Goal: Information Seeking & Learning: Learn about a topic

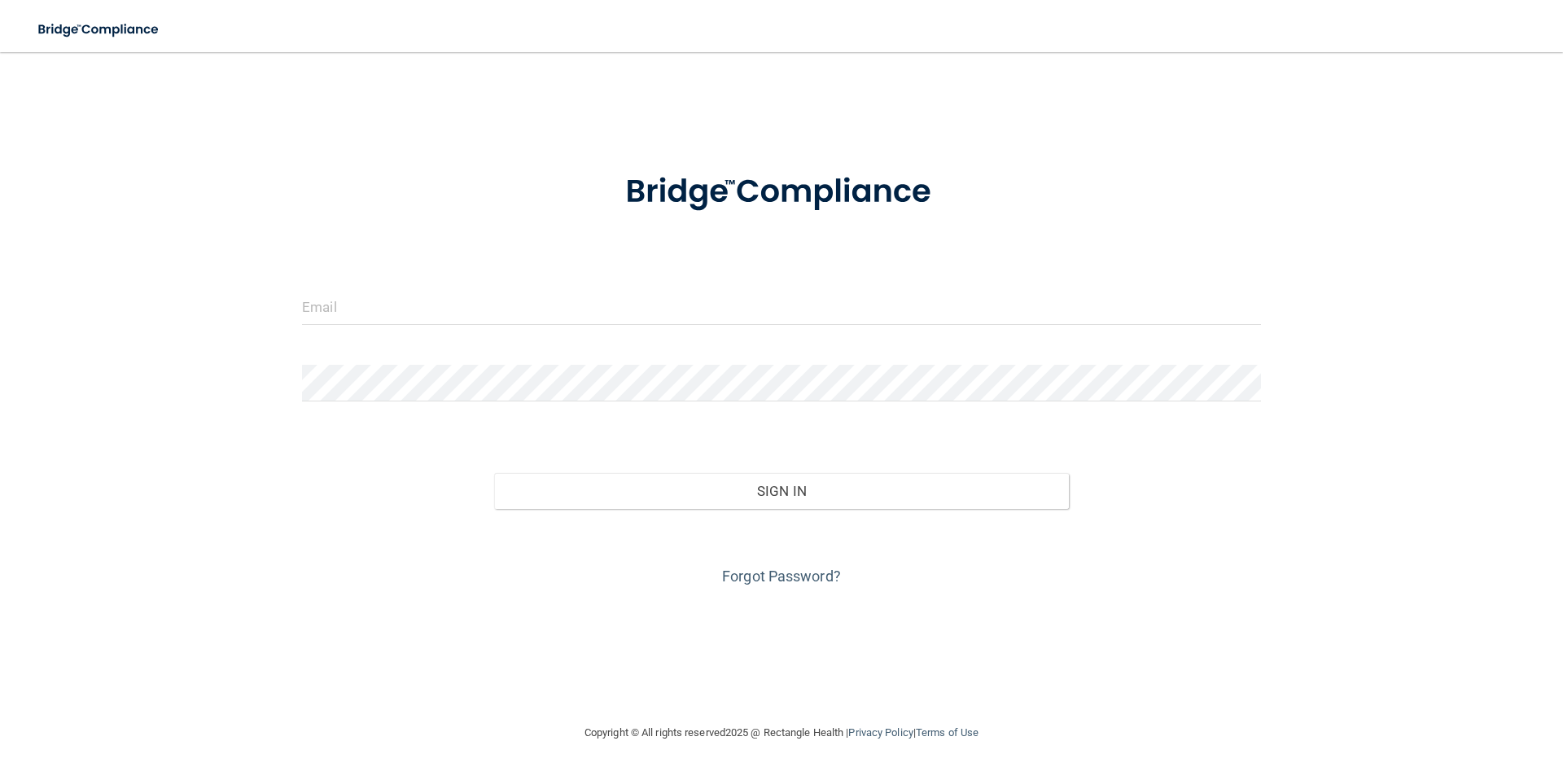
click at [602, 285] on form "Invalid email/password. You don't have permission to access that page. Sign In …" at bounding box center [781, 370] width 959 height 440
click at [593, 307] on input "email" at bounding box center [781, 306] width 959 height 37
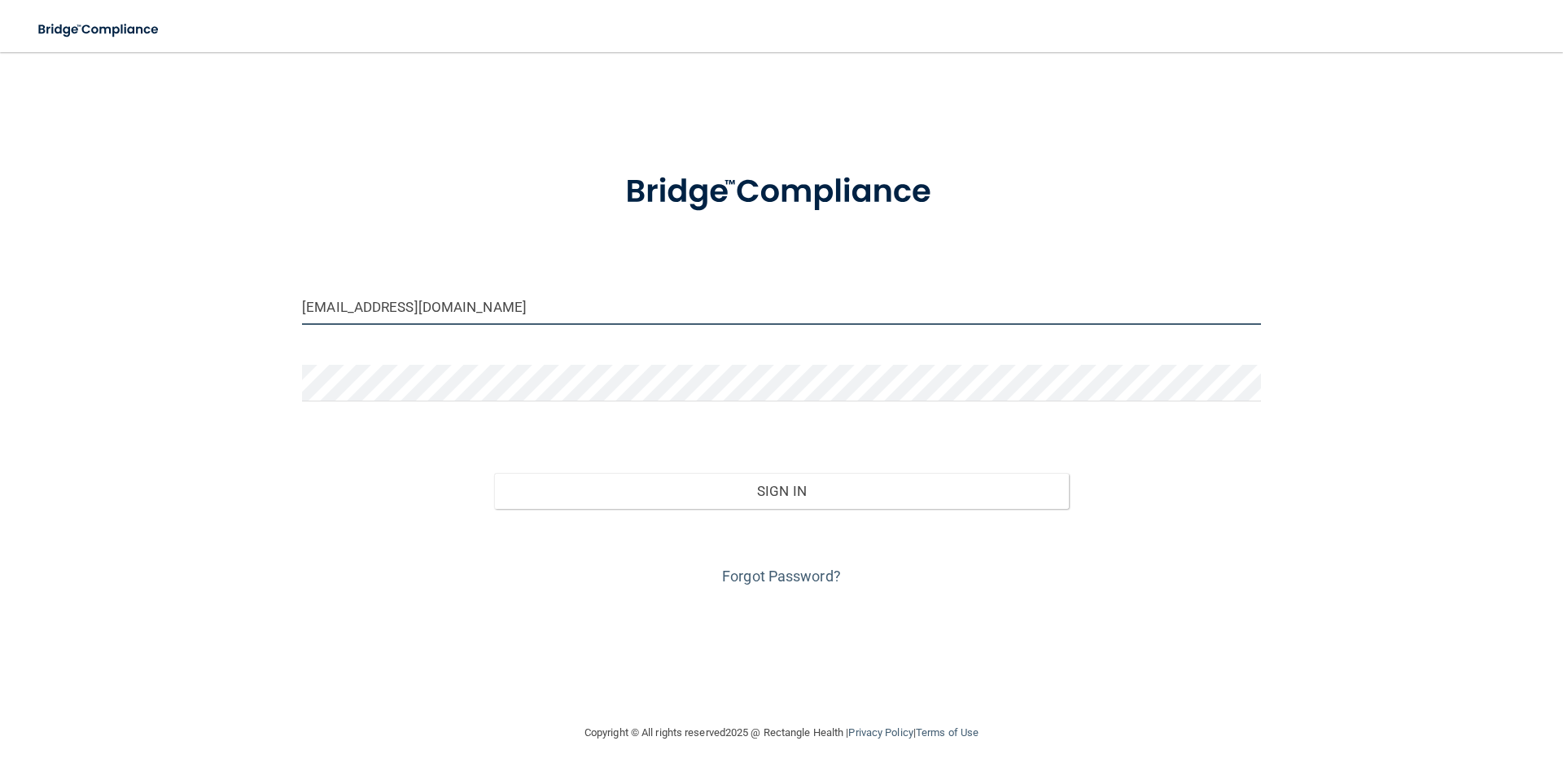
type input "[EMAIL_ADDRESS][DOMAIN_NAME]"
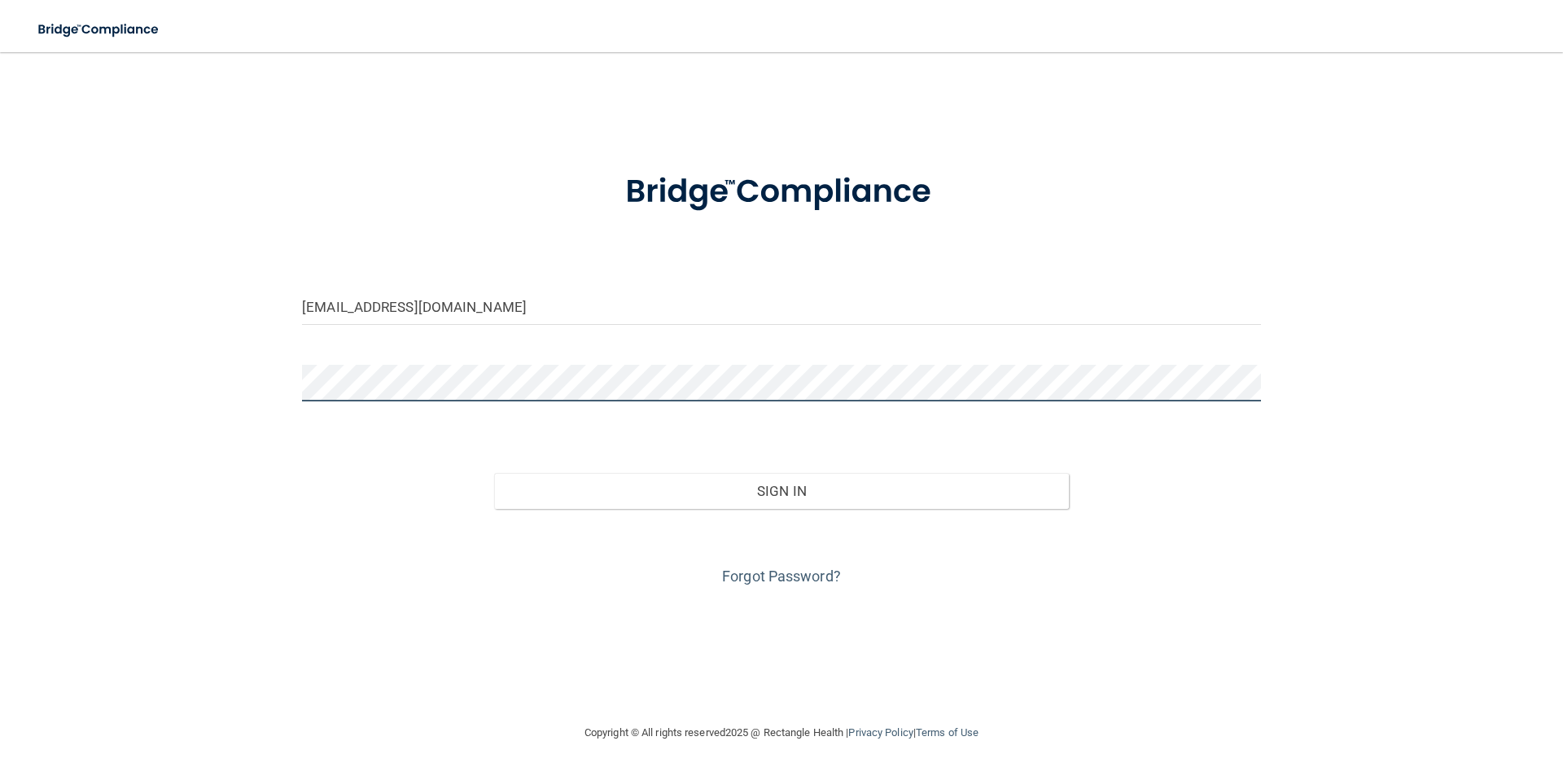
click at [494, 473] on button "Sign In" at bounding box center [782, 491] width 576 height 36
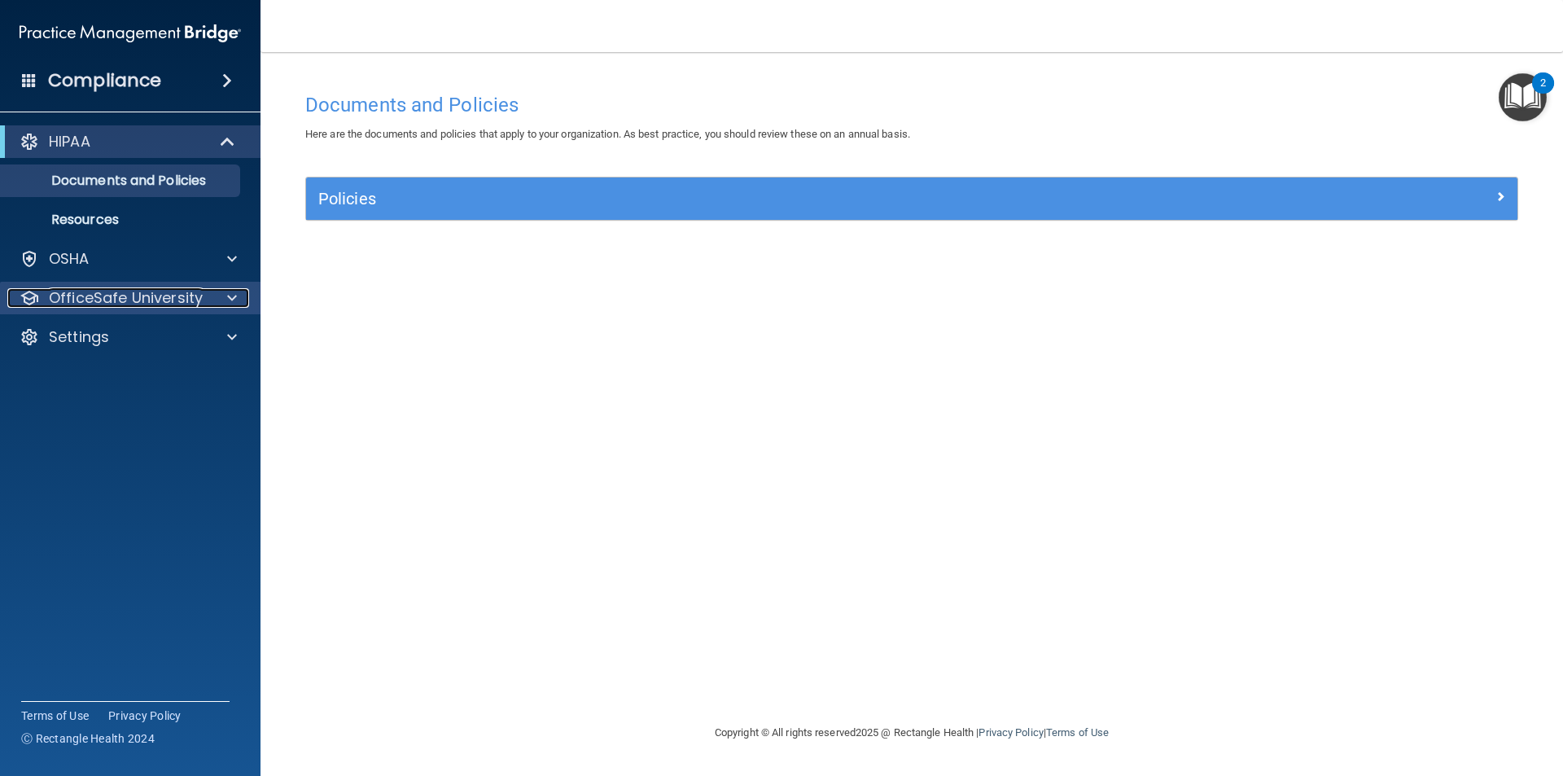
click at [94, 288] on p "OfficeSafe University" at bounding box center [126, 298] width 154 height 20
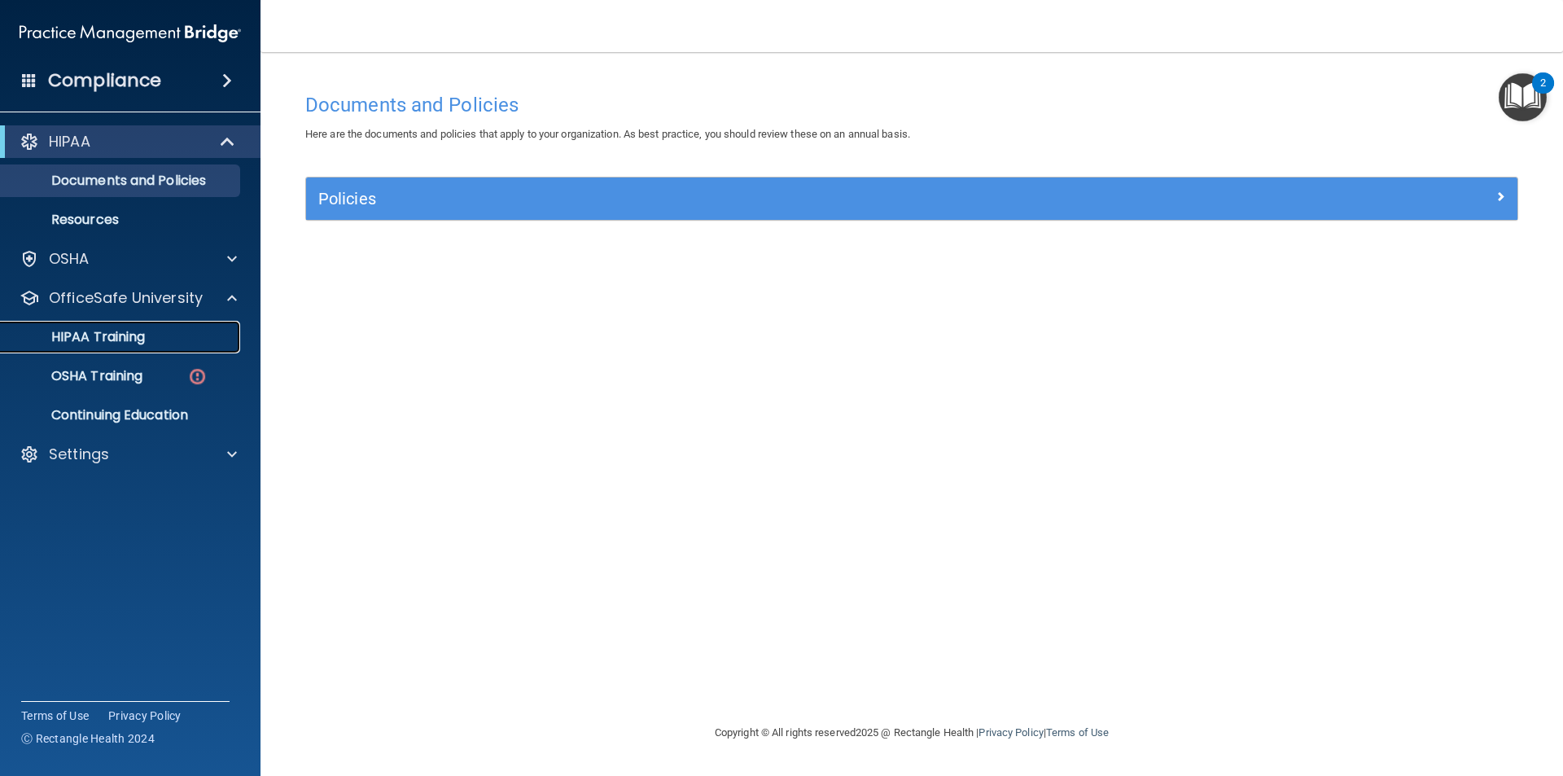
click at [124, 332] on p "HIPAA Training" at bounding box center [78, 337] width 134 height 16
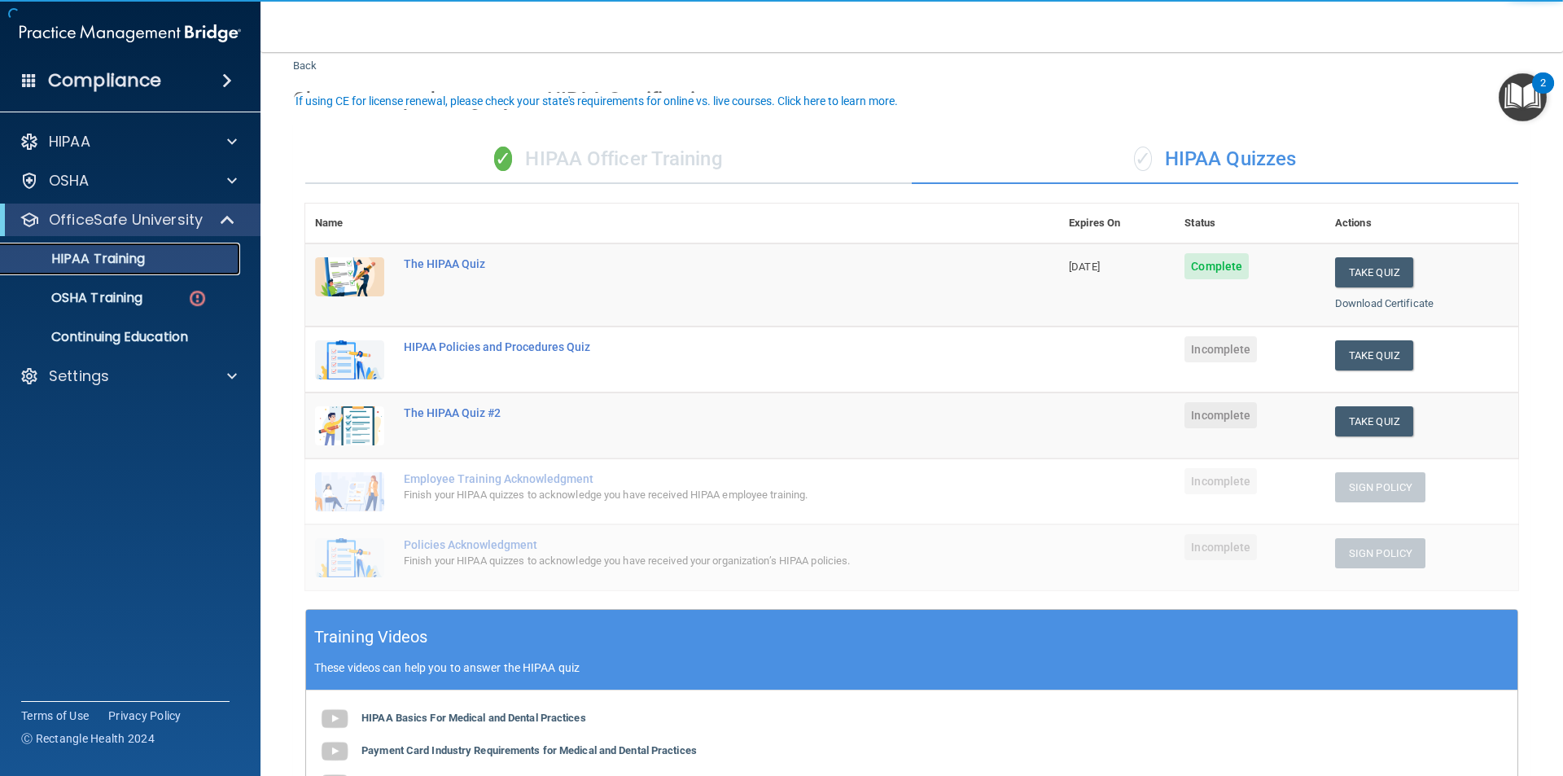
scroll to position [81, 0]
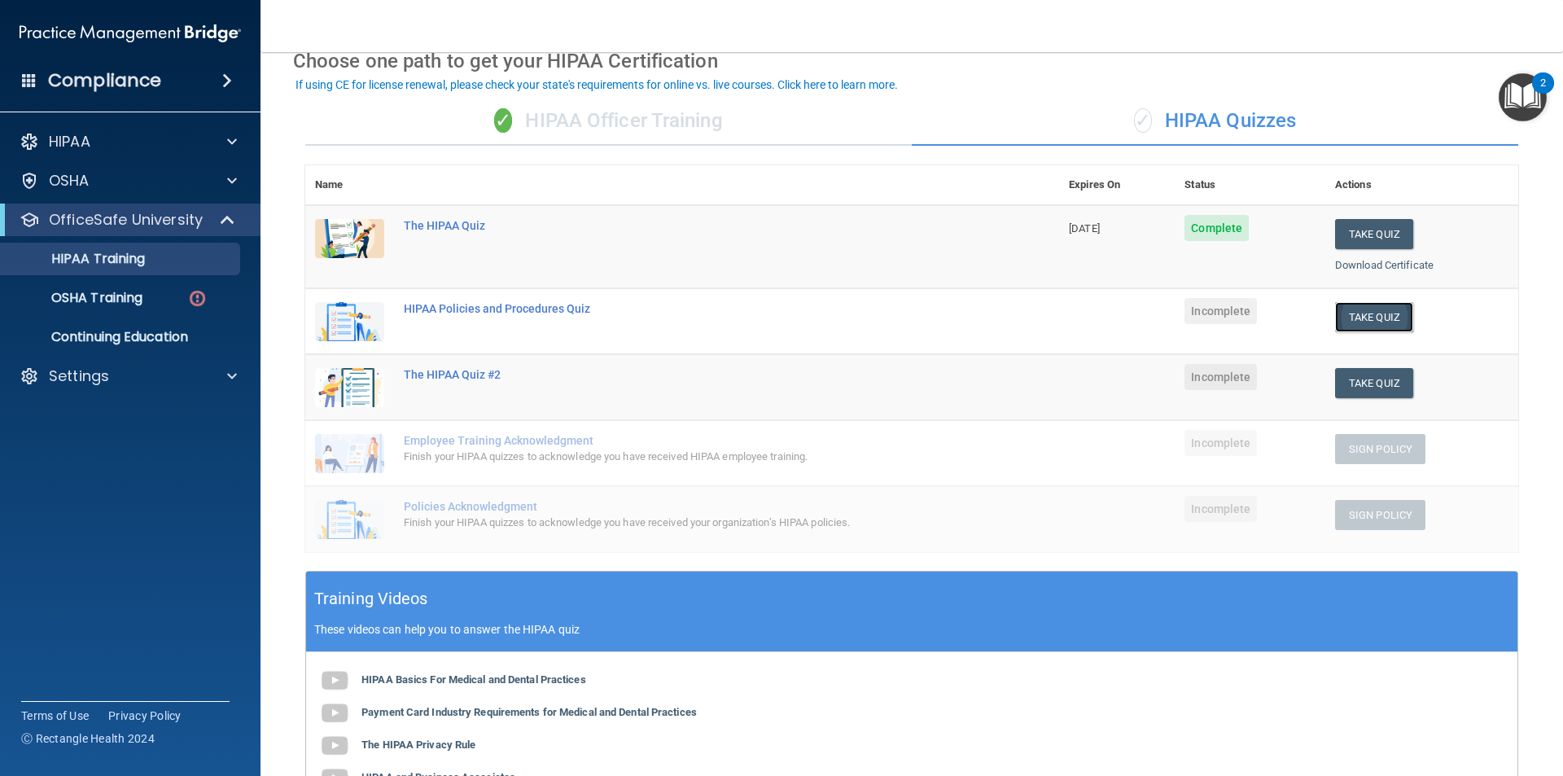
click at [1363, 315] on button "Take Quiz" at bounding box center [1374, 317] width 78 height 30
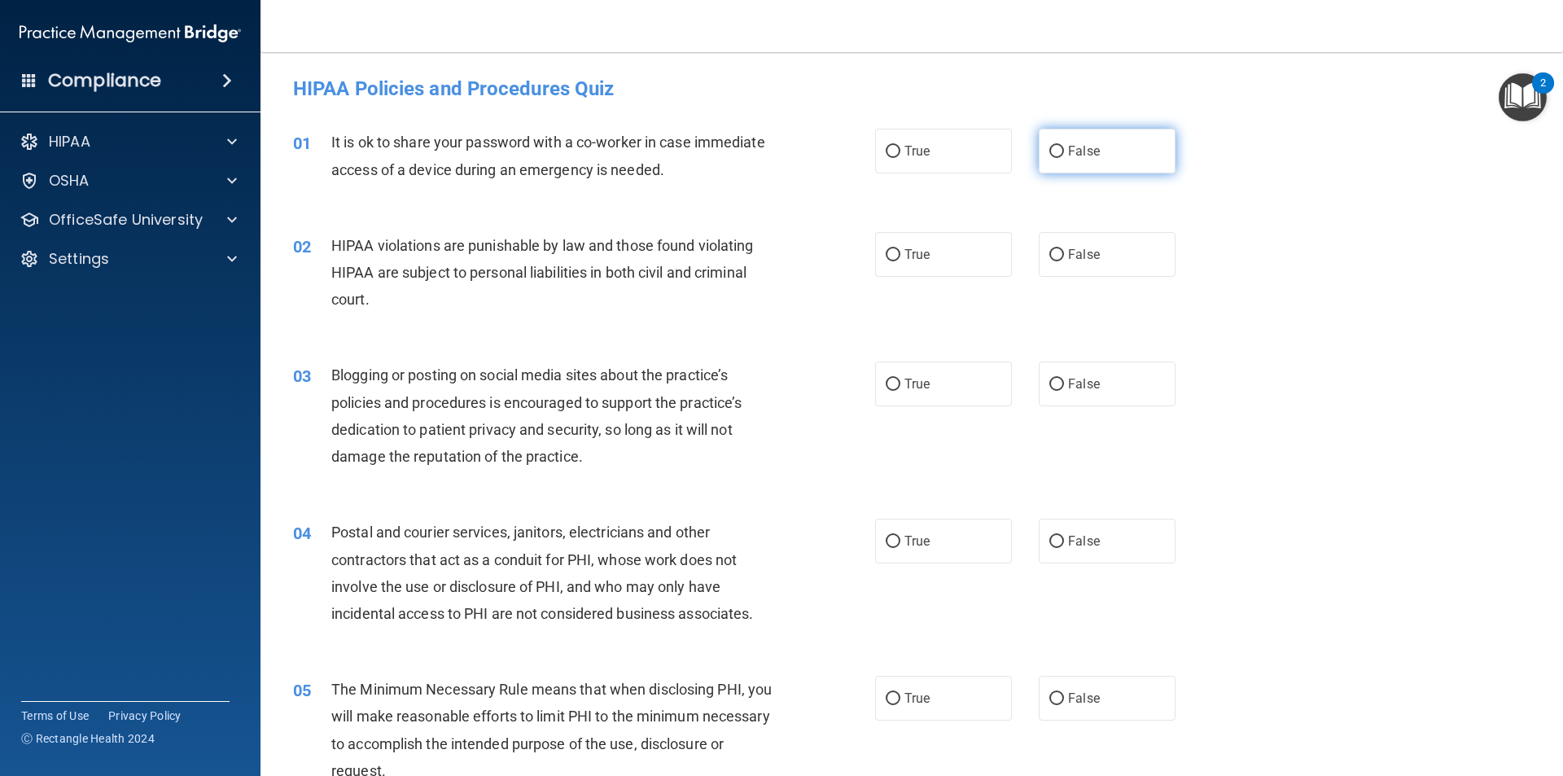
click at [1068, 148] on span "False" at bounding box center [1084, 150] width 32 height 15
click at [1061, 148] on input "False" at bounding box center [1056, 152] width 15 height 12
radio input "true"
click at [913, 263] on label "True" at bounding box center [943, 254] width 137 height 45
click at [900, 261] on input "True" at bounding box center [893, 255] width 15 height 12
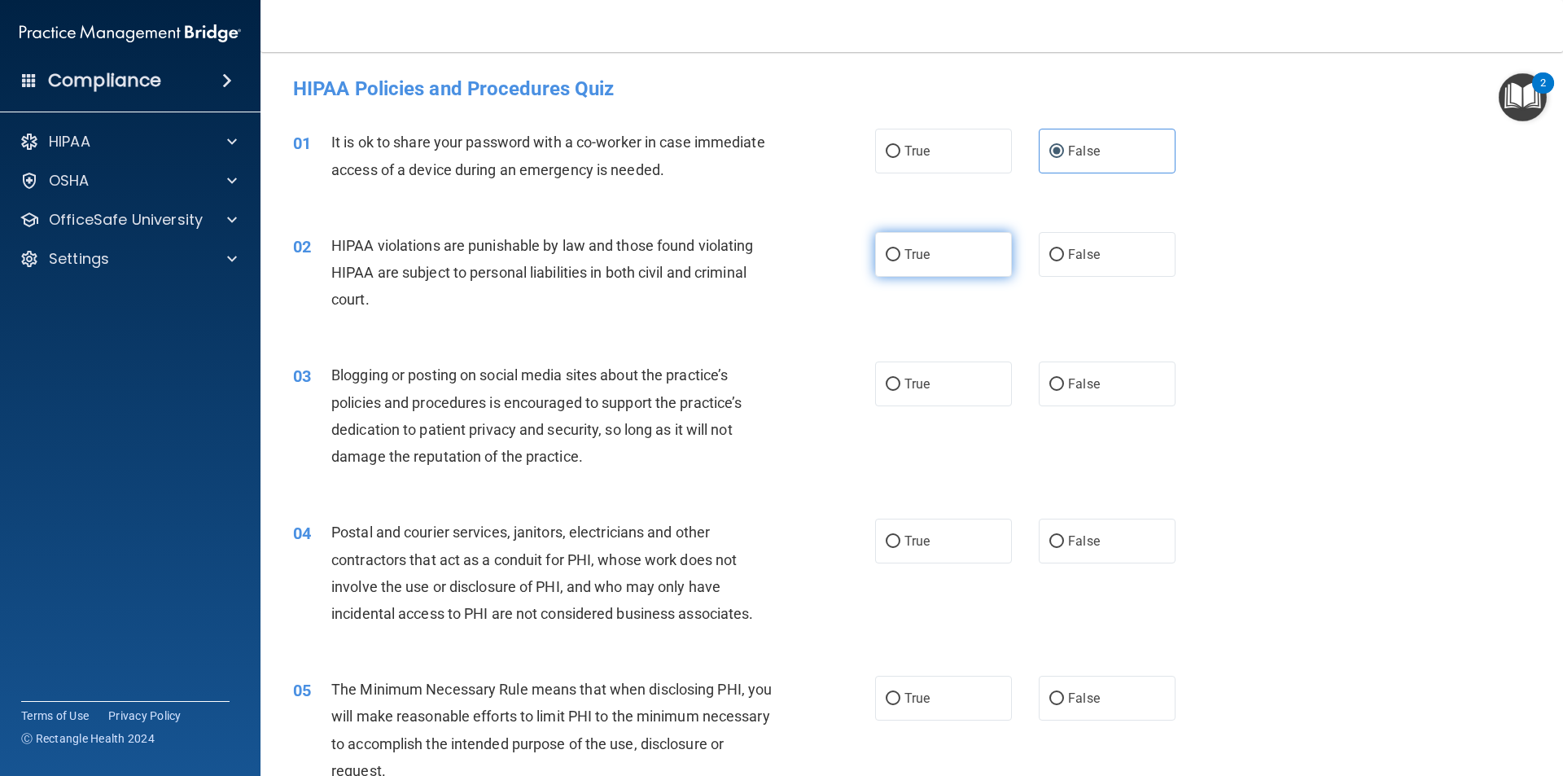
radio input "true"
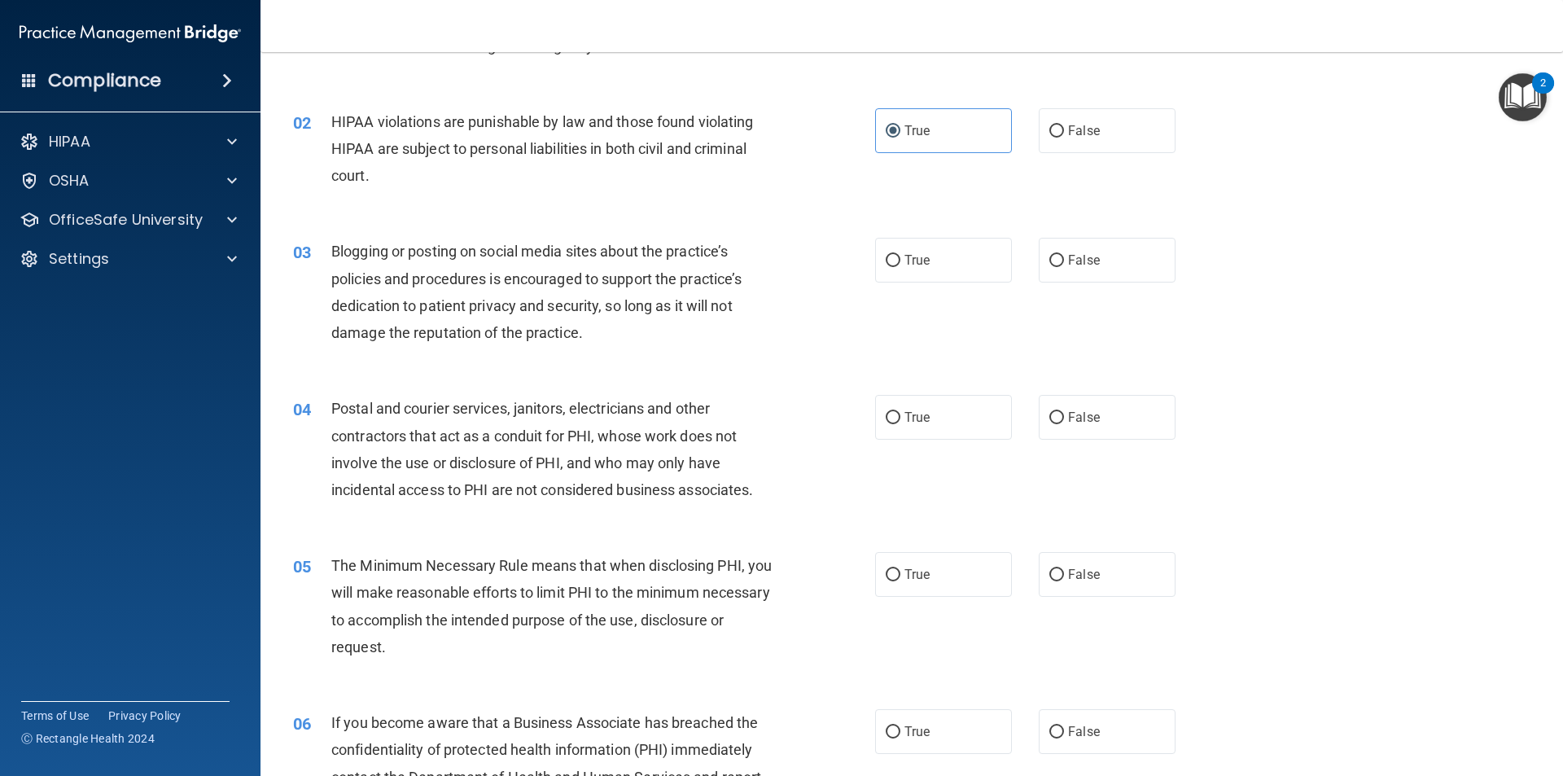
scroll to position [163, 0]
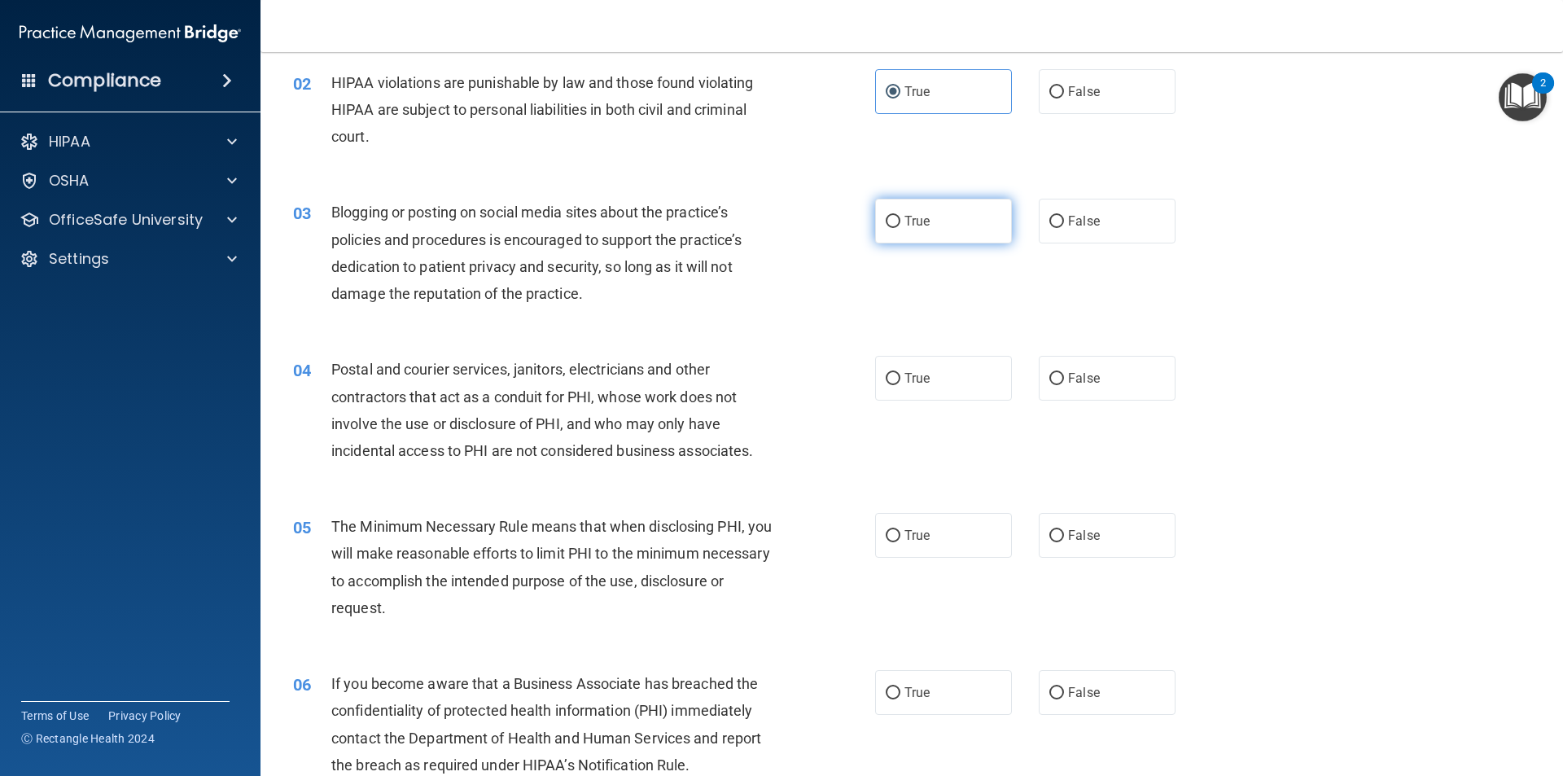
click at [984, 225] on label "True" at bounding box center [943, 221] width 137 height 45
click at [900, 225] on input "True" at bounding box center [893, 222] width 15 height 12
radio input "true"
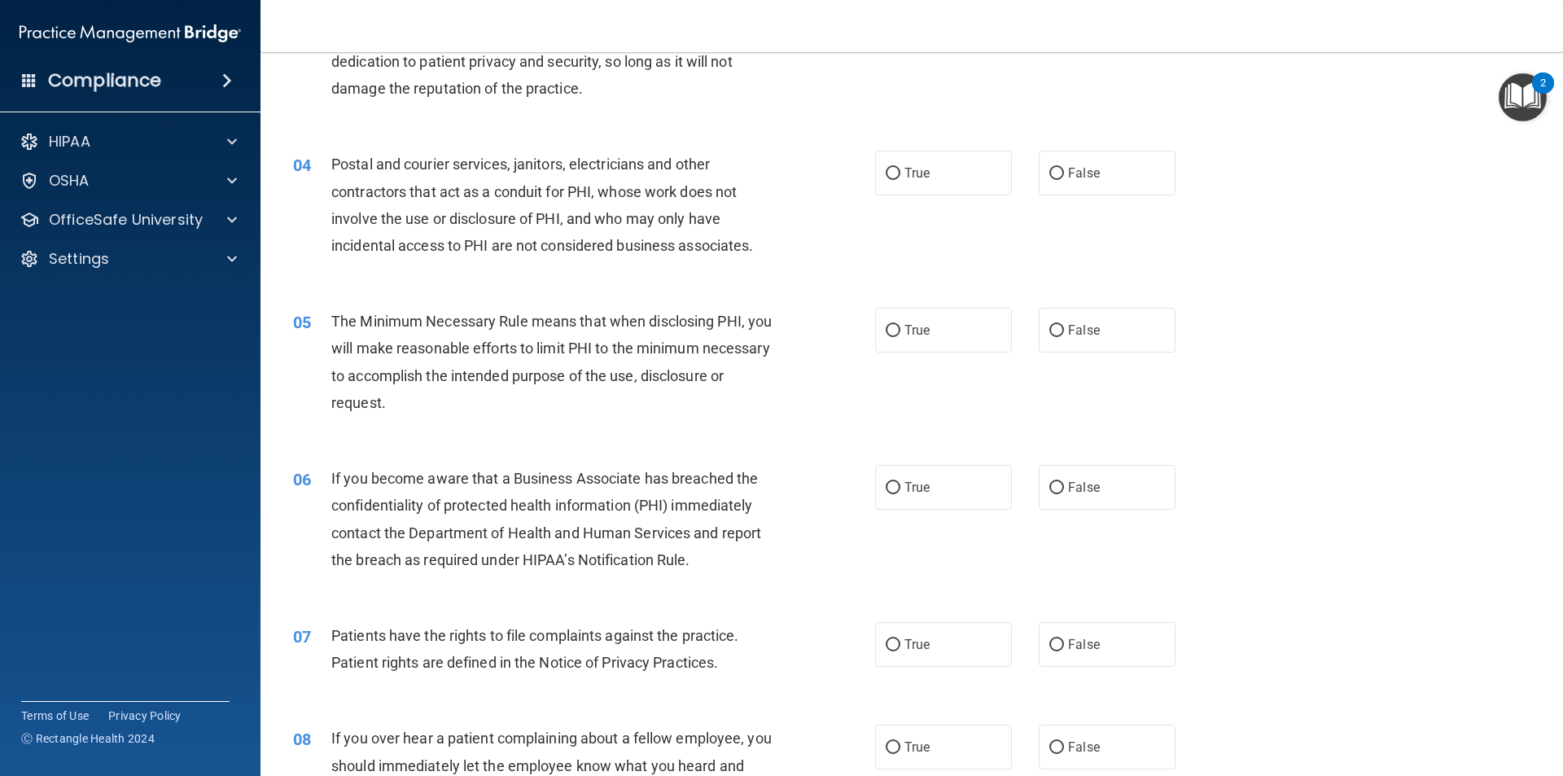
scroll to position [407, 0]
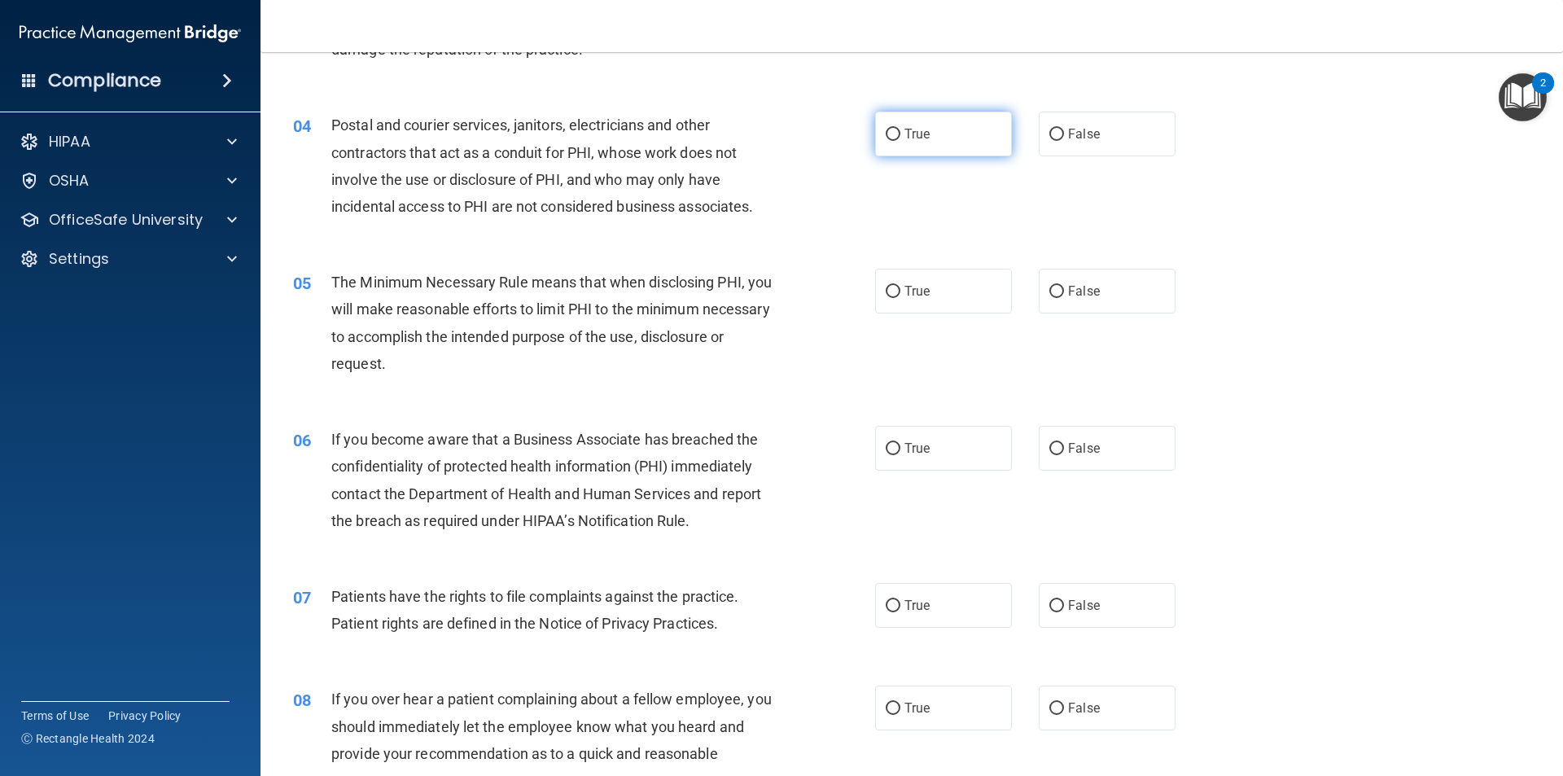
click at [897, 135] on label "True" at bounding box center [943, 134] width 137 height 45
click at [897, 135] on input "True" at bounding box center [893, 135] width 15 height 12
radio input "true"
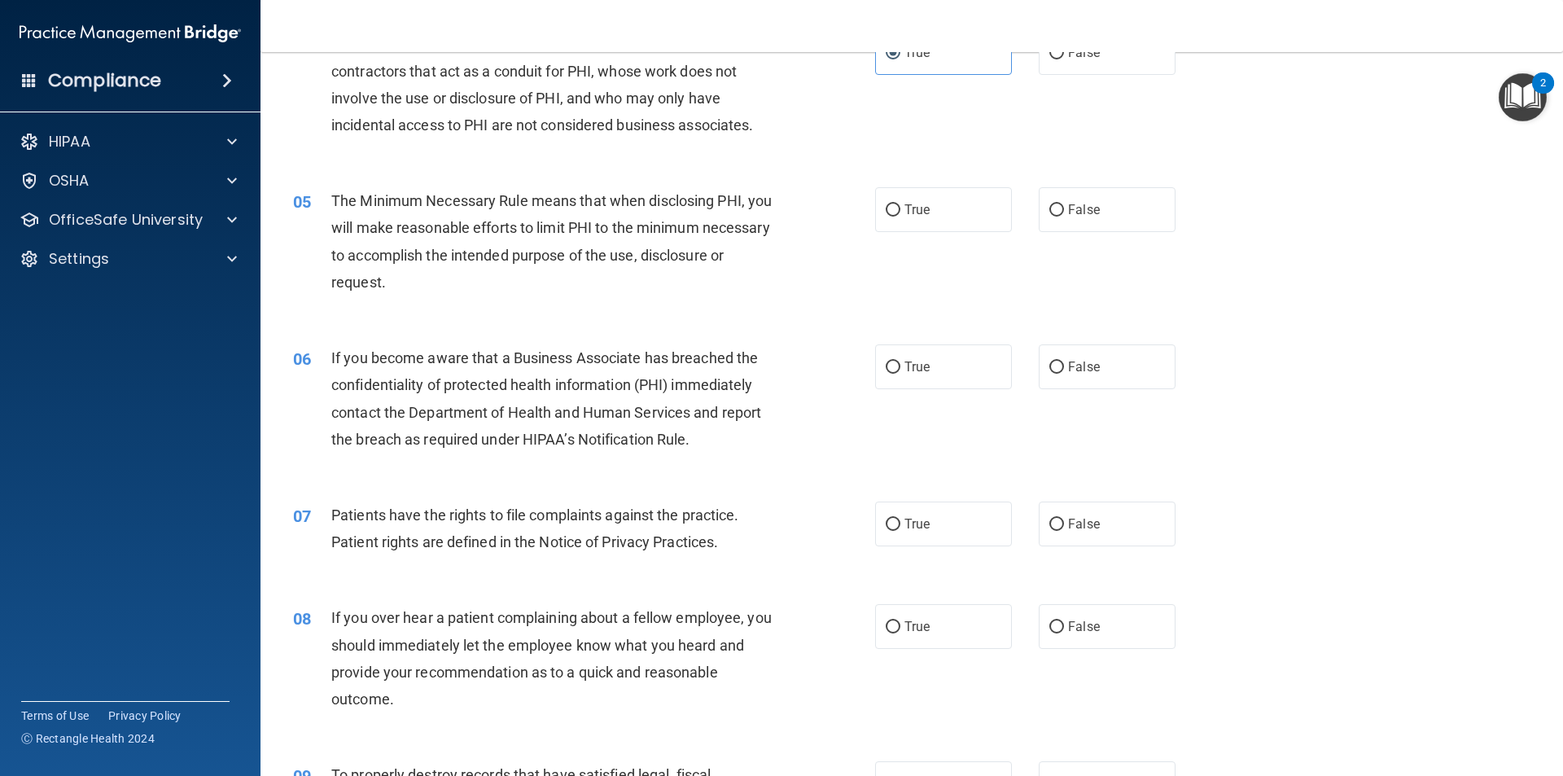
scroll to position [570, 0]
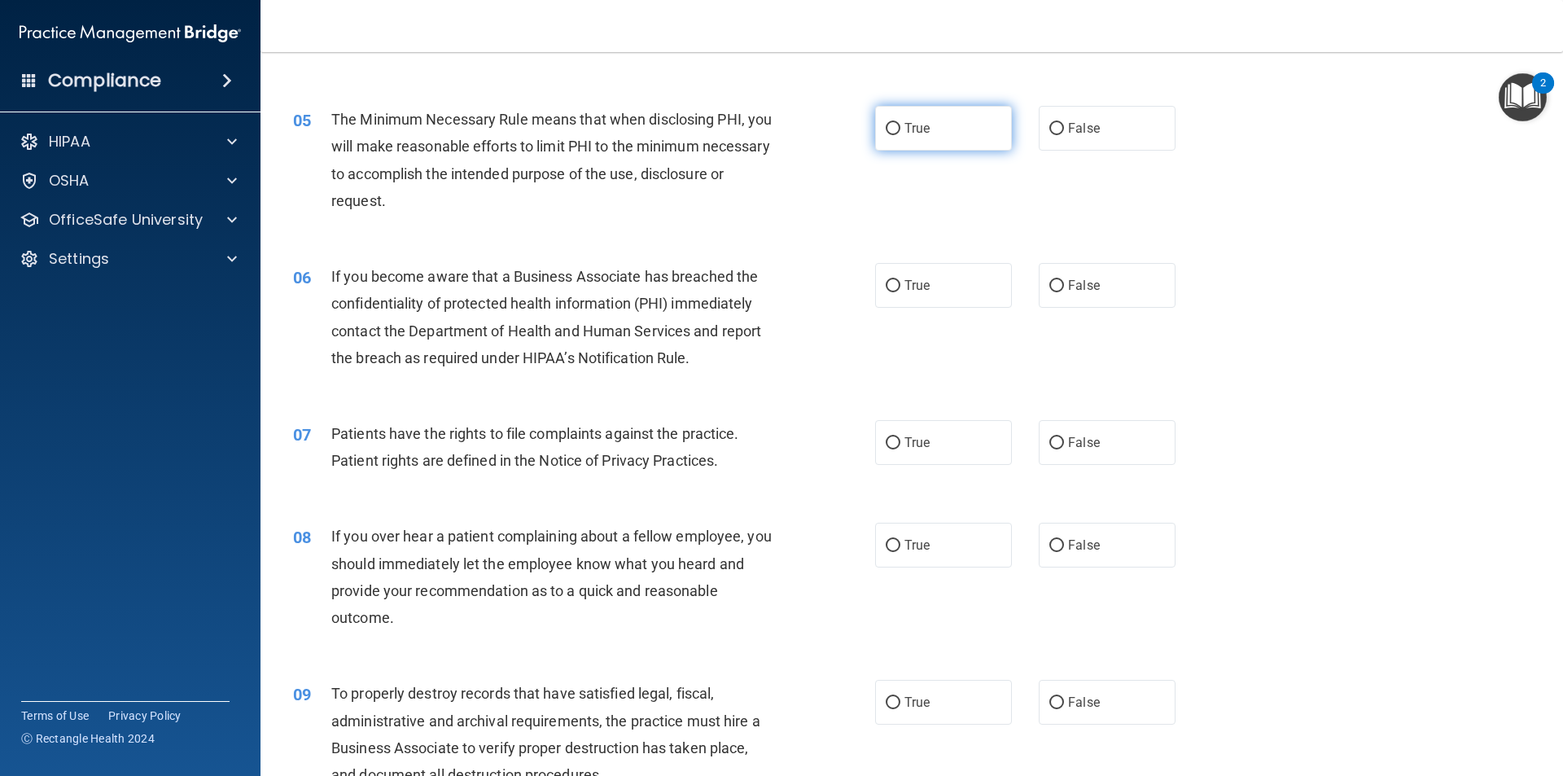
click at [919, 132] on span "True" at bounding box center [916, 127] width 25 height 15
click at [900, 132] on input "True" at bounding box center [893, 129] width 15 height 12
radio input "true"
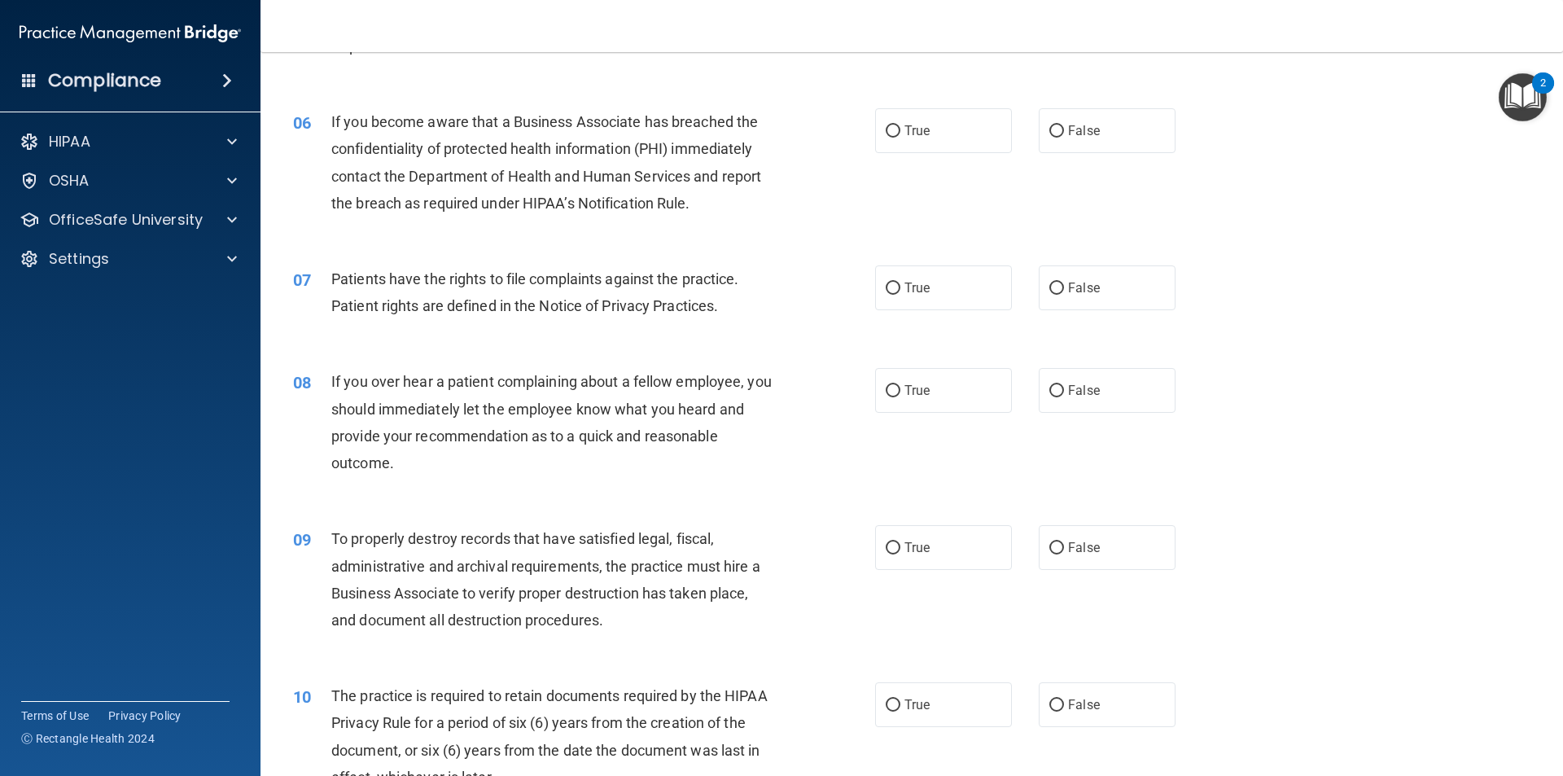
scroll to position [733, 0]
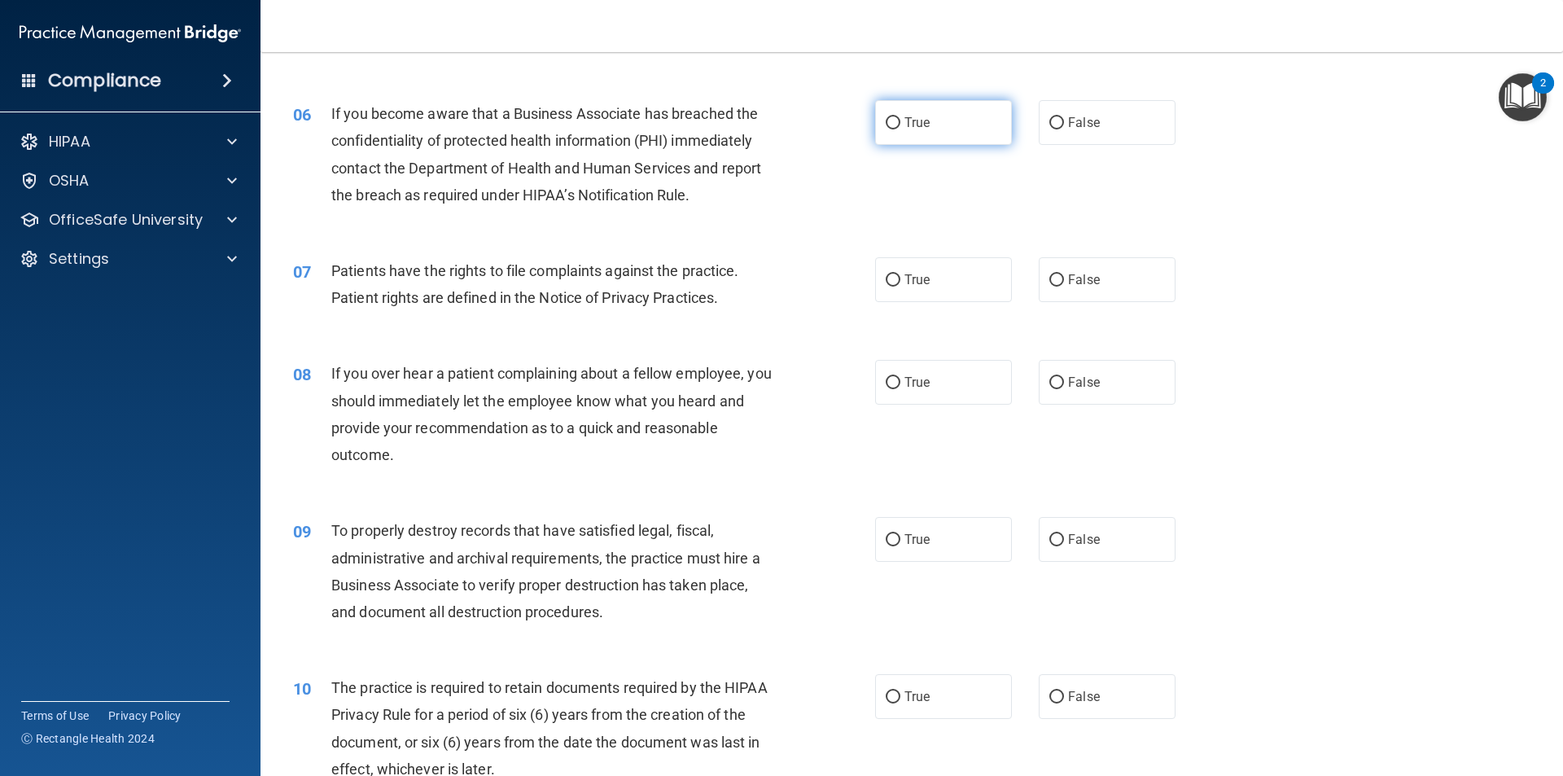
click at [896, 129] on label "True" at bounding box center [943, 122] width 137 height 45
click at [896, 129] on input "True" at bounding box center [893, 123] width 15 height 12
radio input "true"
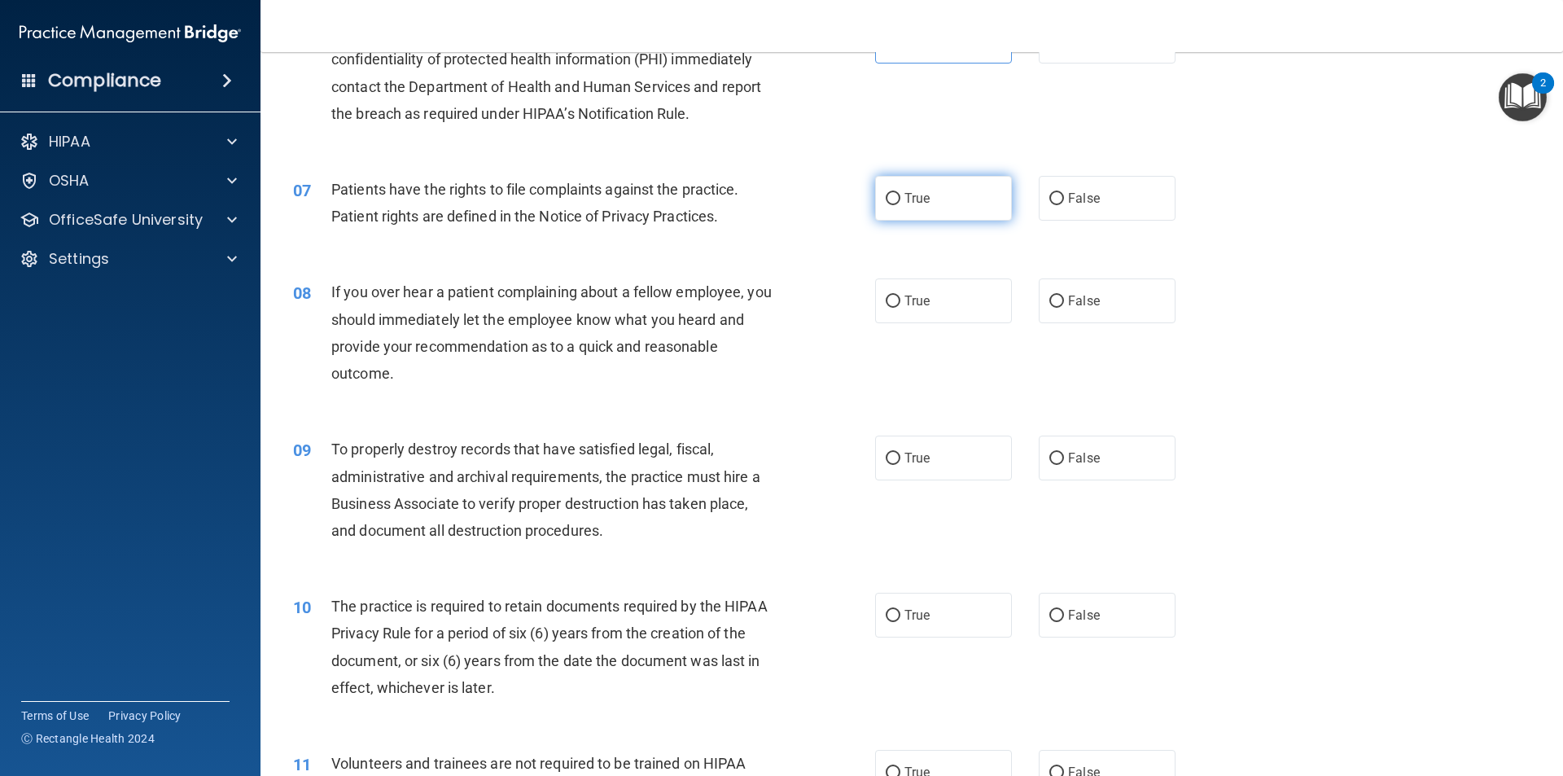
click at [886, 195] on input "True" at bounding box center [893, 199] width 15 height 12
radio input "true"
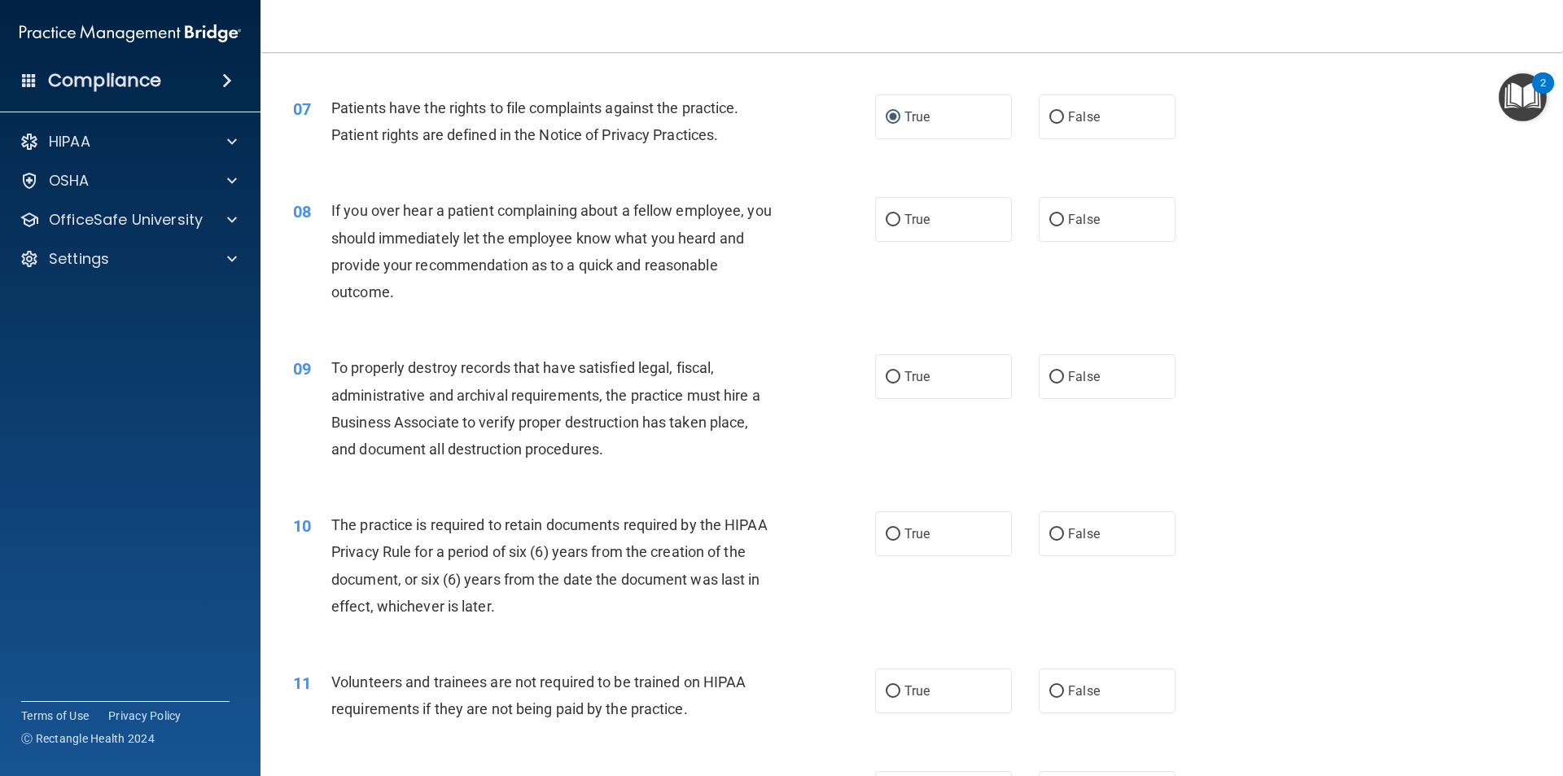
scroll to position [977, 0]
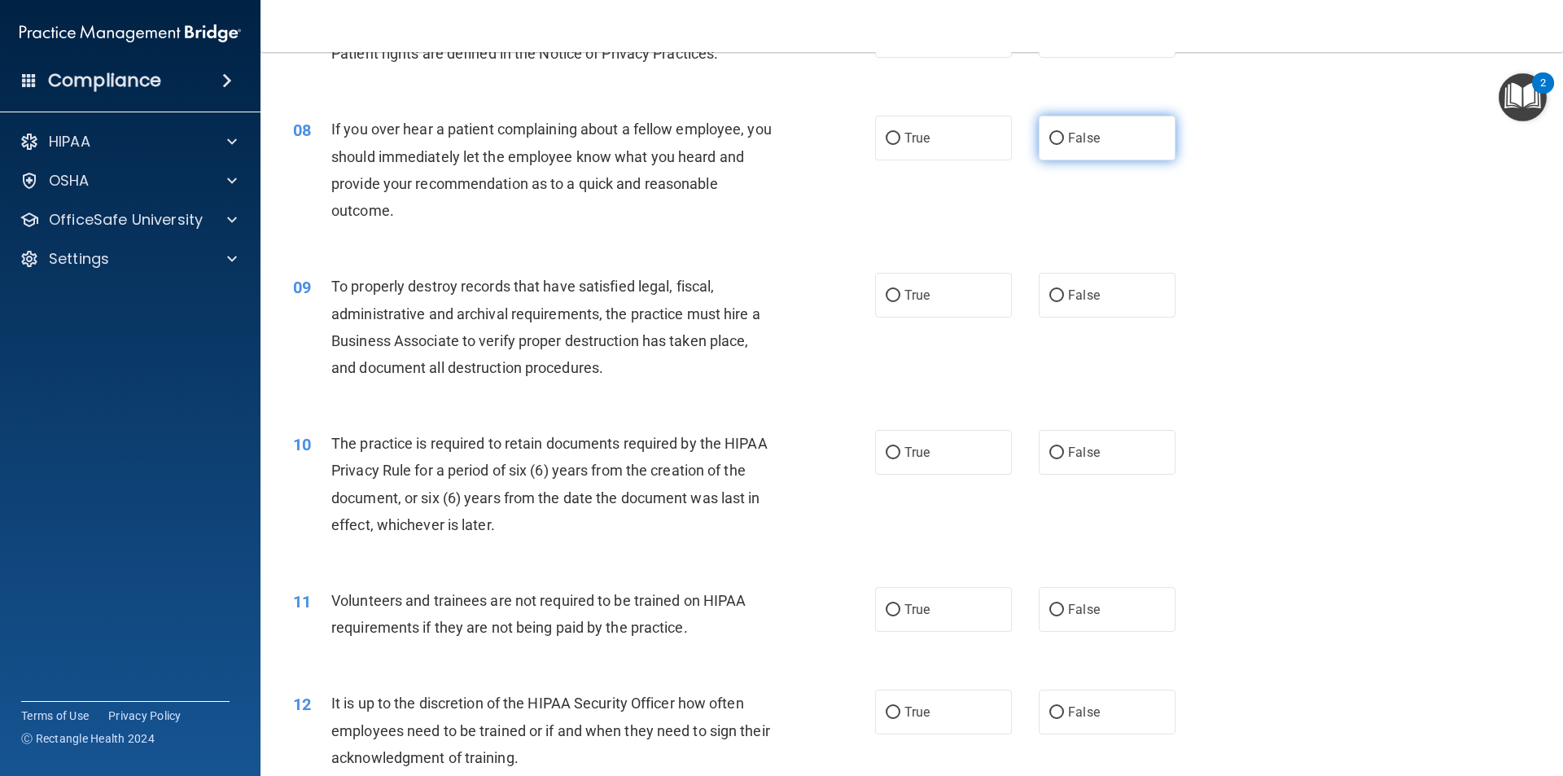
click at [1108, 130] on label "False" at bounding box center [1107, 138] width 137 height 45
click at [1064, 133] on input "False" at bounding box center [1056, 139] width 15 height 12
radio input "true"
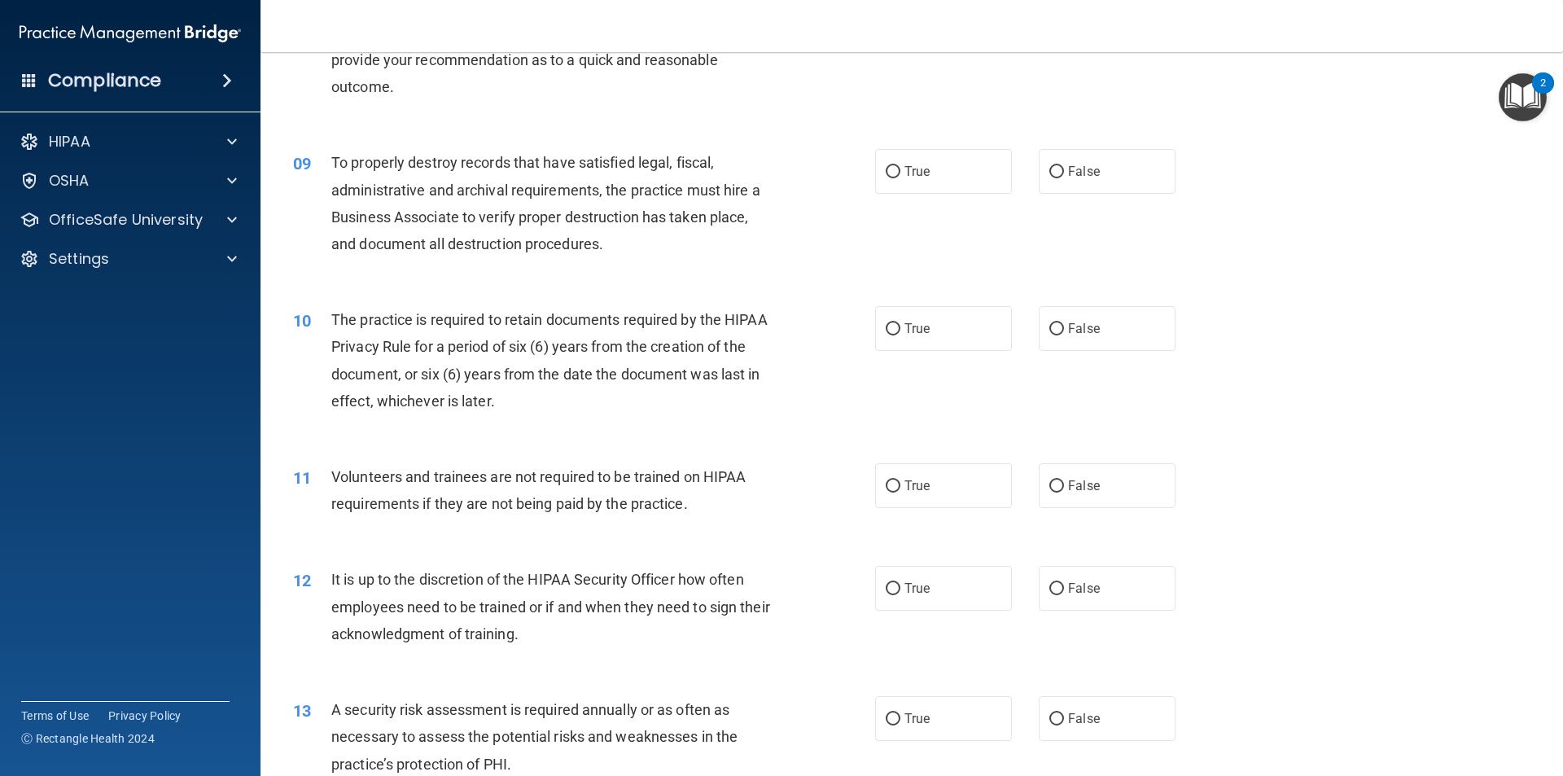
scroll to position [1140, 0]
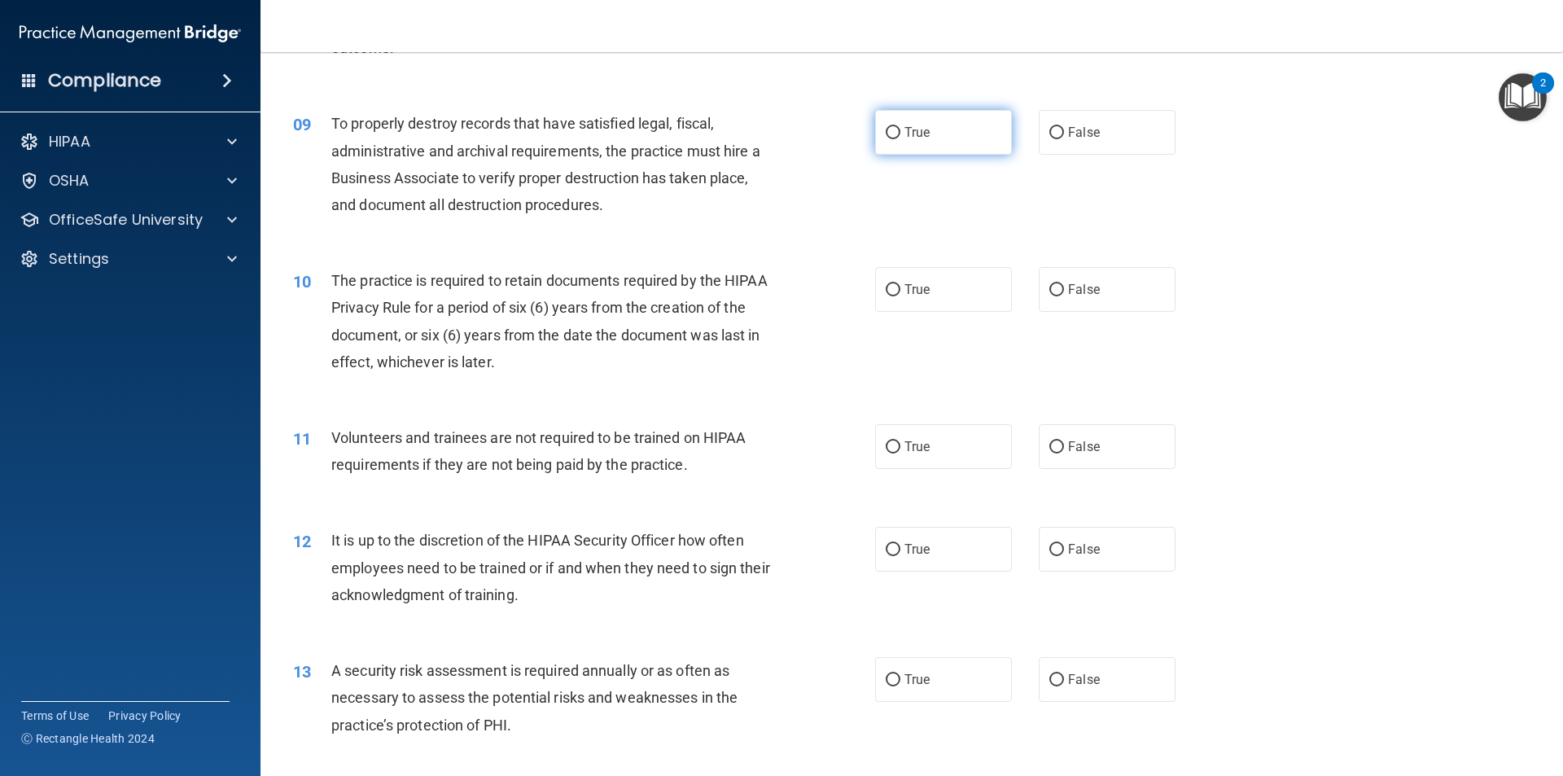
click at [896, 129] on label "True" at bounding box center [943, 132] width 137 height 45
click at [896, 129] on input "True" at bounding box center [893, 133] width 15 height 12
radio input "true"
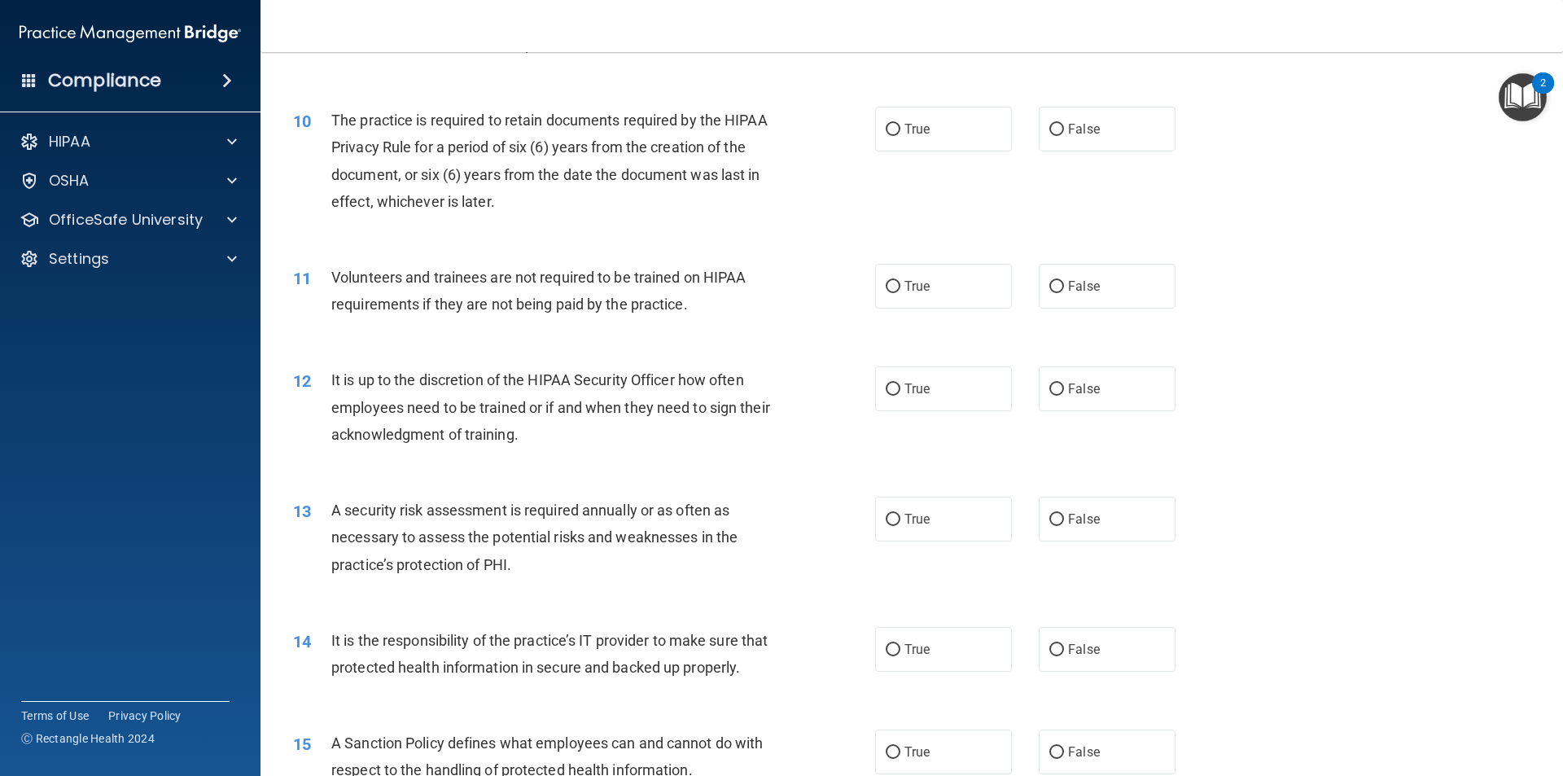
scroll to position [1303, 0]
click at [891, 137] on label "True" at bounding box center [943, 126] width 137 height 45
click at [891, 134] on input "True" at bounding box center [893, 127] width 15 height 12
radio input "true"
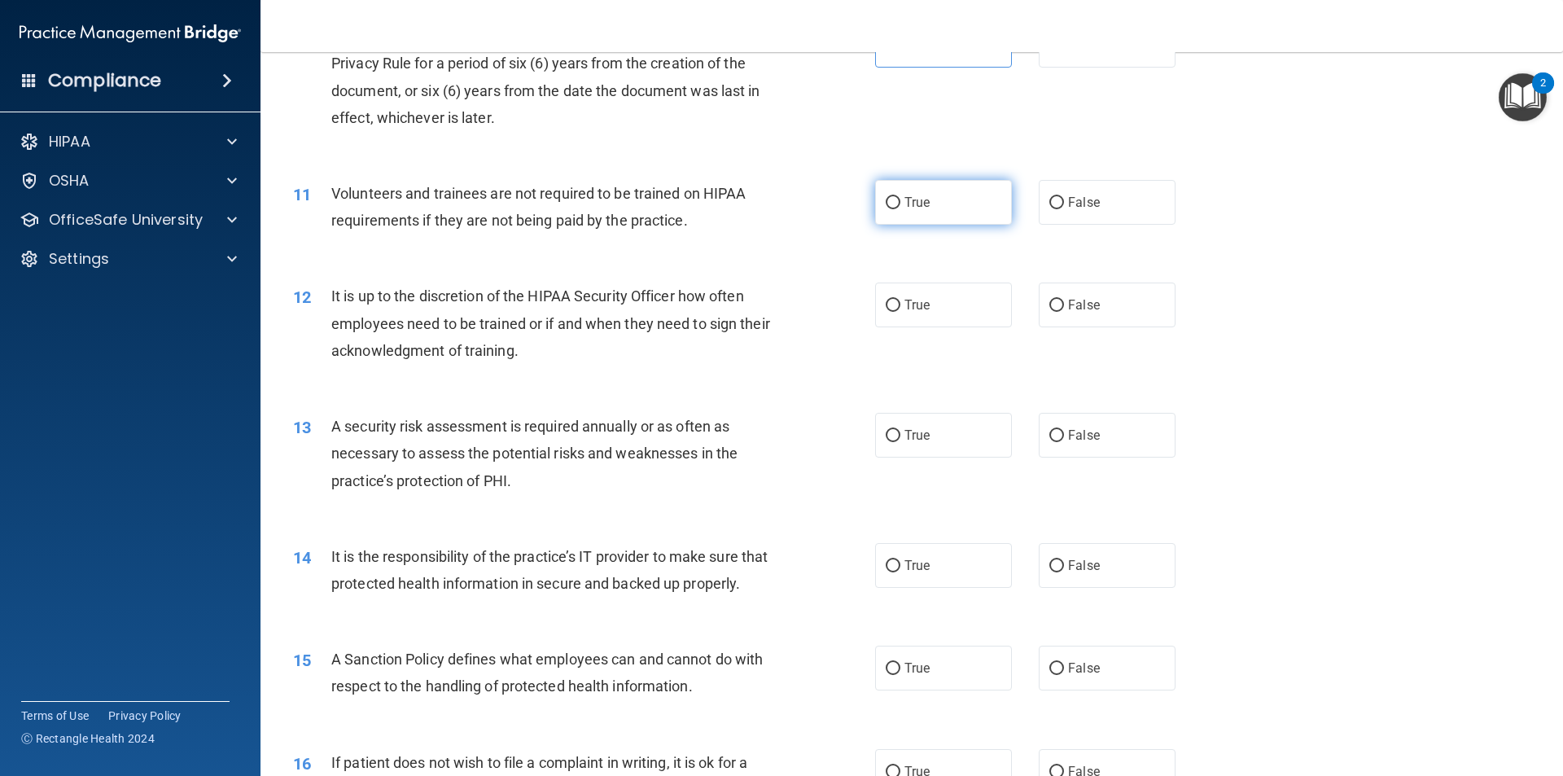
click at [941, 208] on label "True" at bounding box center [943, 202] width 137 height 45
click at [900, 208] on input "True" at bounding box center [893, 203] width 15 height 12
radio input "true"
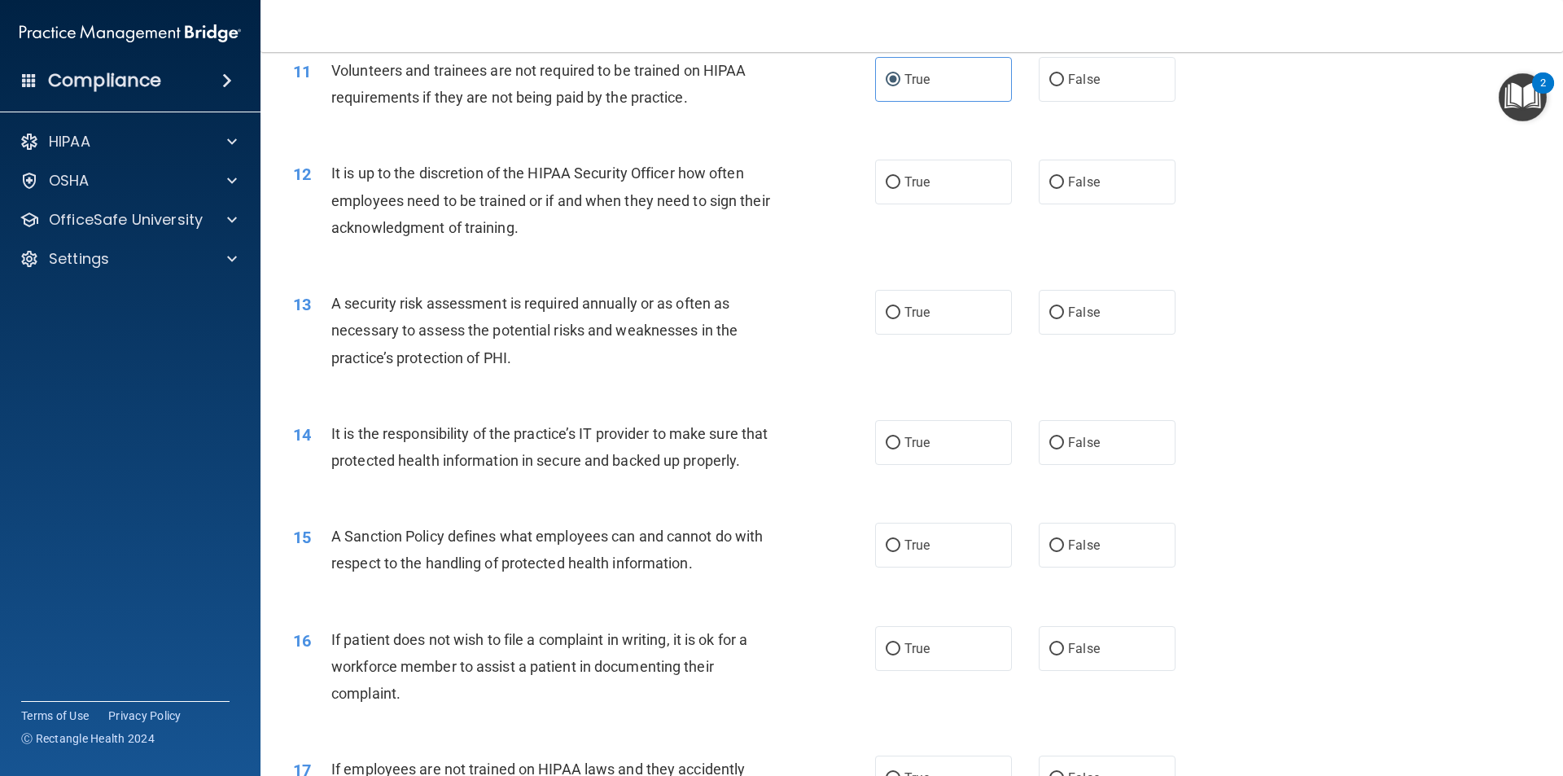
scroll to position [1547, 0]
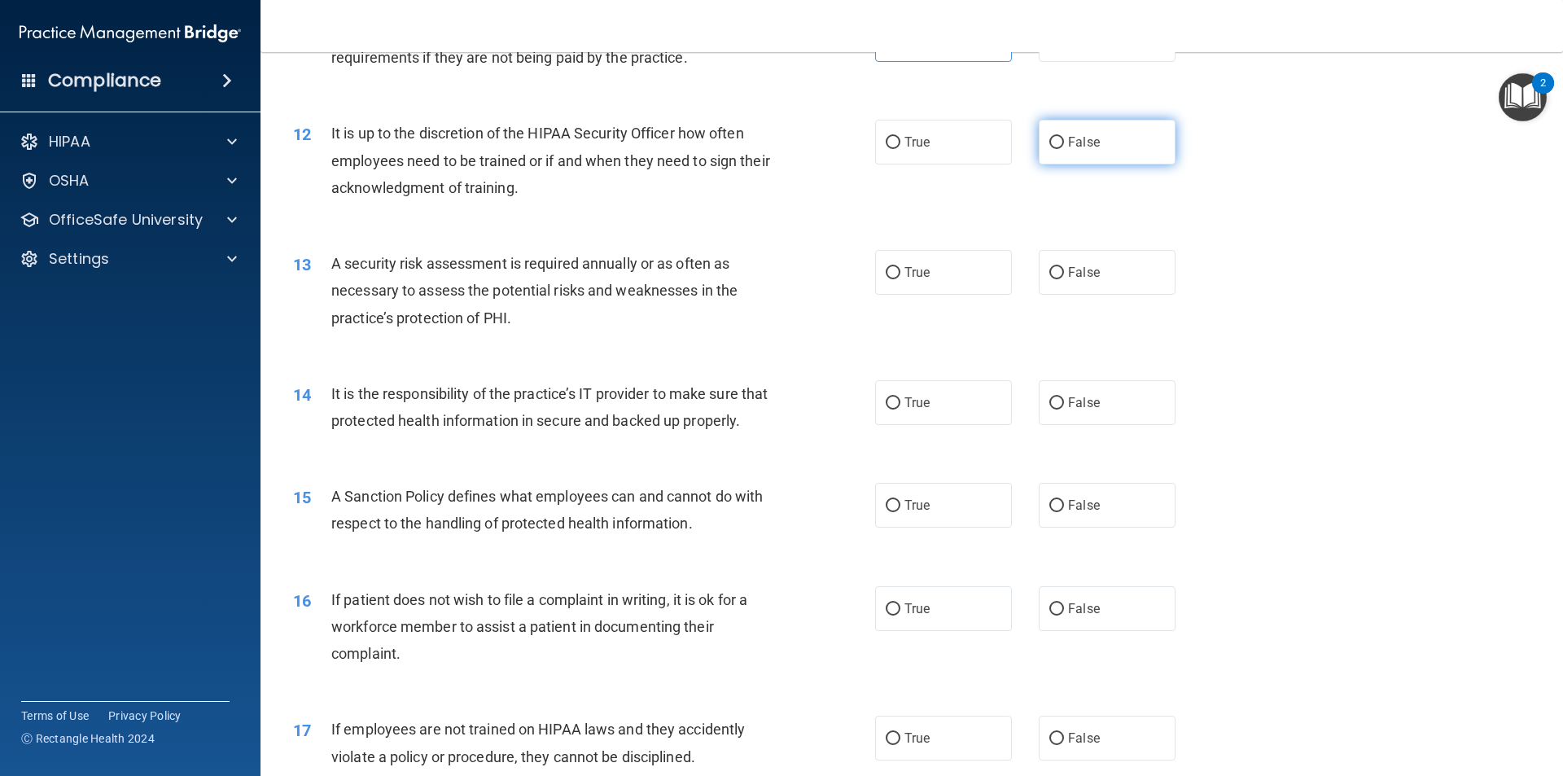
click at [1085, 131] on label "False" at bounding box center [1107, 142] width 137 height 45
click at [1064, 137] on input "False" at bounding box center [1056, 143] width 15 height 12
radio input "true"
click at [980, 156] on label "True" at bounding box center [943, 142] width 137 height 45
click at [900, 149] on input "True" at bounding box center [893, 143] width 15 height 12
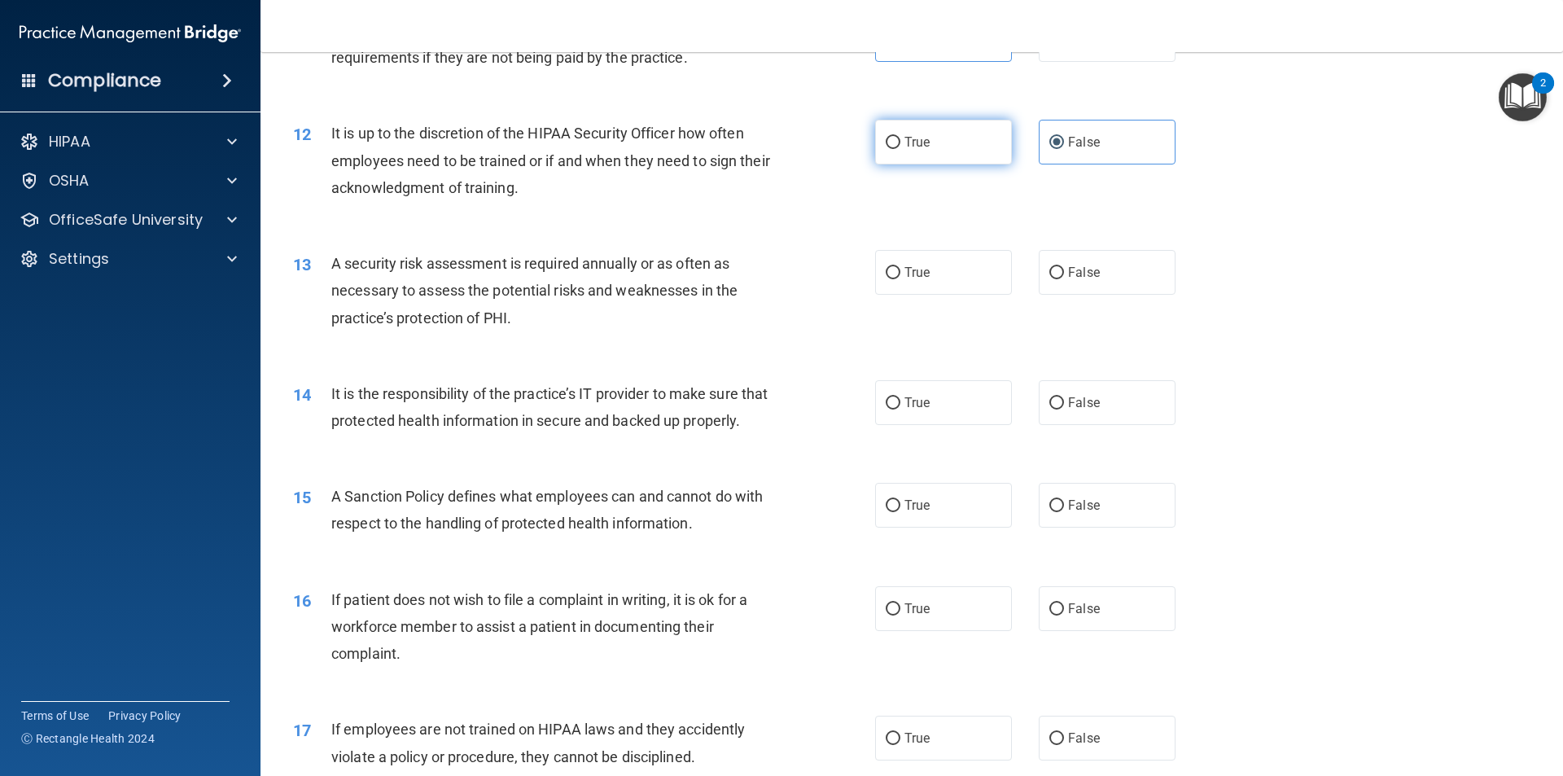
radio input "true"
radio input "false"
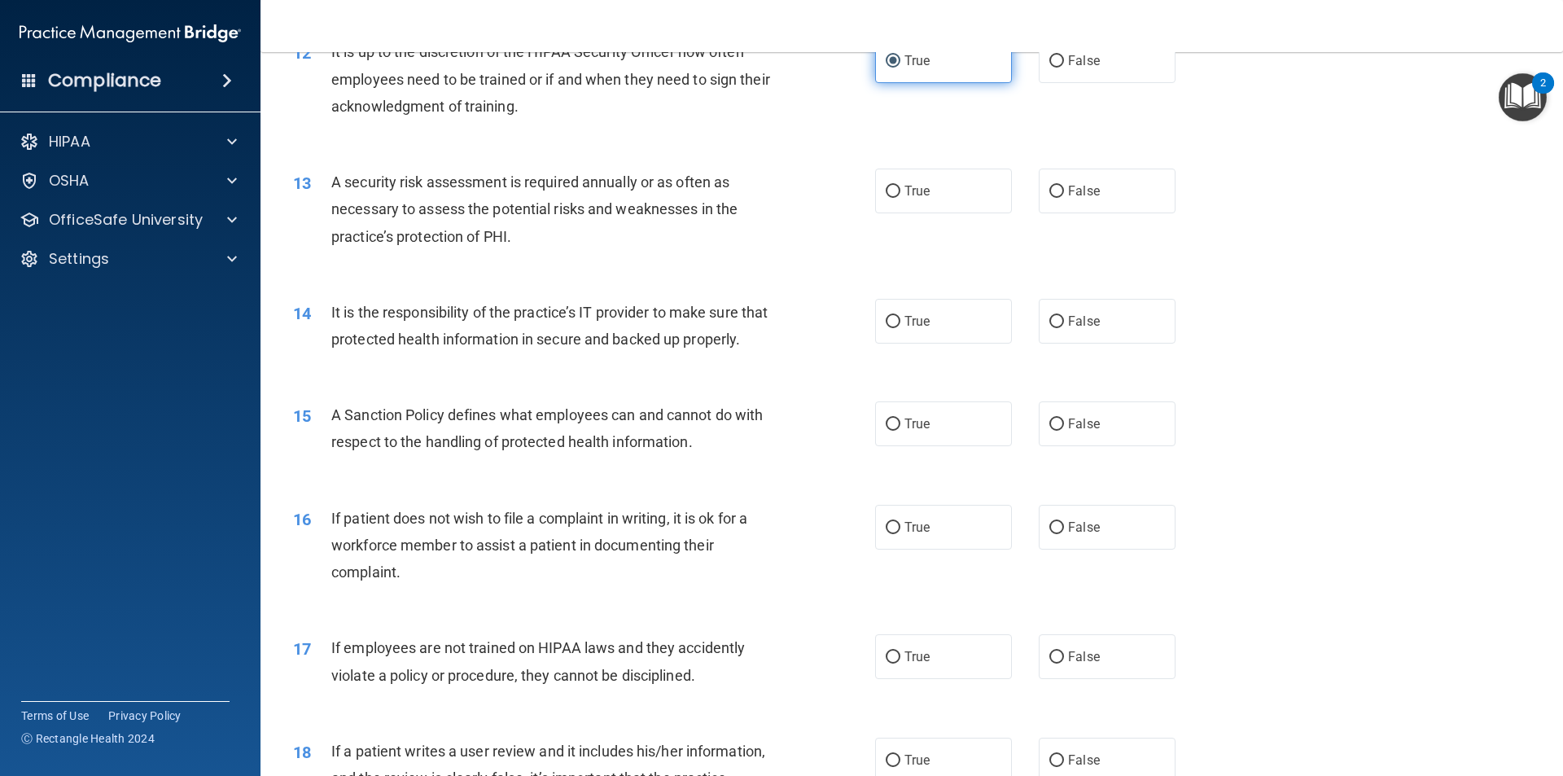
scroll to position [1710, 0]
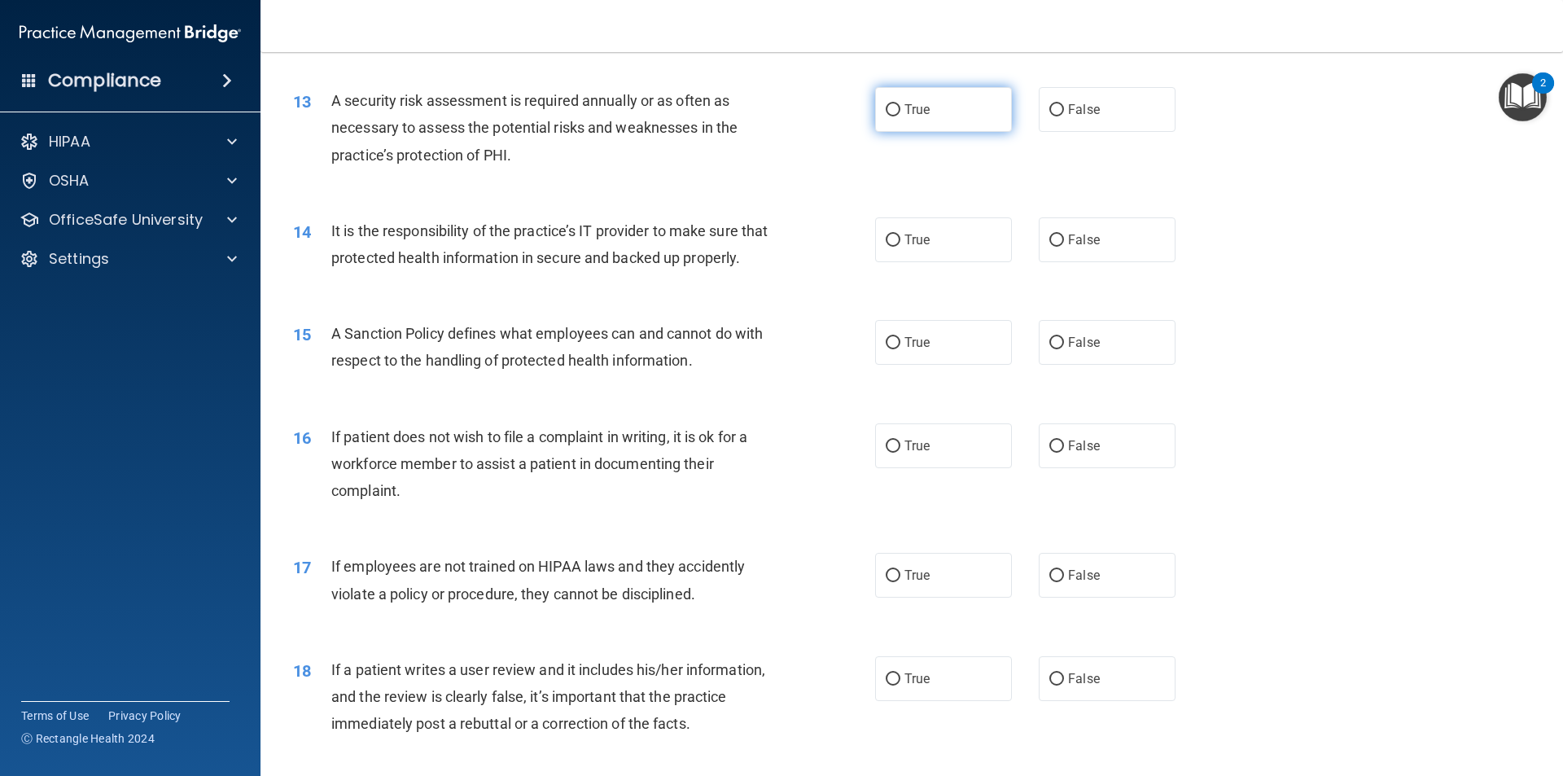
click at [942, 109] on label "True" at bounding box center [943, 109] width 137 height 45
click at [900, 109] on input "True" at bounding box center [893, 110] width 15 height 12
radio input "true"
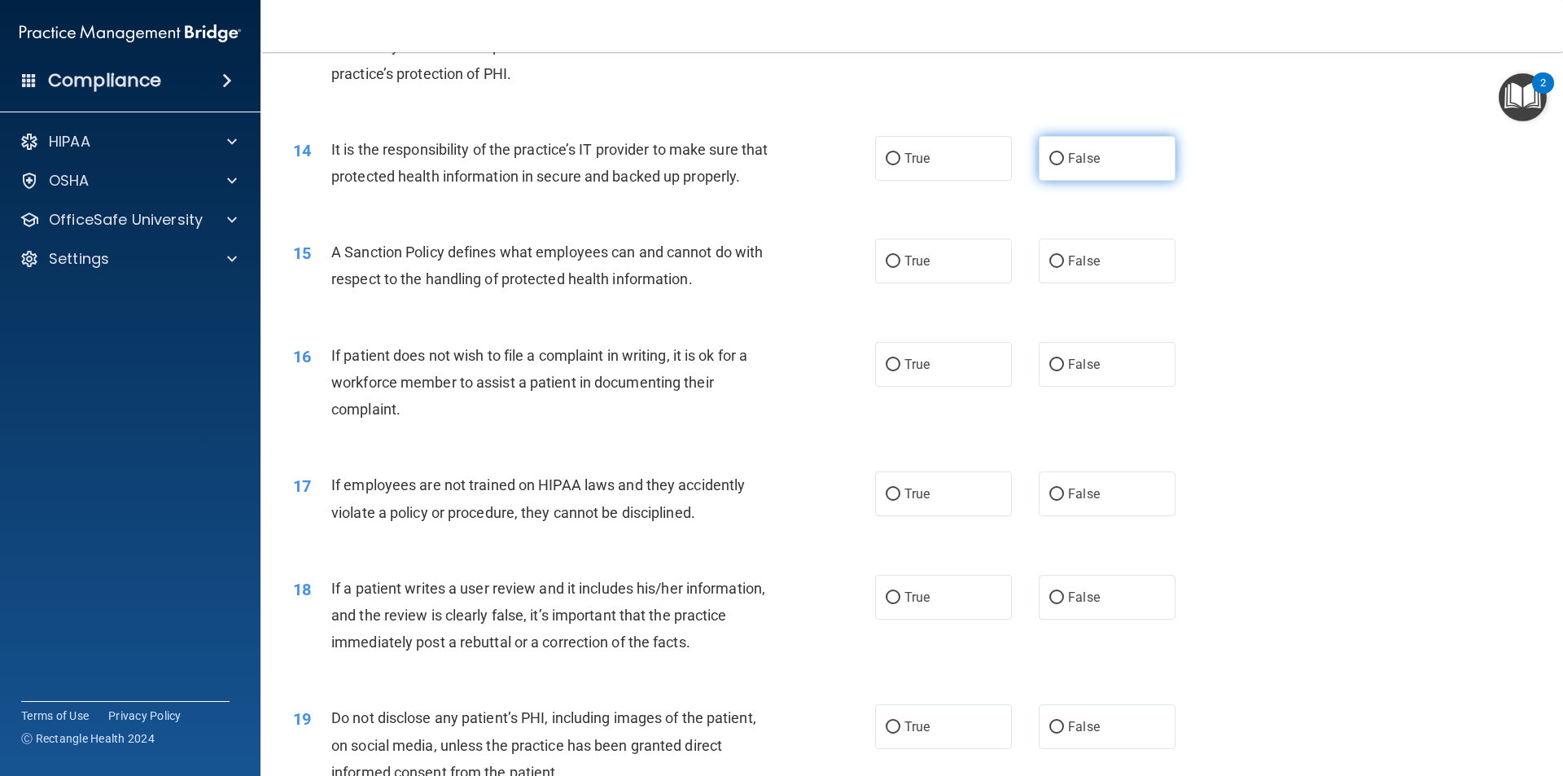
click at [1049, 153] on input "False" at bounding box center [1056, 159] width 15 height 12
radio input "true"
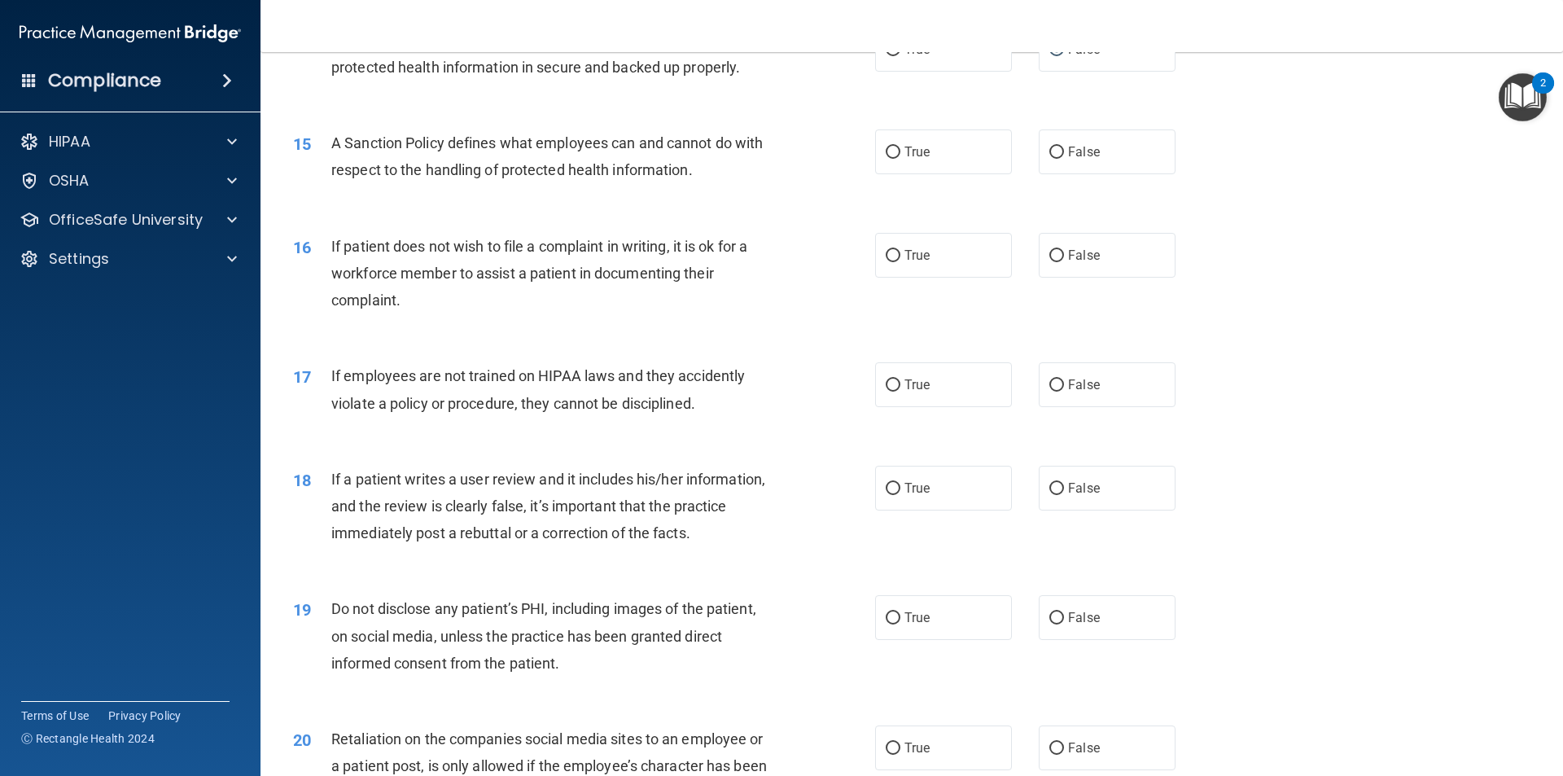
scroll to position [1954, 0]
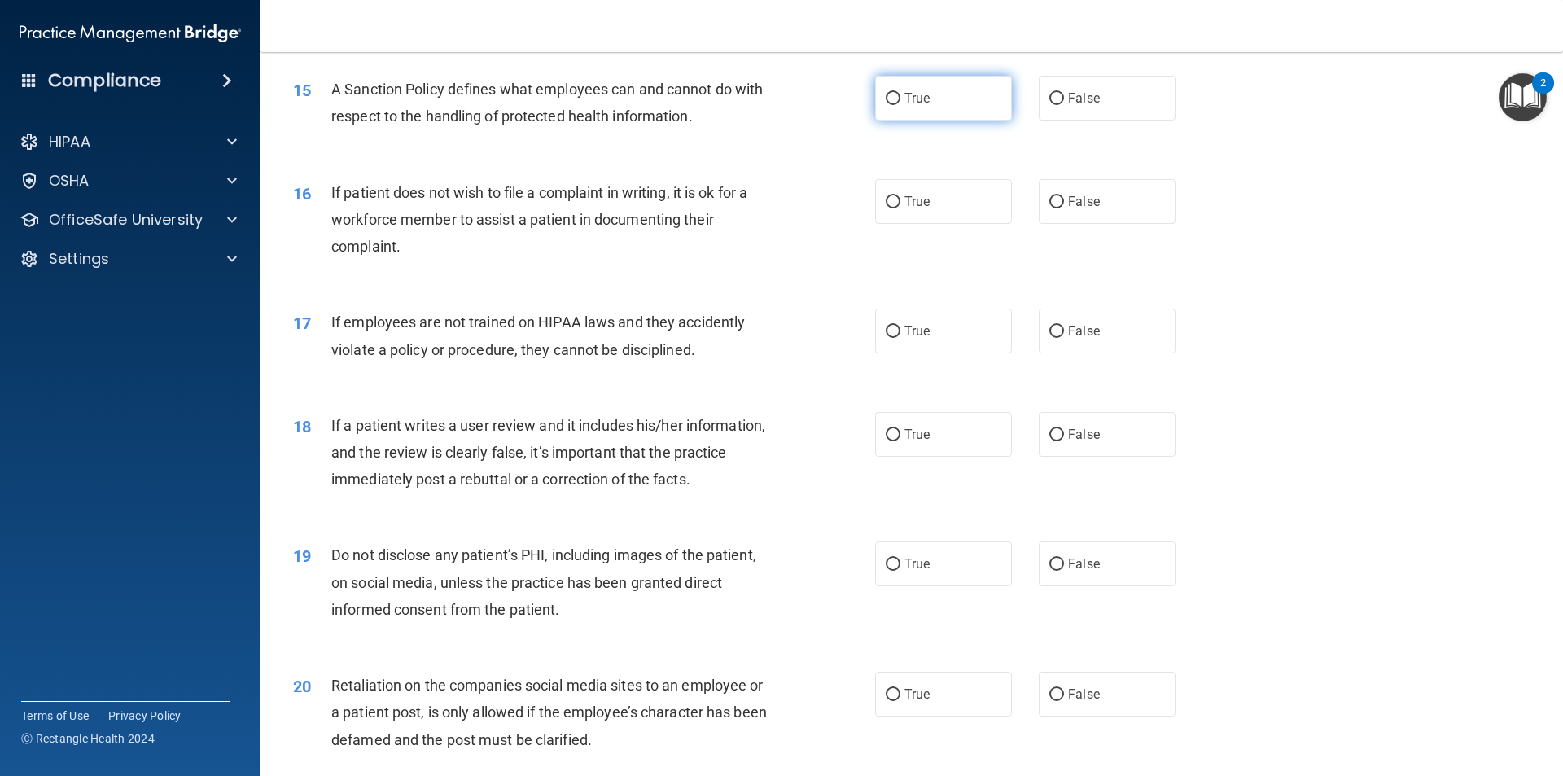
click at [904, 120] on label "True" at bounding box center [943, 98] width 137 height 45
click at [900, 105] on input "True" at bounding box center [893, 99] width 15 height 12
radio input "true"
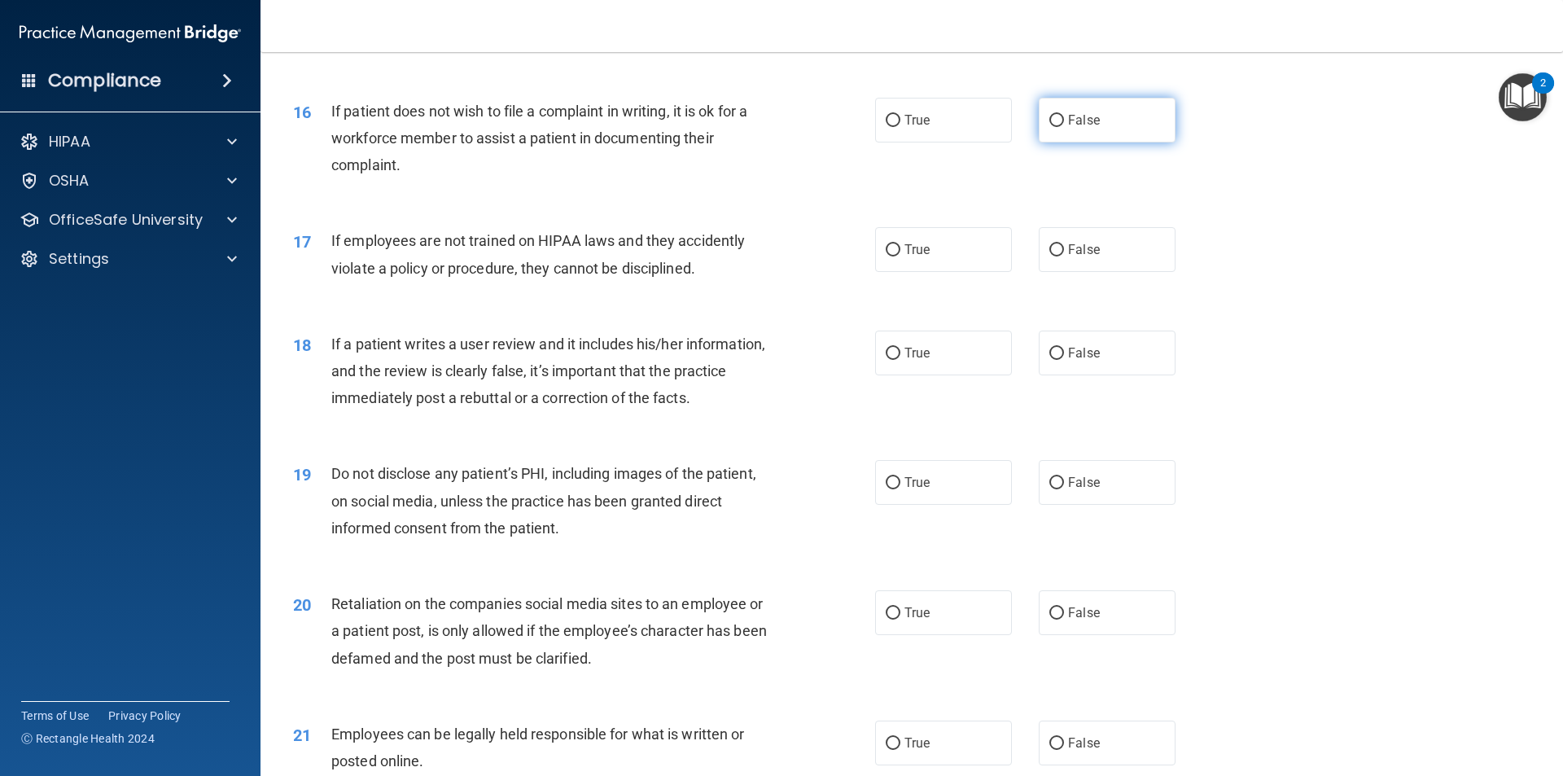
click at [1049, 127] on input "False" at bounding box center [1056, 121] width 15 height 12
radio input "true"
click at [813, 187] on div "16 If patient does not wish to file a complaint in writing, it is ok for a work…" at bounding box center [584, 143] width 631 height 90
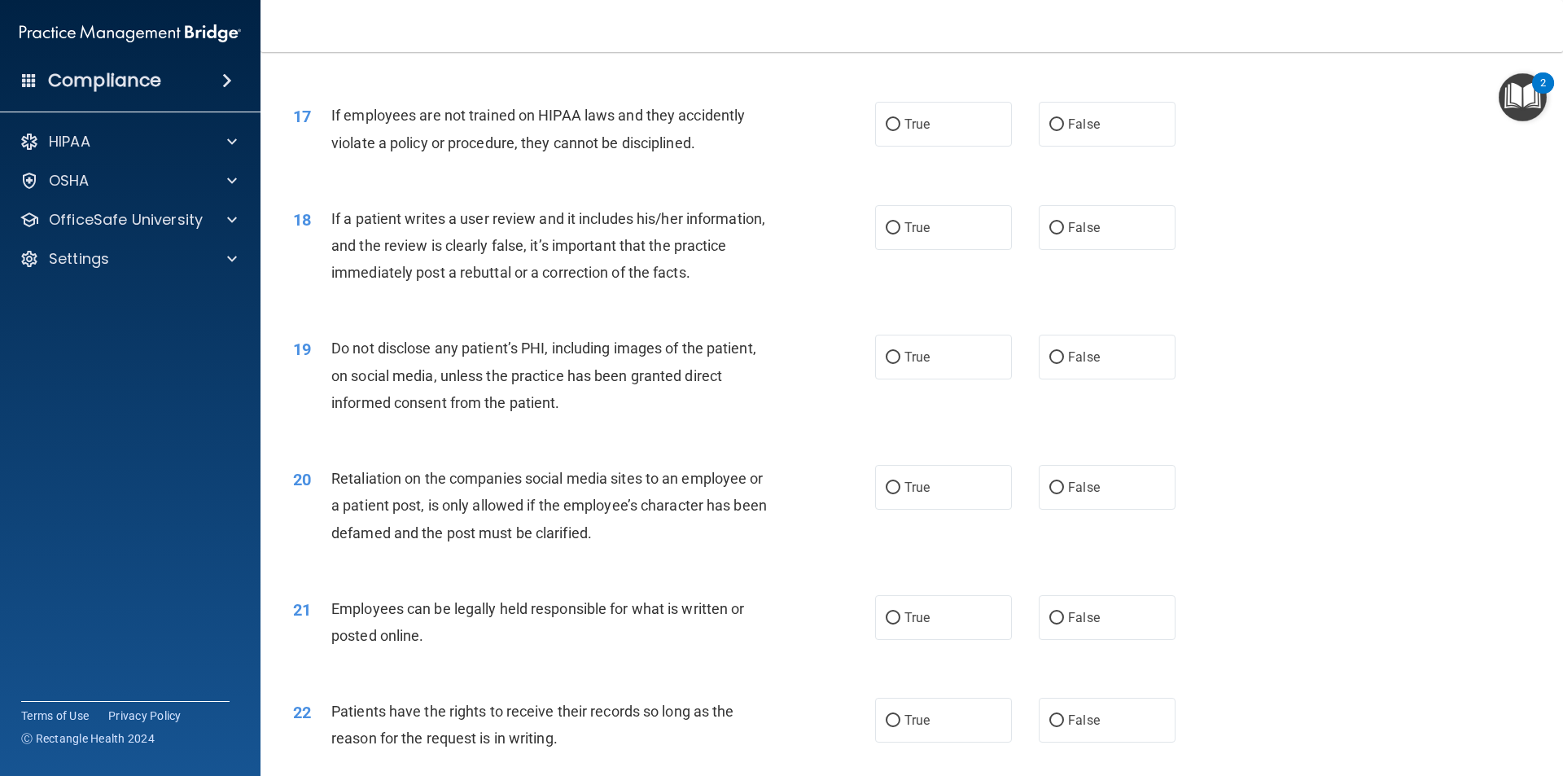
scroll to position [2198, 0]
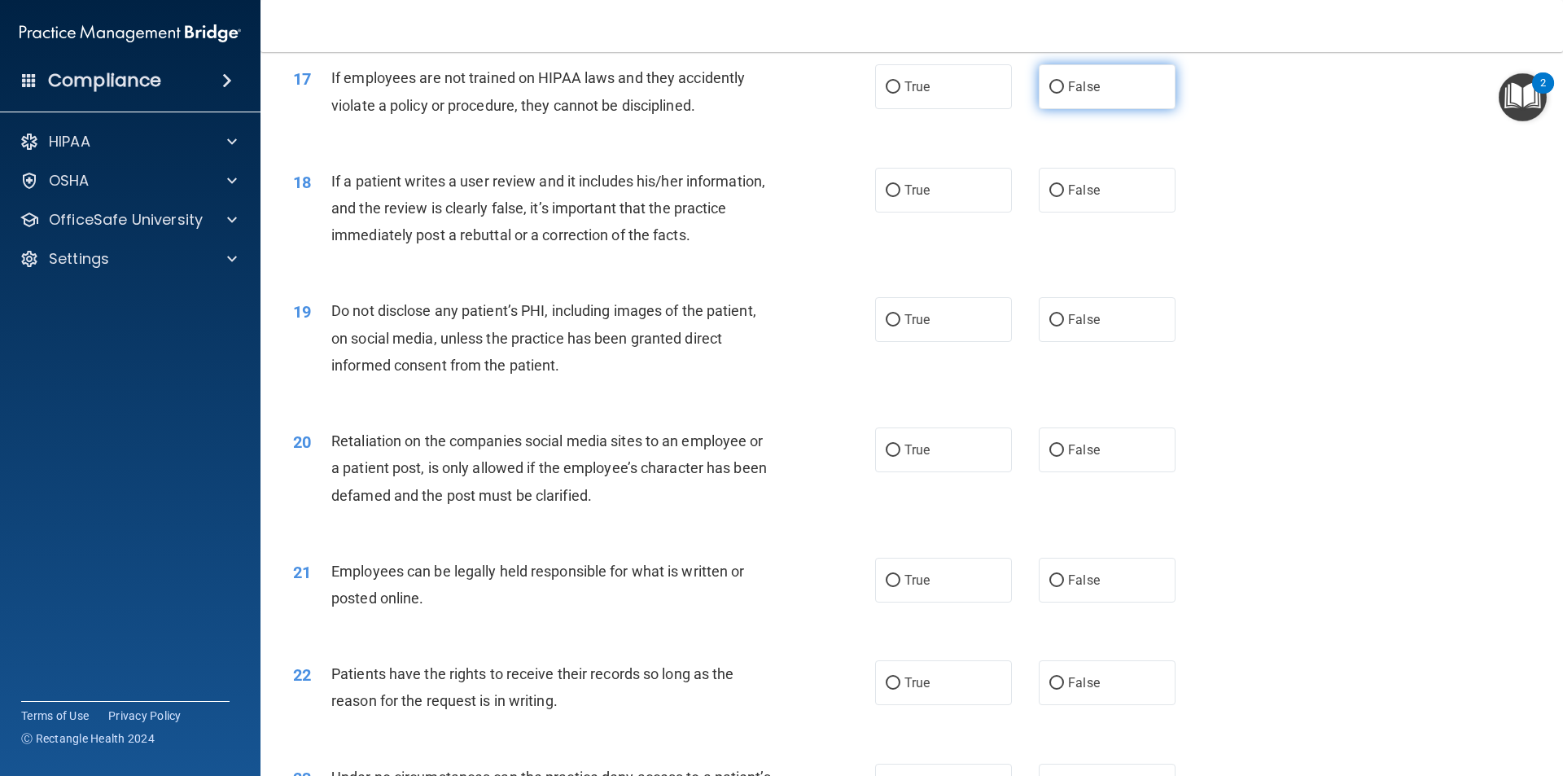
click at [1039, 109] on label "False" at bounding box center [1107, 86] width 137 height 45
click at [1049, 94] on input "False" at bounding box center [1056, 87] width 15 height 12
radio input "true"
click at [802, 126] on div "17 If employees are not trained on HIPAA laws and they accidently violate a pol…" at bounding box center [584, 95] width 631 height 62
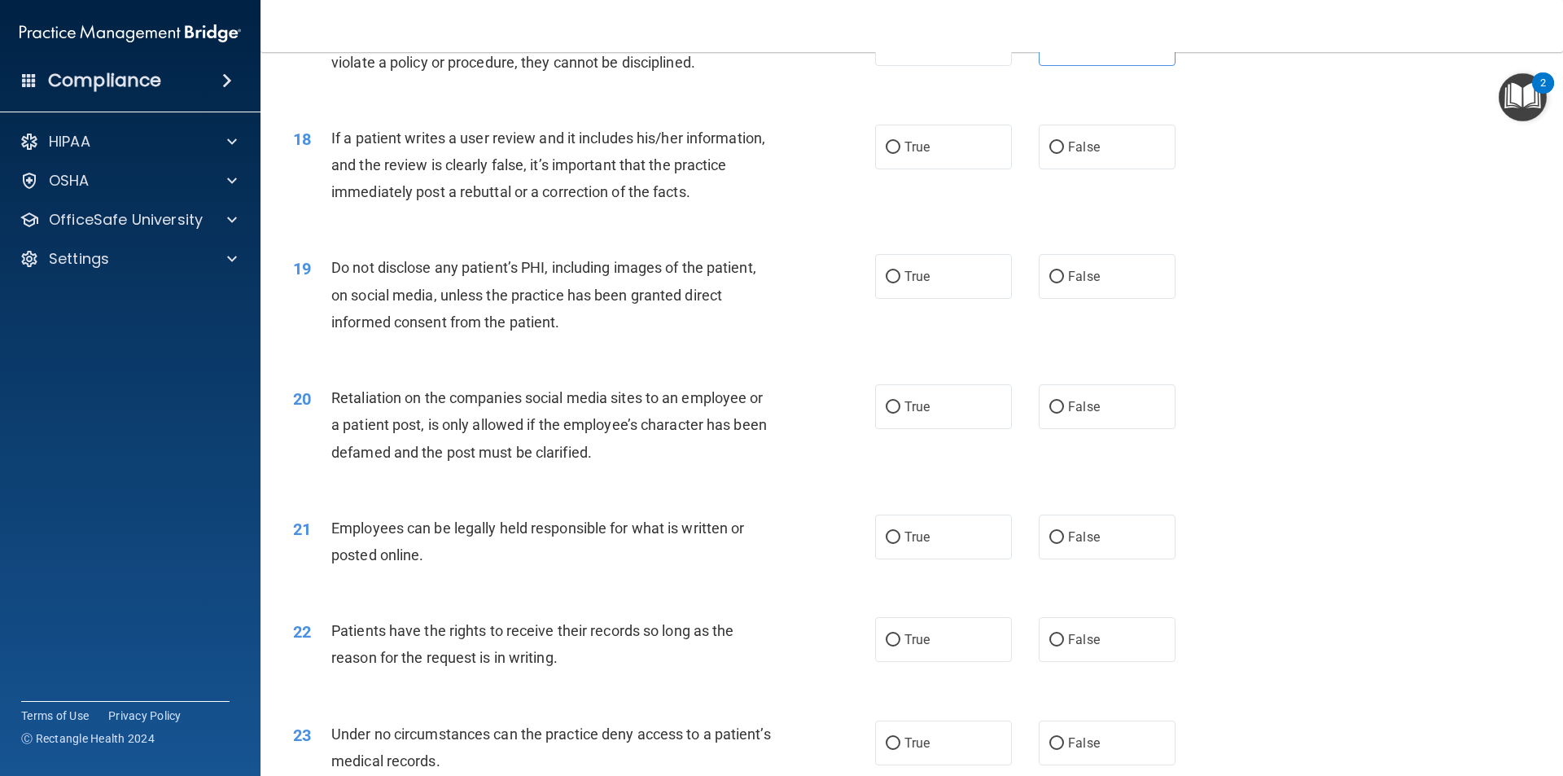
scroll to position [2279, 0]
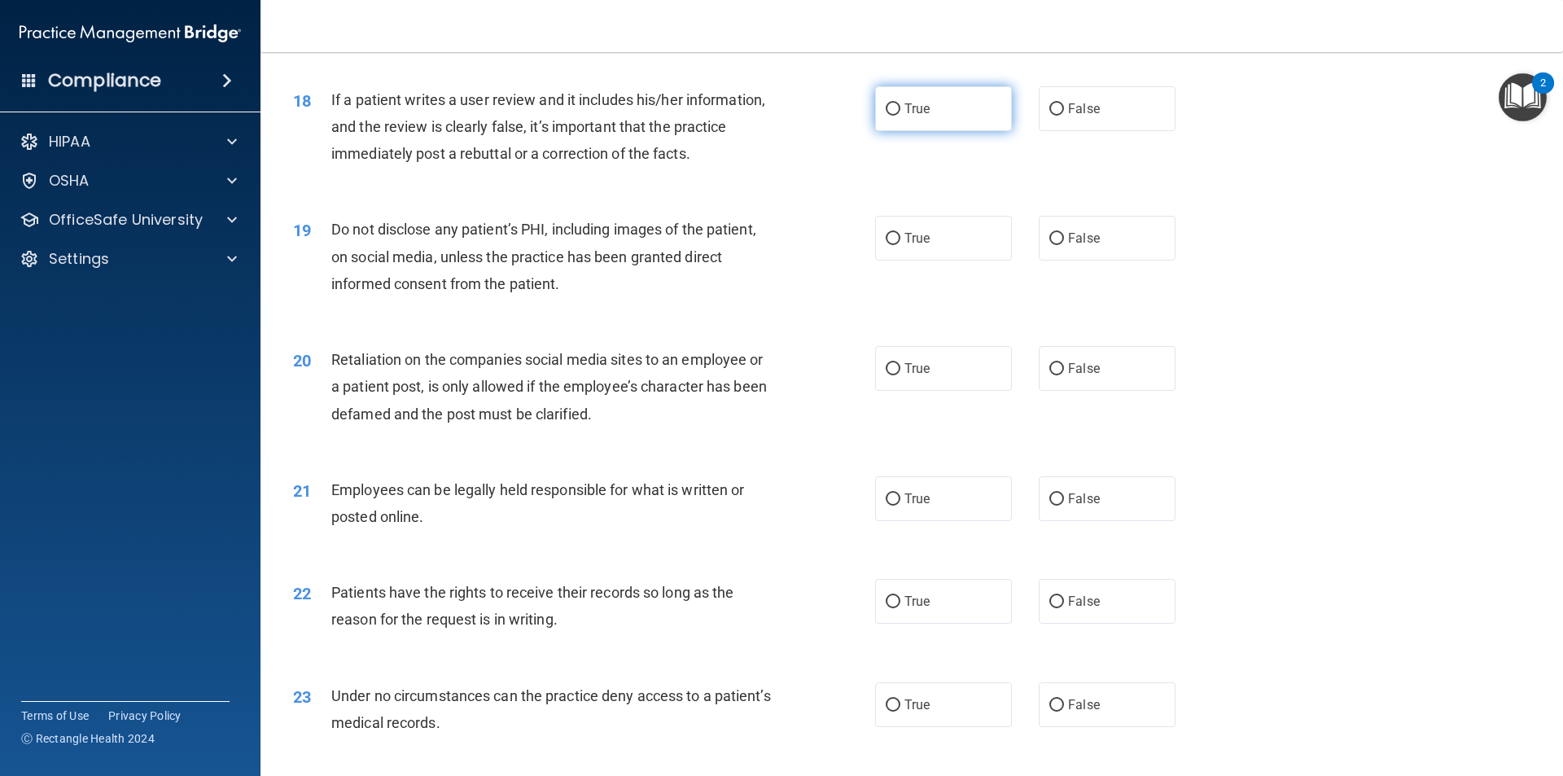
click at [906, 116] on span "True" at bounding box center [916, 108] width 25 height 15
click at [900, 116] on input "True" at bounding box center [893, 109] width 15 height 12
radio input "true"
click at [800, 176] on div "18 If a patient writes a user review and it includes his/her information, and t…" at bounding box center [584, 131] width 631 height 90
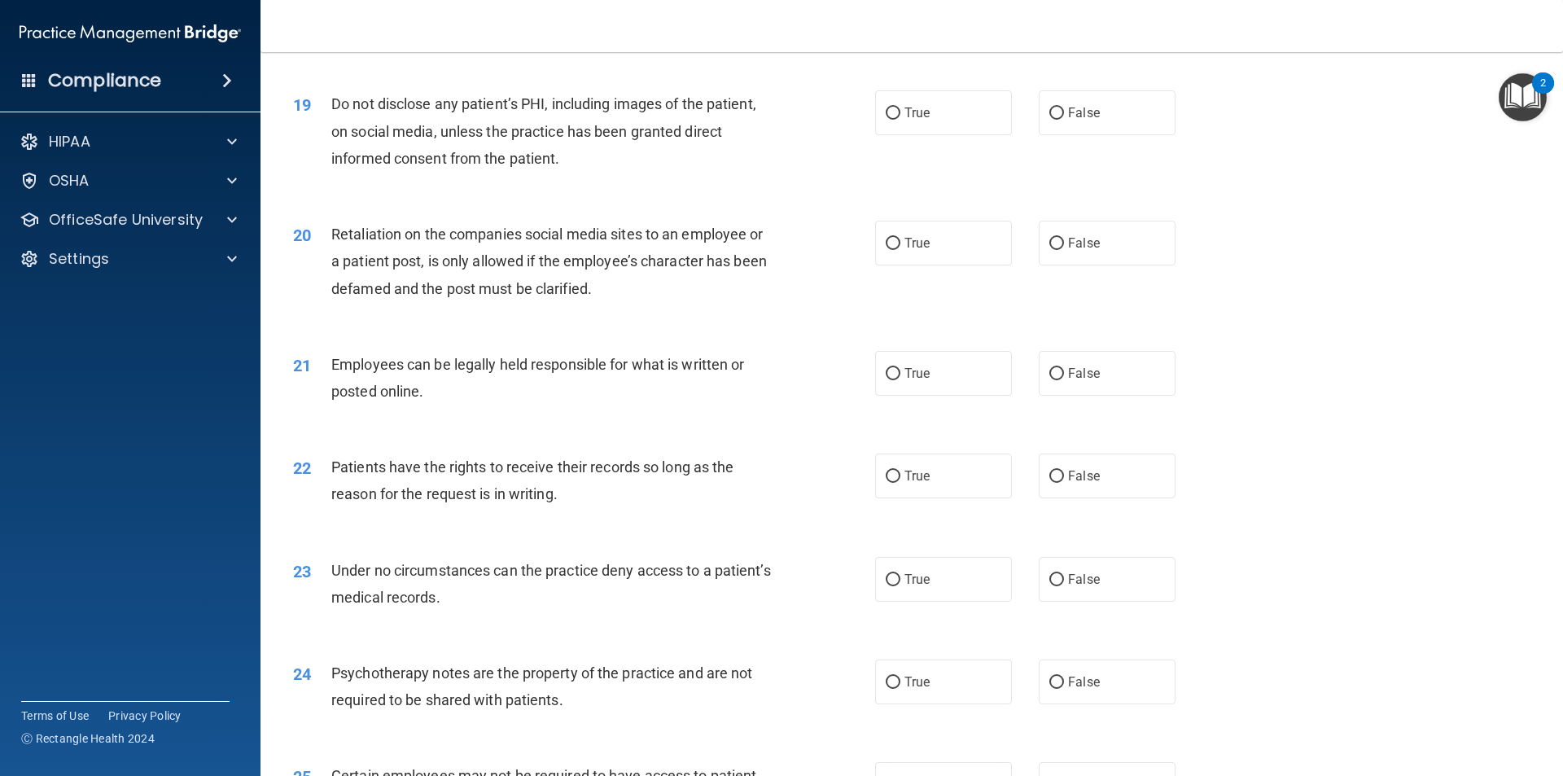
scroll to position [2442, 0]
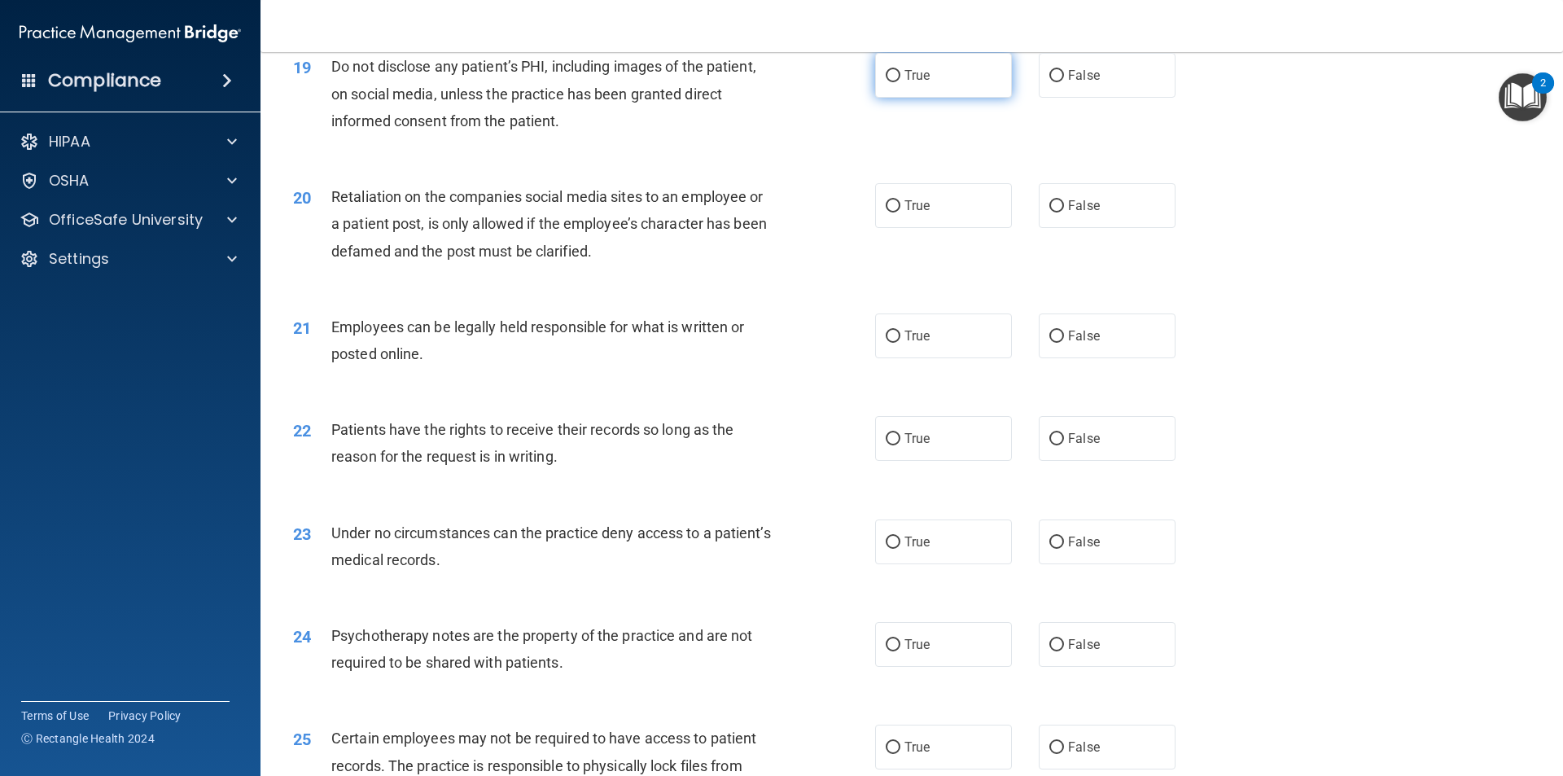
click at [935, 98] on label "True" at bounding box center [943, 75] width 137 height 45
click at [900, 82] on input "True" at bounding box center [893, 76] width 15 height 12
radio input "true"
click at [820, 142] on div "19 Do not disclose any patient’s PHI, including images of the patient, on socia…" at bounding box center [584, 98] width 631 height 90
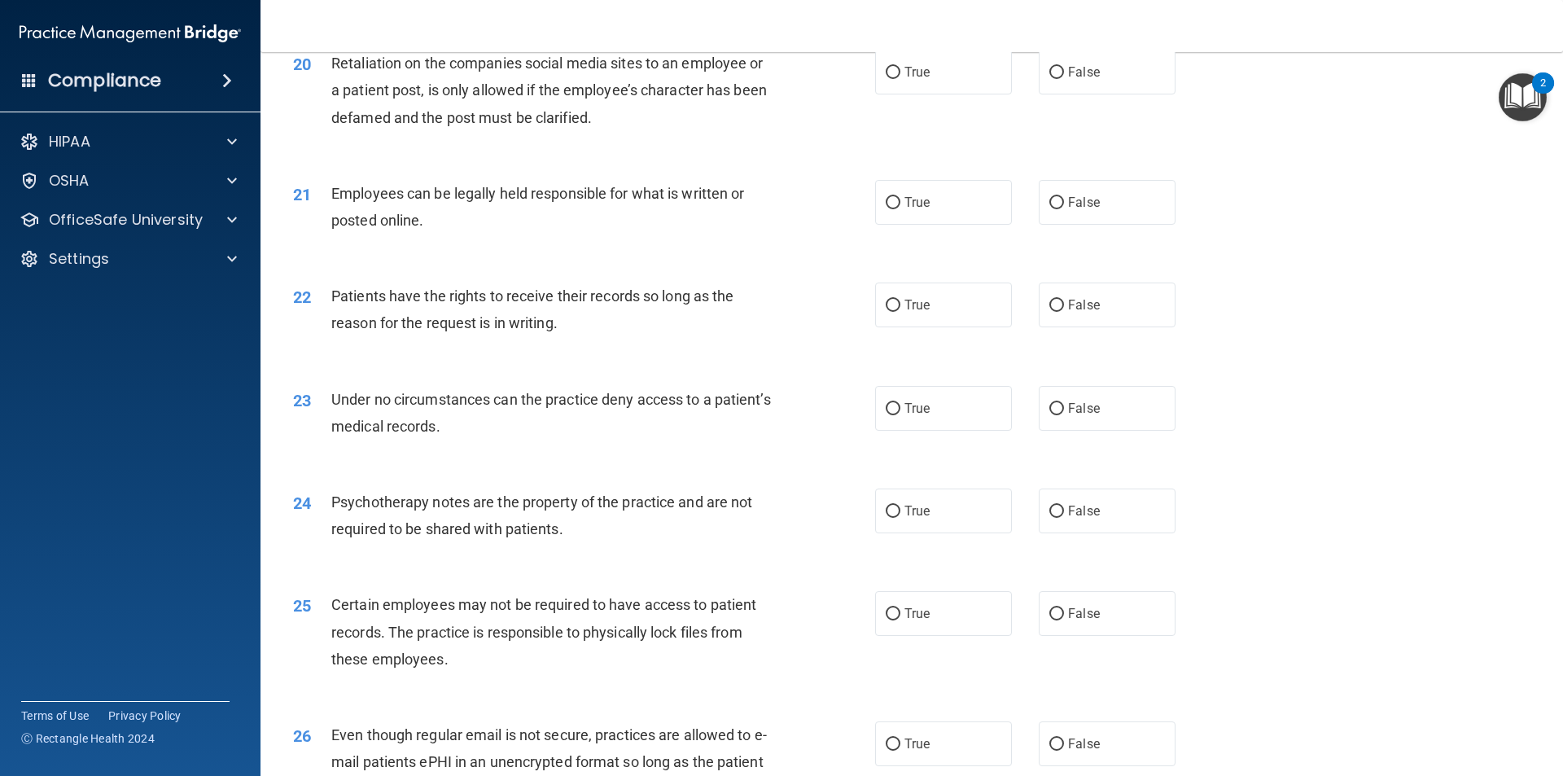
scroll to position [2605, 0]
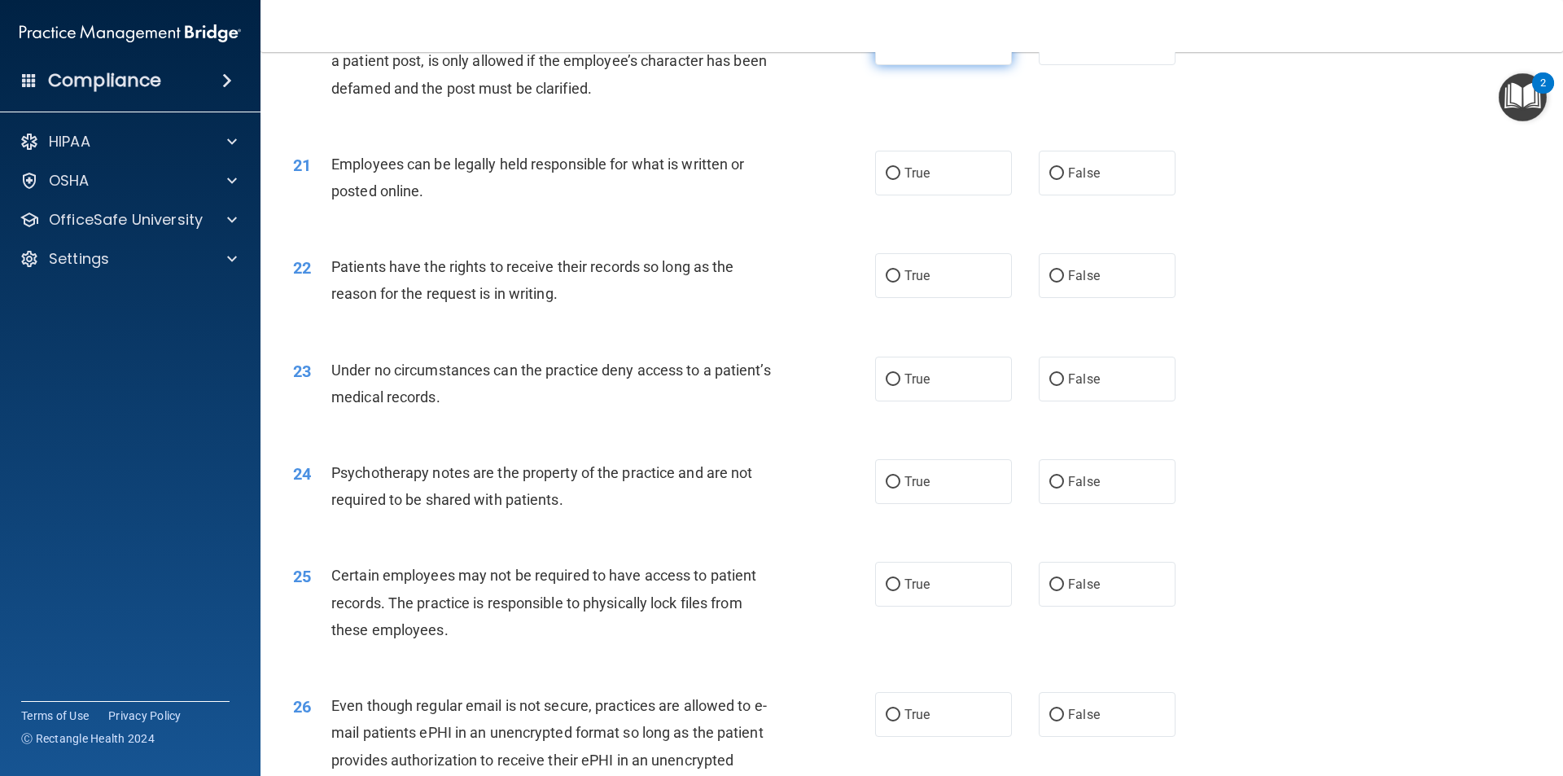
click at [895, 65] on label "True" at bounding box center [943, 42] width 137 height 45
click at [895, 50] on input "True" at bounding box center [893, 43] width 15 height 12
radio input "true"
click at [793, 130] on div "20 Retaliation on the companies social media sites to an employee or a patient …" at bounding box center [912, 65] width 1262 height 130
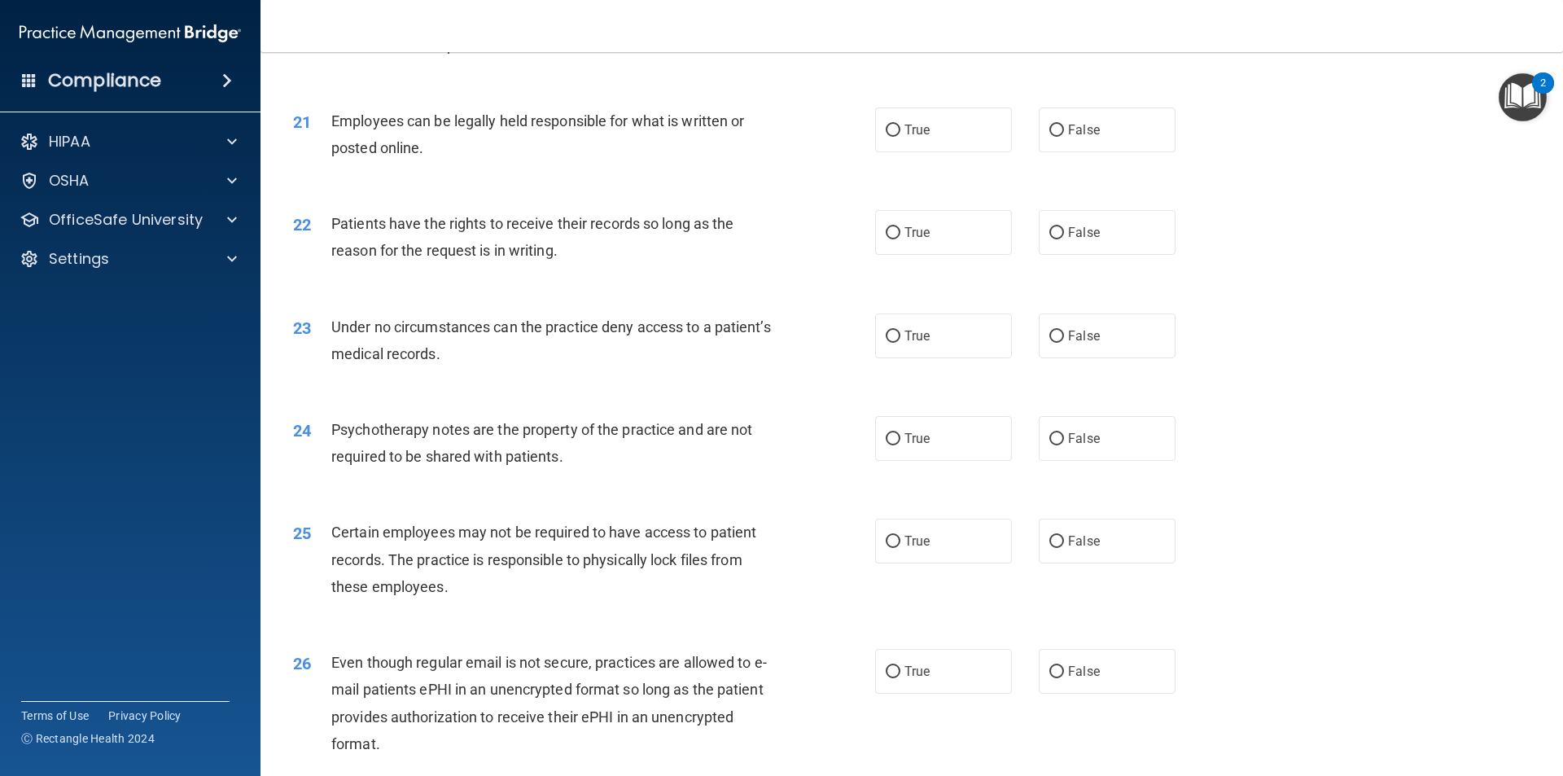
scroll to position [2687, 0]
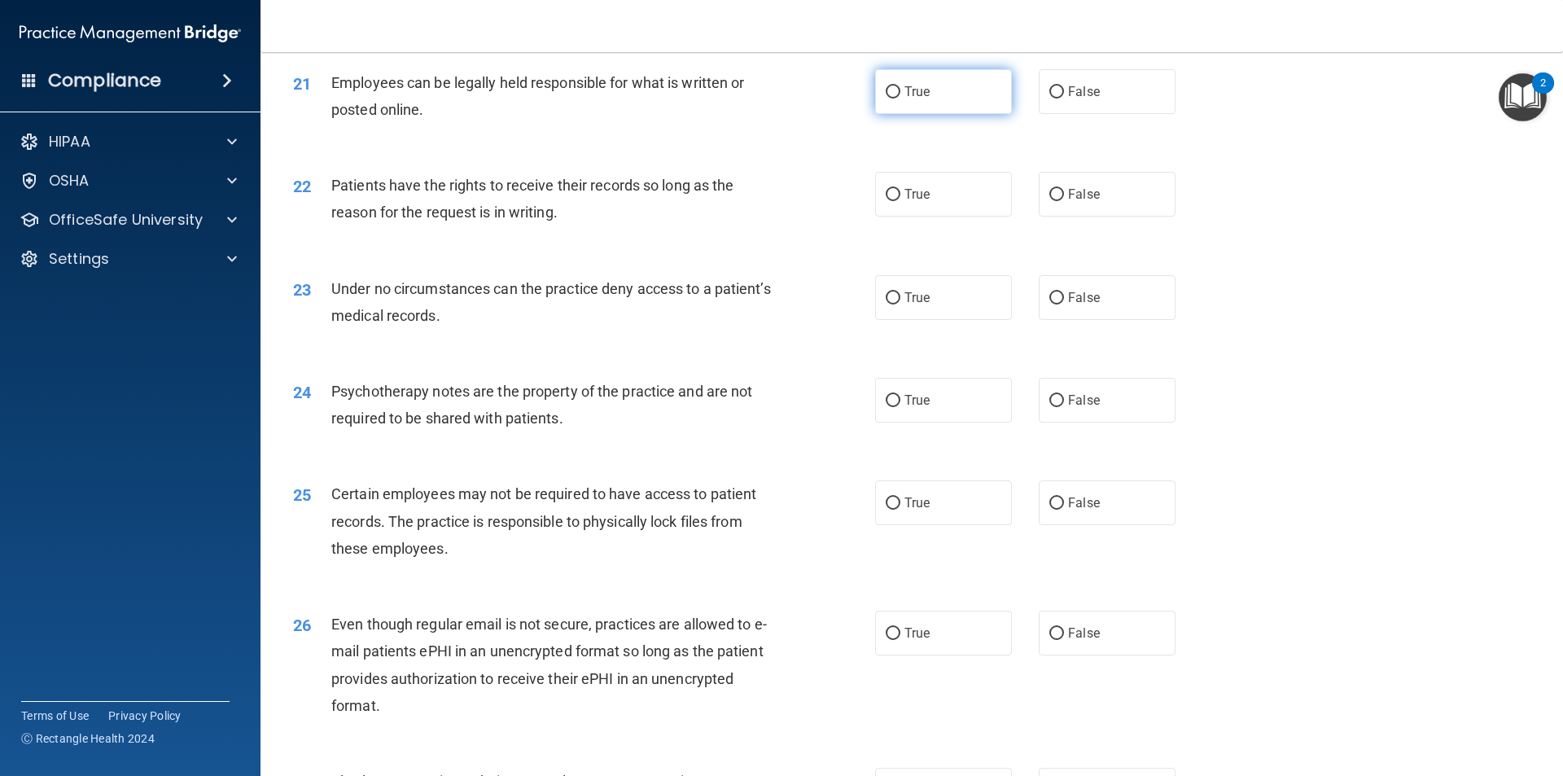
click at [905, 114] on label "True" at bounding box center [943, 91] width 137 height 45
click at [900, 99] on input "True" at bounding box center [893, 92] width 15 height 12
radio input "true"
click at [839, 151] on div "21 Employees can be legally held responsible for what is written or posted onli…" at bounding box center [912, 100] width 1262 height 103
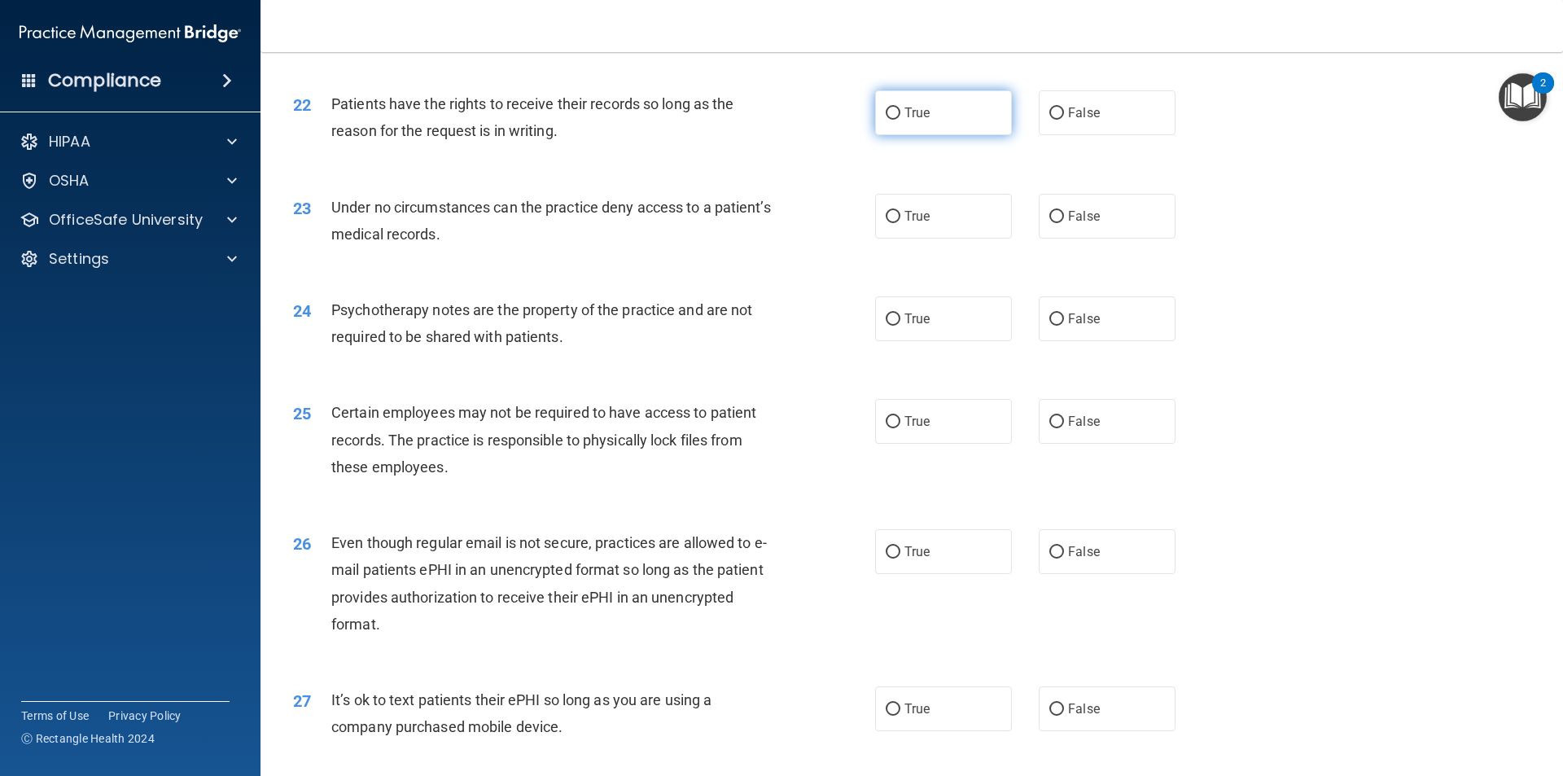
click at [904, 135] on label "True" at bounding box center [943, 112] width 137 height 45
click at [900, 120] on input "True" at bounding box center [893, 113] width 15 height 12
radio input "true"
click at [829, 152] on div "22 Patients have the rights to receive their records so long as the reason for …" at bounding box center [584, 121] width 631 height 62
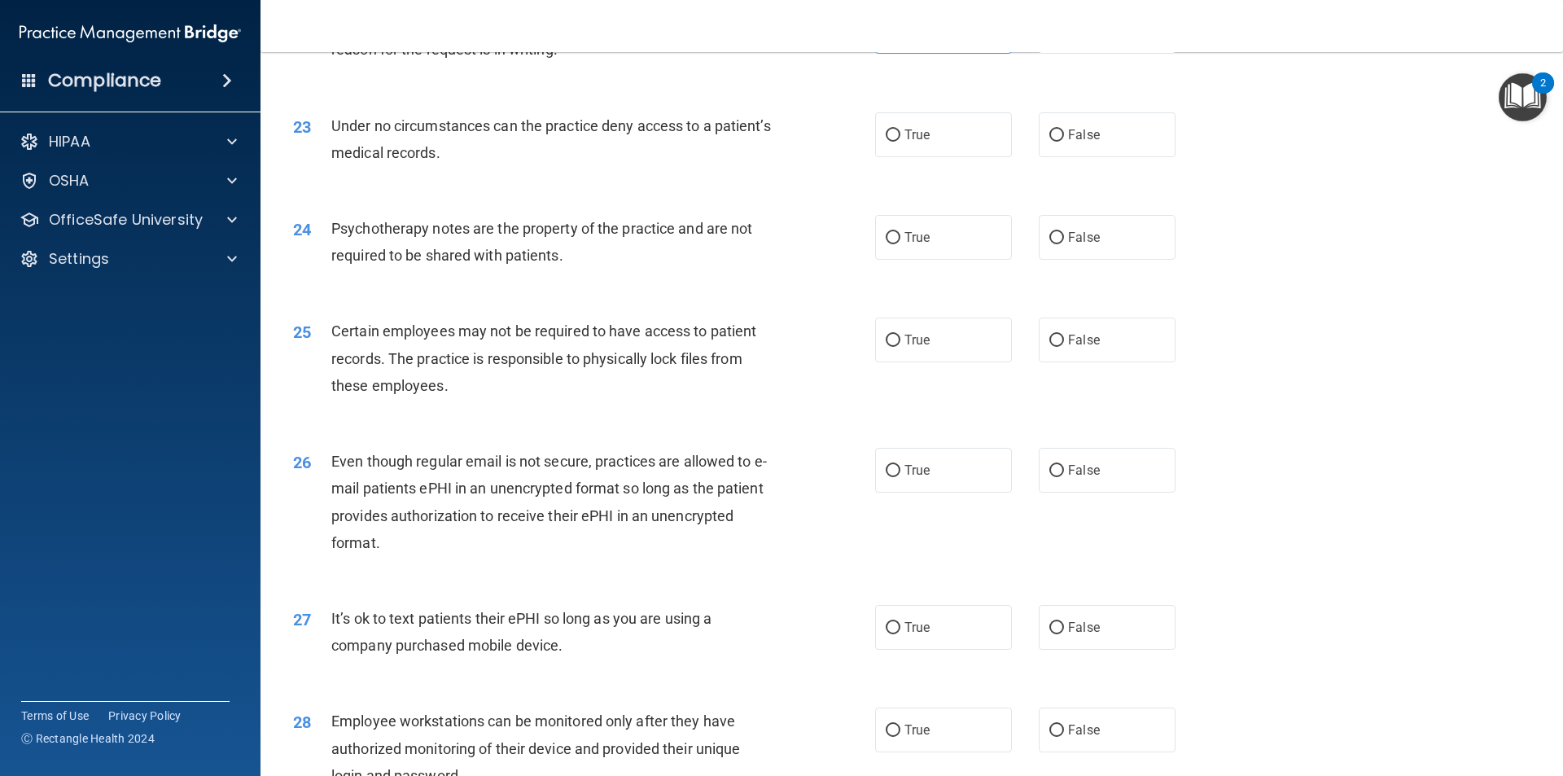
scroll to position [2931, 0]
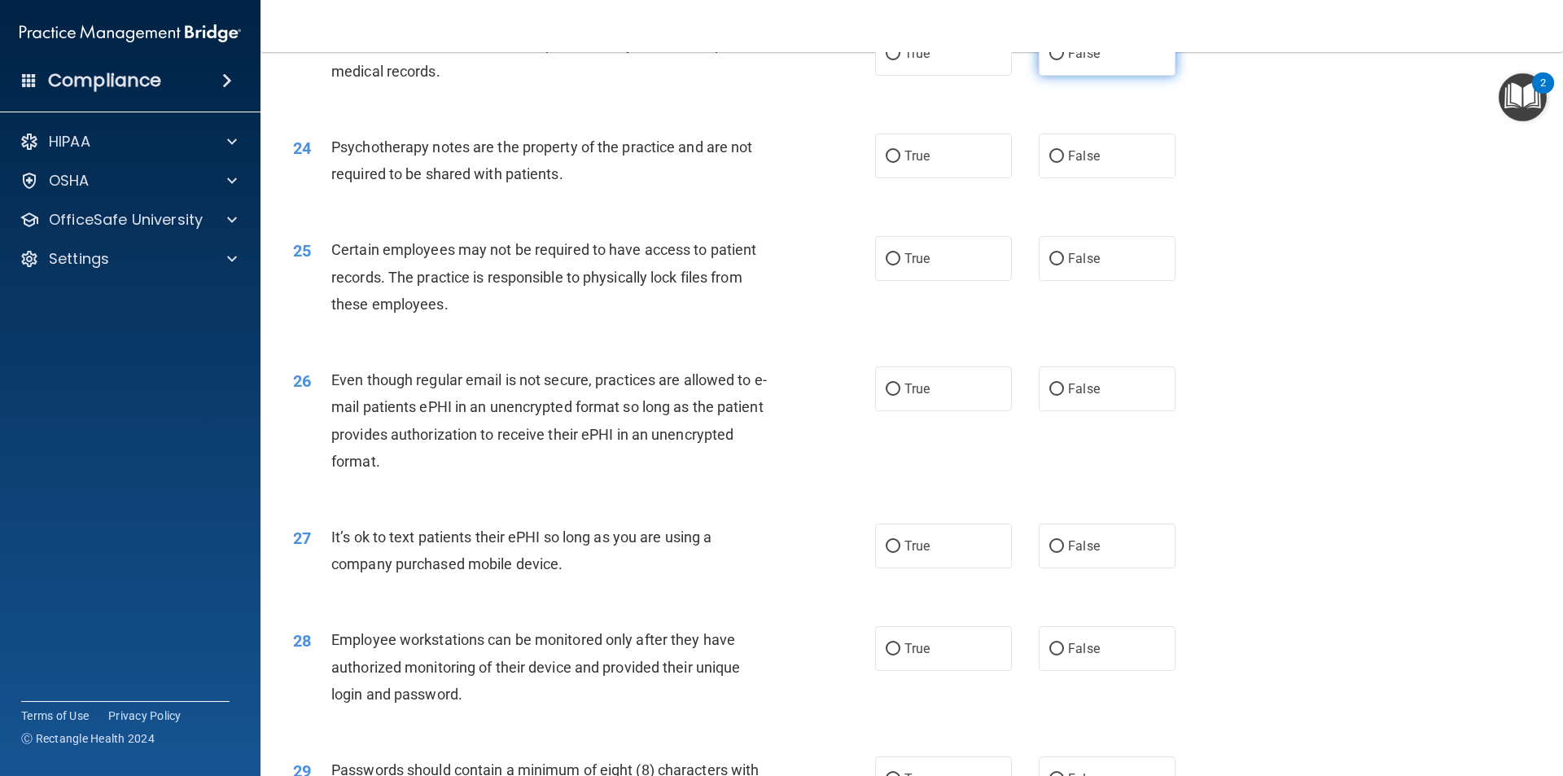
click at [1076, 61] on span "False" at bounding box center [1084, 53] width 32 height 15
click at [1064, 60] on input "False" at bounding box center [1056, 54] width 15 height 12
radio input "true"
click at [878, 142] on div "24 Psychotherapy notes are the property of the practice and are not required to…" at bounding box center [912, 164] width 1262 height 103
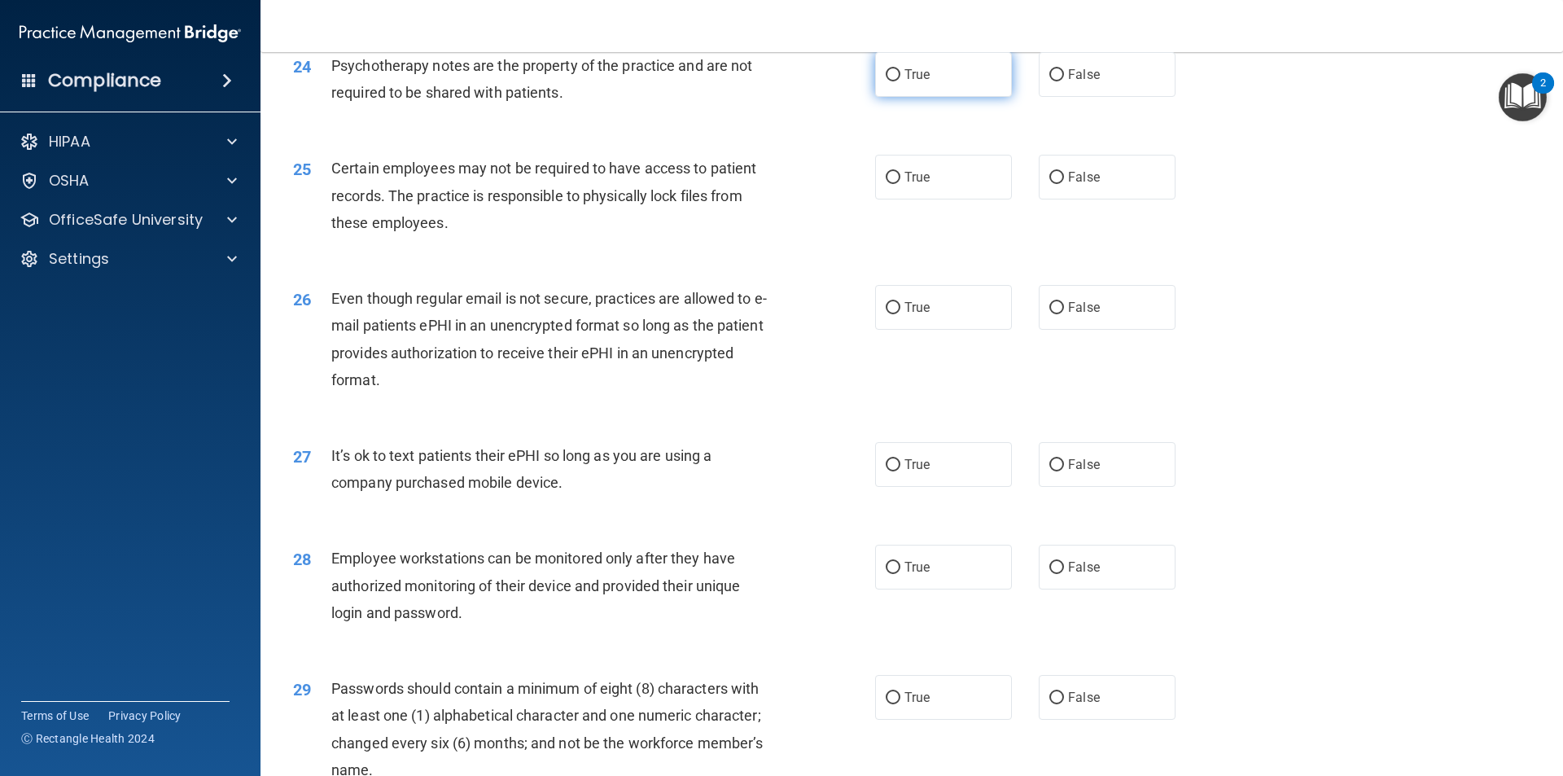
click at [917, 82] on span "True" at bounding box center [916, 74] width 25 height 15
click at [900, 81] on input "True" at bounding box center [893, 75] width 15 height 12
radio input "true"
click at [813, 114] on div "24 Psychotherapy notes are the property of the practice and are not required to…" at bounding box center [584, 83] width 631 height 62
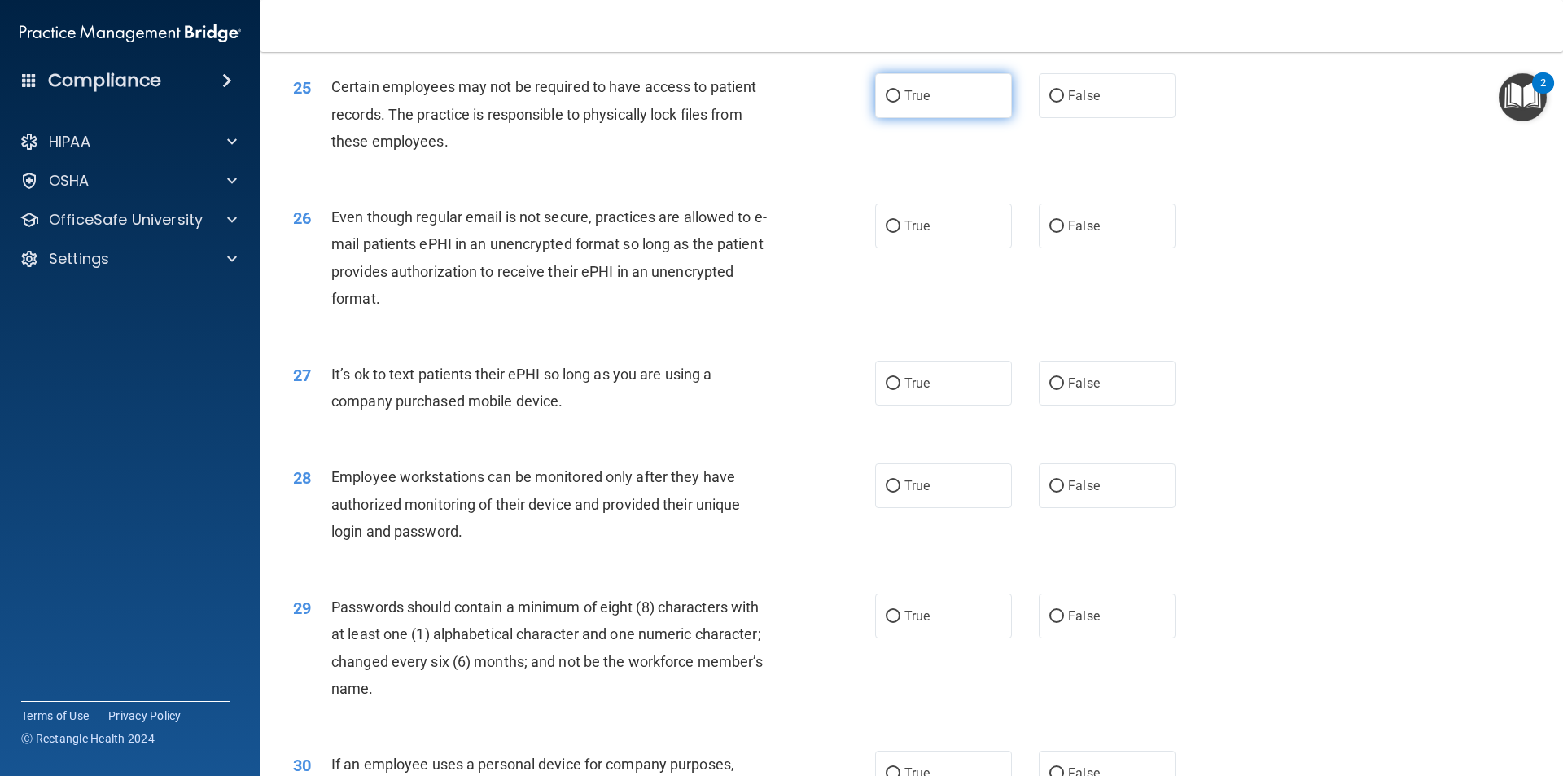
click at [929, 118] on label "True" at bounding box center [943, 95] width 137 height 45
click at [900, 103] on input "True" at bounding box center [893, 96] width 15 height 12
radio input "true"
click at [845, 163] on div "25 Certain employees may not be required to have access to patient records. The…" at bounding box center [584, 118] width 631 height 90
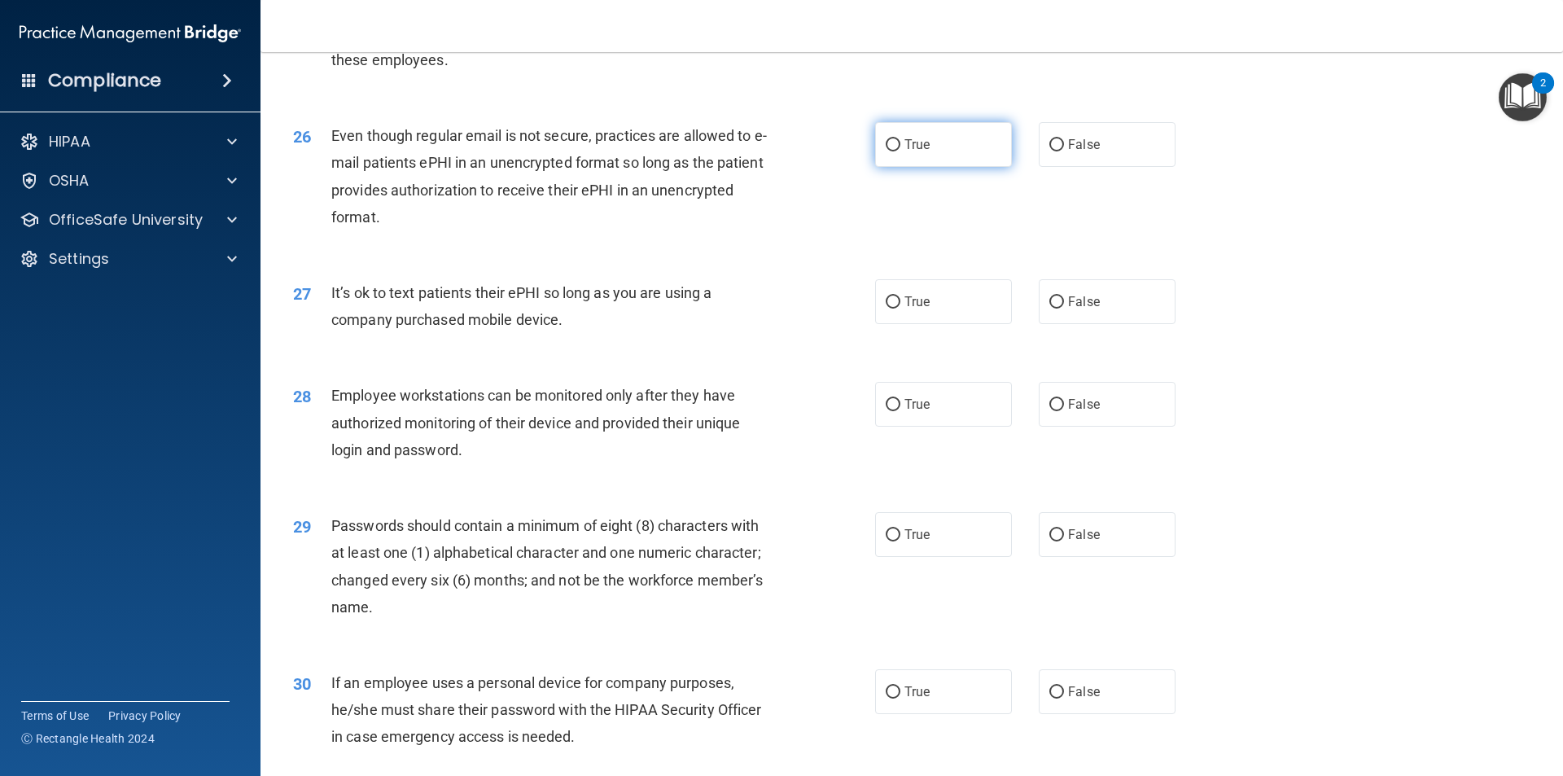
click at [968, 167] on label "True" at bounding box center [943, 144] width 137 height 45
click at [900, 151] on input "True" at bounding box center [893, 145] width 15 height 12
radio input "true"
click at [838, 226] on div "26 Even though regular email is not secure, practices are allowed to e-mail pat…" at bounding box center [584, 180] width 631 height 116
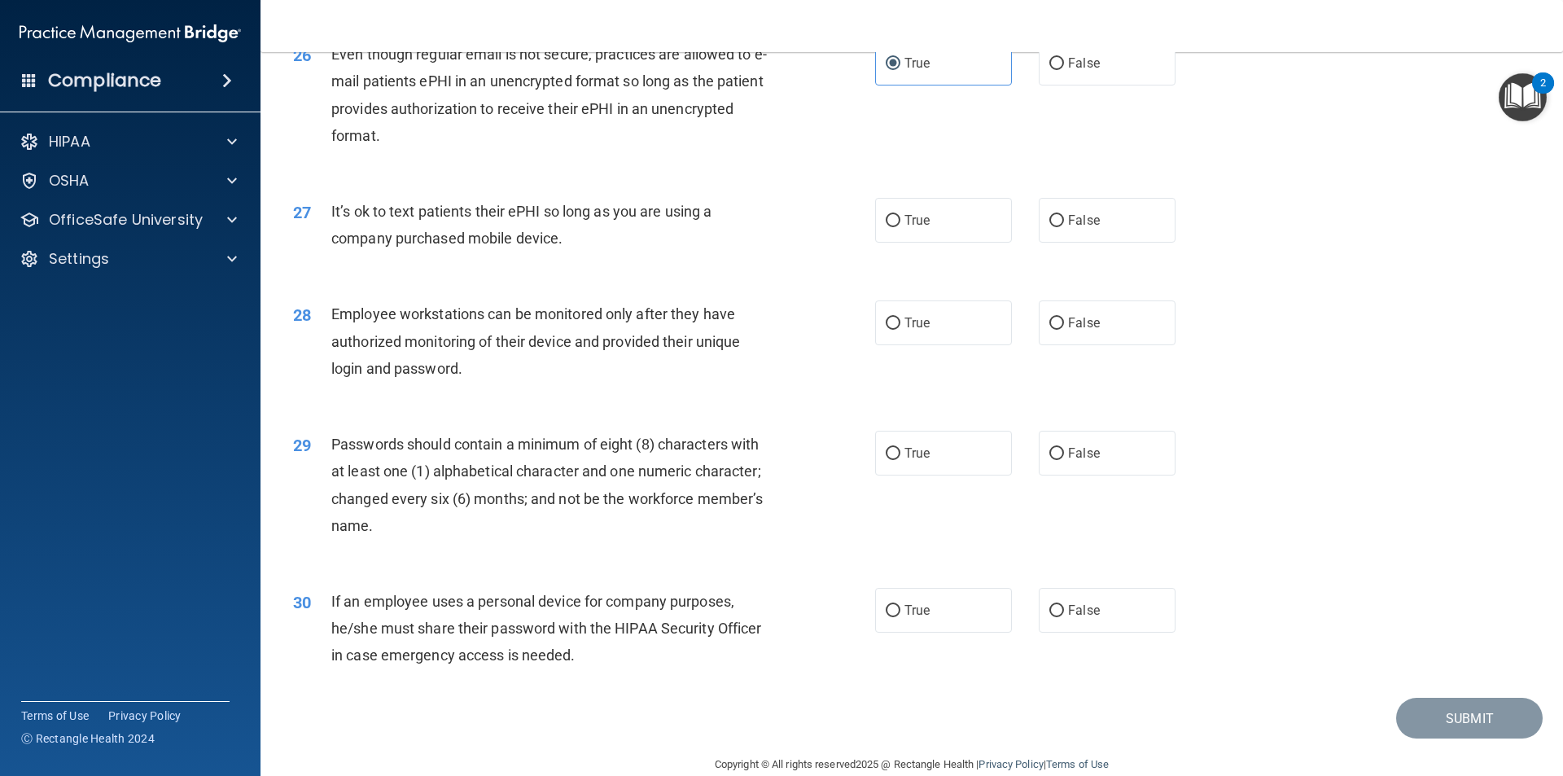
scroll to position [3311, 0]
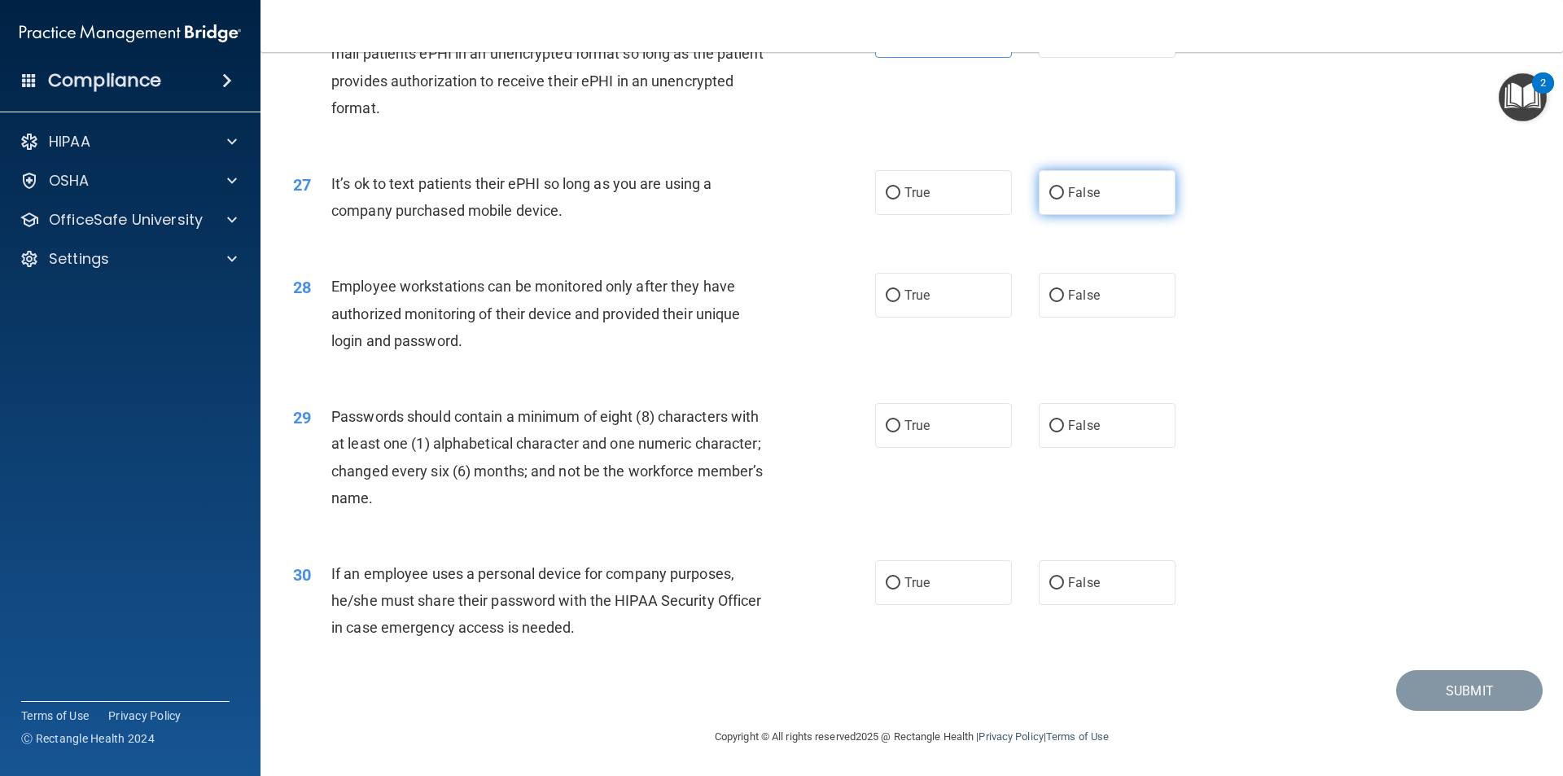
click at [1097, 205] on label "False" at bounding box center [1107, 192] width 137 height 45
click at [1064, 199] on input "False" at bounding box center [1056, 193] width 15 height 12
radio input "true"
click at [706, 266] on div "28 Employee workstations can be monitored only after they have authorized monit…" at bounding box center [912, 317] width 1262 height 130
click at [909, 299] on span "True" at bounding box center [916, 294] width 25 height 15
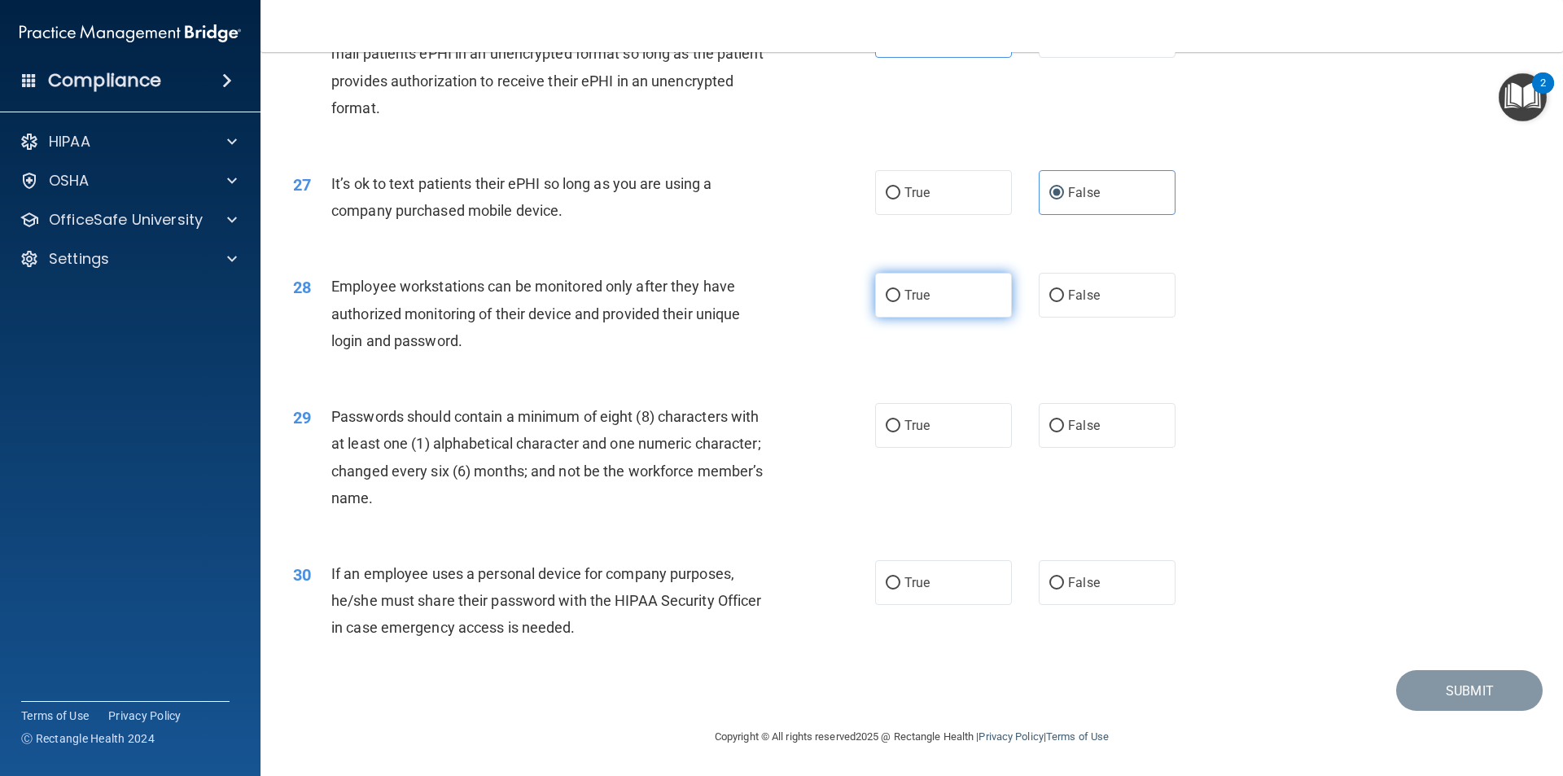
click at [900, 299] on input "True" at bounding box center [893, 296] width 15 height 12
radio input "true"
click at [829, 338] on div "28 Employee workstations can be monitored only after they have authorized monit…" at bounding box center [584, 318] width 631 height 90
click at [990, 420] on label "True" at bounding box center [943, 425] width 137 height 45
click at [900, 420] on input "True" at bounding box center [893, 426] width 15 height 12
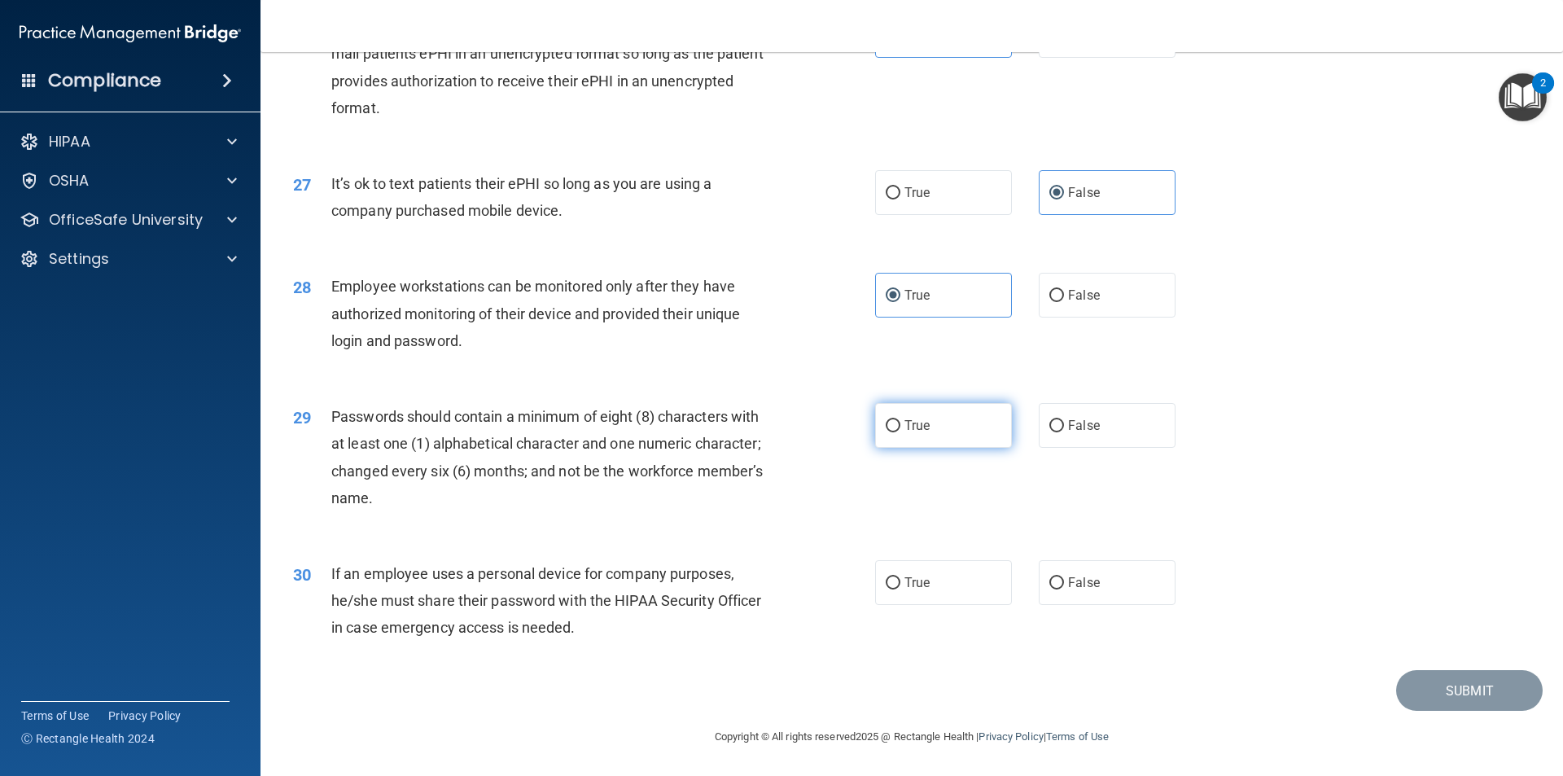
radio input "true"
click at [844, 496] on div "29 Passwords should contain a minimum of eight (8) characters with at least one…" at bounding box center [584, 461] width 631 height 116
click at [911, 585] on span "True" at bounding box center [916, 582] width 25 height 15
click at [900, 585] on input "True" at bounding box center [893, 583] width 15 height 12
radio input "true"
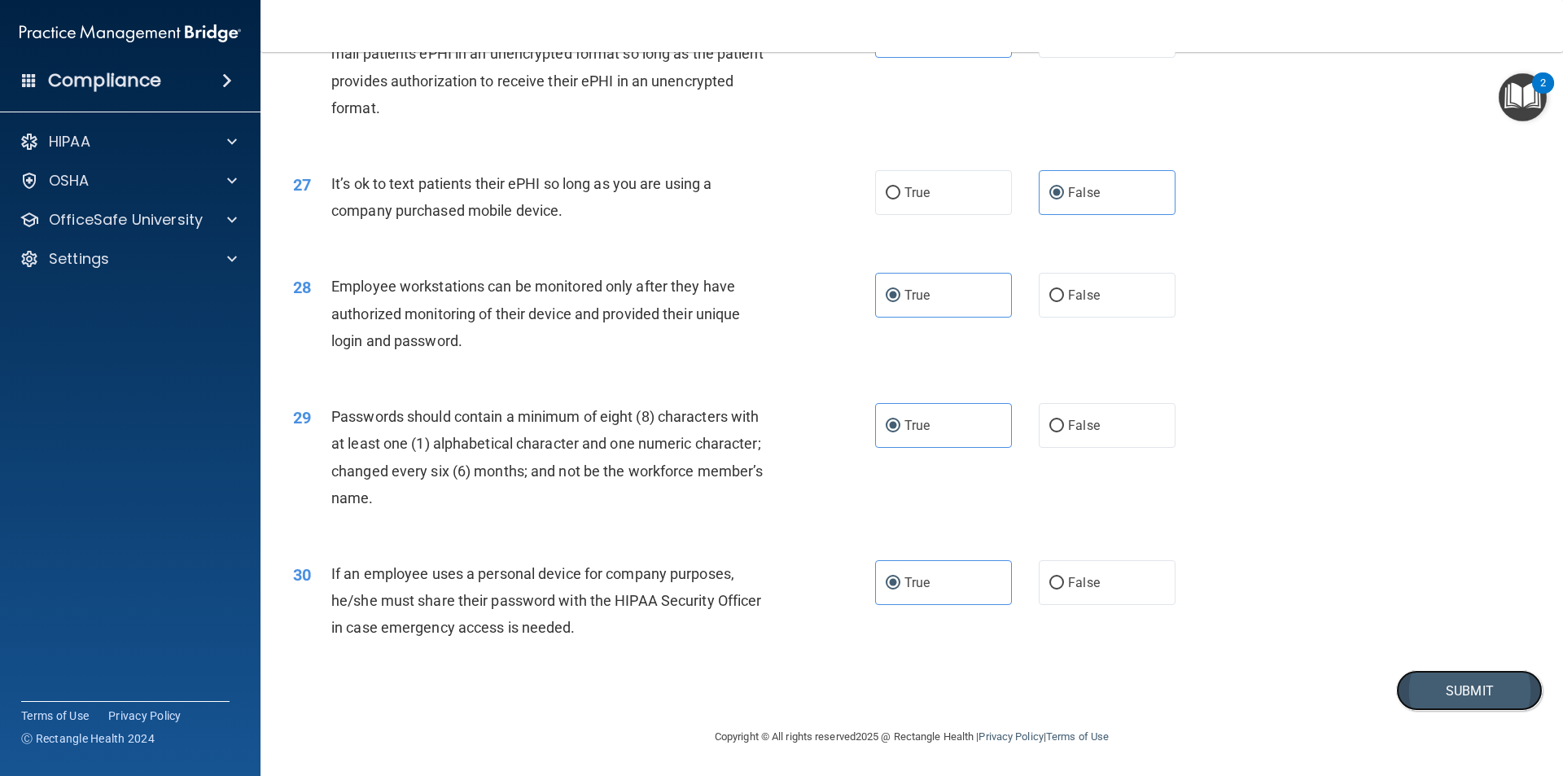
click at [1432, 687] on button "Submit" at bounding box center [1469, 691] width 147 height 42
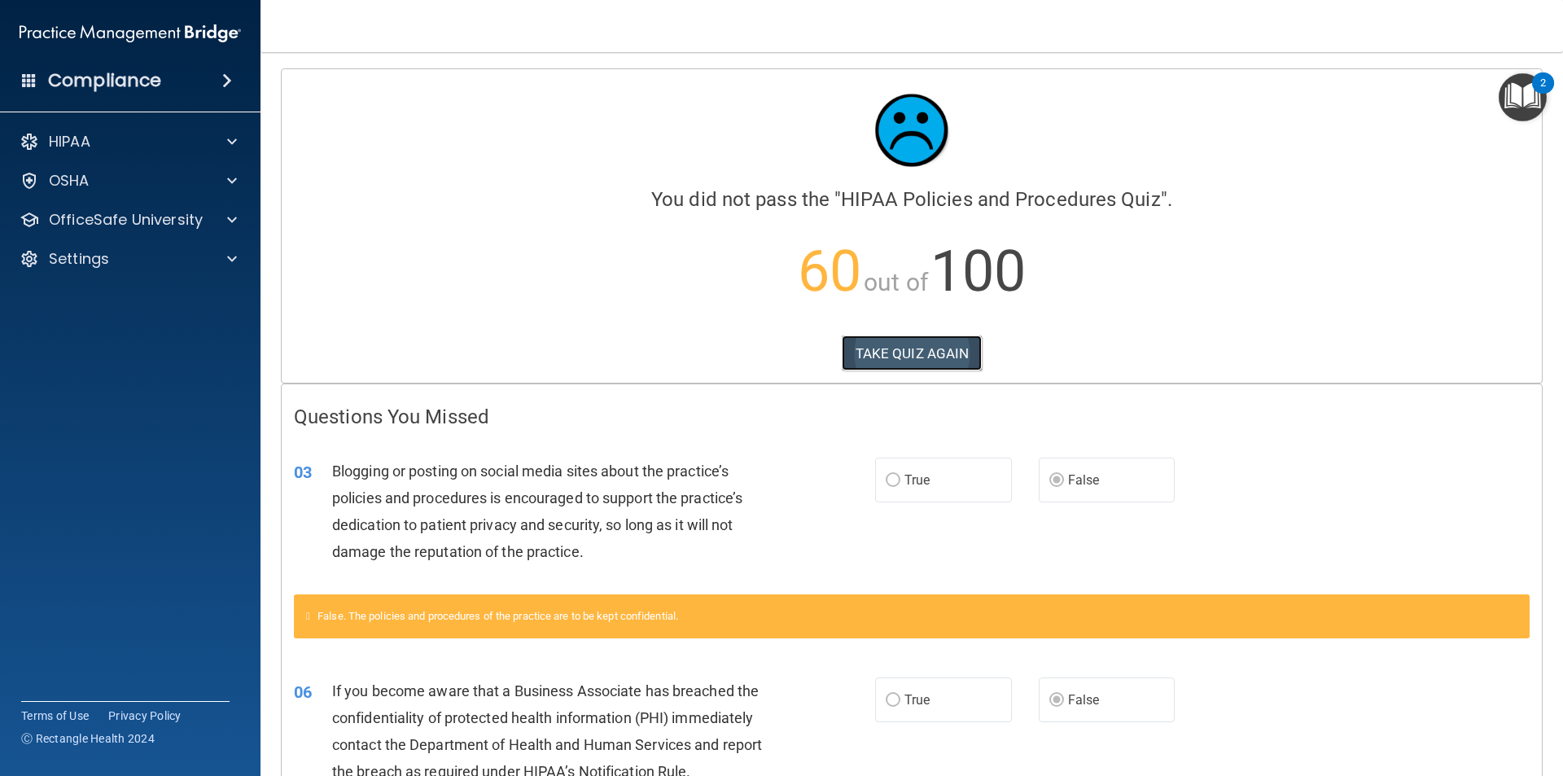
click at [933, 351] on button "TAKE QUIZ AGAIN" at bounding box center [912, 353] width 141 height 36
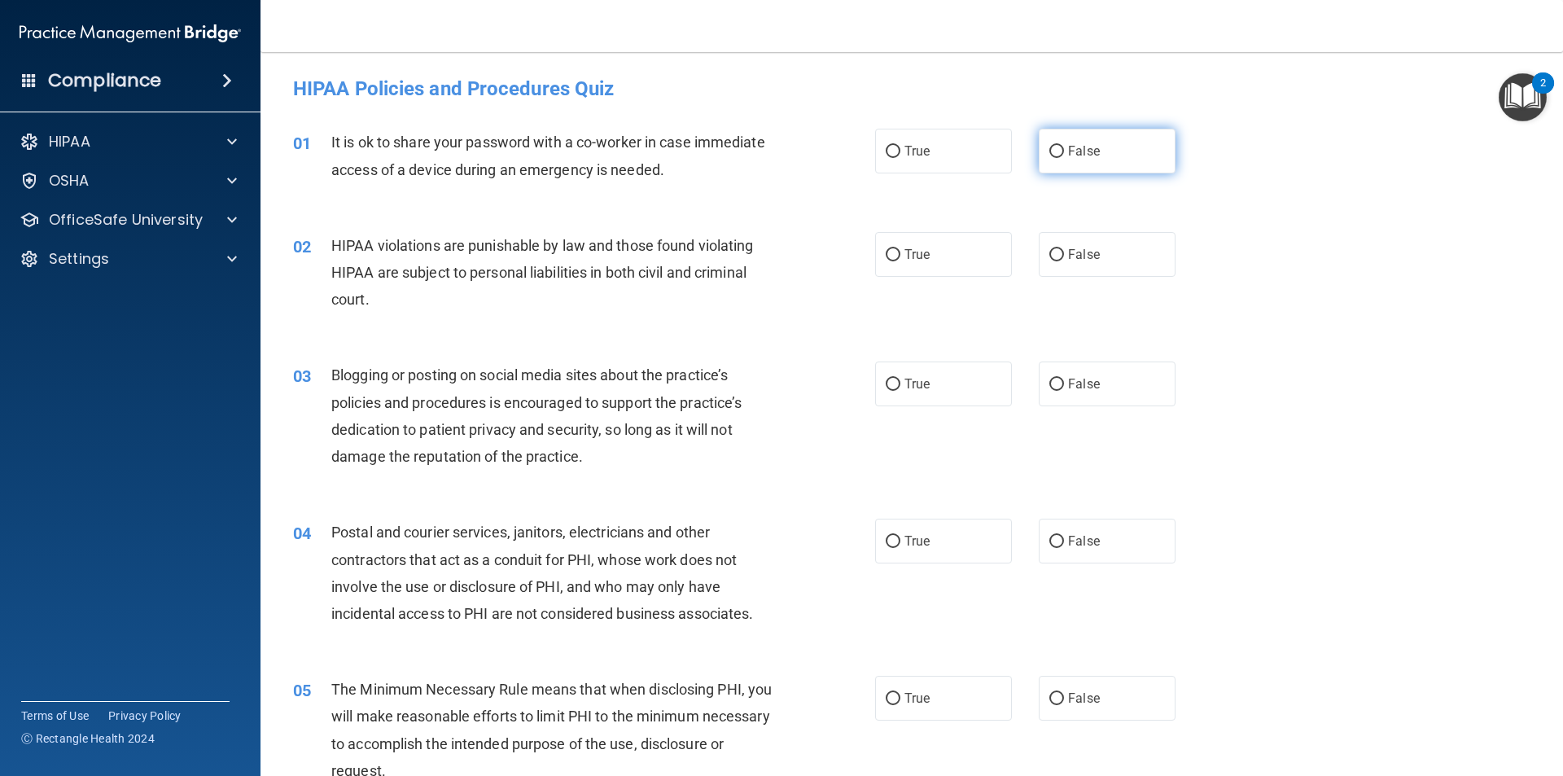
click at [1065, 140] on label "False" at bounding box center [1107, 151] width 137 height 45
click at [1064, 146] on input "False" at bounding box center [1056, 152] width 15 height 12
radio input "true"
click at [944, 247] on label "True" at bounding box center [943, 254] width 137 height 45
click at [900, 249] on input "True" at bounding box center [893, 255] width 15 height 12
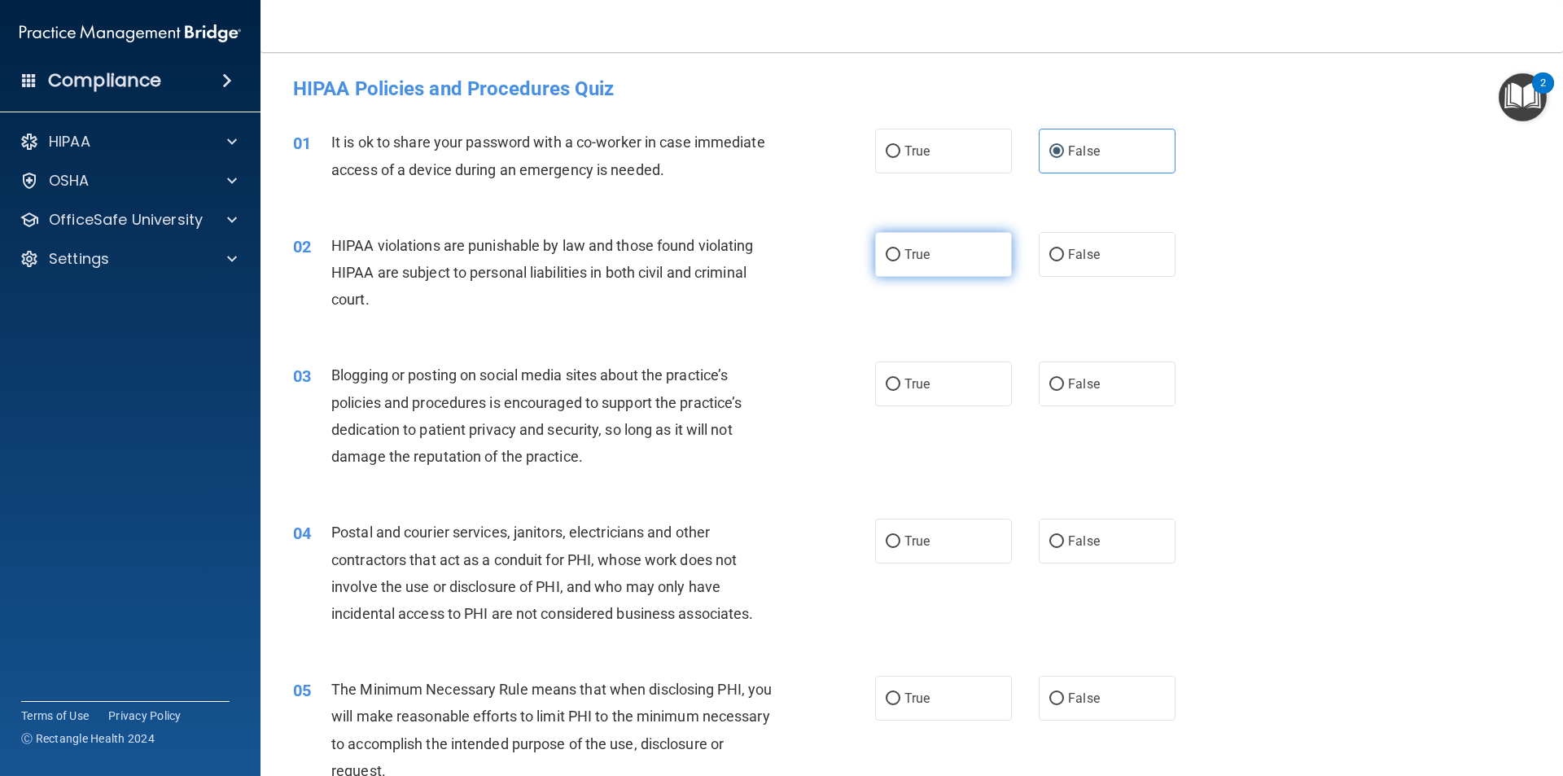
radio input "true"
click at [1051, 383] on input "False" at bounding box center [1056, 385] width 15 height 12
radio input "true"
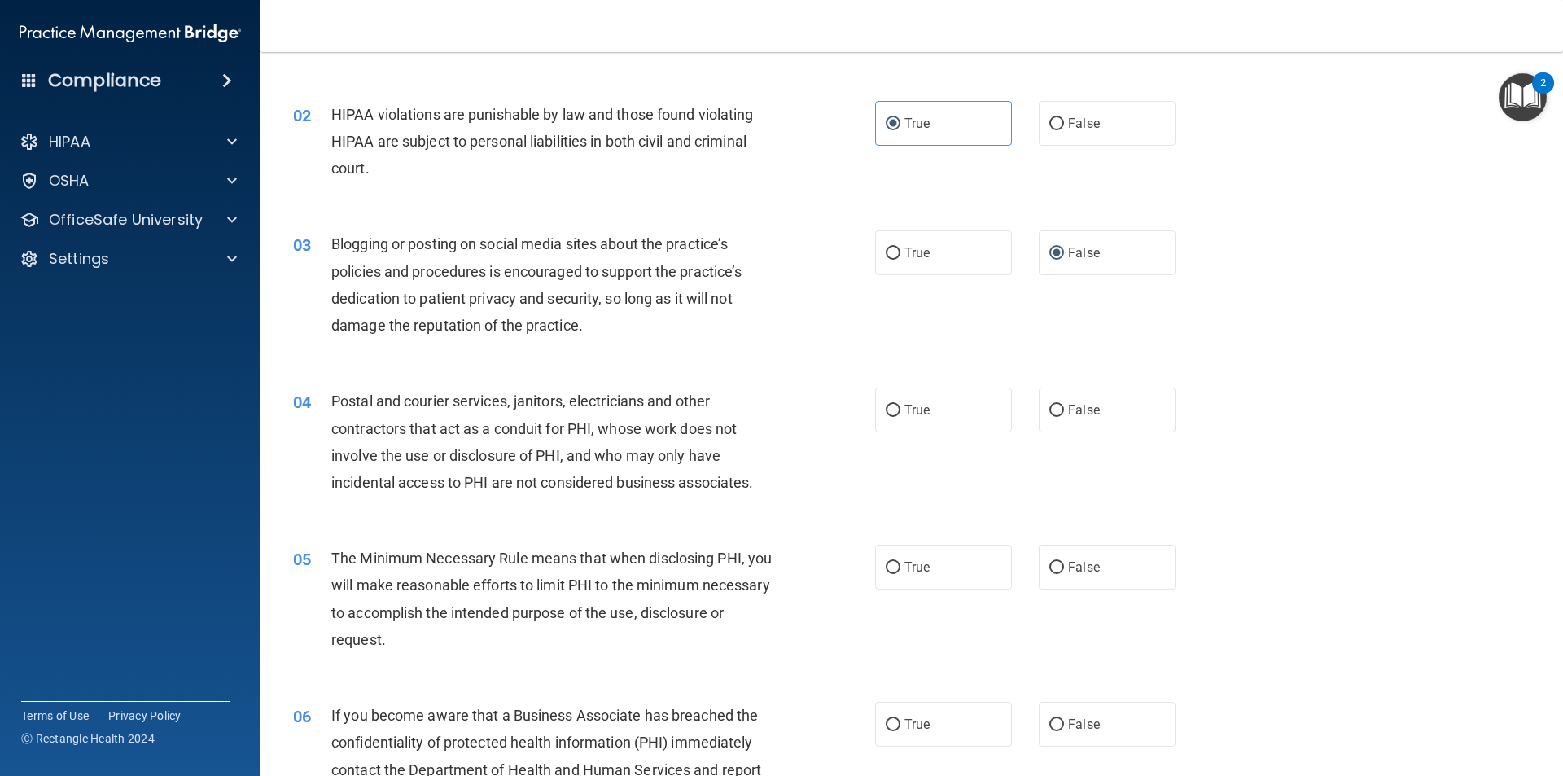
scroll to position [163, 0]
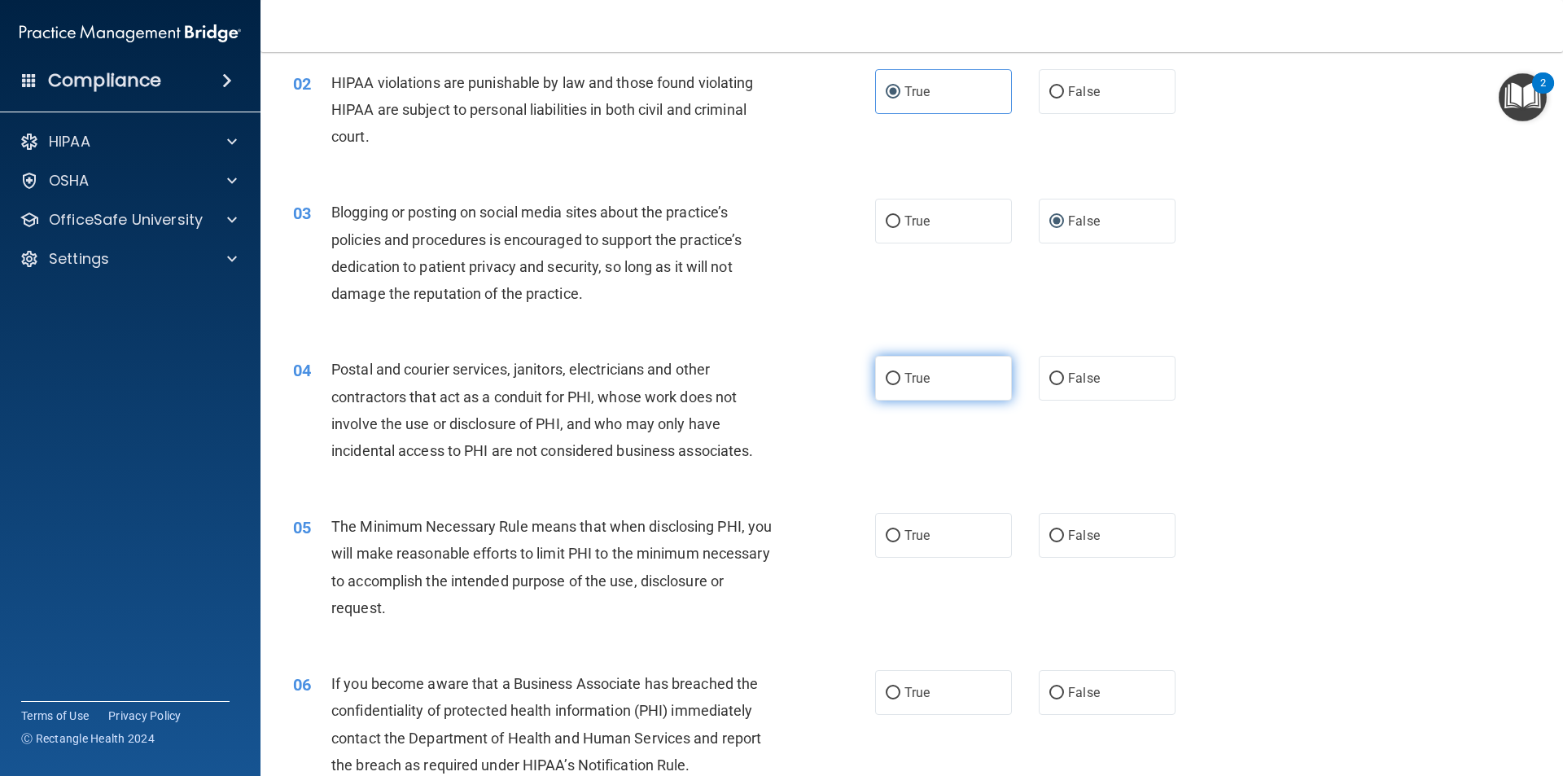
click at [918, 379] on span "True" at bounding box center [916, 377] width 25 height 15
click at [900, 379] on input "True" at bounding box center [893, 379] width 15 height 12
radio input "true"
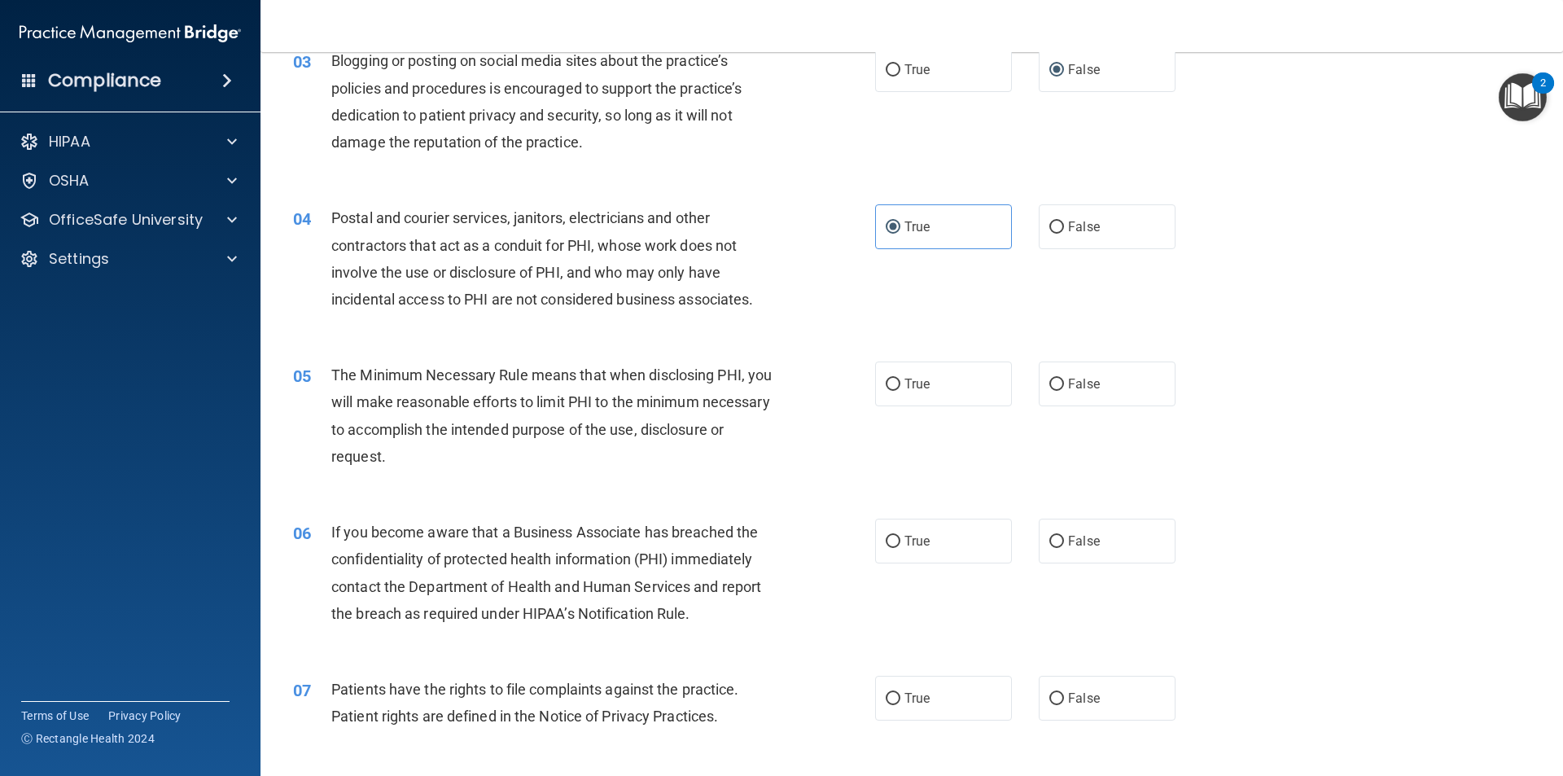
scroll to position [326, 0]
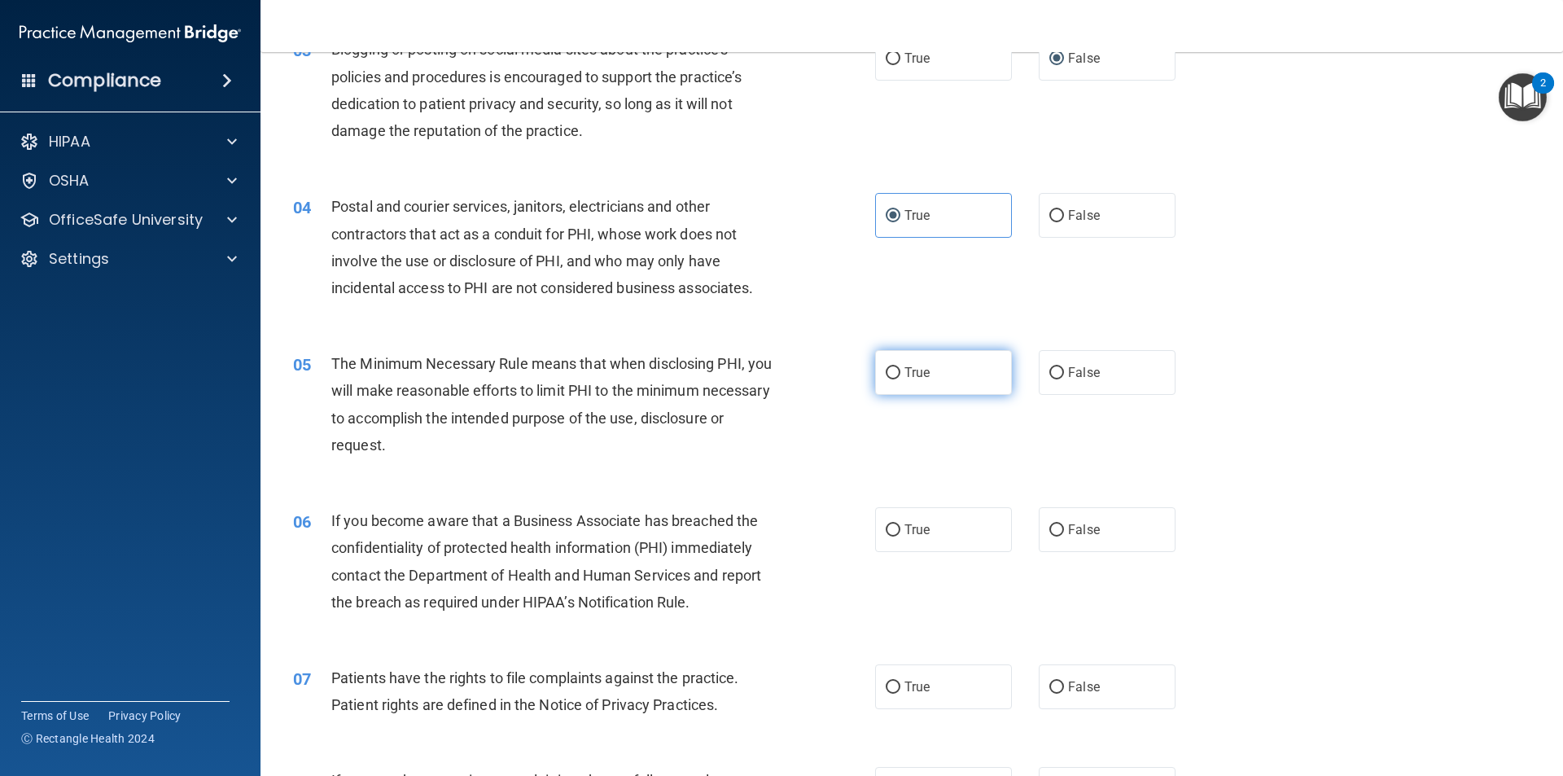
click at [953, 370] on label "True" at bounding box center [943, 372] width 137 height 45
click at [900, 370] on input "True" at bounding box center [893, 373] width 15 height 12
radio input "true"
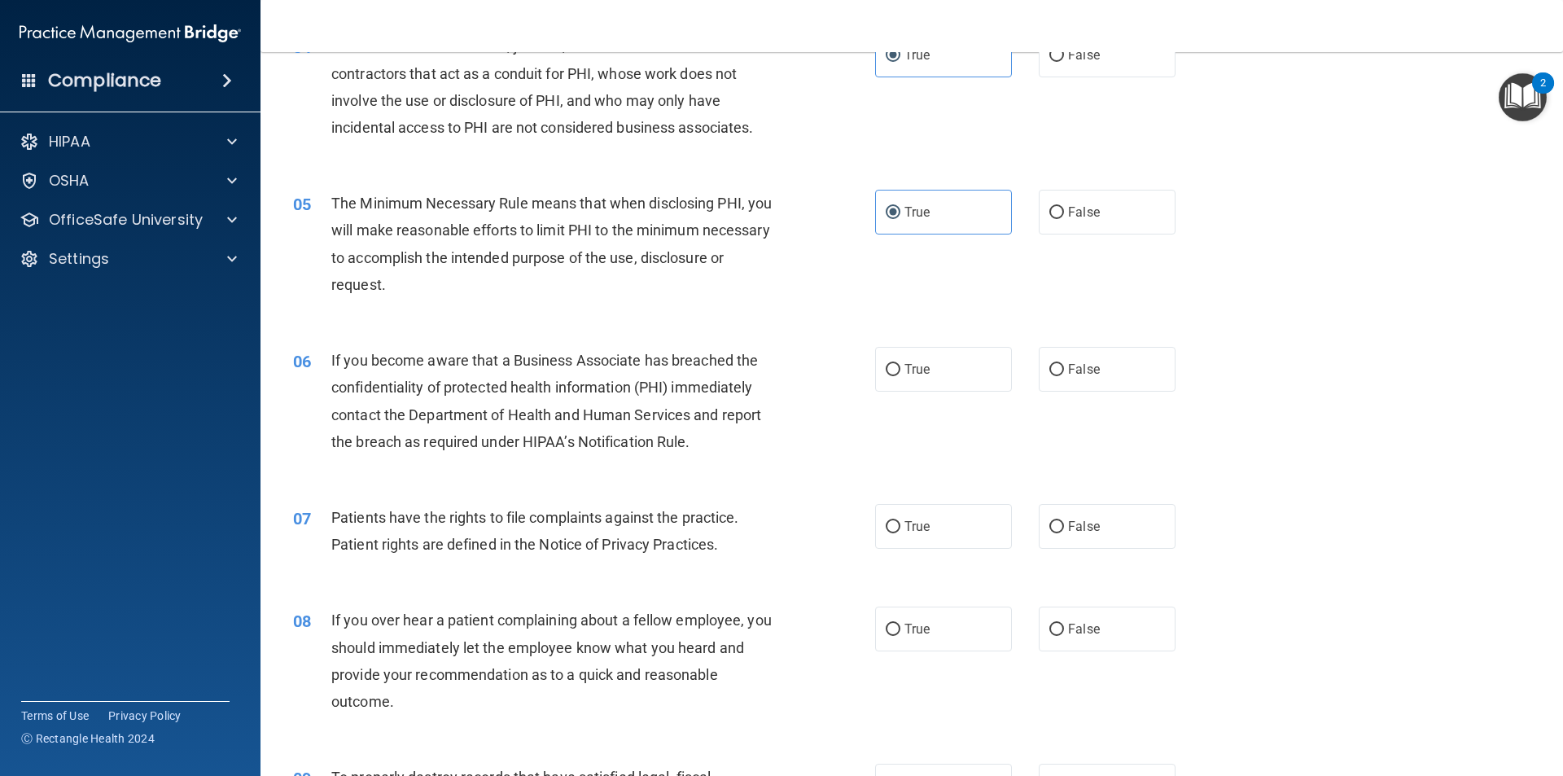
scroll to position [488, 0]
click at [1109, 349] on label "False" at bounding box center [1107, 366] width 137 height 45
click at [1064, 361] on input "False" at bounding box center [1056, 367] width 15 height 12
radio input "true"
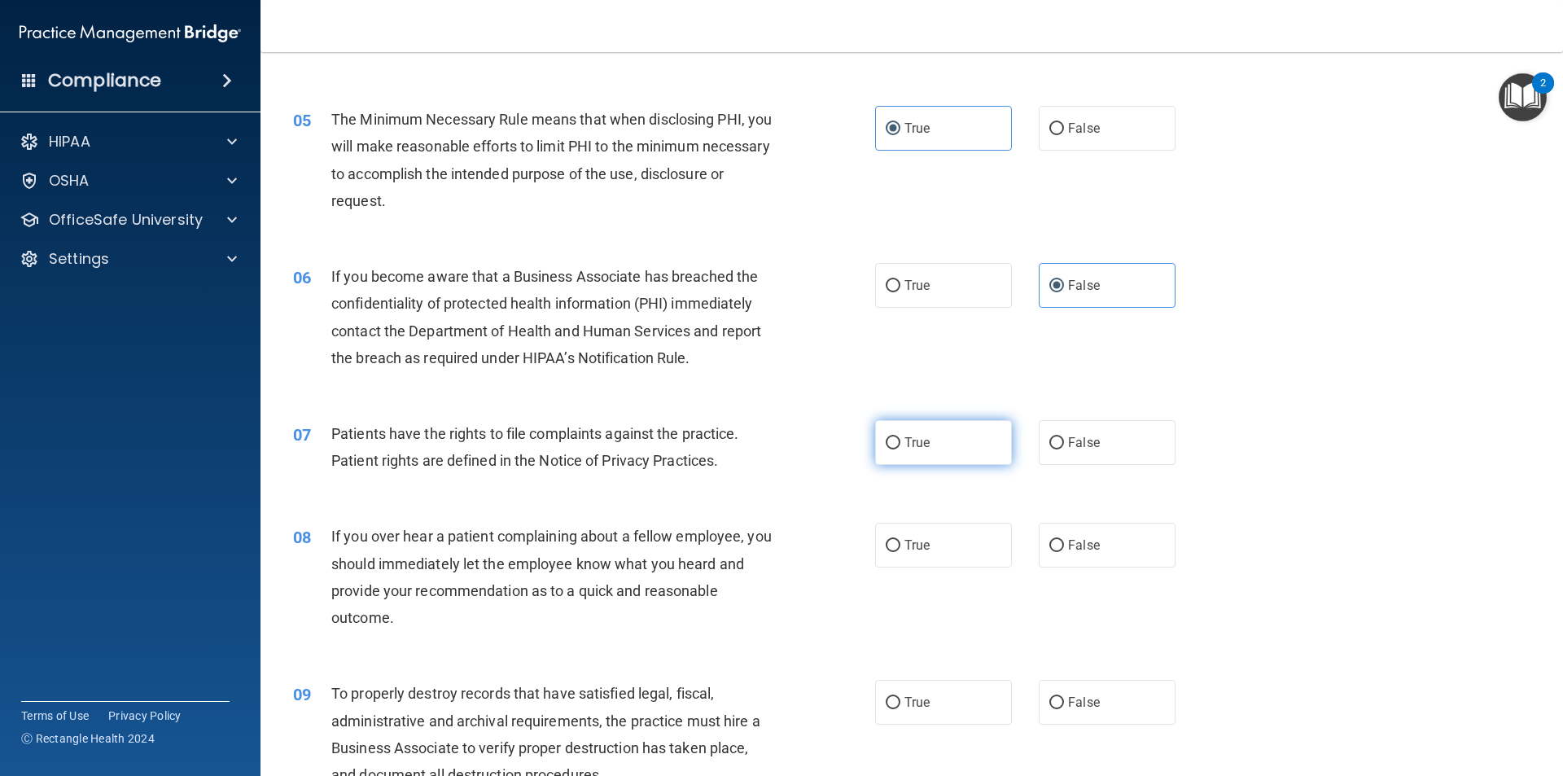
click at [973, 445] on label "True" at bounding box center [943, 442] width 137 height 45
click at [900, 445] on input "True" at bounding box center [893, 443] width 15 height 12
radio input "true"
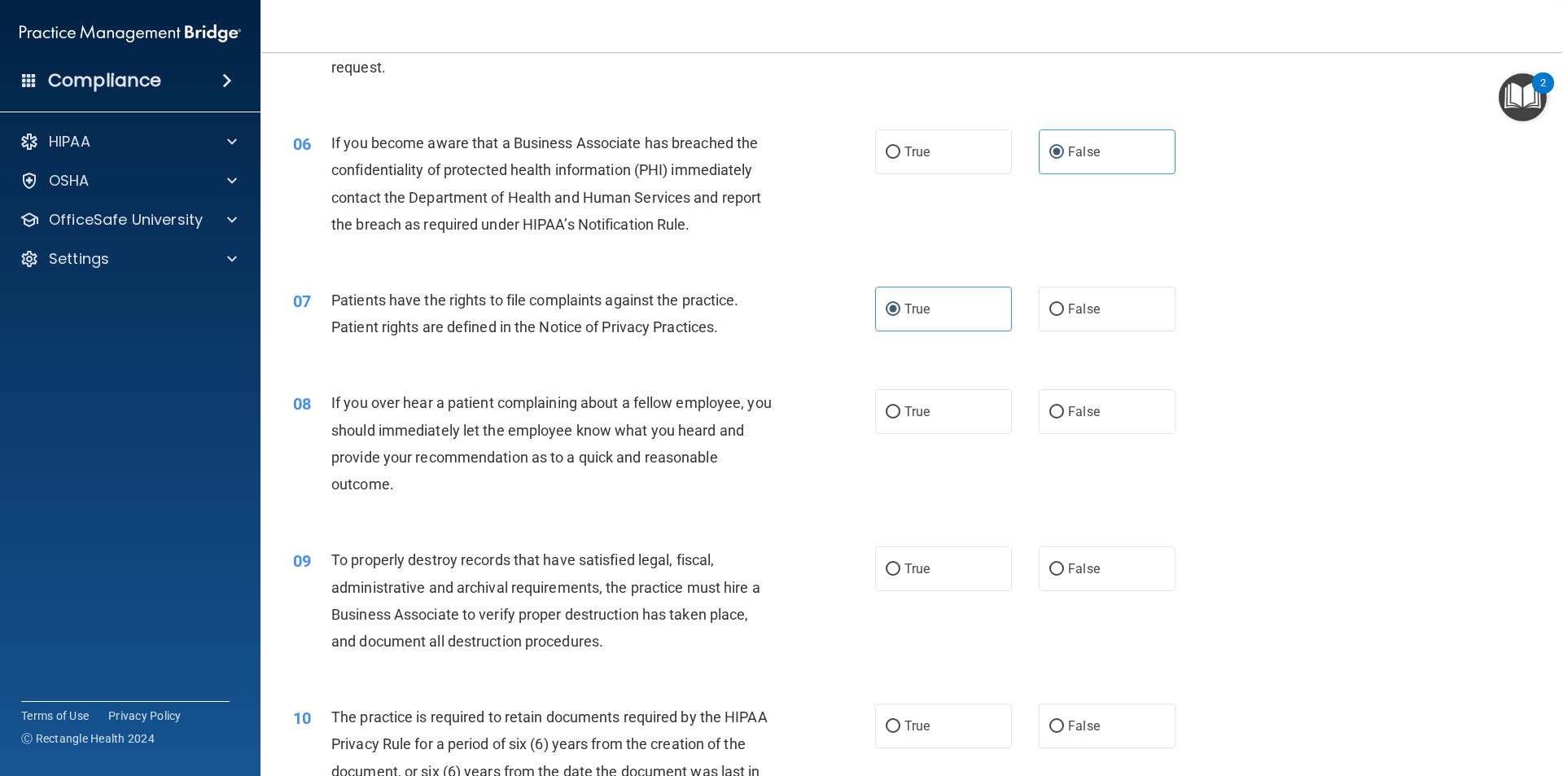
scroll to position [733, 0]
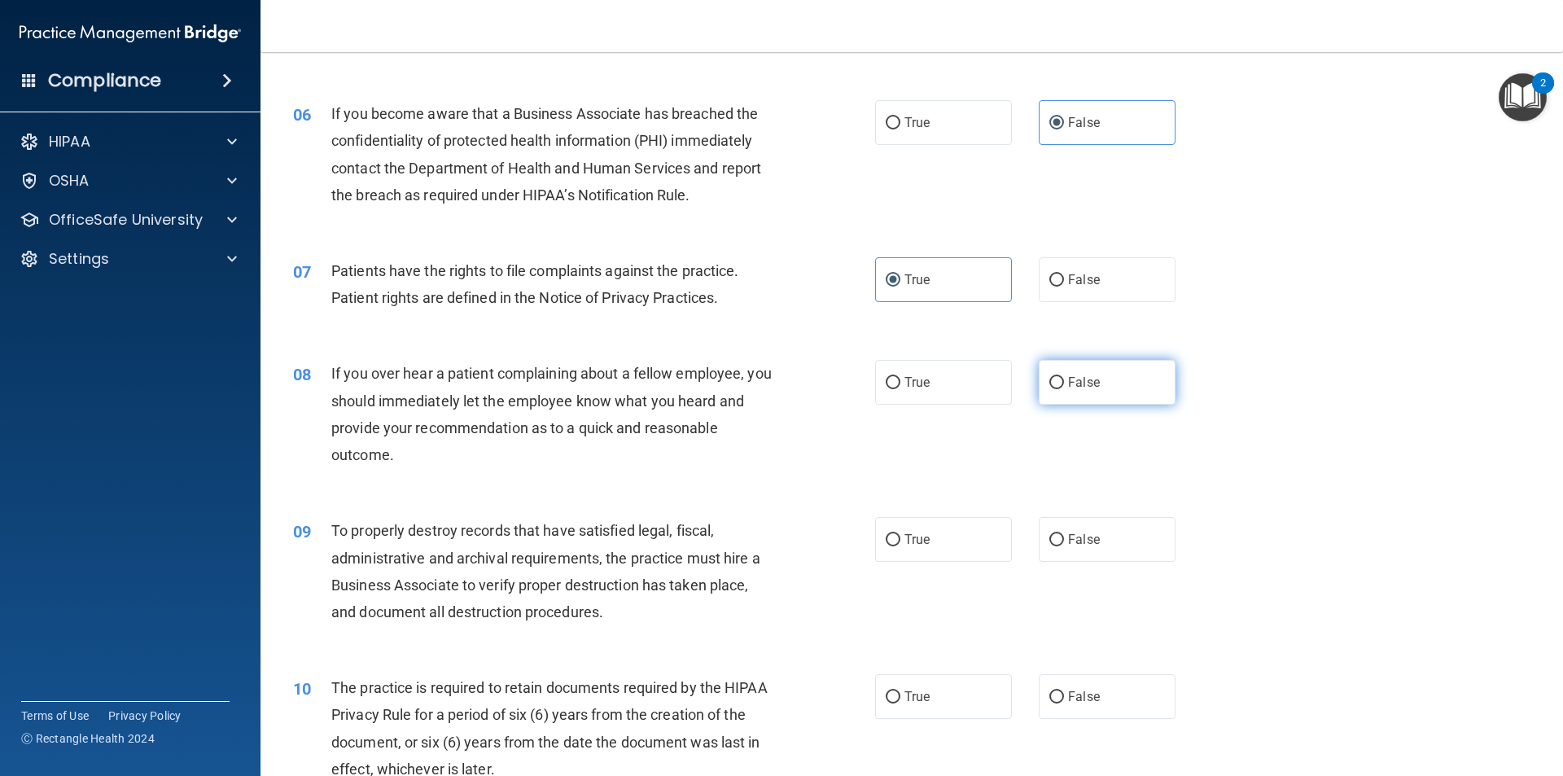
click at [1097, 388] on label "False" at bounding box center [1107, 382] width 137 height 45
click at [1064, 388] on input "False" at bounding box center [1056, 383] width 15 height 12
radio input "true"
click at [1068, 540] on span "False" at bounding box center [1084, 539] width 32 height 15
click at [1064, 540] on input "False" at bounding box center [1056, 540] width 15 height 12
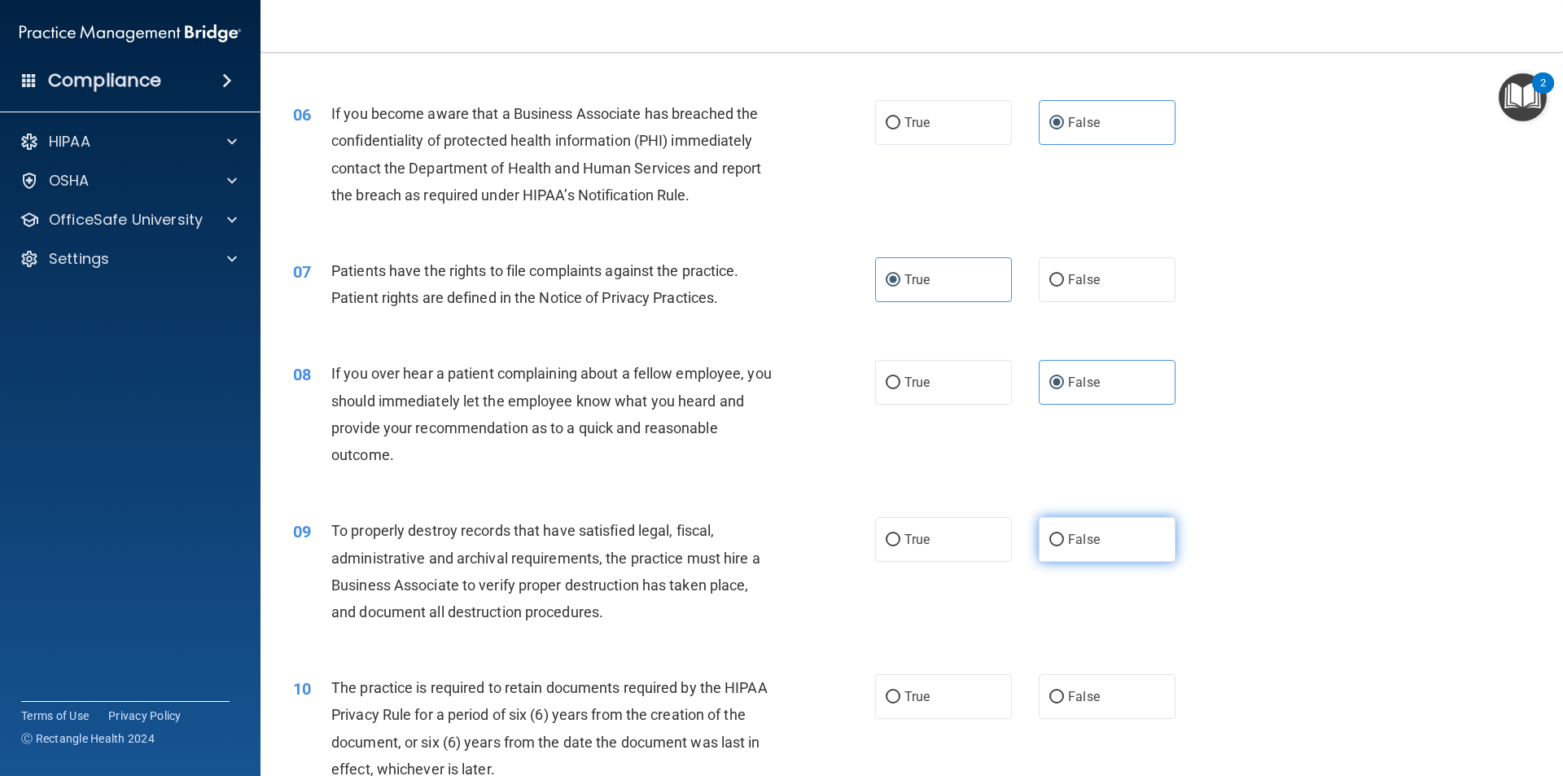
radio input "true"
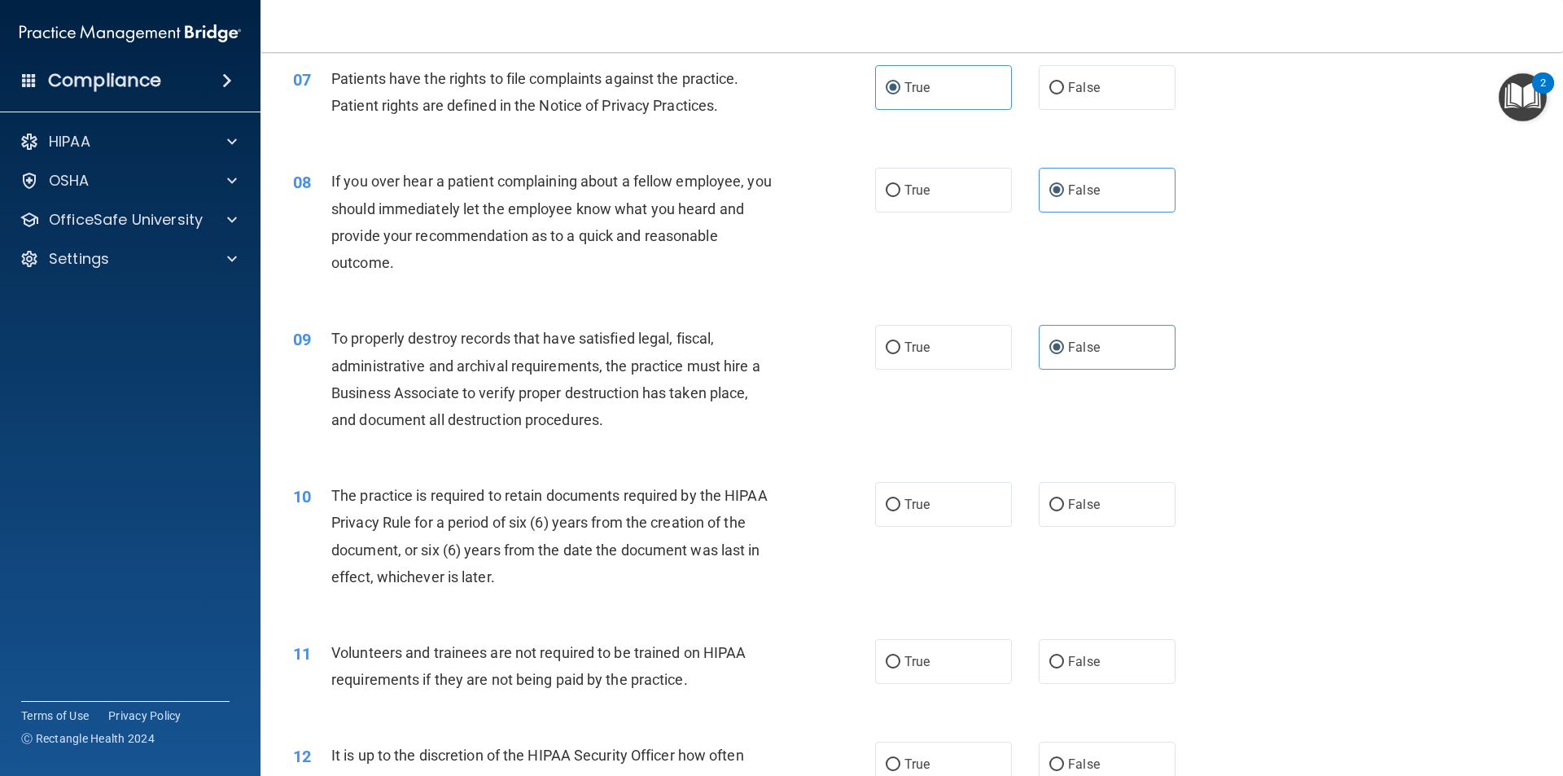
scroll to position [977, 0]
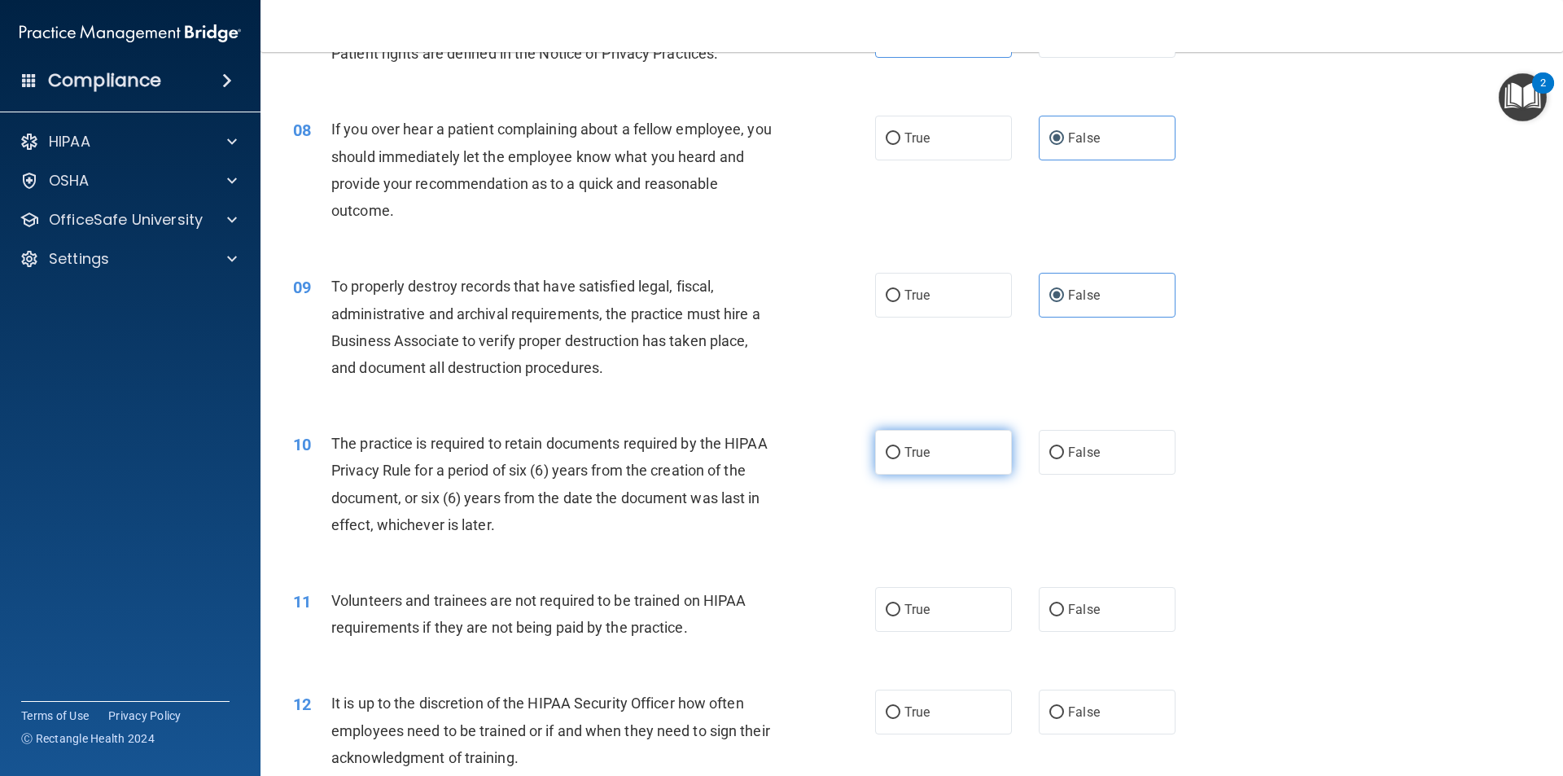
click at [962, 462] on label "True" at bounding box center [943, 452] width 137 height 45
click at [900, 459] on input "True" at bounding box center [893, 453] width 15 height 12
radio input "true"
click at [1022, 508] on div "10 The practice is required to retain documents required by the HIPAA Privacy R…" at bounding box center [912, 487] width 1262 height 157
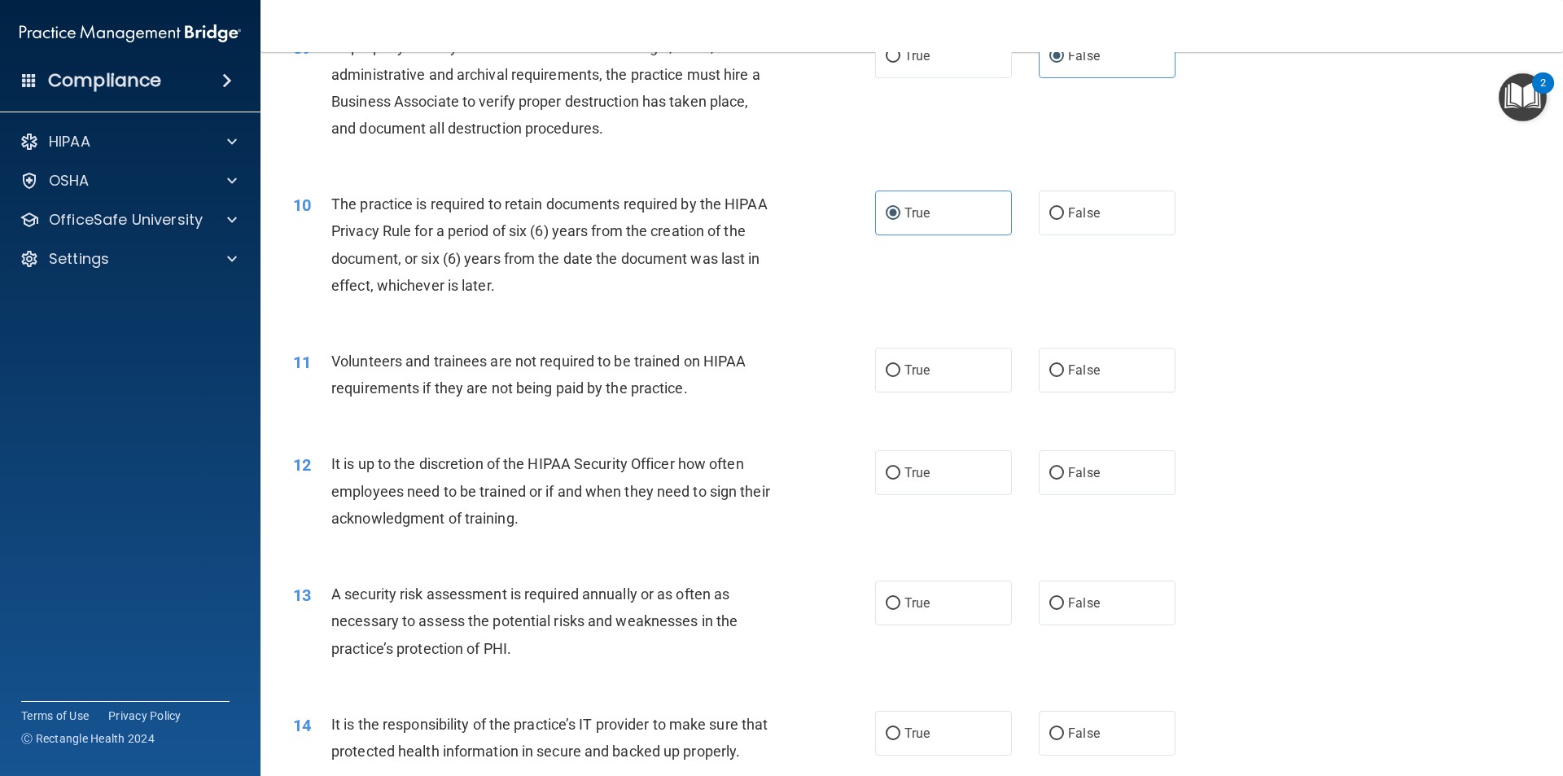
scroll to position [1221, 0]
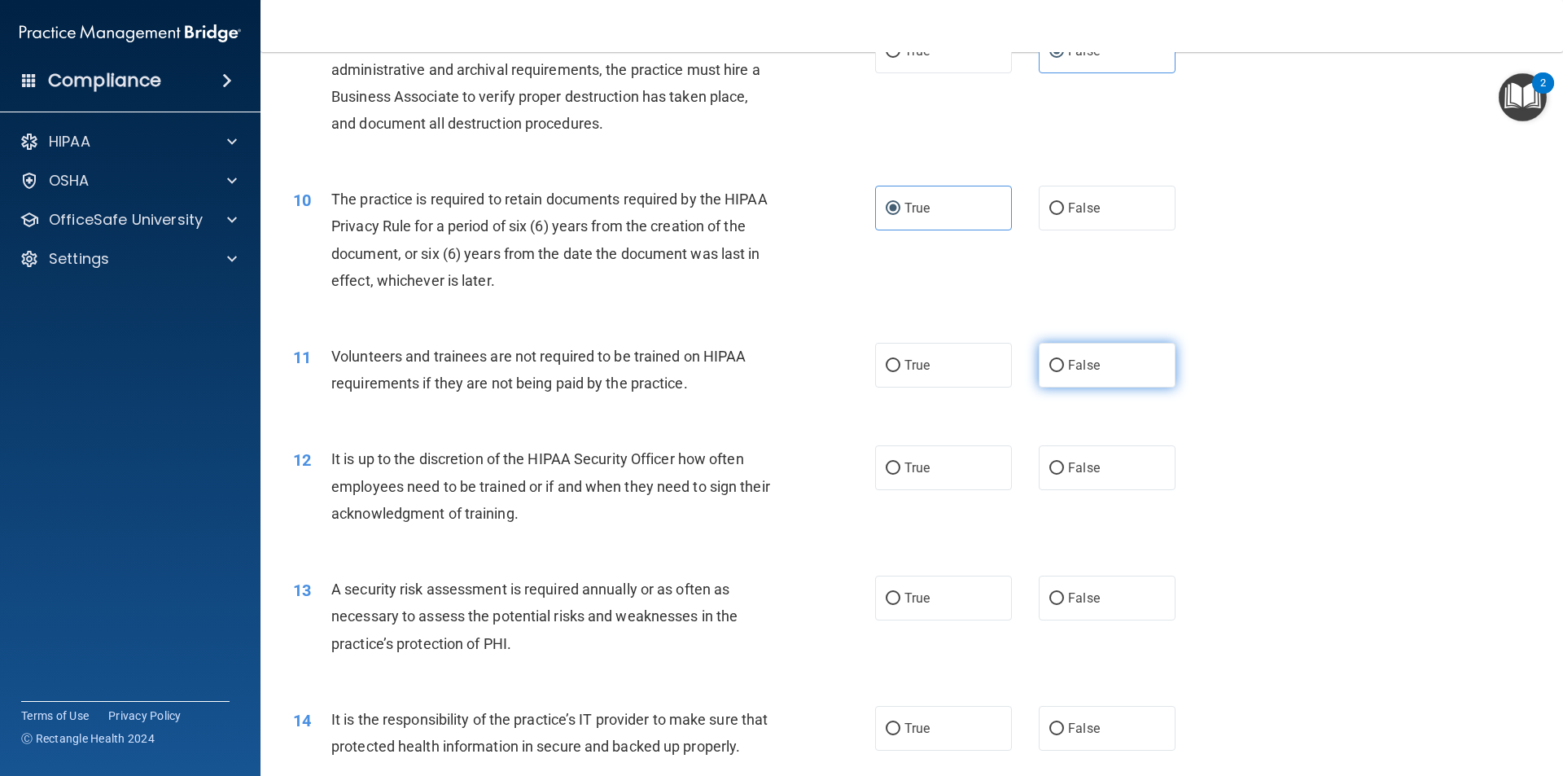
click at [1072, 372] on span "False" at bounding box center [1084, 364] width 32 height 15
click at [1064, 372] on input "False" at bounding box center [1056, 366] width 15 height 12
radio input "true"
click at [1082, 460] on span "False" at bounding box center [1084, 467] width 32 height 15
click at [1064, 462] on input "False" at bounding box center [1056, 468] width 15 height 12
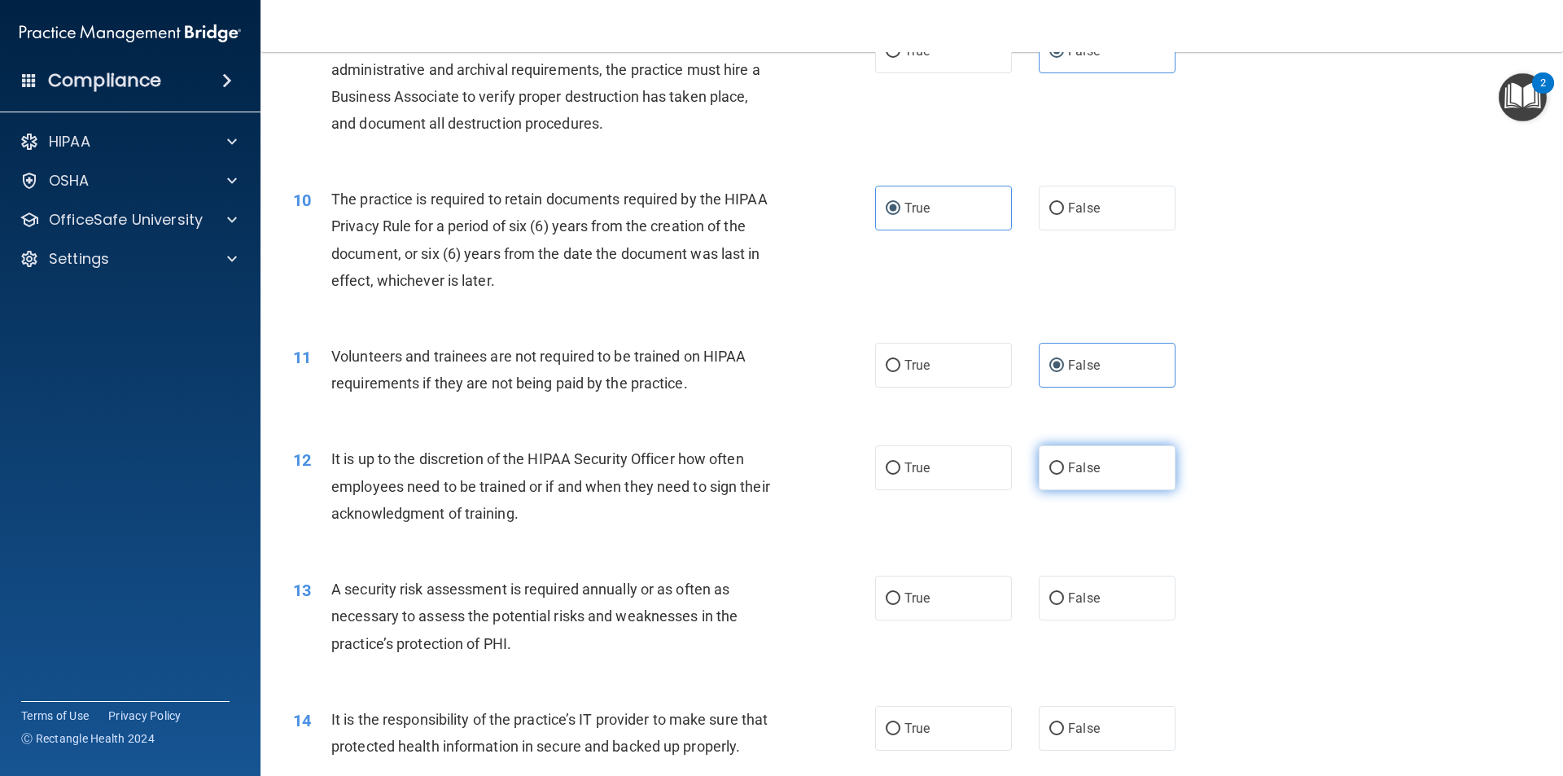
radio input "true"
click at [1014, 508] on div "12 It is up to the discretion of the HIPAA Security Officer how often employees…" at bounding box center [912, 490] width 1262 height 130
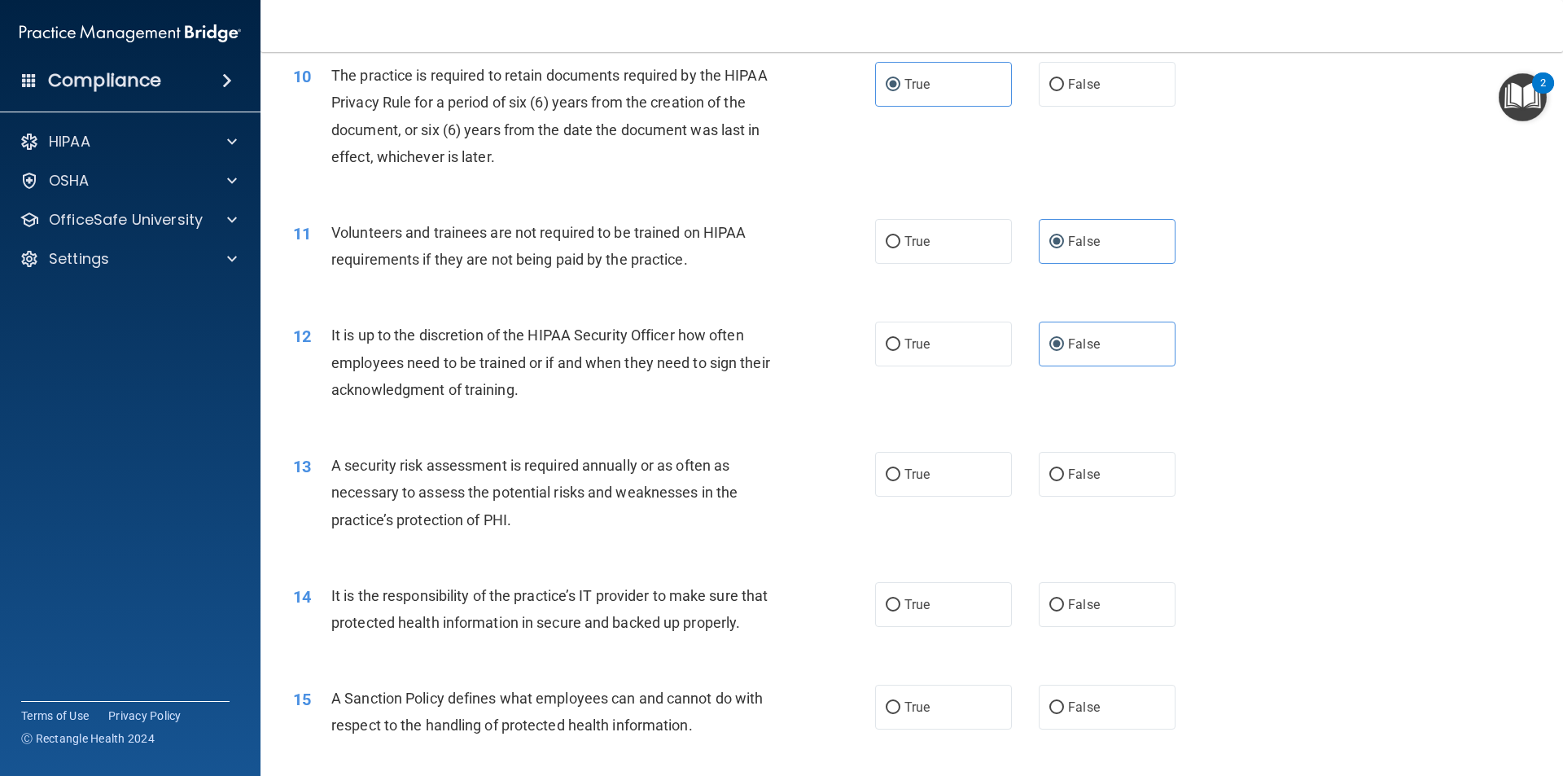
scroll to position [1384, 0]
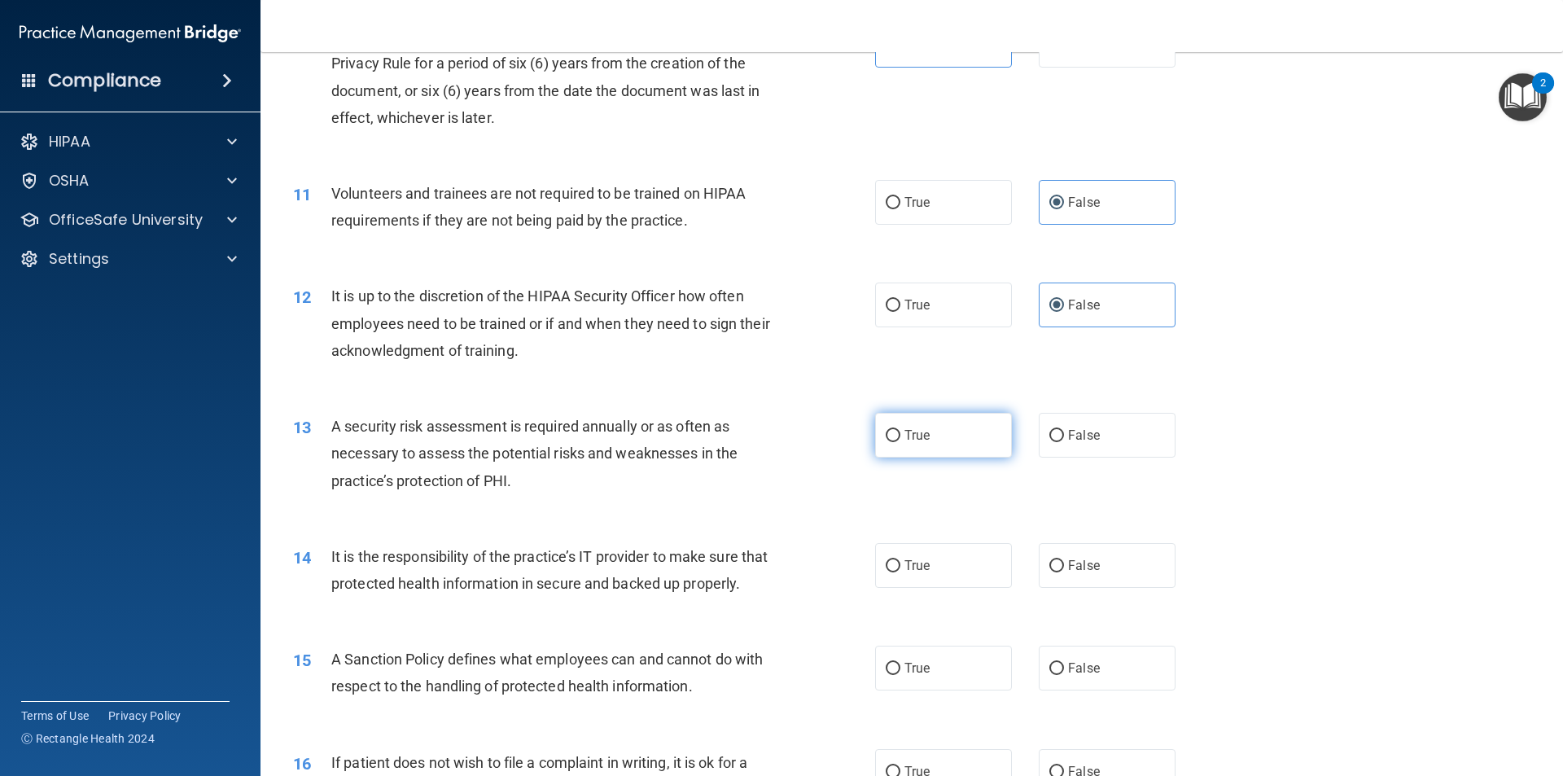
click at [958, 443] on label "True" at bounding box center [943, 435] width 137 height 45
click at [900, 442] on input "True" at bounding box center [893, 436] width 15 height 12
radio input "true"
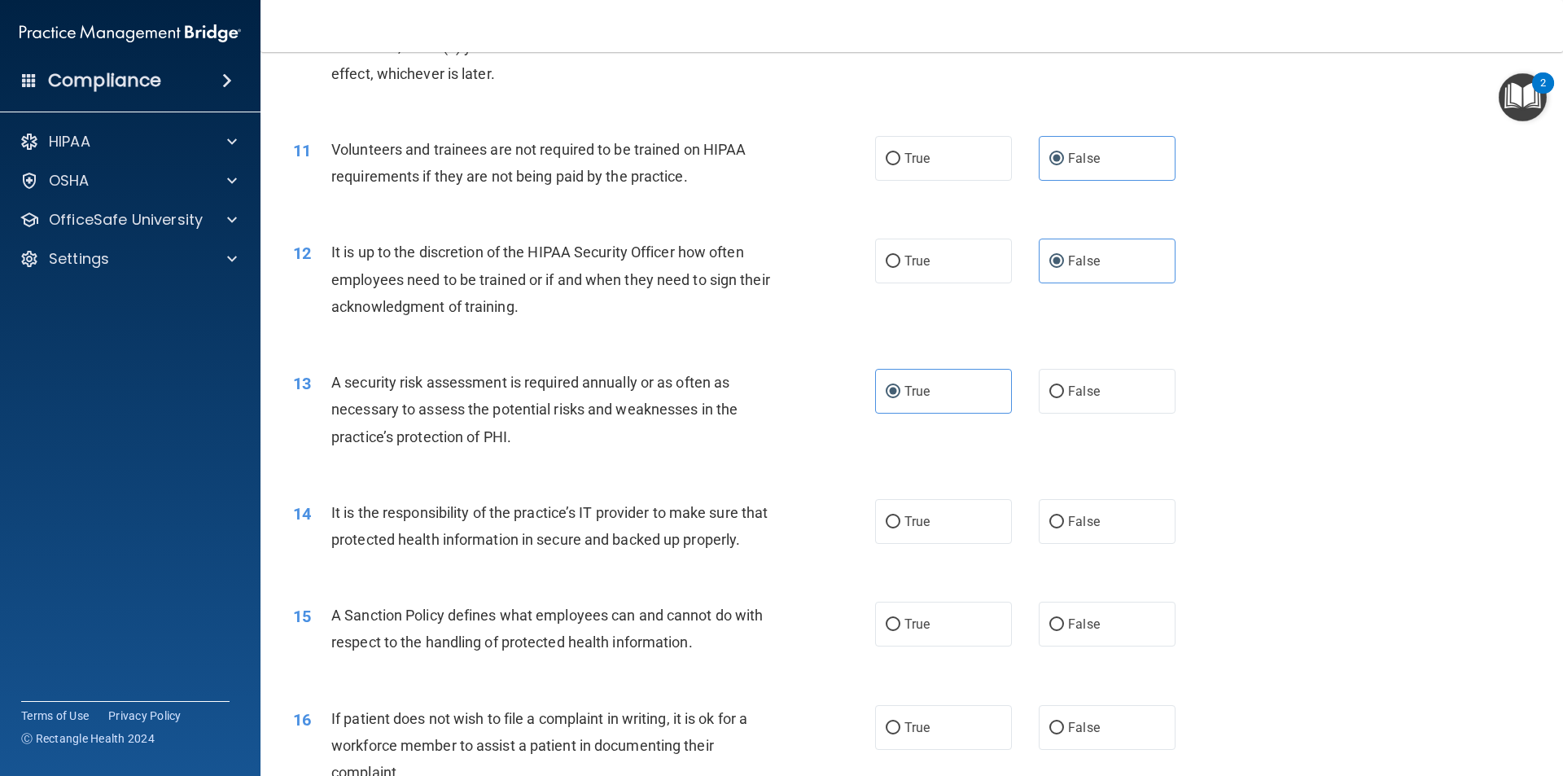
scroll to position [1465, 0]
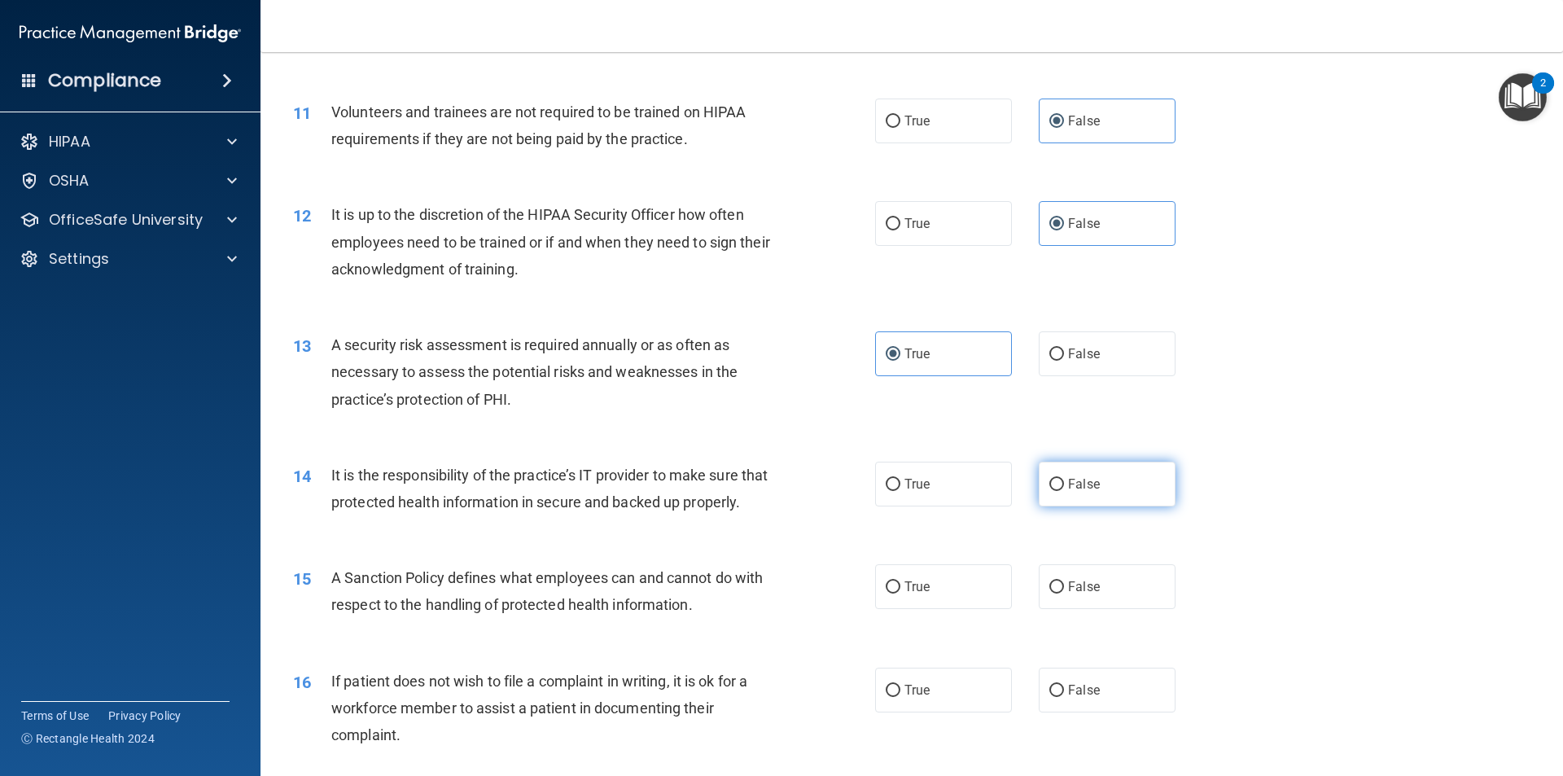
click at [1100, 471] on label "False" at bounding box center [1107, 484] width 137 height 45
click at [1064, 479] on input "False" at bounding box center [1056, 485] width 15 height 12
radio input "true"
click at [974, 524] on div "14 It is the responsibility of the practice’s IT provider to make sure that pro…" at bounding box center [912, 492] width 1262 height 103
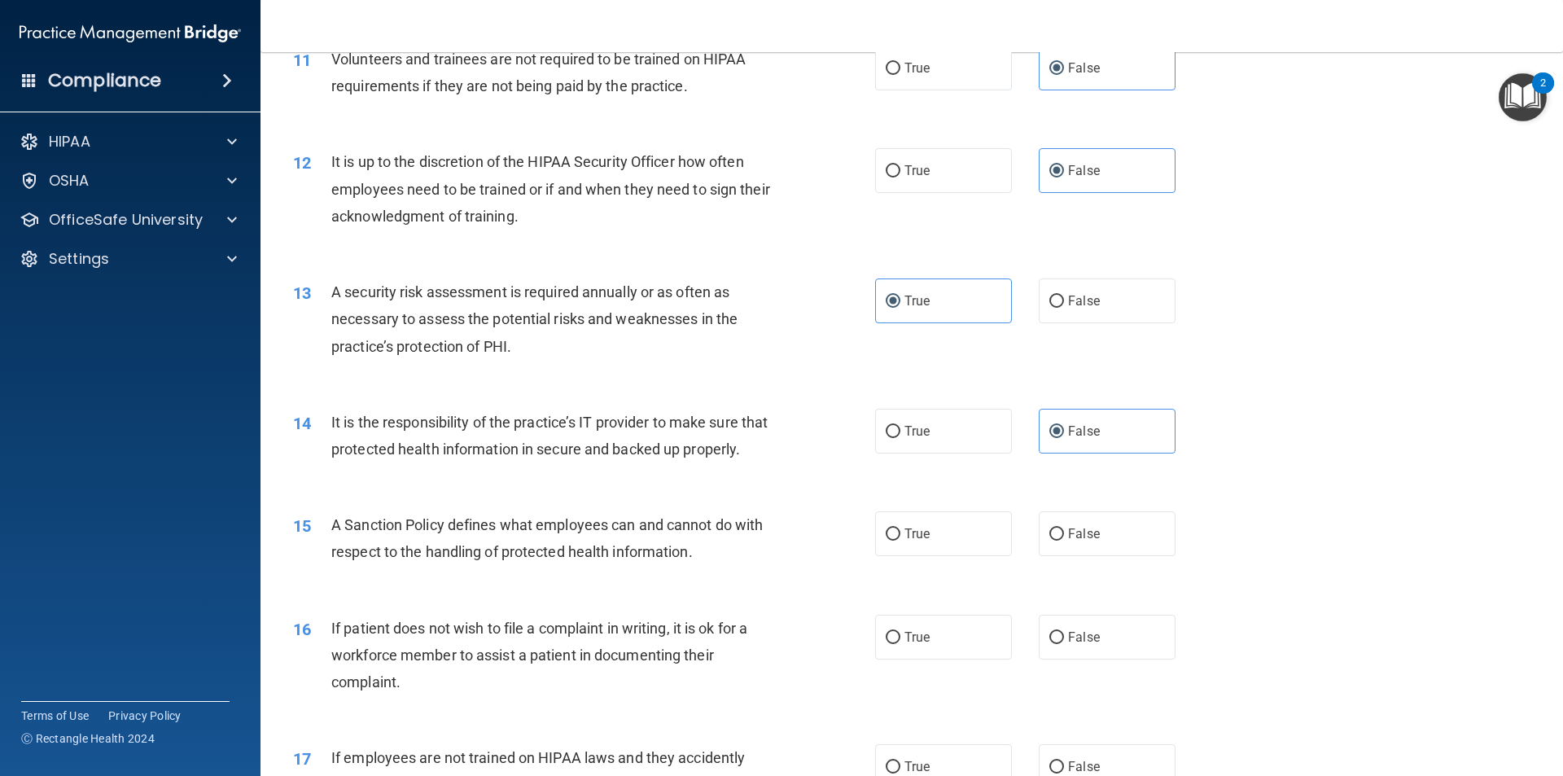
scroll to position [1547, 0]
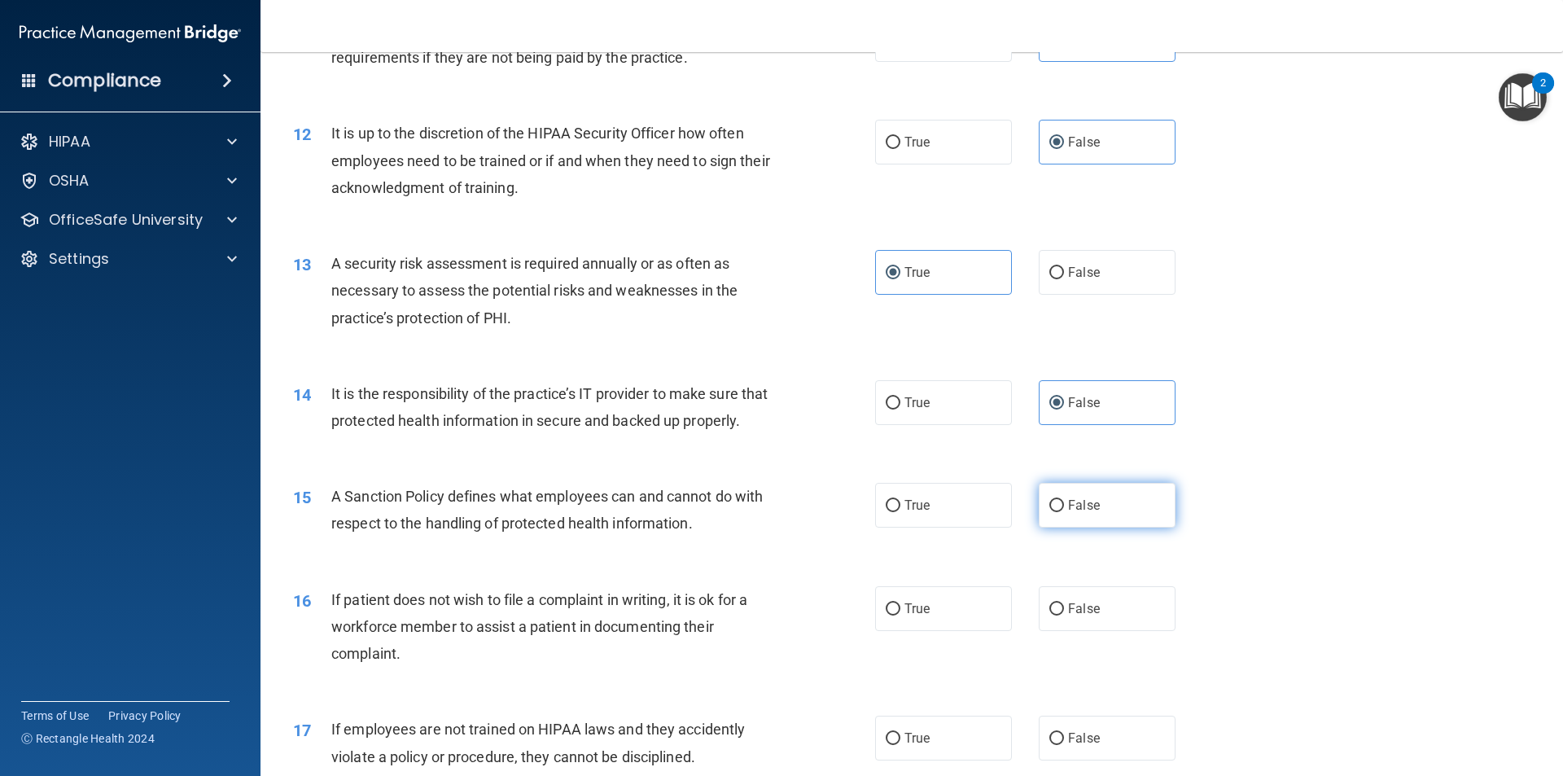
click at [1086, 518] on label "False" at bounding box center [1107, 505] width 137 height 45
click at [1064, 512] on input "False" at bounding box center [1056, 506] width 15 height 12
radio input "true"
click at [1009, 565] on div "15 A Sanction Policy defines what employees can and cannot do with respect to t…" at bounding box center [912, 513] width 1262 height 103
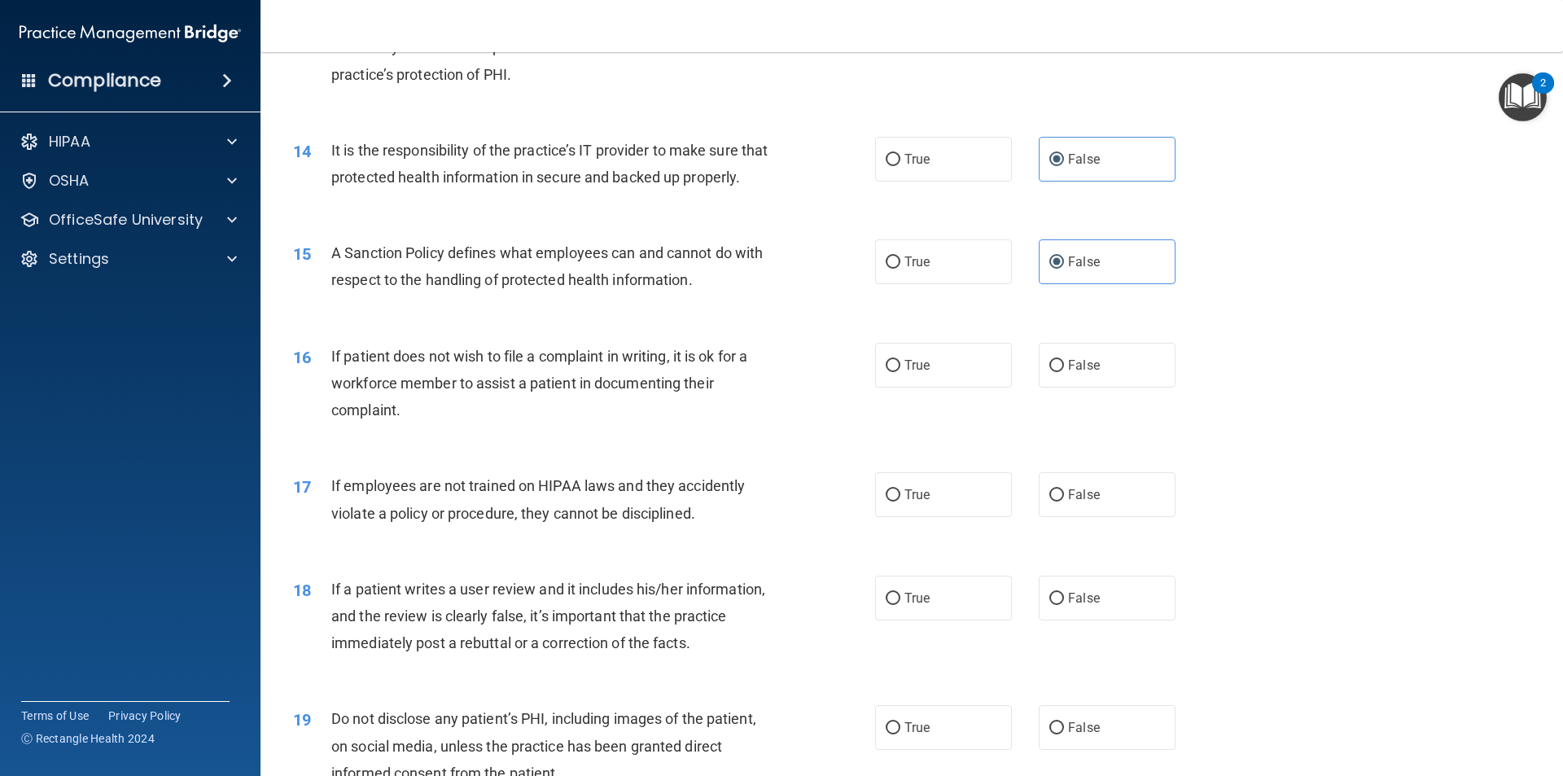
scroll to position [1791, 0]
click at [937, 387] on label "True" at bounding box center [943, 364] width 137 height 45
click at [900, 371] on input "True" at bounding box center [893, 365] width 15 height 12
radio input "true"
click at [1036, 480] on div "17 If employees are not trained on HIPAA laws and they accidently violate a pol…" at bounding box center [912, 502] width 1262 height 103
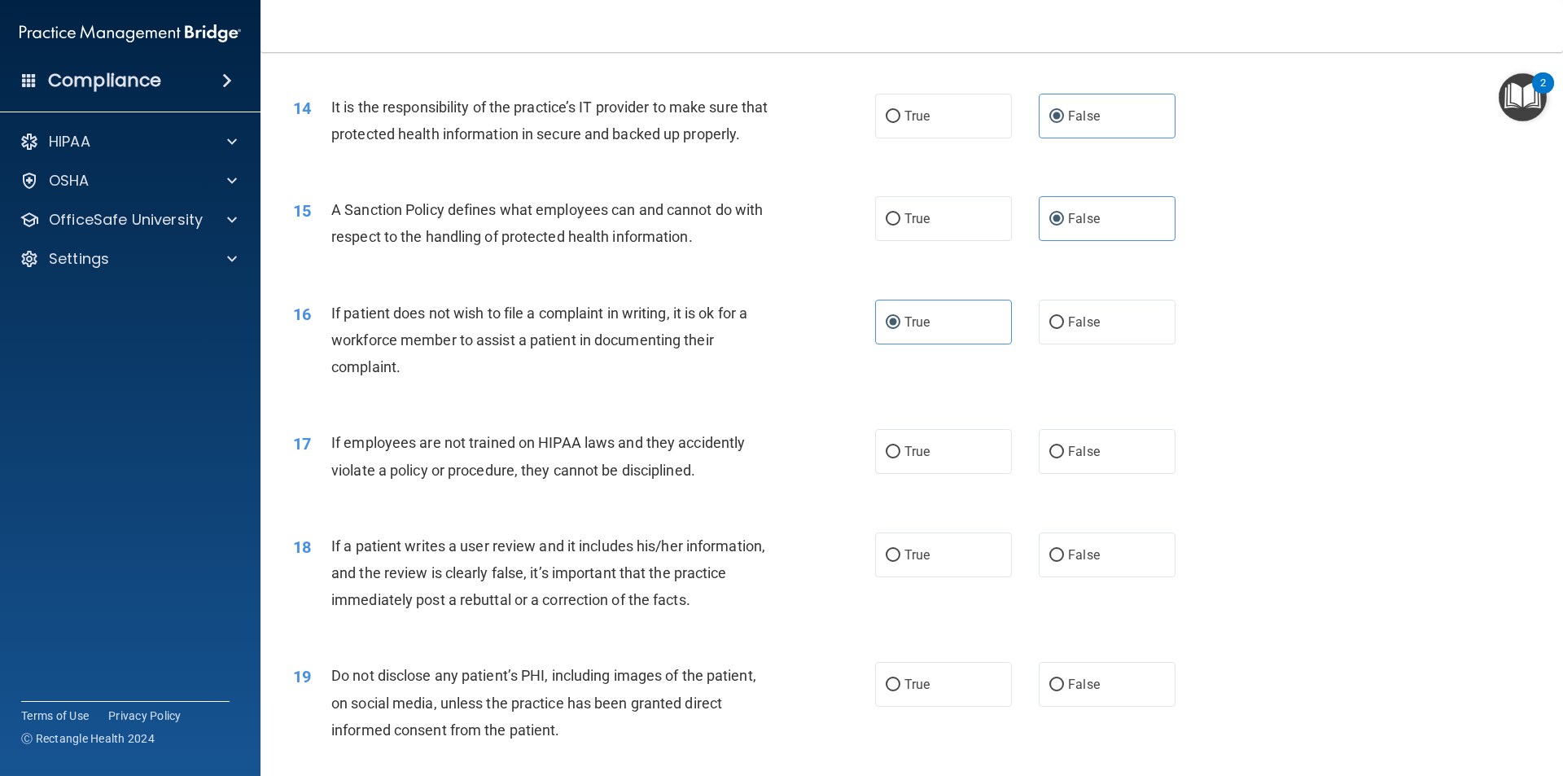
scroll to position [1872, 0]
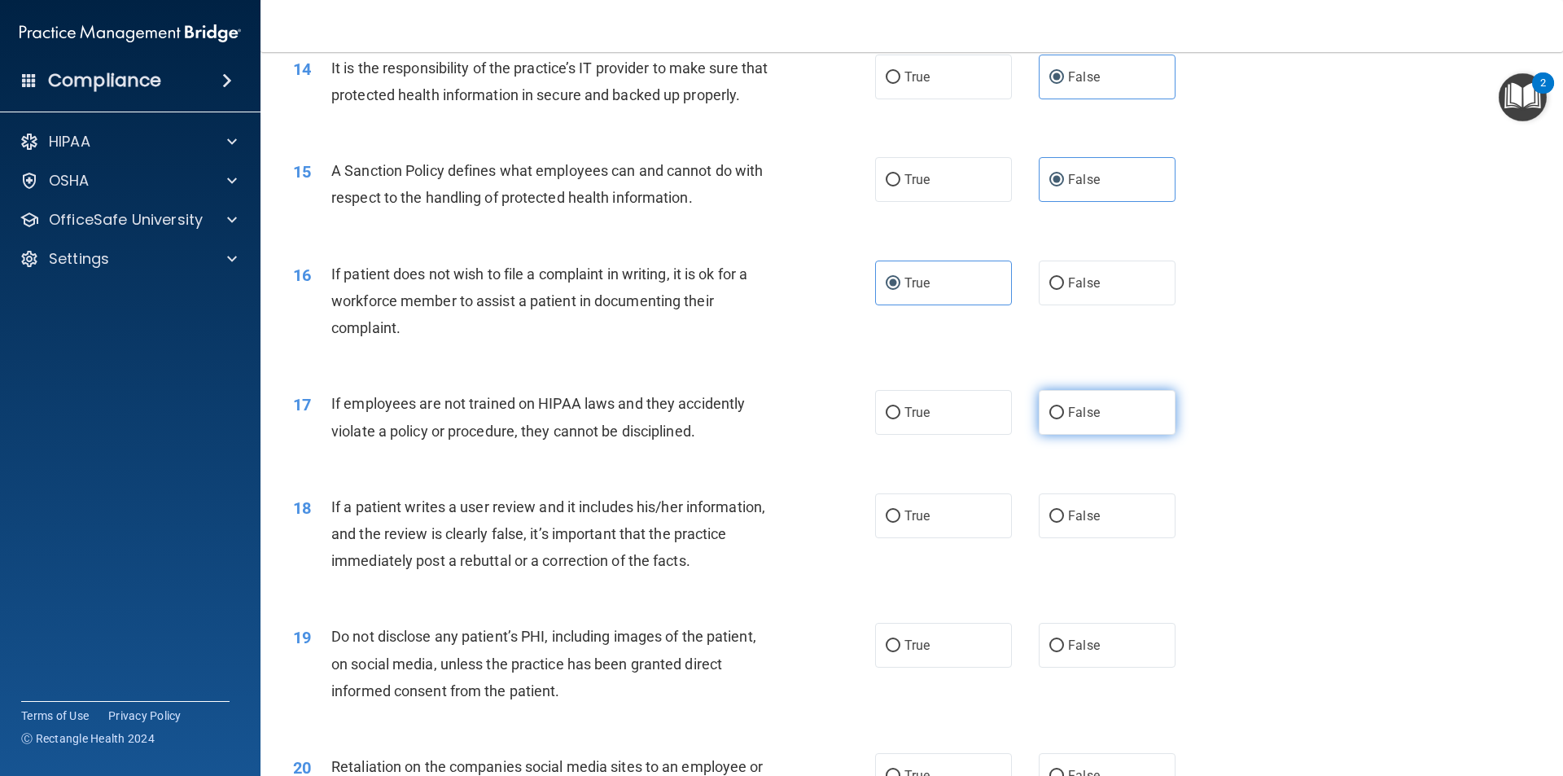
click at [1088, 420] on span "False" at bounding box center [1084, 412] width 32 height 15
click at [1064, 419] on input "False" at bounding box center [1056, 413] width 15 height 12
radio input "true"
click at [1017, 472] on div "17 If employees are not trained on HIPAA laws and they accidently violate a pol…" at bounding box center [912, 421] width 1262 height 103
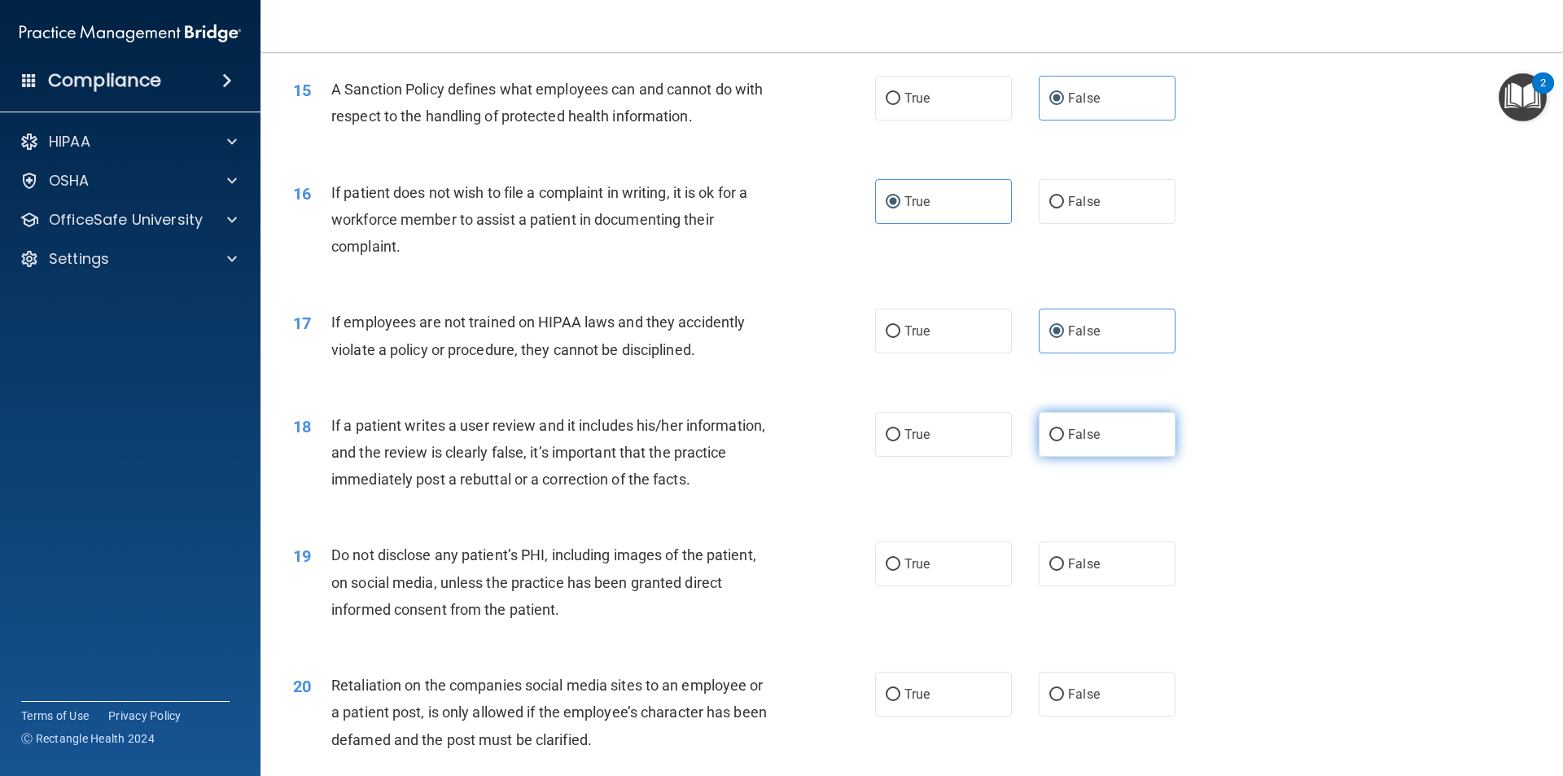
click at [1049, 441] on input "False" at bounding box center [1056, 435] width 15 height 12
radio input "true"
click at [1013, 504] on div "18 If a patient writes a user review and it includes his/her information, and t…" at bounding box center [912, 457] width 1262 height 130
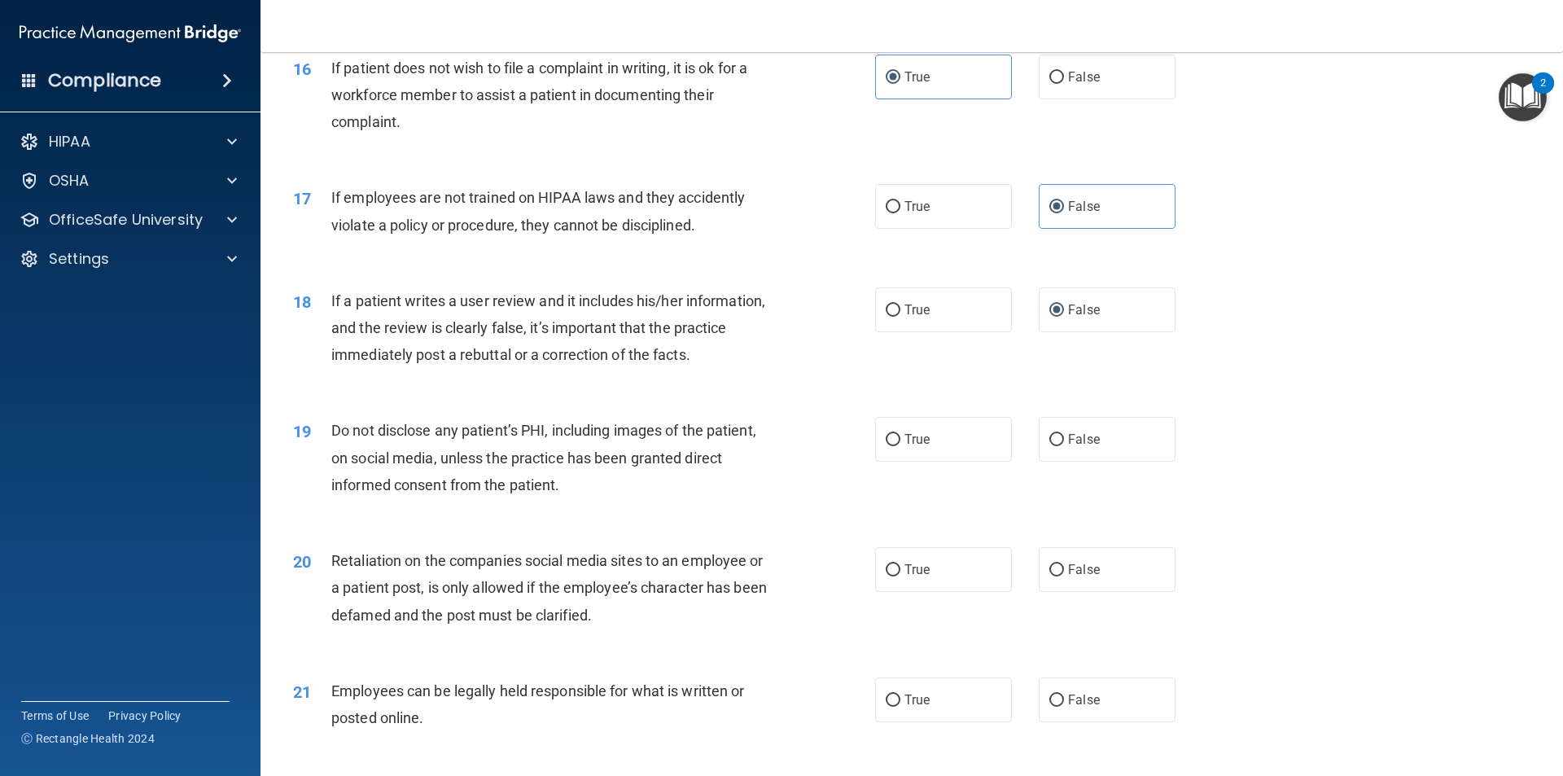
scroll to position [2117, 0]
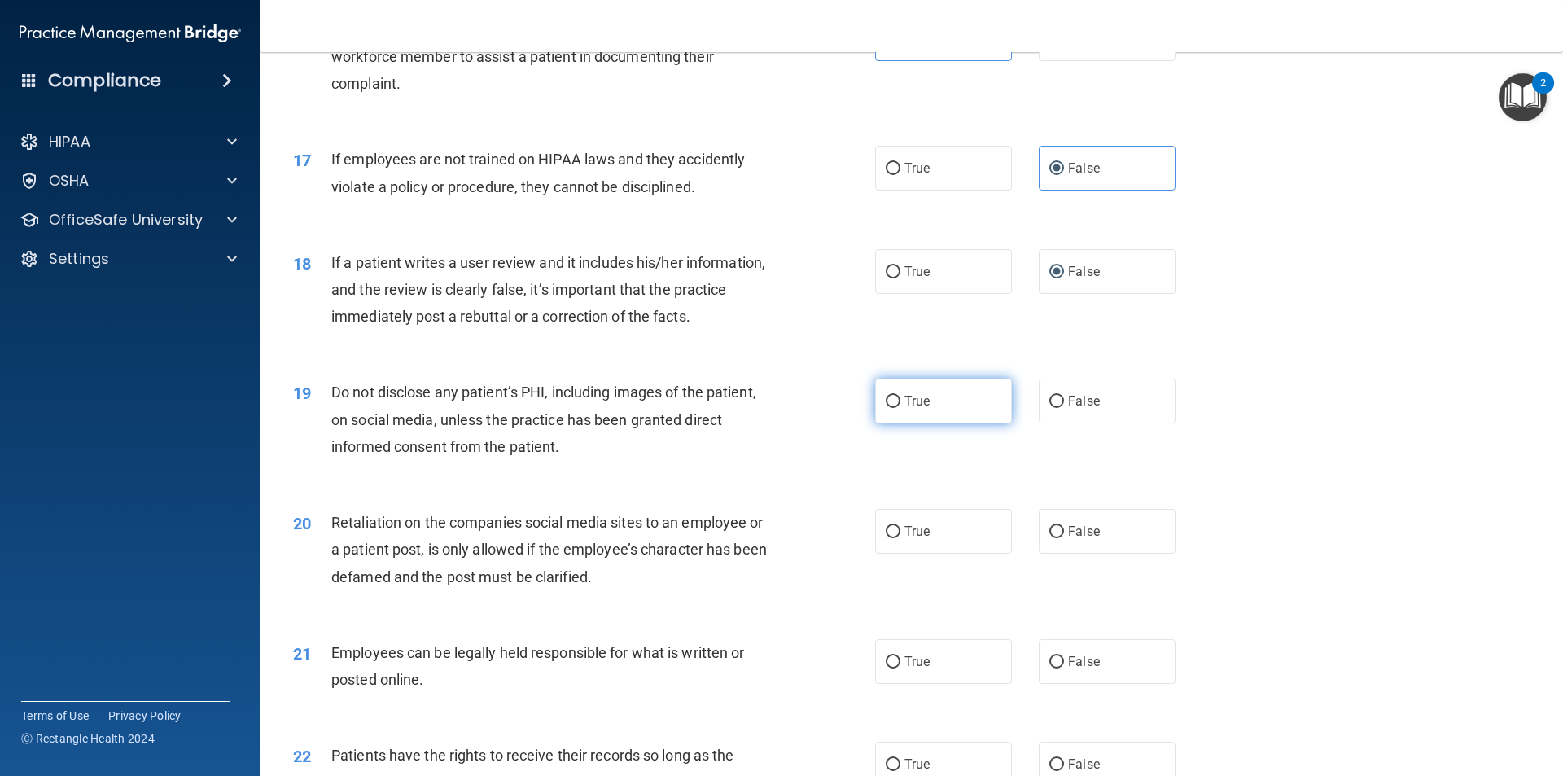
click at [957, 423] on label "True" at bounding box center [943, 401] width 137 height 45
click at [900, 408] on input "True" at bounding box center [893, 402] width 15 height 12
radio input "true"
click at [1005, 488] on div "19 Do not disclose any patient’s PHI, including images of the patient, on socia…" at bounding box center [912, 423] width 1262 height 130
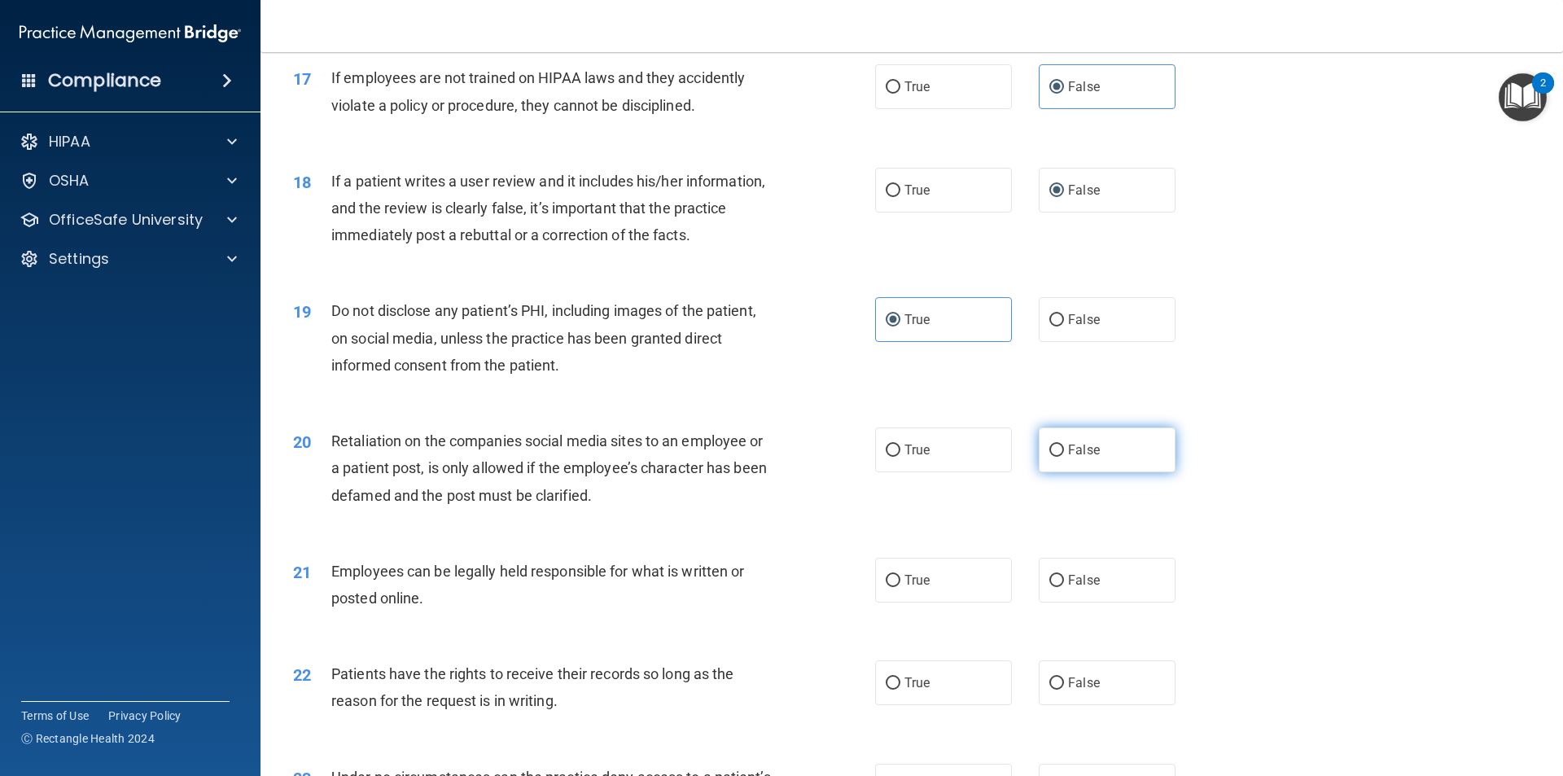
click at [1060, 472] on label "False" at bounding box center [1107, 449] width 137 height 45
click at [1060, 457] on input "False" at bounding box center [1056, 451] width 15 height 12
radio input "true"
click at [996, 524] on div "20 Retaliation on the companies social media sites to an employee or a patient …" at bounding box center [912, 472] width 1262 height 130
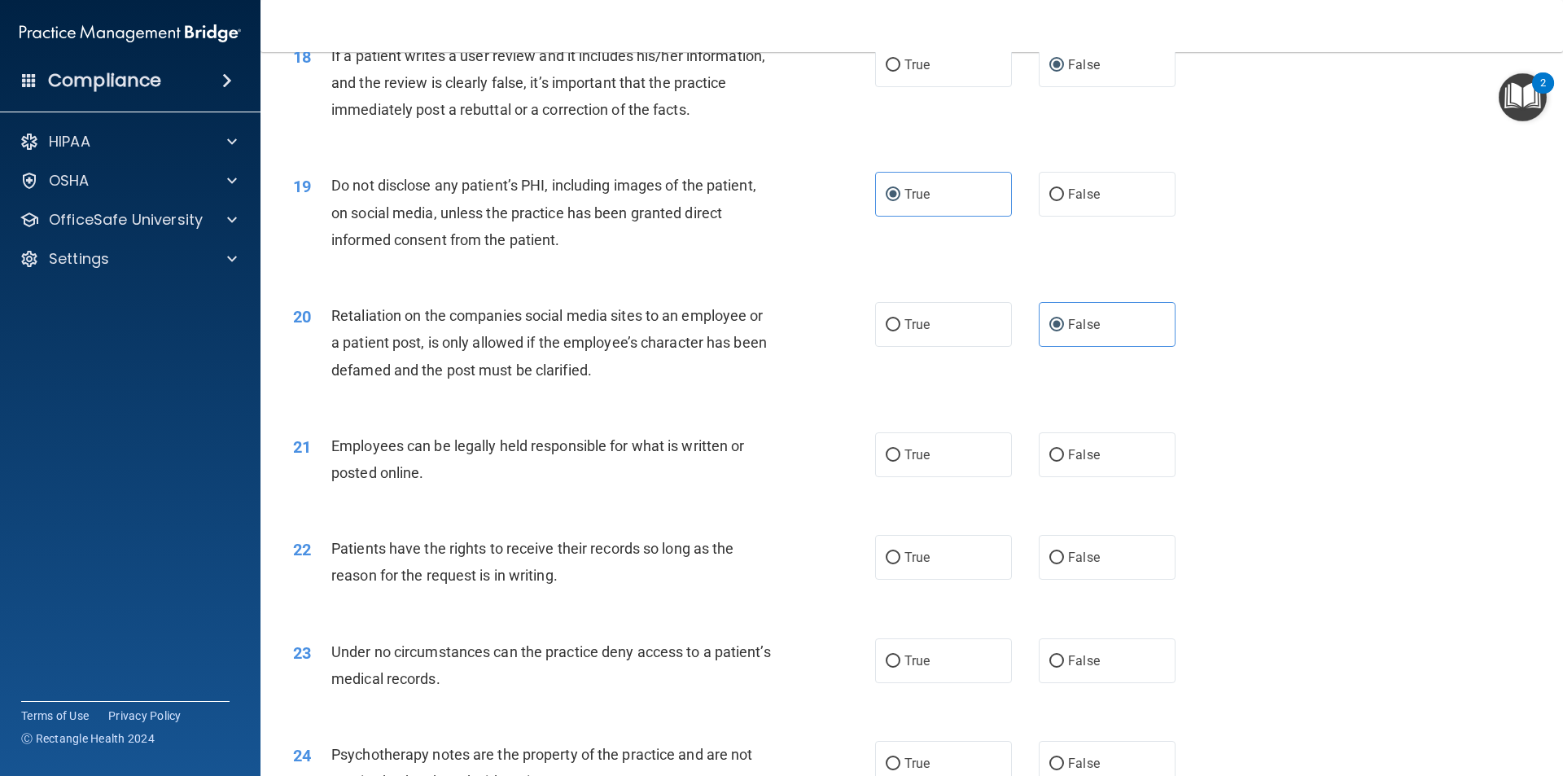
scroll to position [2361, 0]
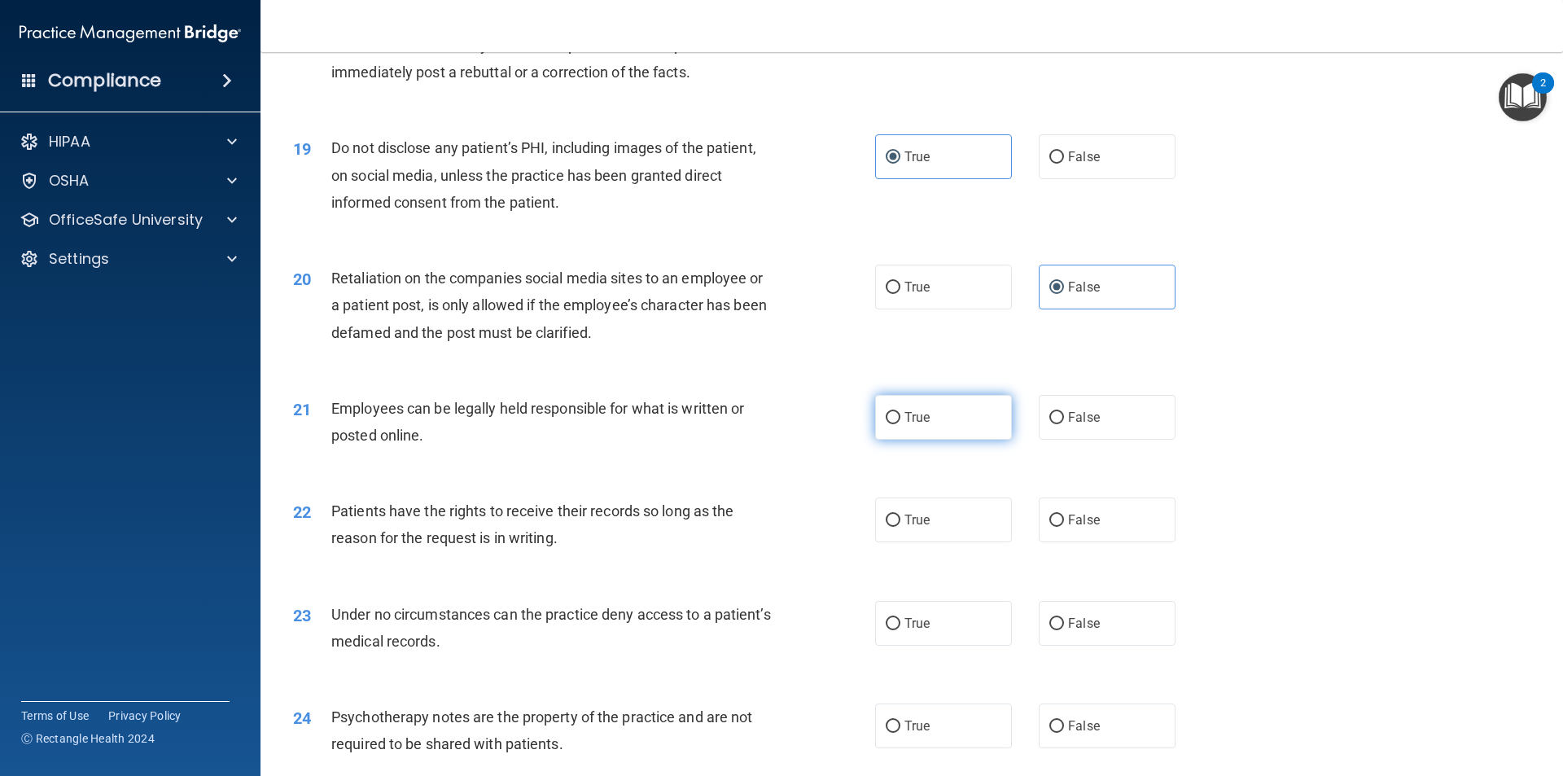
click at [976, 440] on label "True" at bounding box center [943, 417] width 137 height 45
click at [900, 424] on input "True" at bounding box center [893, 418] width 15 height 12
radio input "true"
click at [1063, 534] on label "False" at bounding box center [1107, 519] width 137 height 45
click at [1063, 527] on input "False" at bounding box center [1056, 521] width 15 height 12
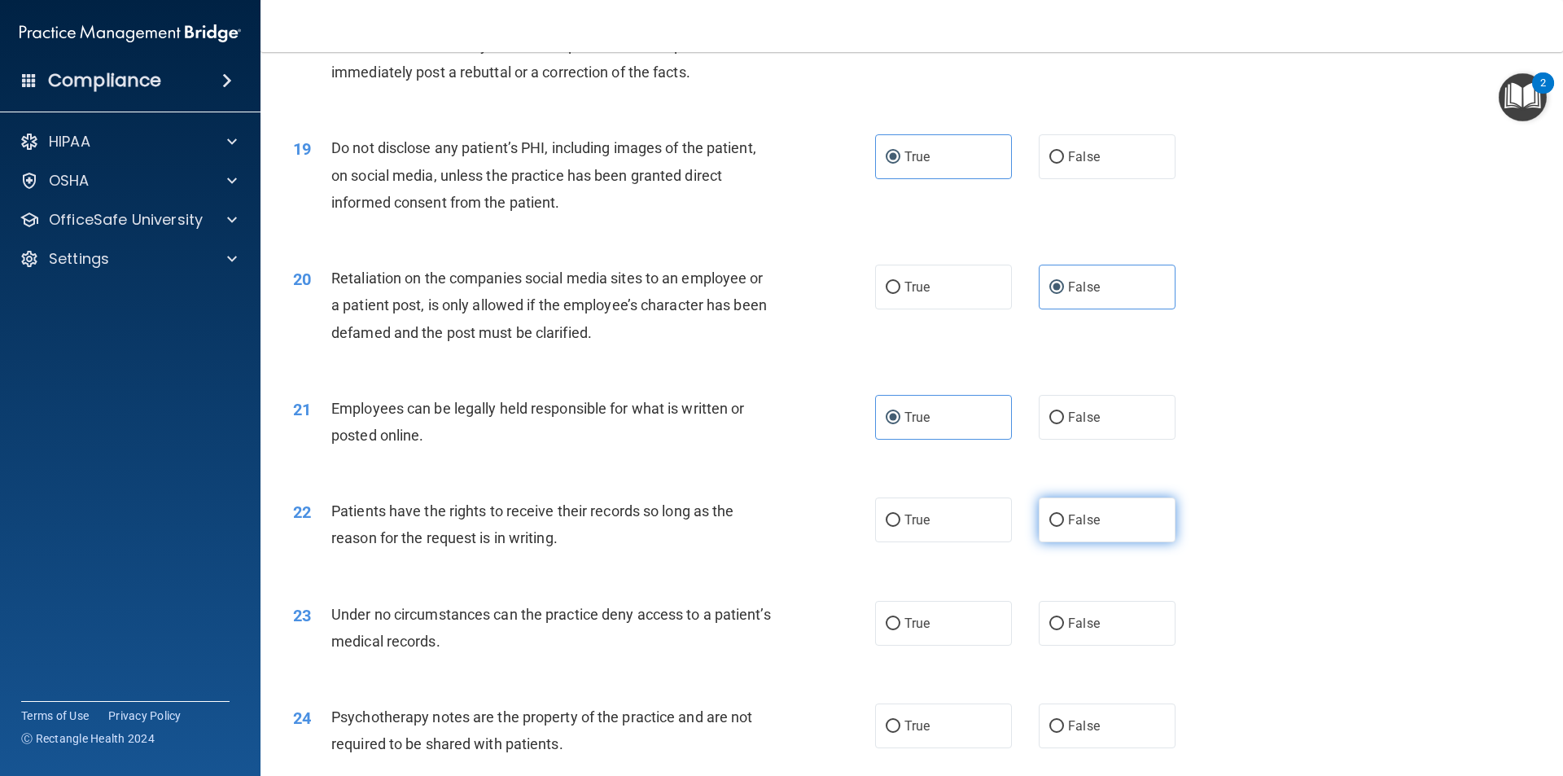
radio input "true"
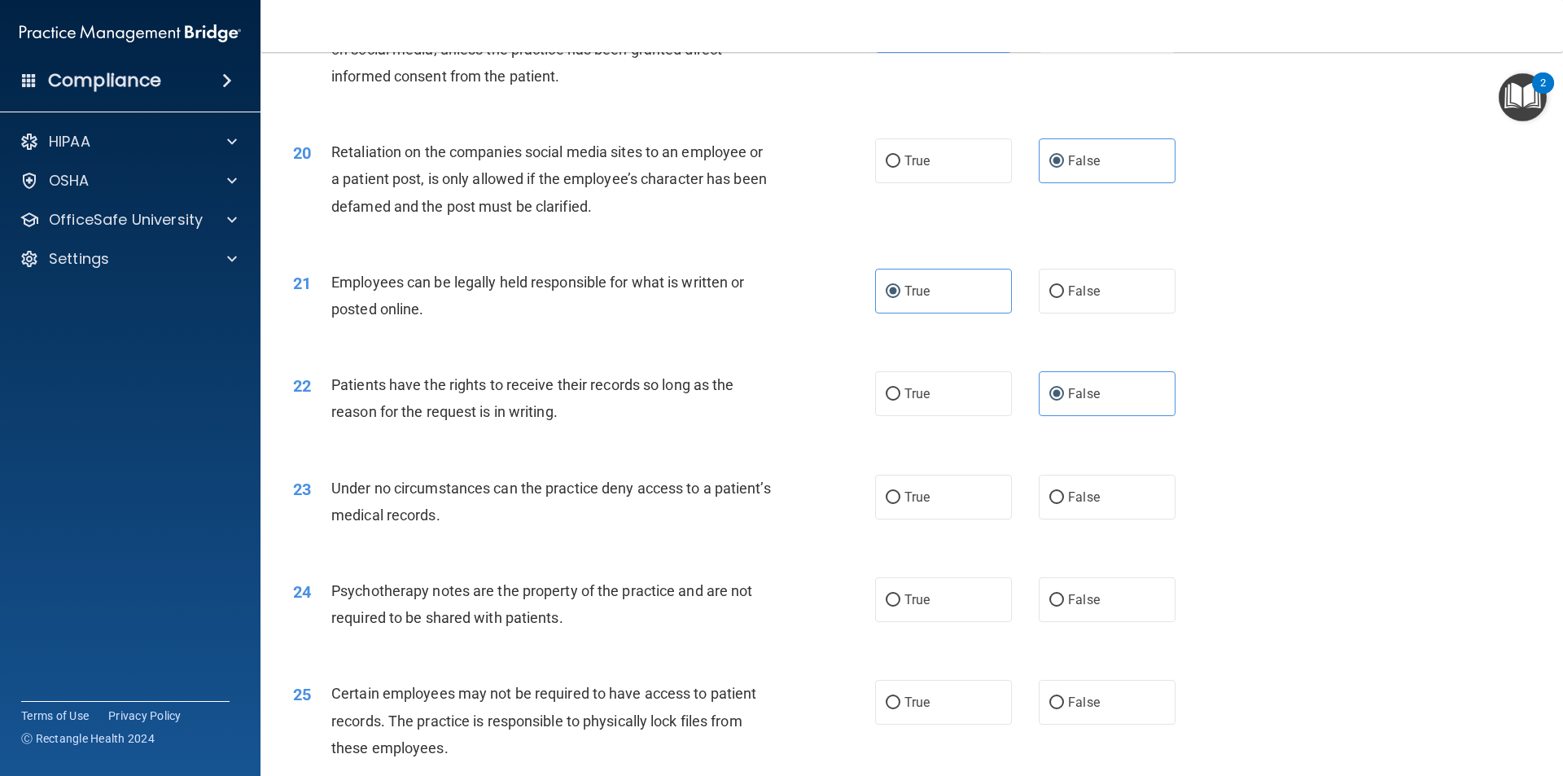
scroll to position [2524, 0]
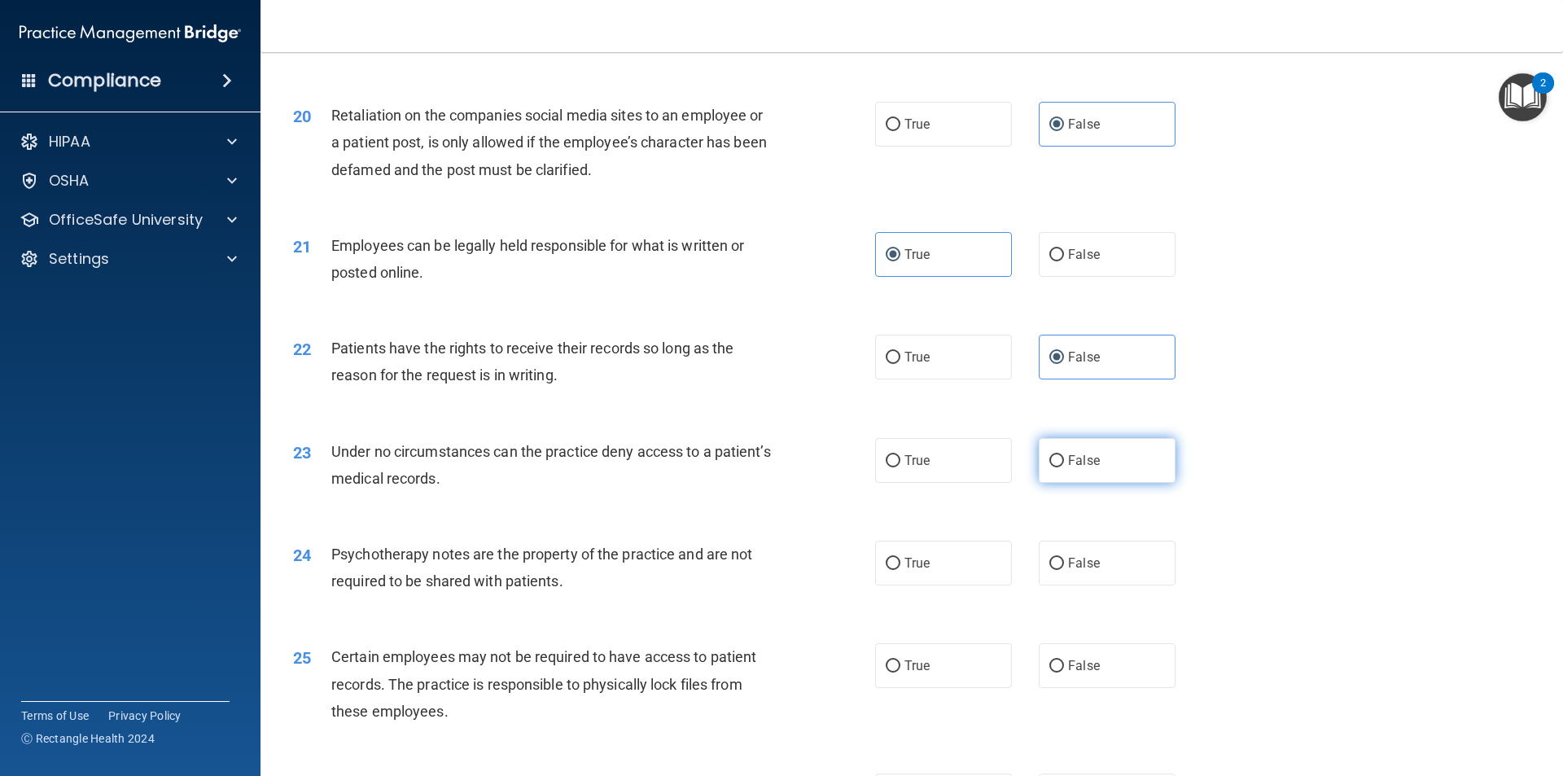
click at [1059, 483] on label "False" at bounding box center [1107, 460] width 137 height 45
click at [1059, 467] on input "False" at bounding box center [1056, 461] width 15 height 12
radio input "true"
click at [1008, 520] on div "23 Under no circumstances can the practice deny access to a patient’s medical r…" at bounding box center [912, 469] width 1262 height 103
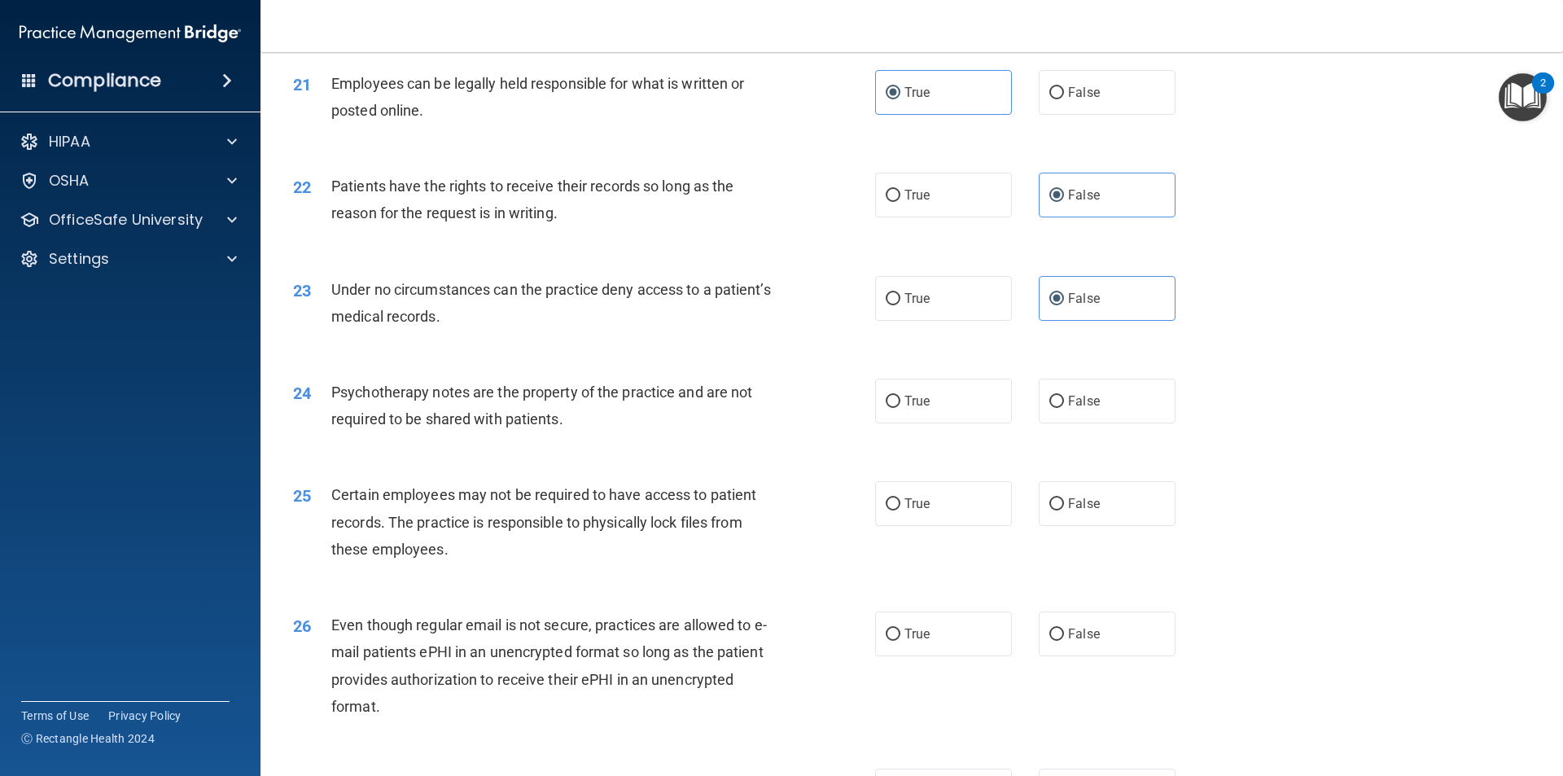
scroll to position [2687, 0]
click at [945, 423] on label "True" at bounding box center [943, 400] width 137 height 45
click at [900, 407] on input "True" at bounding box center [893, 401] width 15 height 12
radio input "true"
click at [1013, 460] on div "24 Psychotherapy notes are the property of the practice and are not required to…" at bounding box center [912, 408] width 1262 height 103
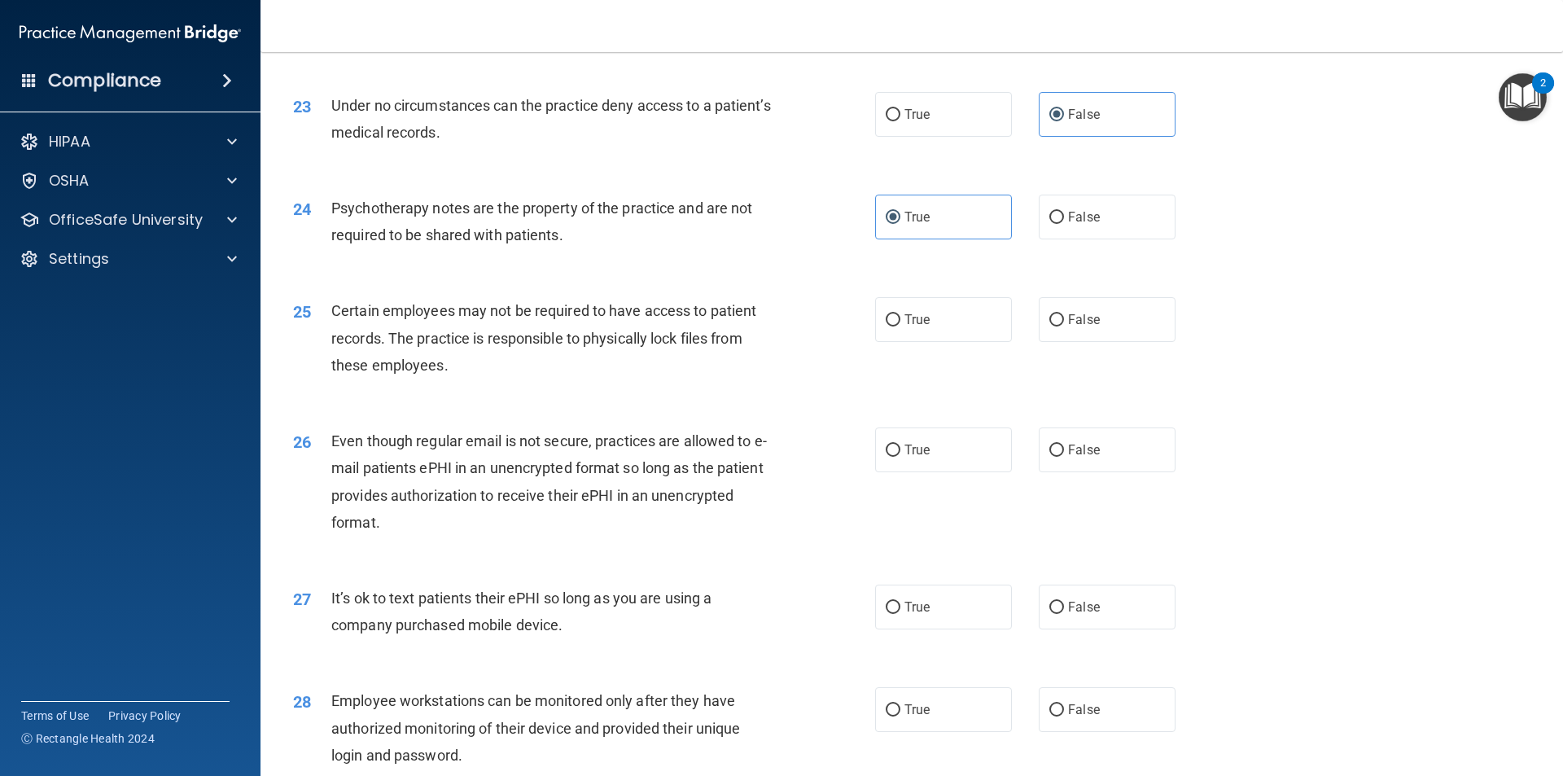
scroll to position [2931, 0]
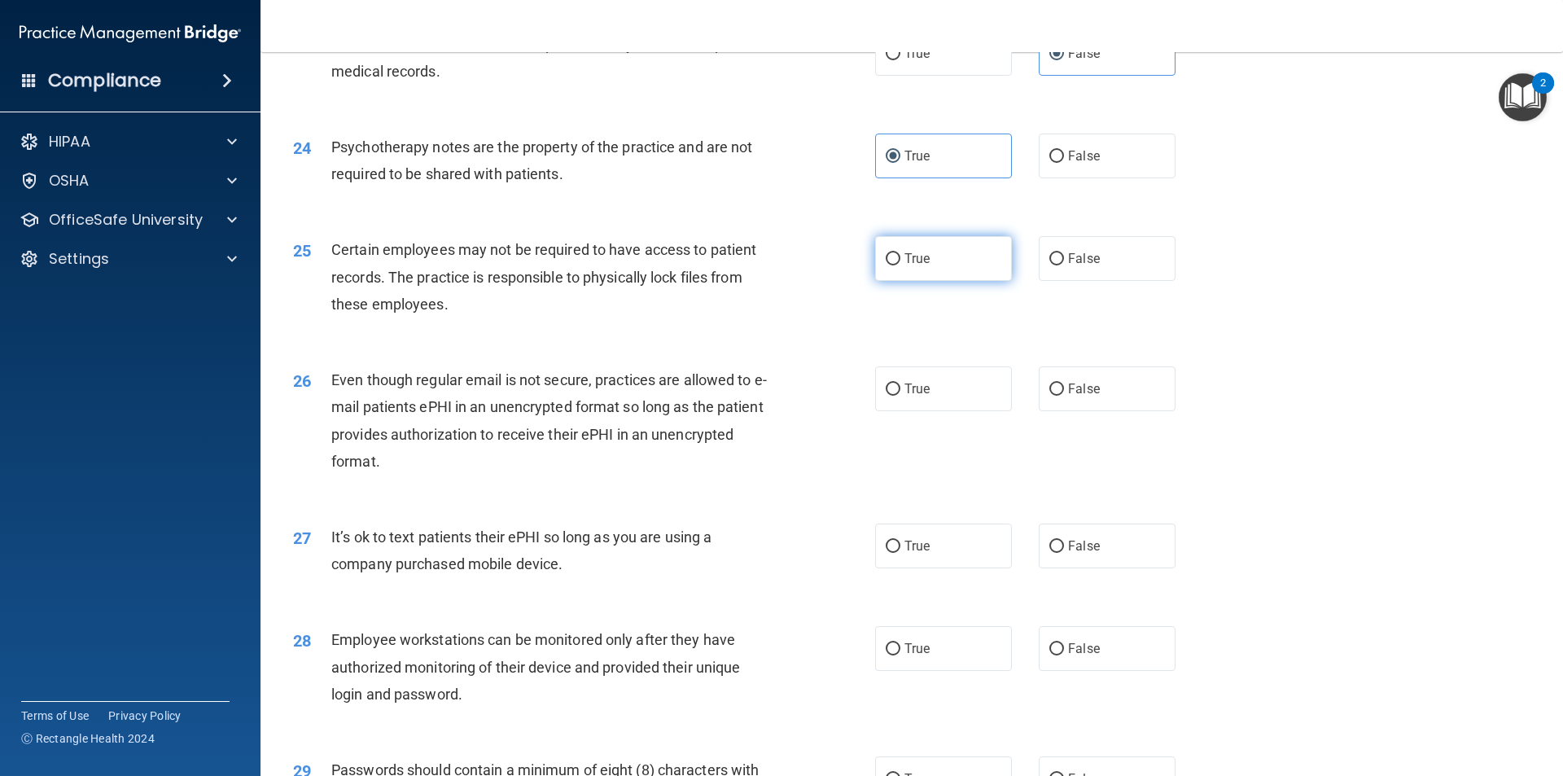
click at [948, 274] on label "True" at bounding box center [943, 258] width 137 height 45
click at [900, 265] on input "True" at bounding box center [893, 259] width 15 height 12
radio input "true"
click at [956, 346] on div "25 Certain employees may not be required to have access to patient records. The…" at bounding box center [912, 281] width 1262 height 130
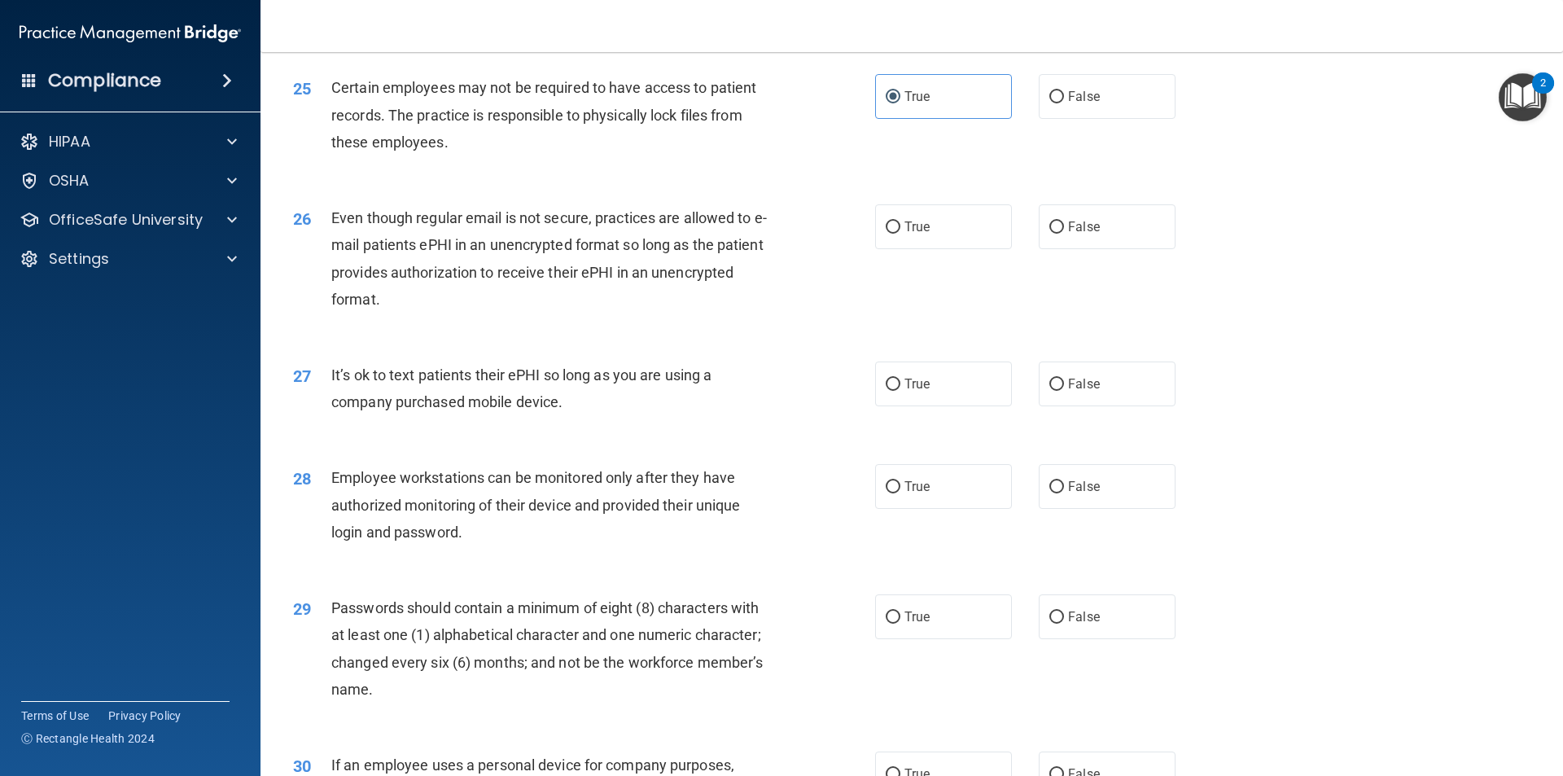
scroll to position [3094, 0]
click at [886, 233] on input "True" at bounding box center [893, 227] width 15 height 12
radio input "true"
click at [1081, 391] on span "False" at bounding box center [1084, 382] width 32 height 15
click at [1064, 390] on input "False" at bounding box center [1056, 384] width 15 height 12
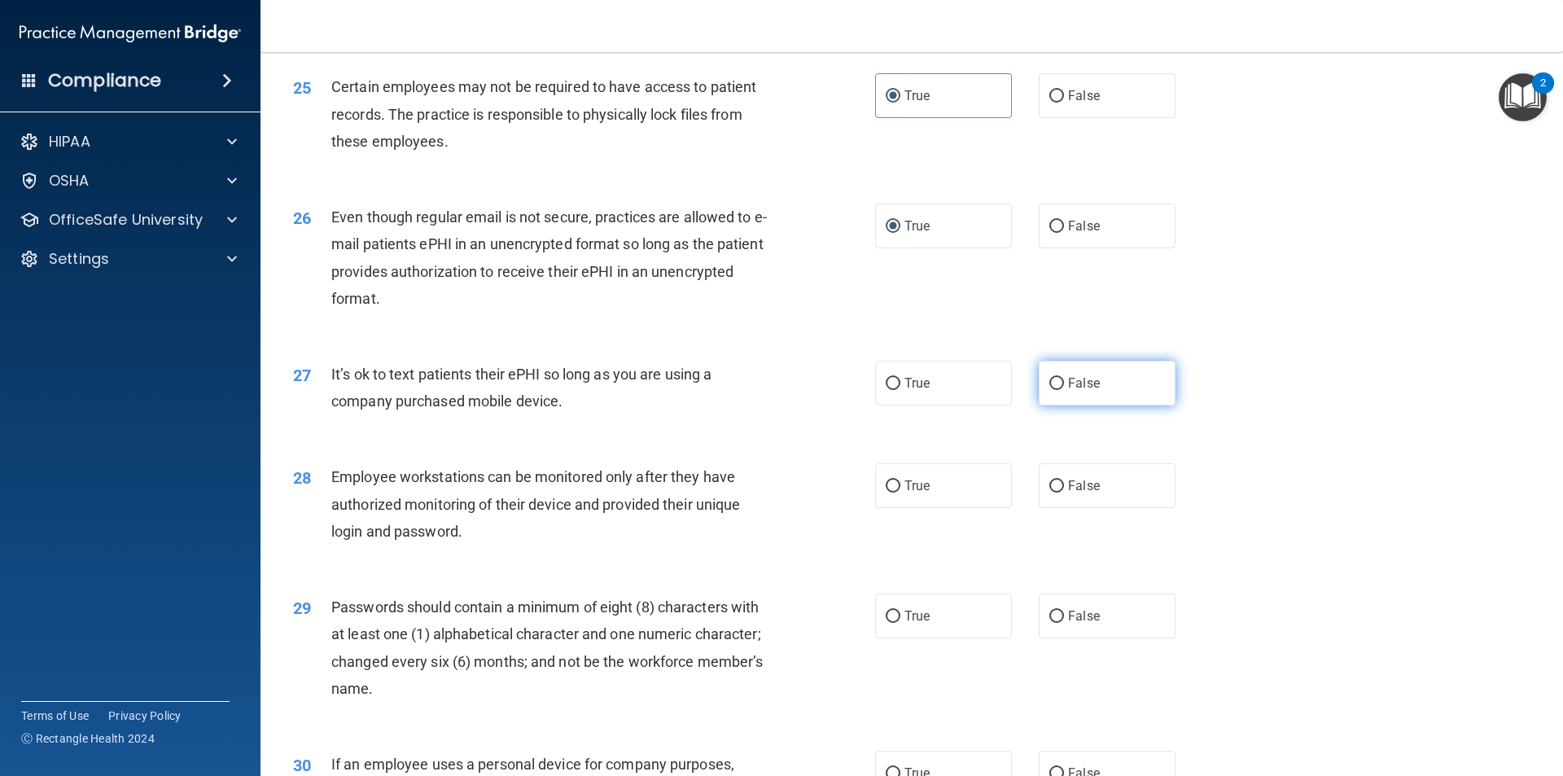
radio input "true"
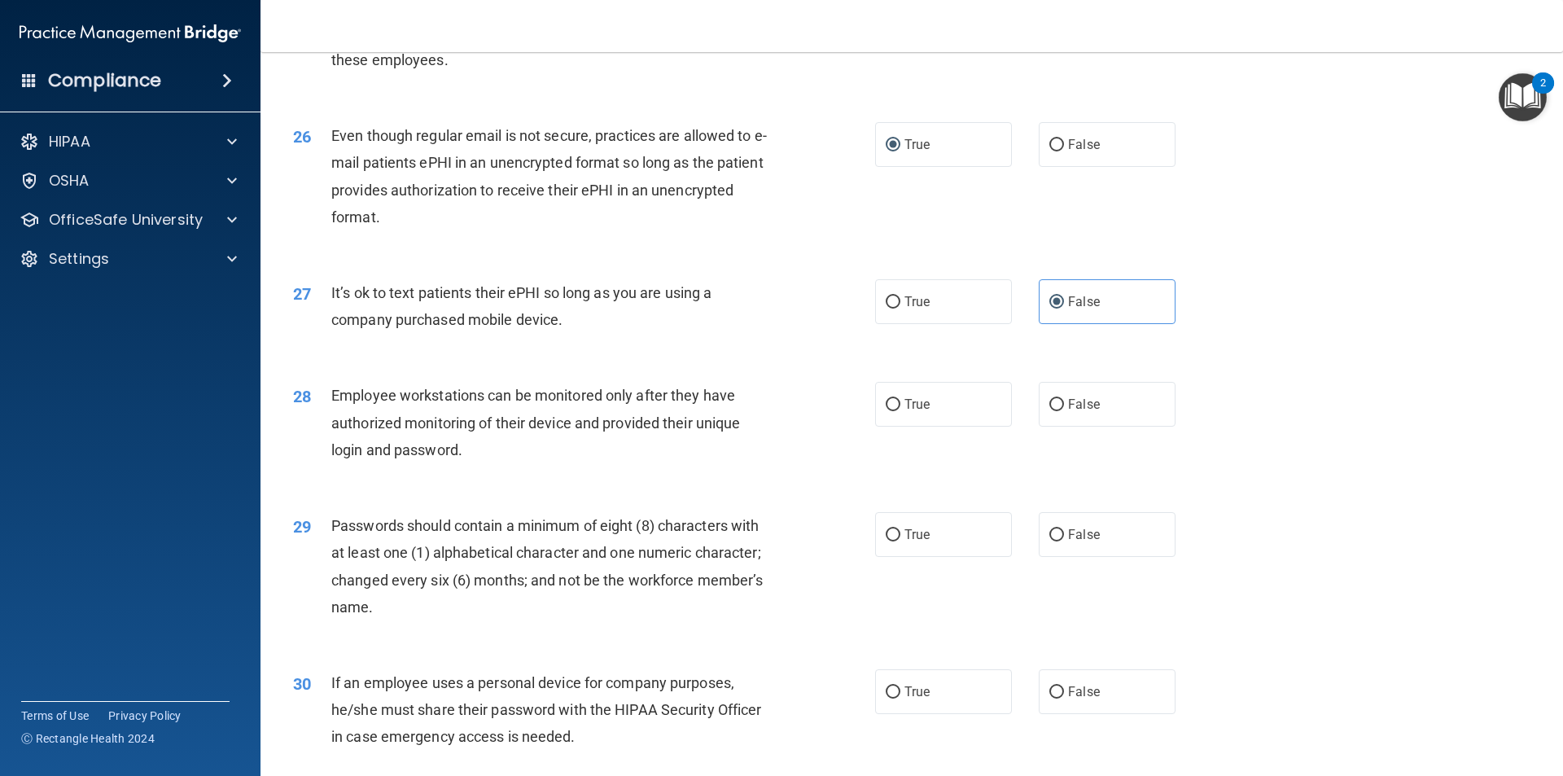
scroll to position [3256, 0]
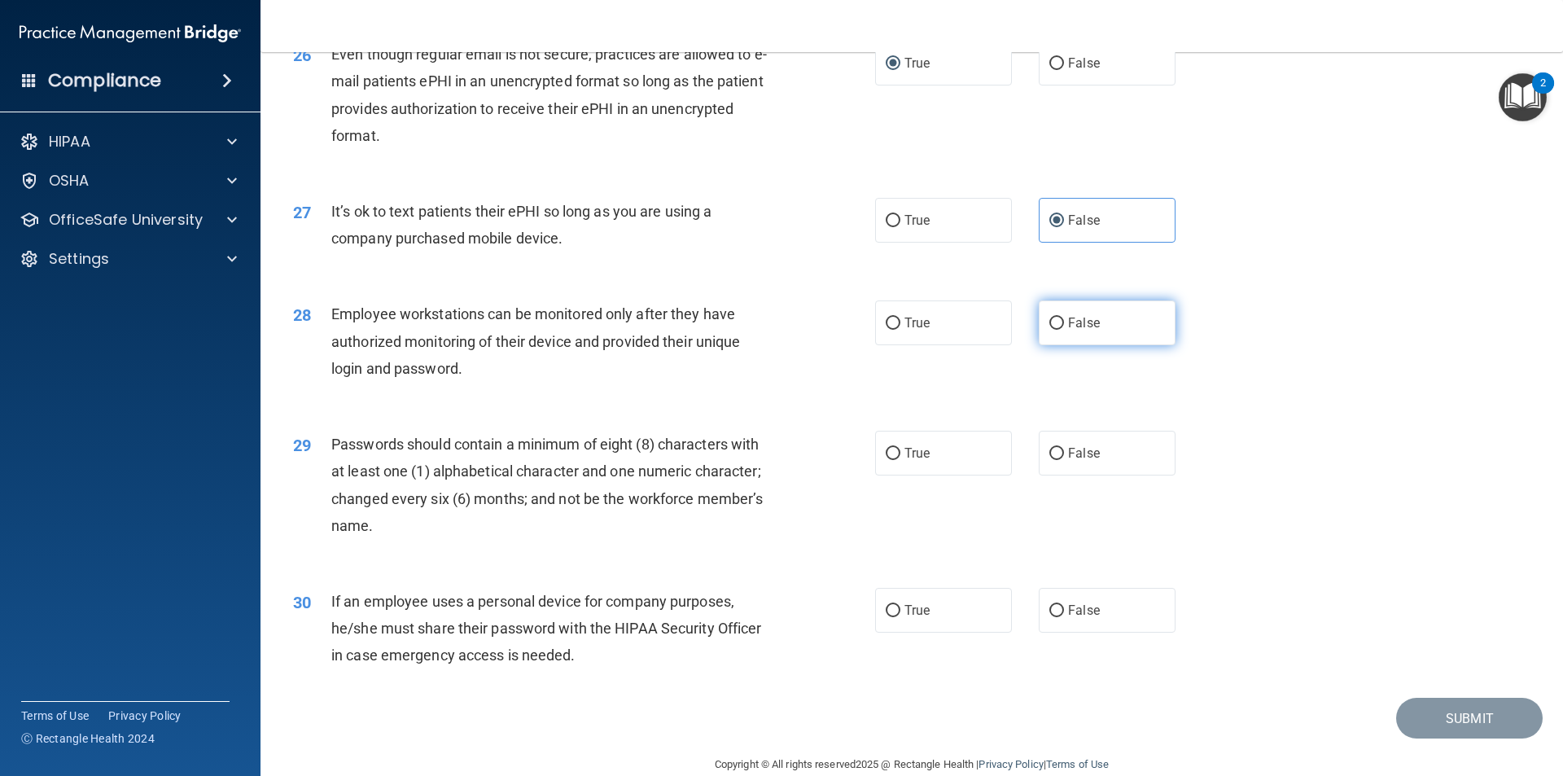
click at [1068, 331] on span "False" at bounding box center [1084, 322] width 32 height 15
click at [1064, 330] on input "False" at bounding box center [1056, 324] width 15 height 12
radio input "true"
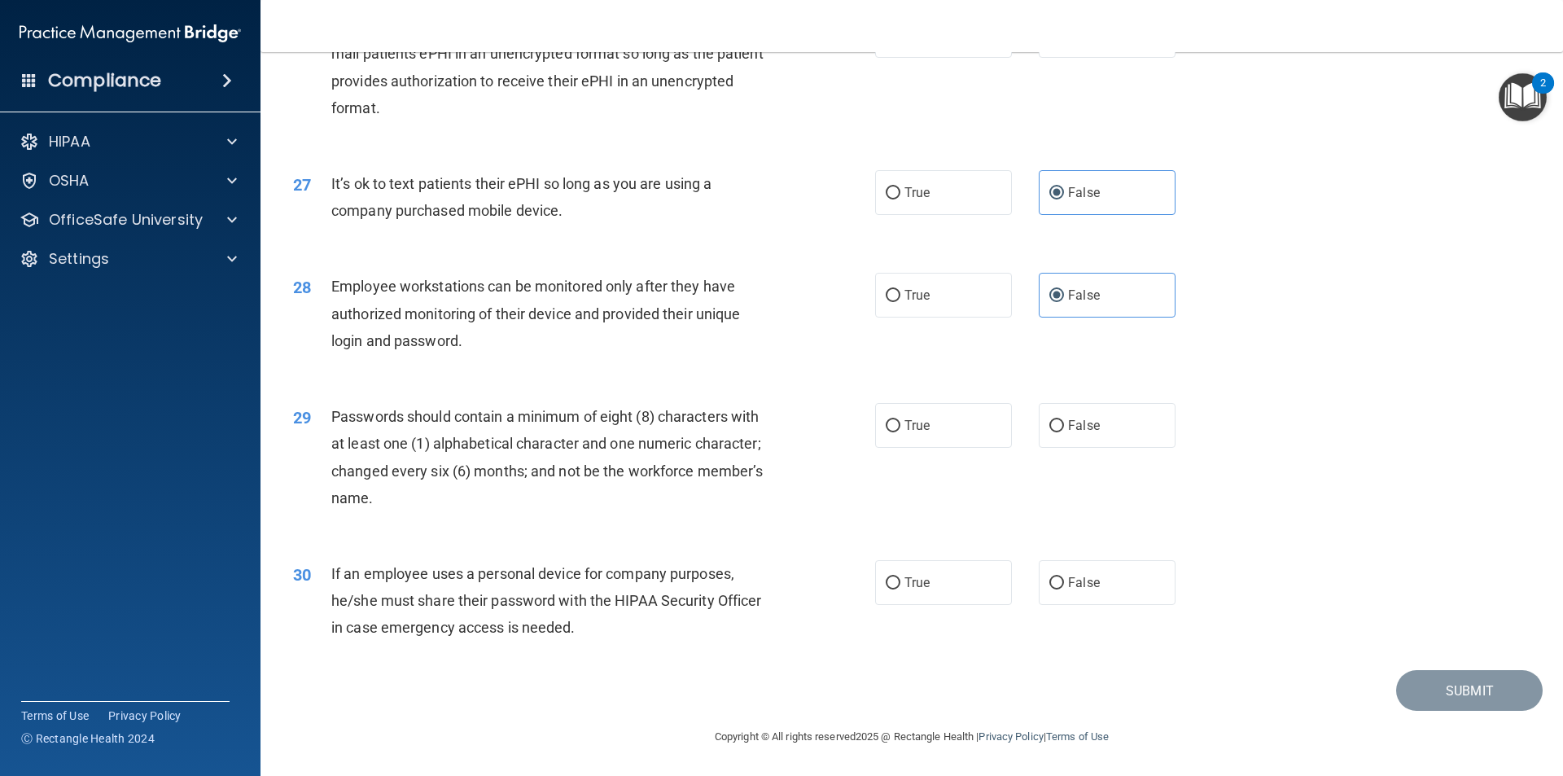
scroll to position [3311, 0]
click at [913, 442] on label "True" at bounding box center [943, 425] width 137 height 45
click at [900, 432] on input "True" at bounding box center [893, 426] width 15 height 12
radio input "true"
click at [916, 589] on span "True" at bounding box center [916, 582] width 25 height 15
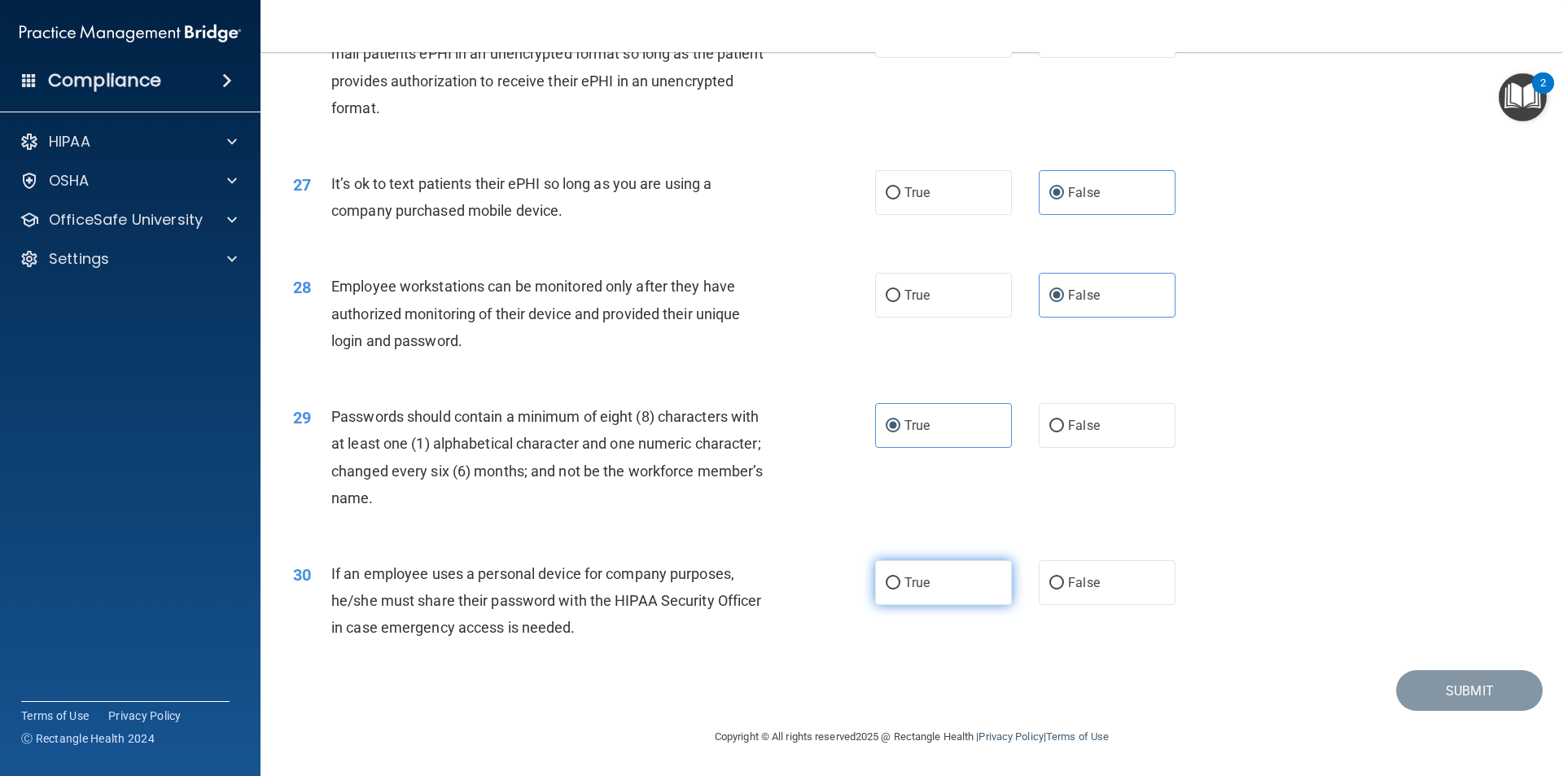
click at [900, 589] on input "True" at bounding box center [893, 583] width 15 height 12
radio input "true"
click at [1455, 695] on button "Submit" at bounding box center [1469, 691] width 147 height 42
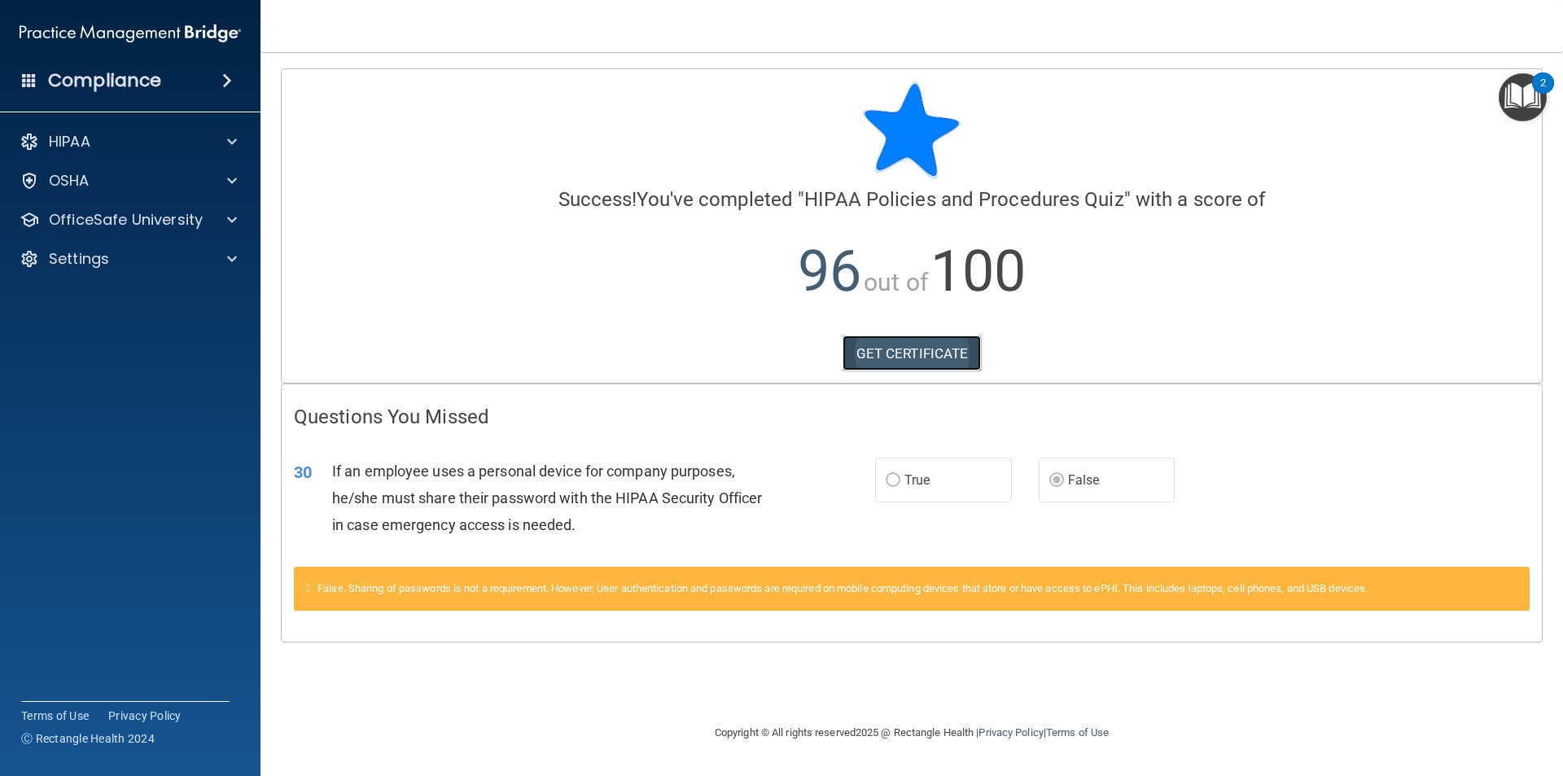
click at [943, 361] on link "GET CERTIFICATE" at bounding box center [912, 353] width 139 height 36
click at [142, 217] on p "OfficeSafe University" at bounding box center [126, 220] width 154 height 20
click at [130, 270] on link "HIPAA Training" at bounding box center [112, 259] width 256 height 33
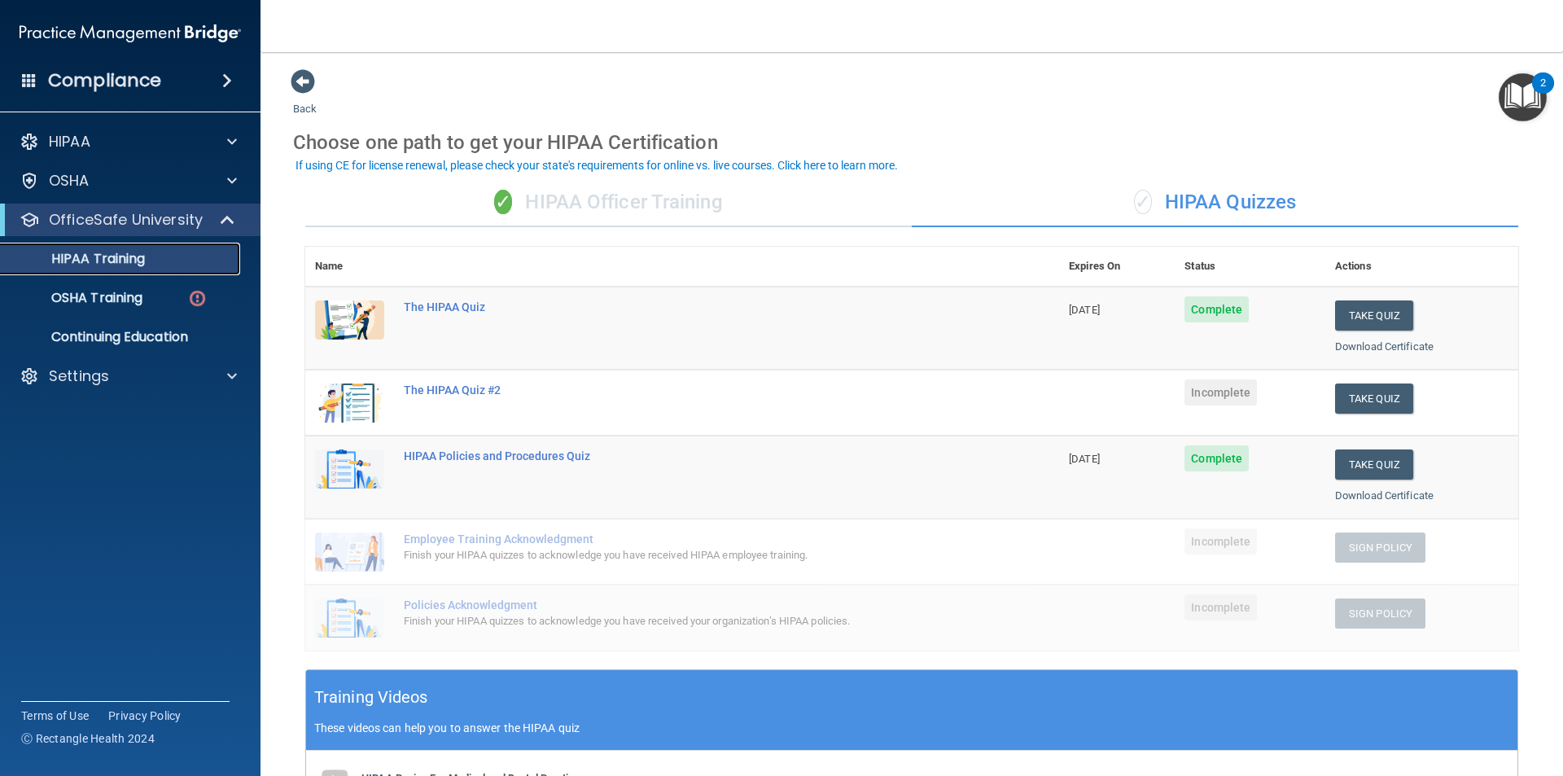
scroll to position [81, 0]
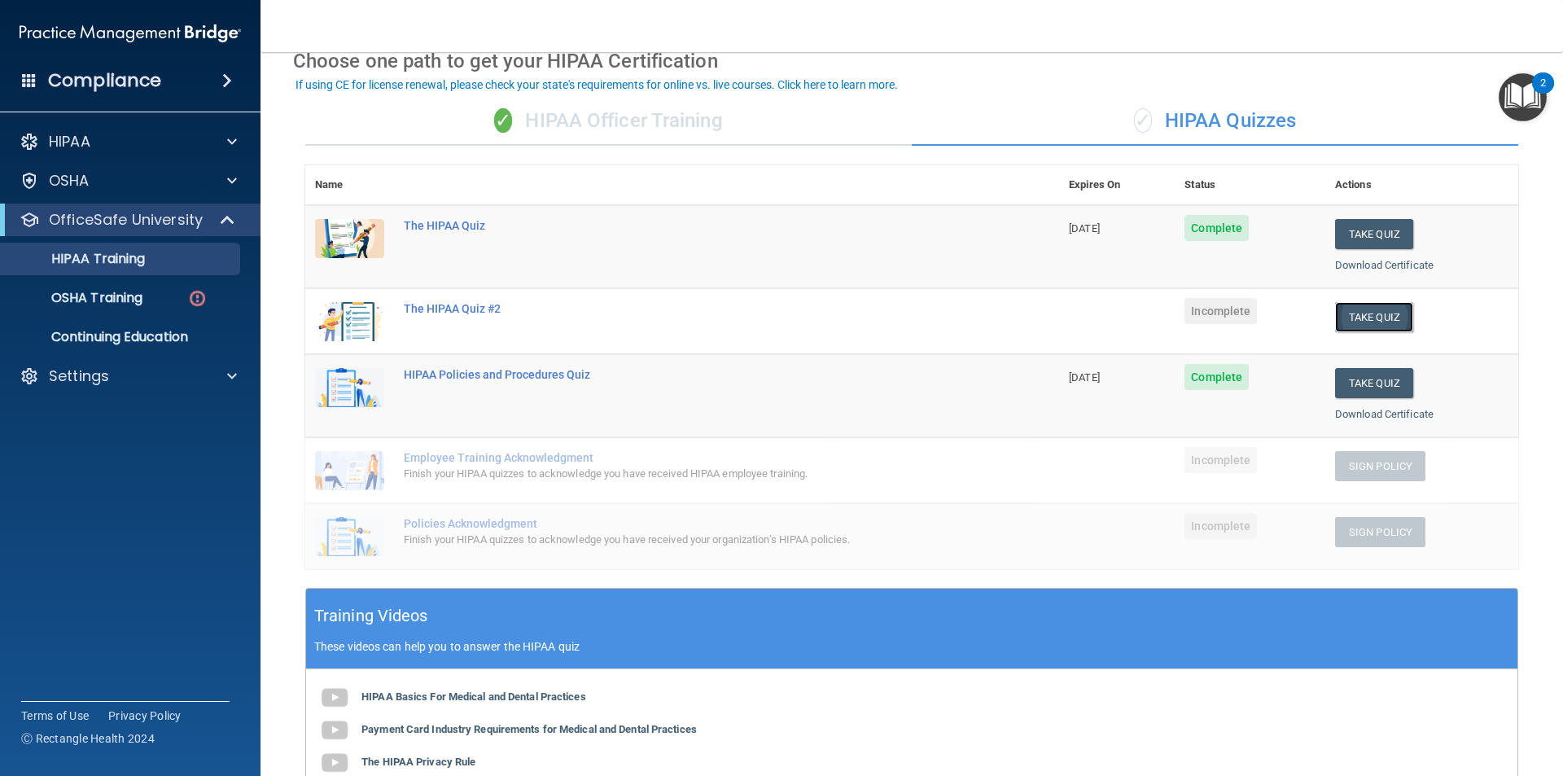
click at [1355, 321] on button "Take Quiz" at bounding box center [1374, 317] width 78 height 30
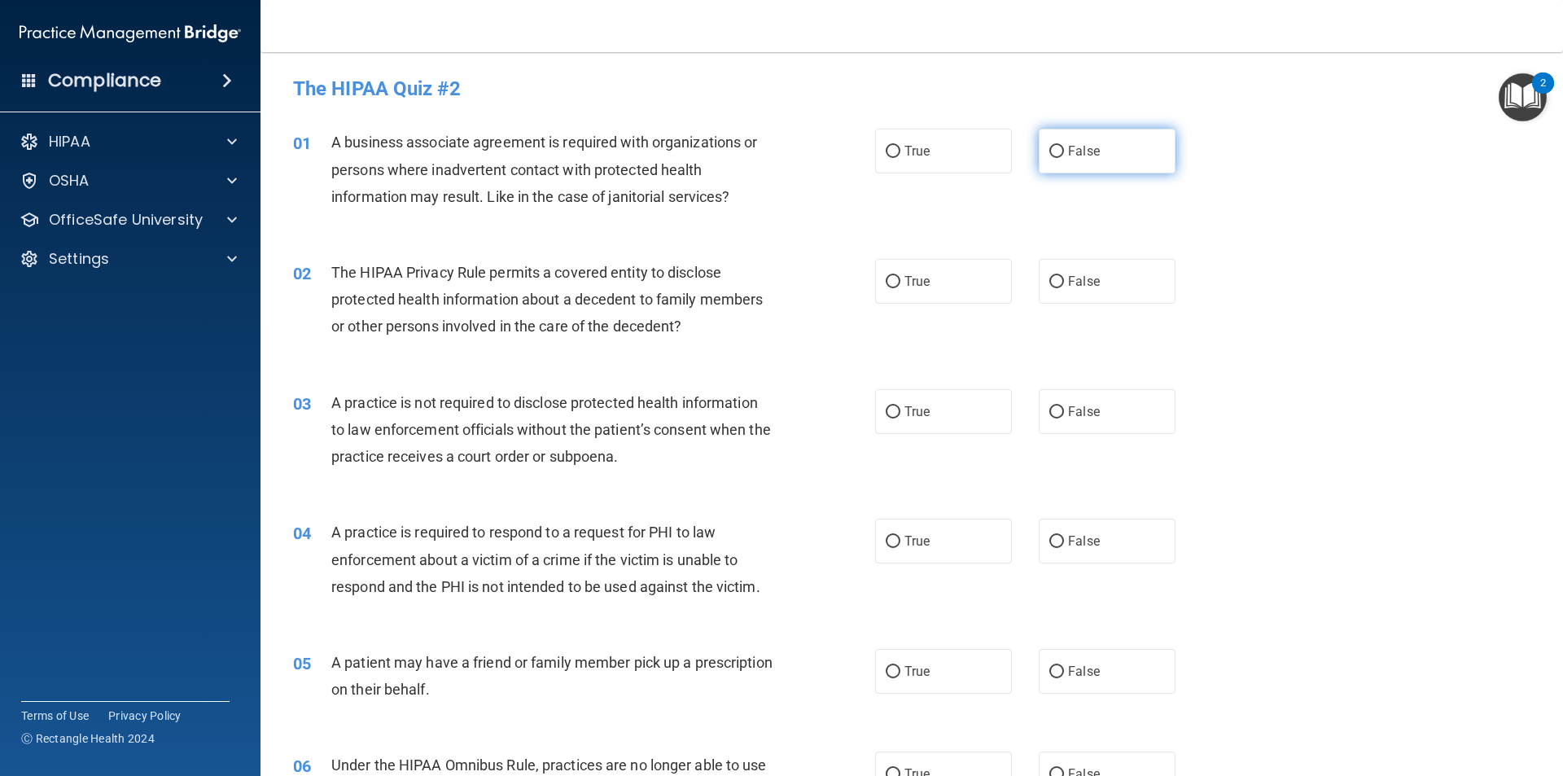
click at [1115, 169] on label "False" at bounding box center [1107, 151] width 137 height 45
click at [1064, 158] on input "False" at bounding box center [1056, 152] width 15 height 12
radio input "true"
click at [1242, 304] on div "02 The HIPAA Privacy Rule permits a covered entity to disclose protected health…" at bounding box center [912, 304] width 1262 height 130
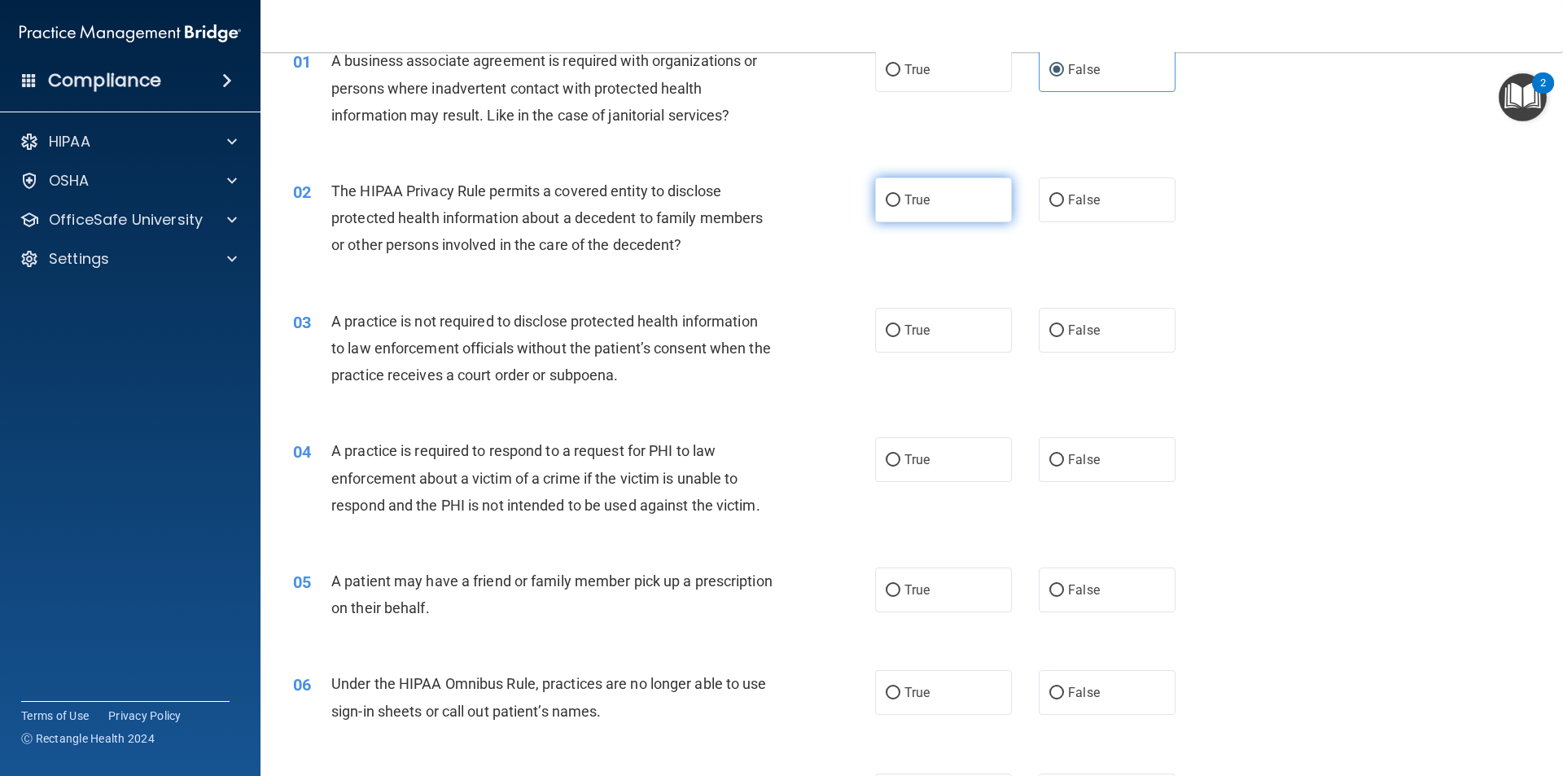
click at [949, 200] on label "True" at bounding box center [943, 199] width 137 height 45
click at [900, 200] on input "True" at bounding box center [893, 201] width 15 height 12
radio input "true"
click at [1202, 307] on div "03 A practice is not required to disclose protected health information to law e…" at bounding box center [912, 352] width 1262 height 130
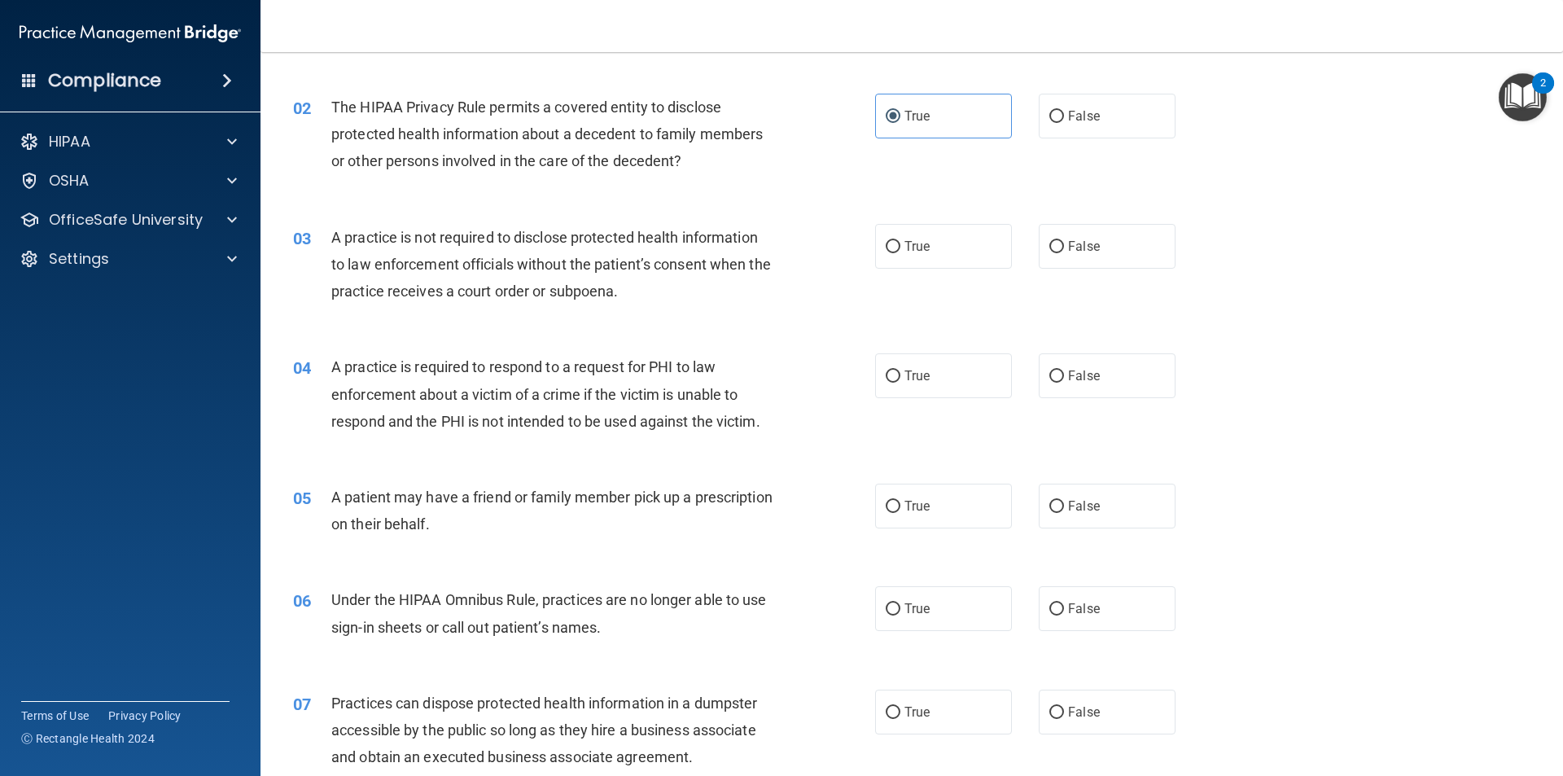
scroll to position [244, 0]
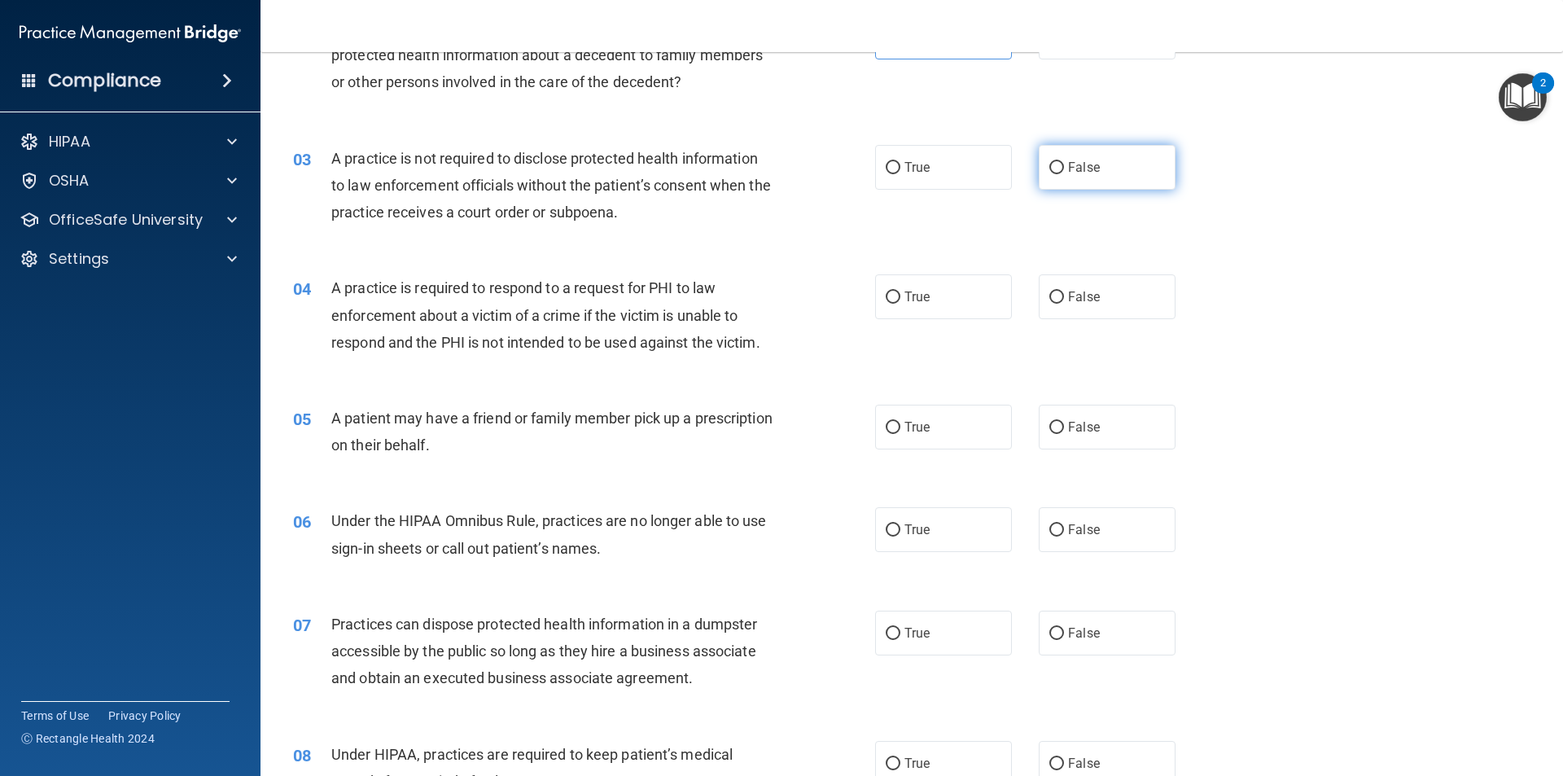
click at [1067, 154] on label "False" at bounding box center [1107, 167] width 137 height 45
click at [1064, 162] on input "False" at bounding box center [1056, 168] width 15 height 12
radio input "true"
click at [1238, 257] on div "04 A practice is required to respond to a request for PHI to law enforcement ab…" at bounding box center [912, 319] width 1262 height 130
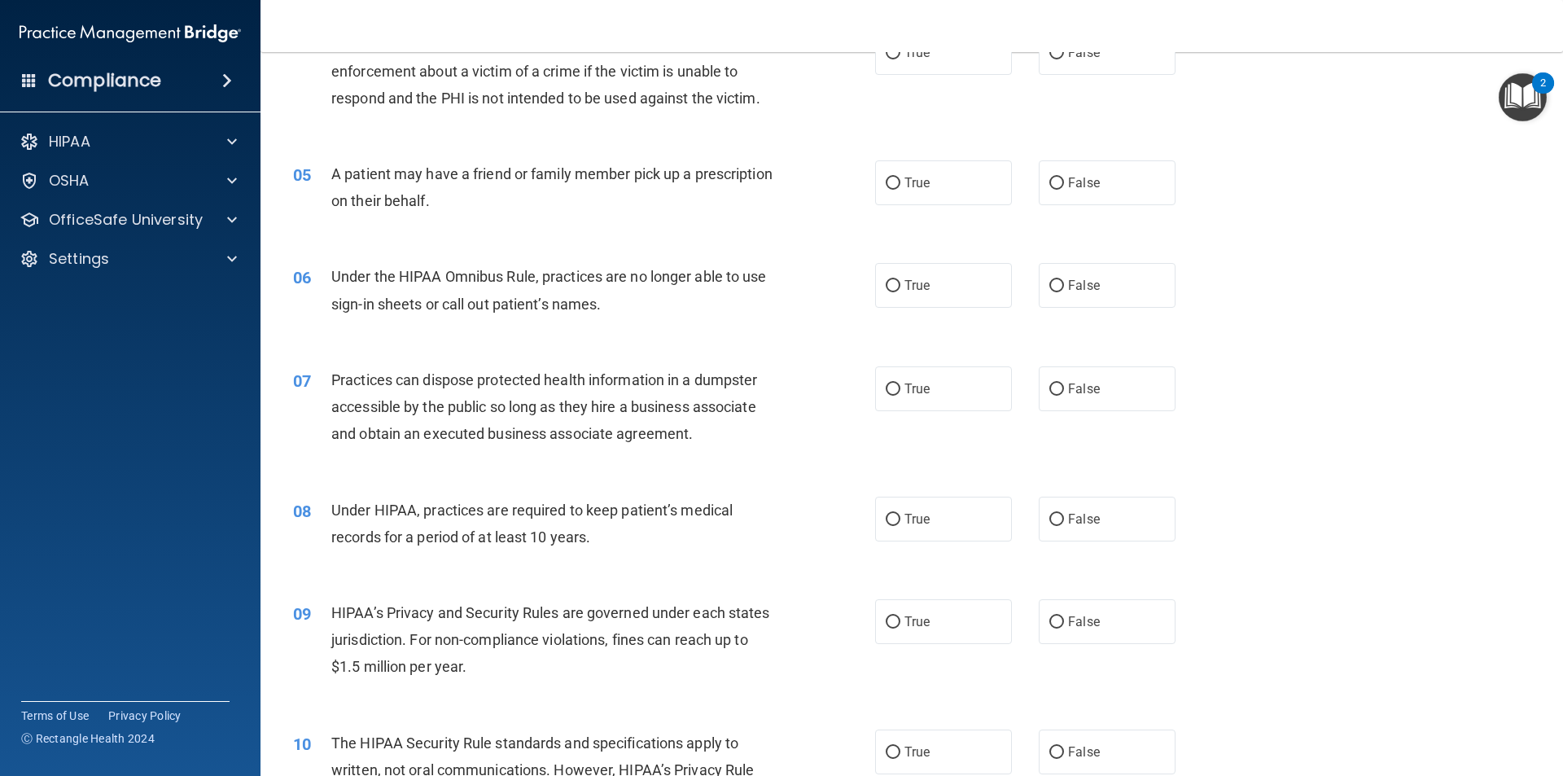
scroll to position [407, 0]
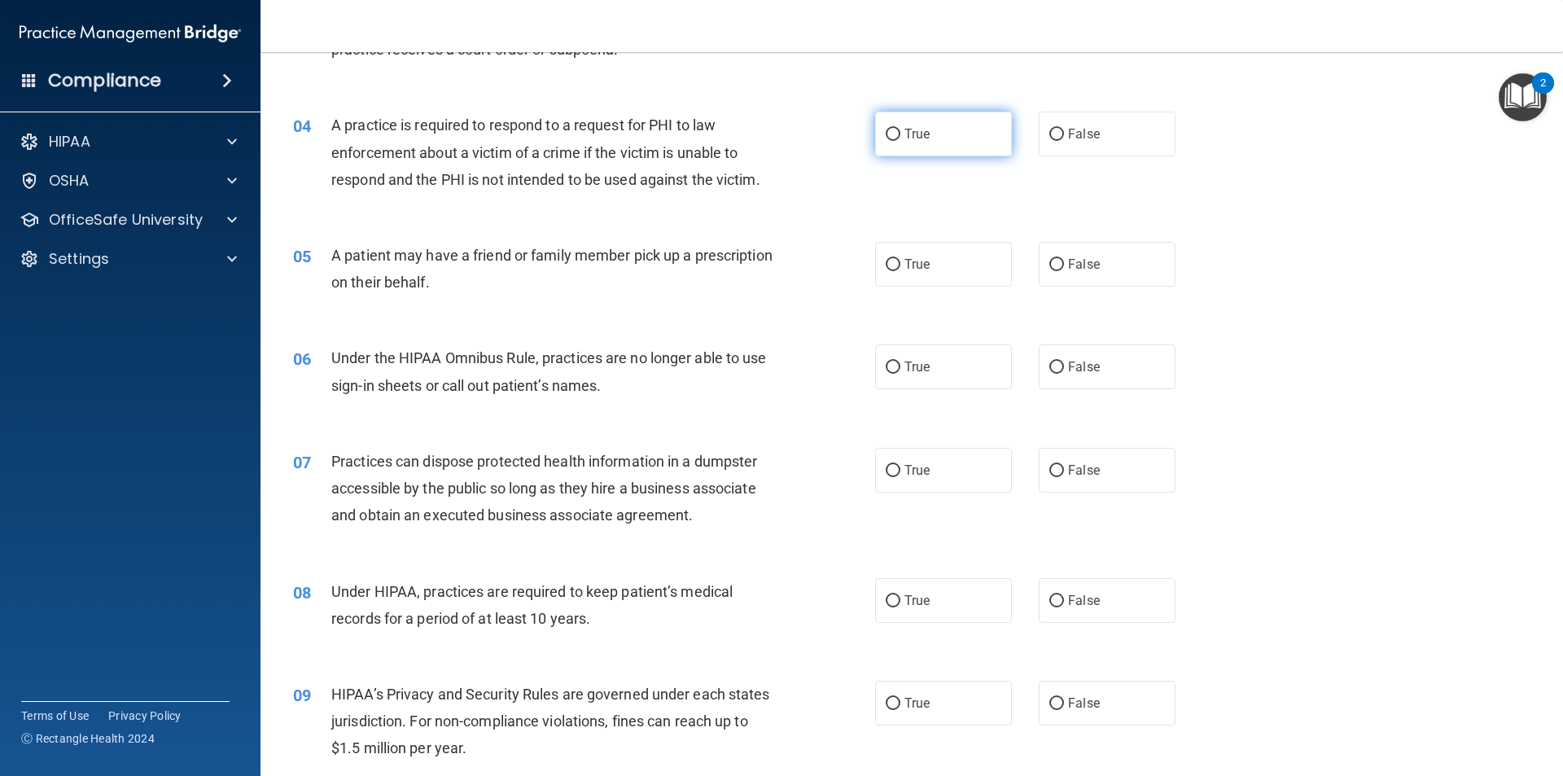
click at [936, 130] on label "True" at bounding box center [943, 134] width 137 height 45
click at [900, 130] on input "True" at bounding box center [893, 135] width 15 height 12
radio input "true"
click at [983, 190] on div "04 A practice is required to respond to a request for PHI to law enforcement ab…" at bounding box center [912, 156] width 1262 height 130
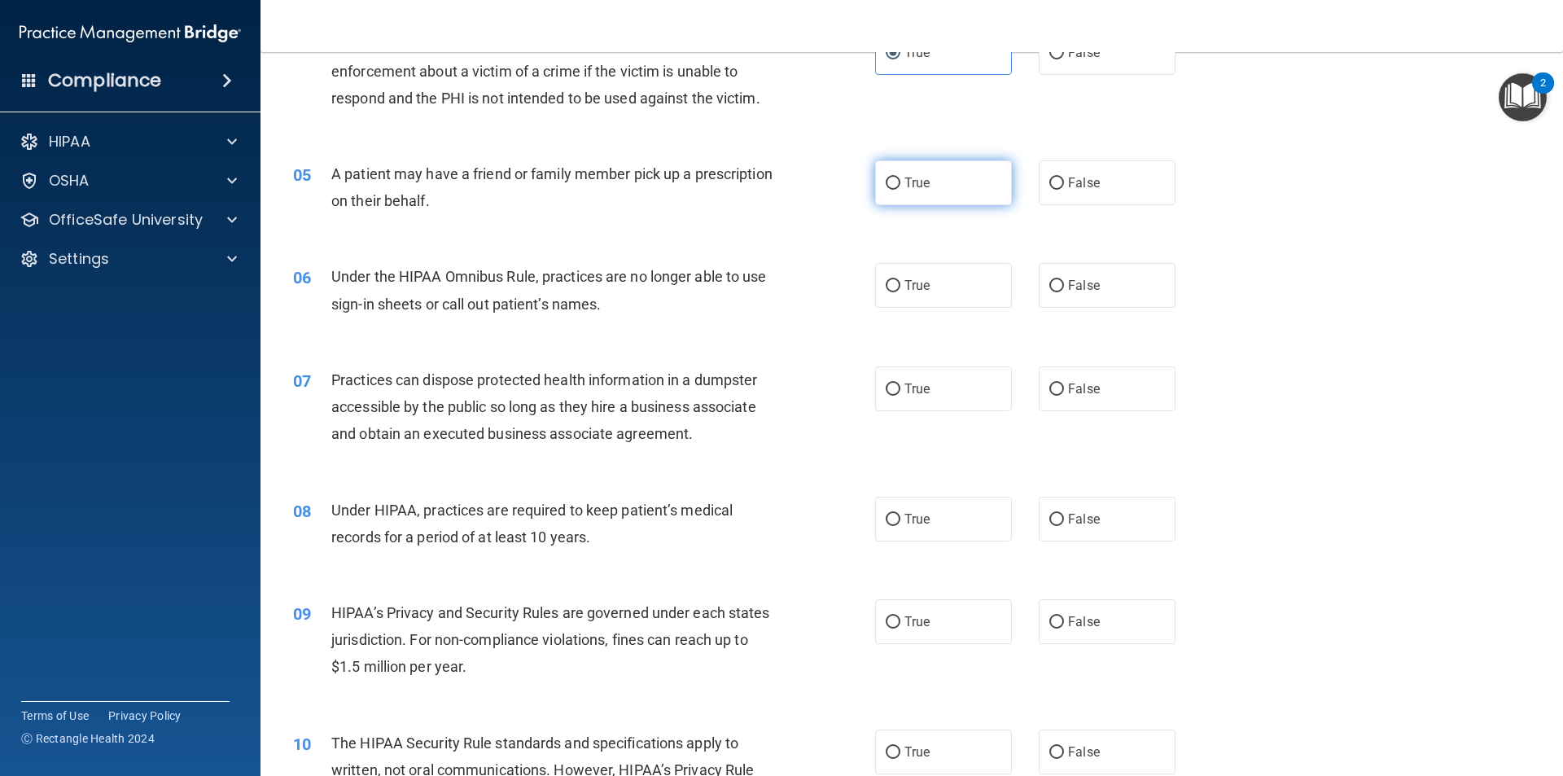
click at [889, 188] on input "True" at bounding box center [893, 183] width 15 height 12
radio input "true"
click at [742, 221] on div "05 A patient may have a friend or family member pick up a prescription on their…" at bounding box center [584, 191] width 631 height 62
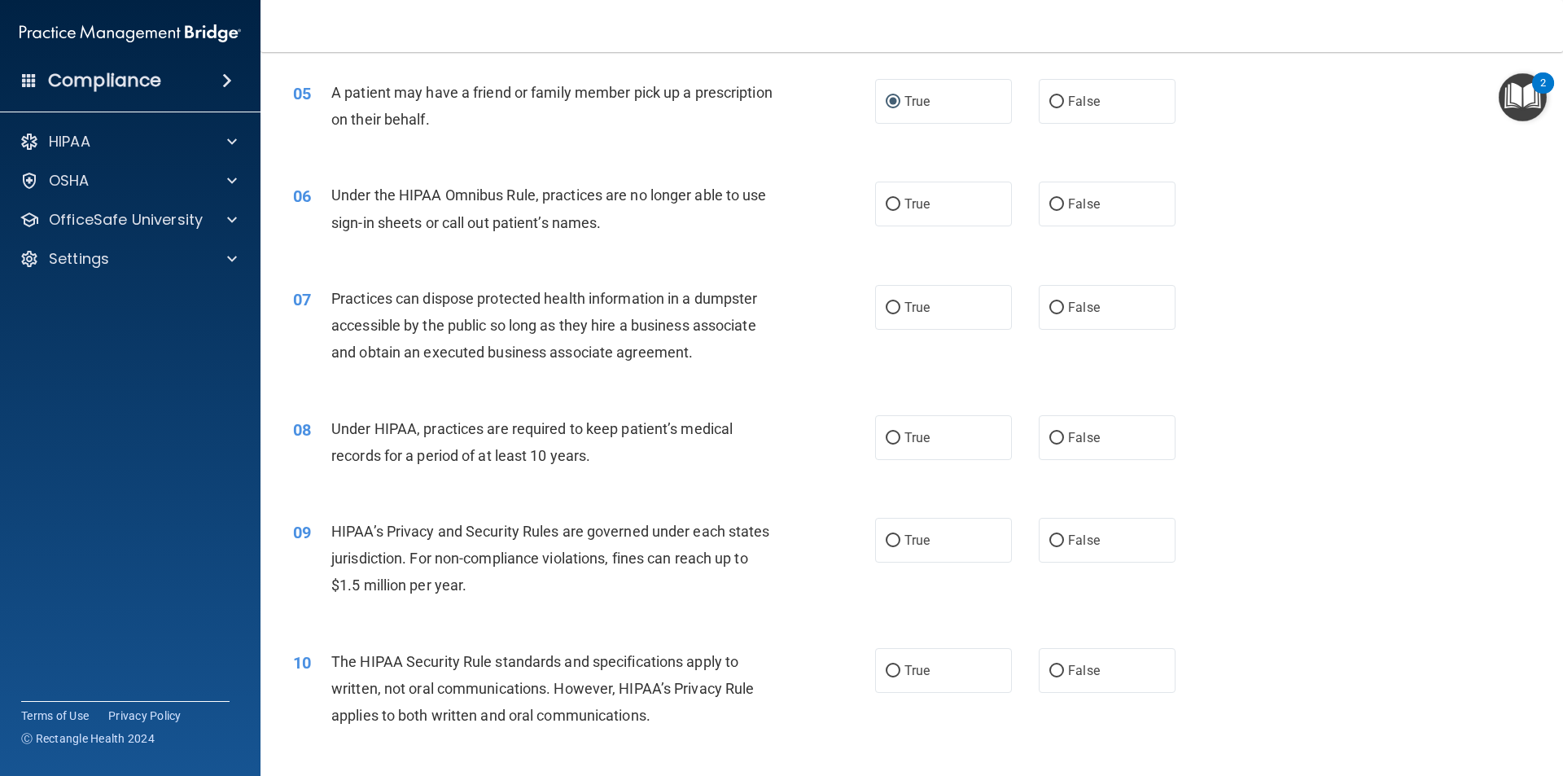
scroll to position [651, 0]
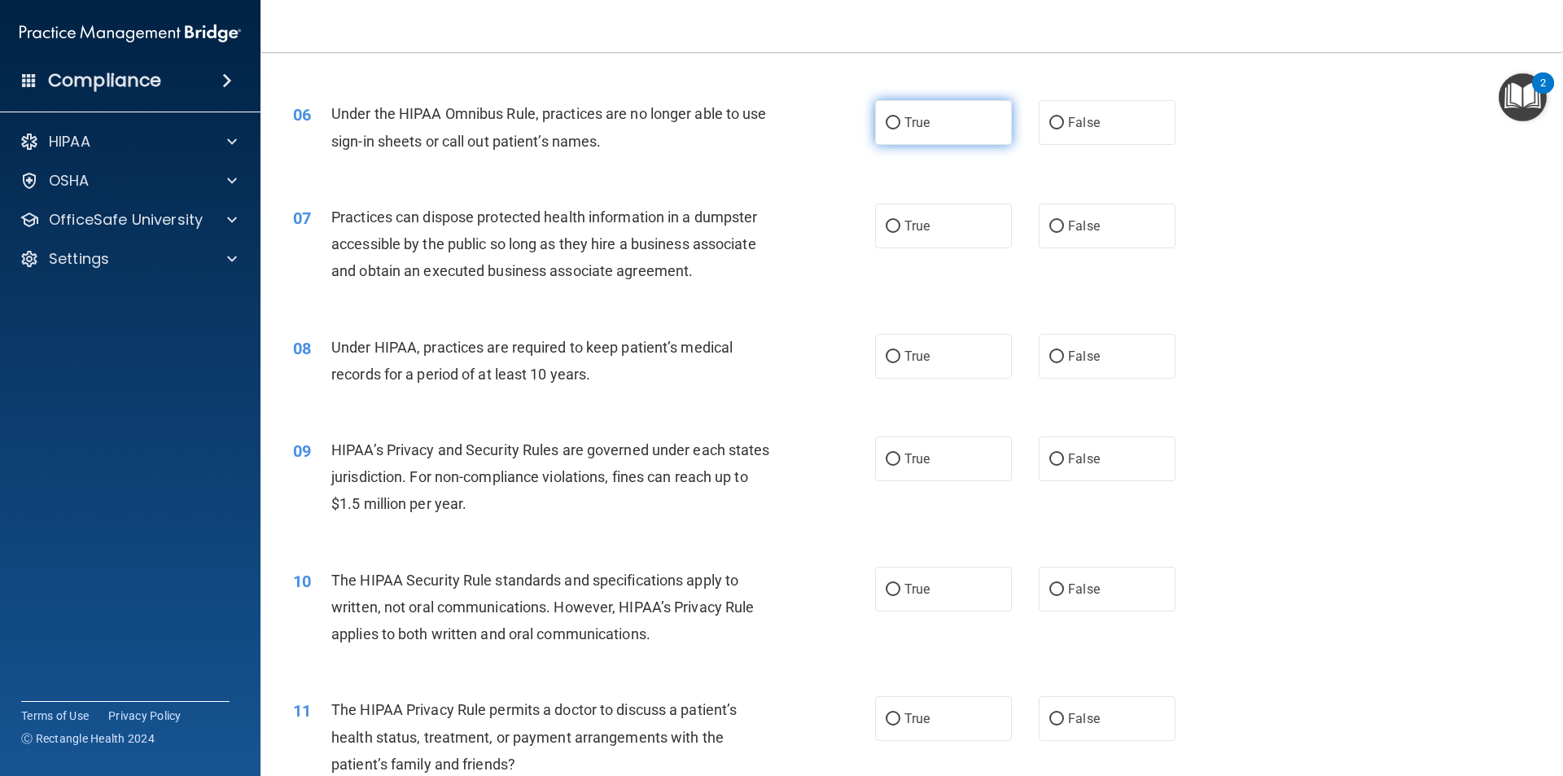
click at [891, 136] on label "True" at bounding box center [943, 122] width 137 height 45
click at [891, 129] on input "True" at bounding box center [893, 123] width 15 height 12
radio input "true"
click at [834, 183] on div "07 Practices can dispose protected health information in a dumpster accessible …" at bounding box center [912, 248] width 1262 height 130
click at [1112, 121] on label "False" at bounding box center [1107, 122] width 137 height 45
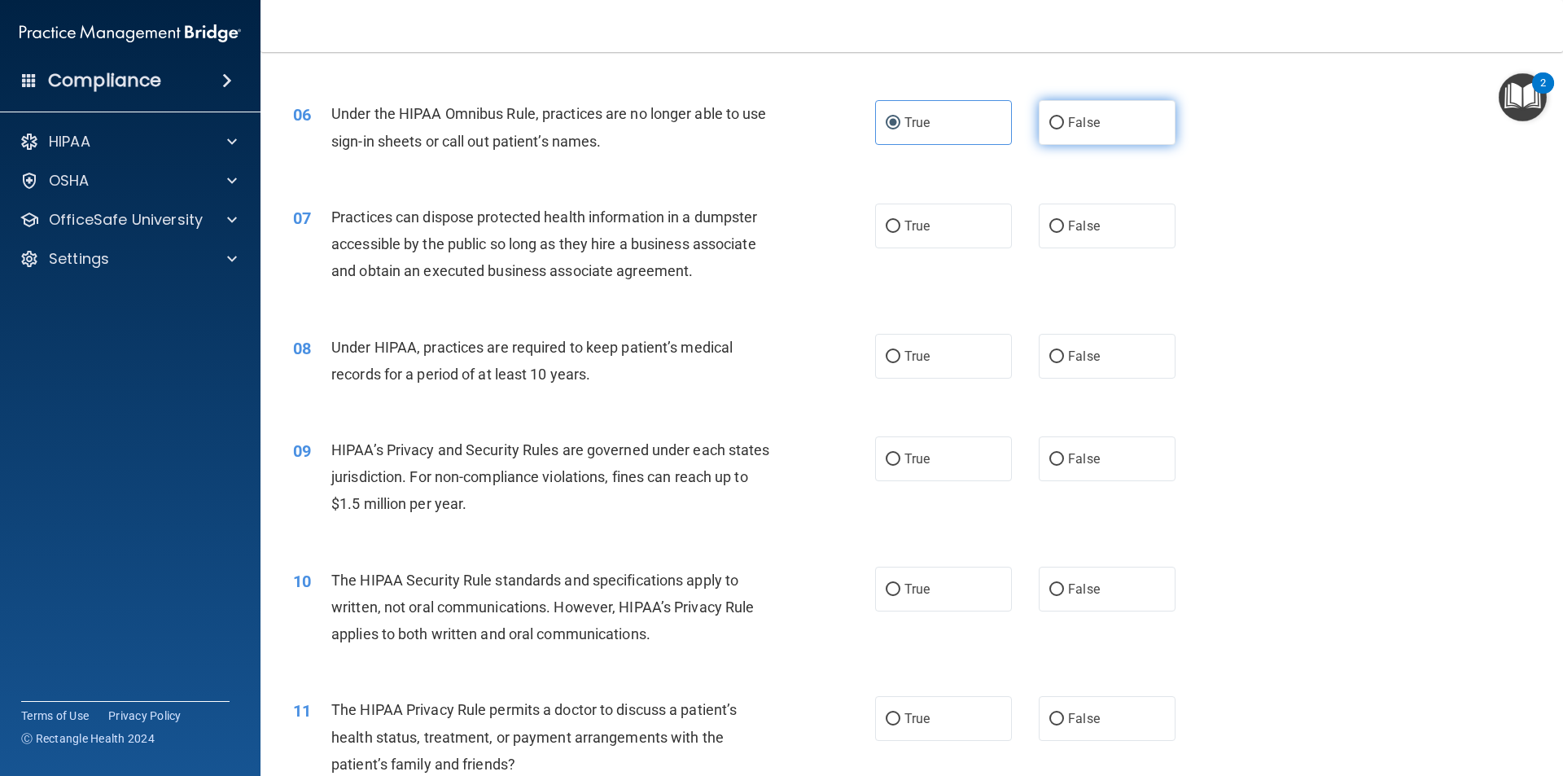
click at [1064, 121] on input "False" at bounding box center [1056, 123] width 15 height 12
radio input "true"
radio input "false"
click at [813, 154] on div "06 Under the HIPAA Omnibus Rule, practices are no longer able to use sign-in sh…" at bounding box center [584, 131] width 631 height 62
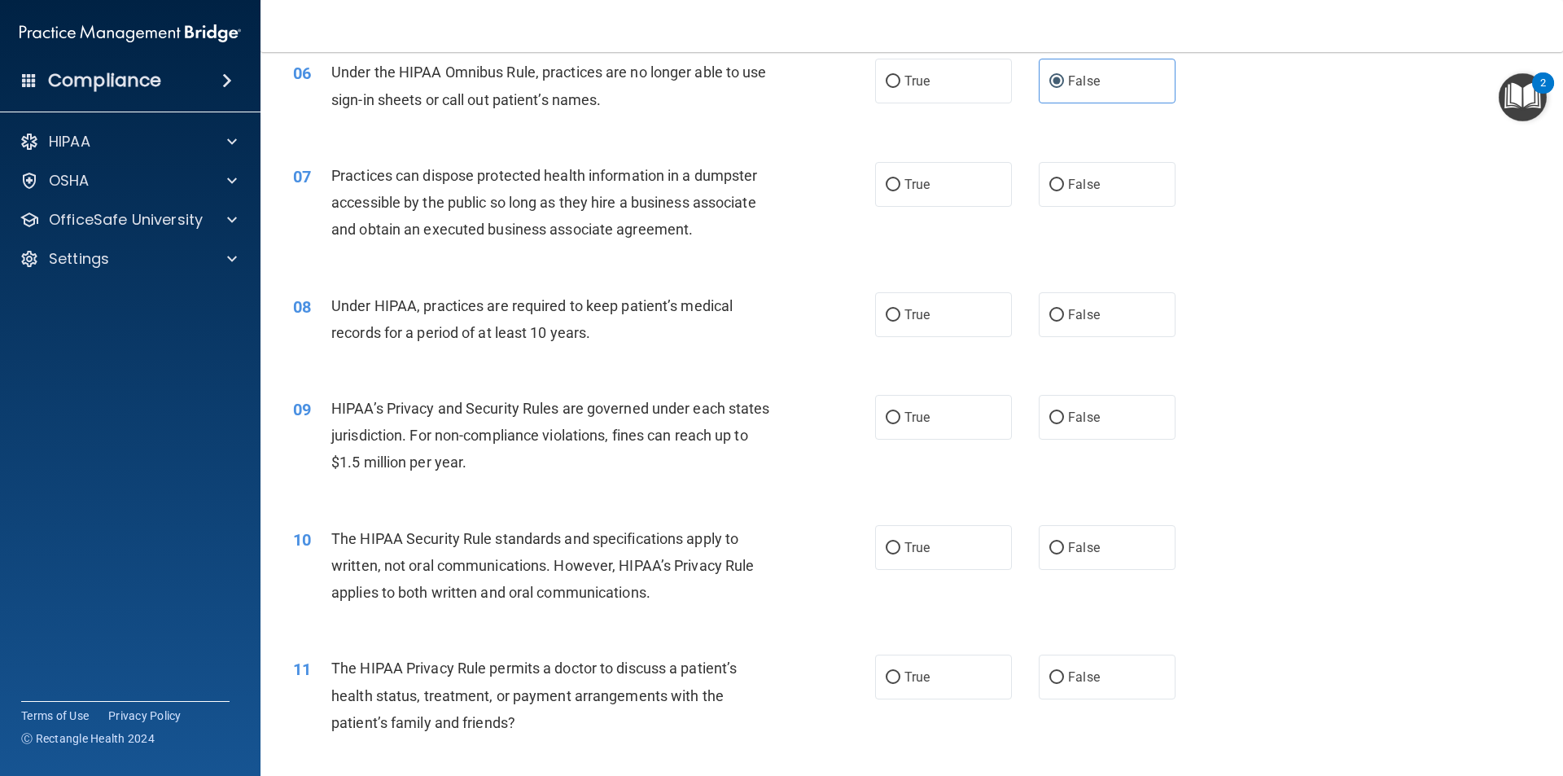
scroll to position [733, 0]
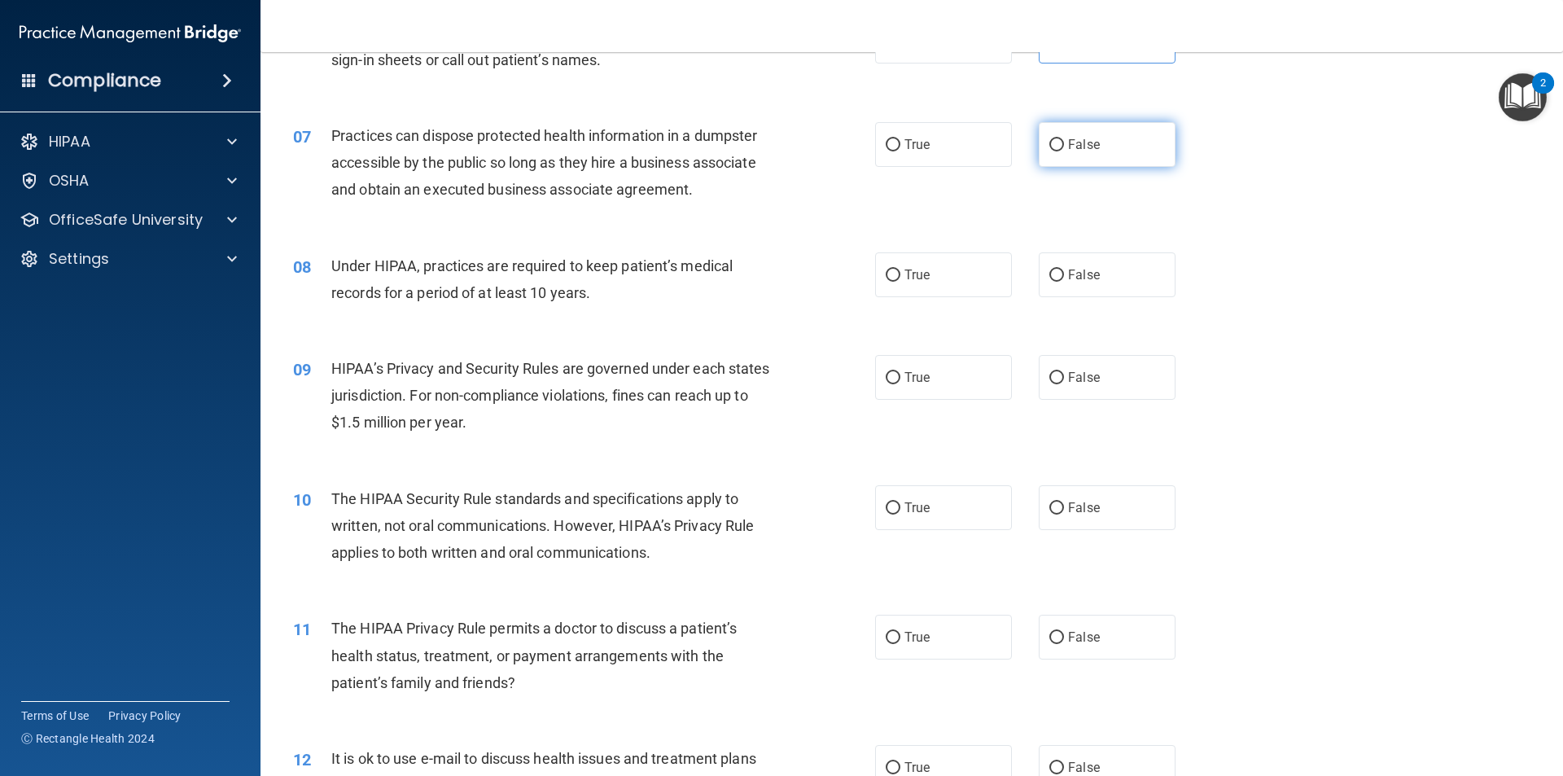
click at [1053, 134] on label "False" at bounding box center [1107, 144] width 137 height 45
click at [1053, 139] on input "False" at bounding box center [1056, 145] width 15 height 12
radio input "true"
click at [753, 192] on div "Practices can dispose protected health information in a dumpster accessible by …" at bounding box center [558, 162] width 455 height 81
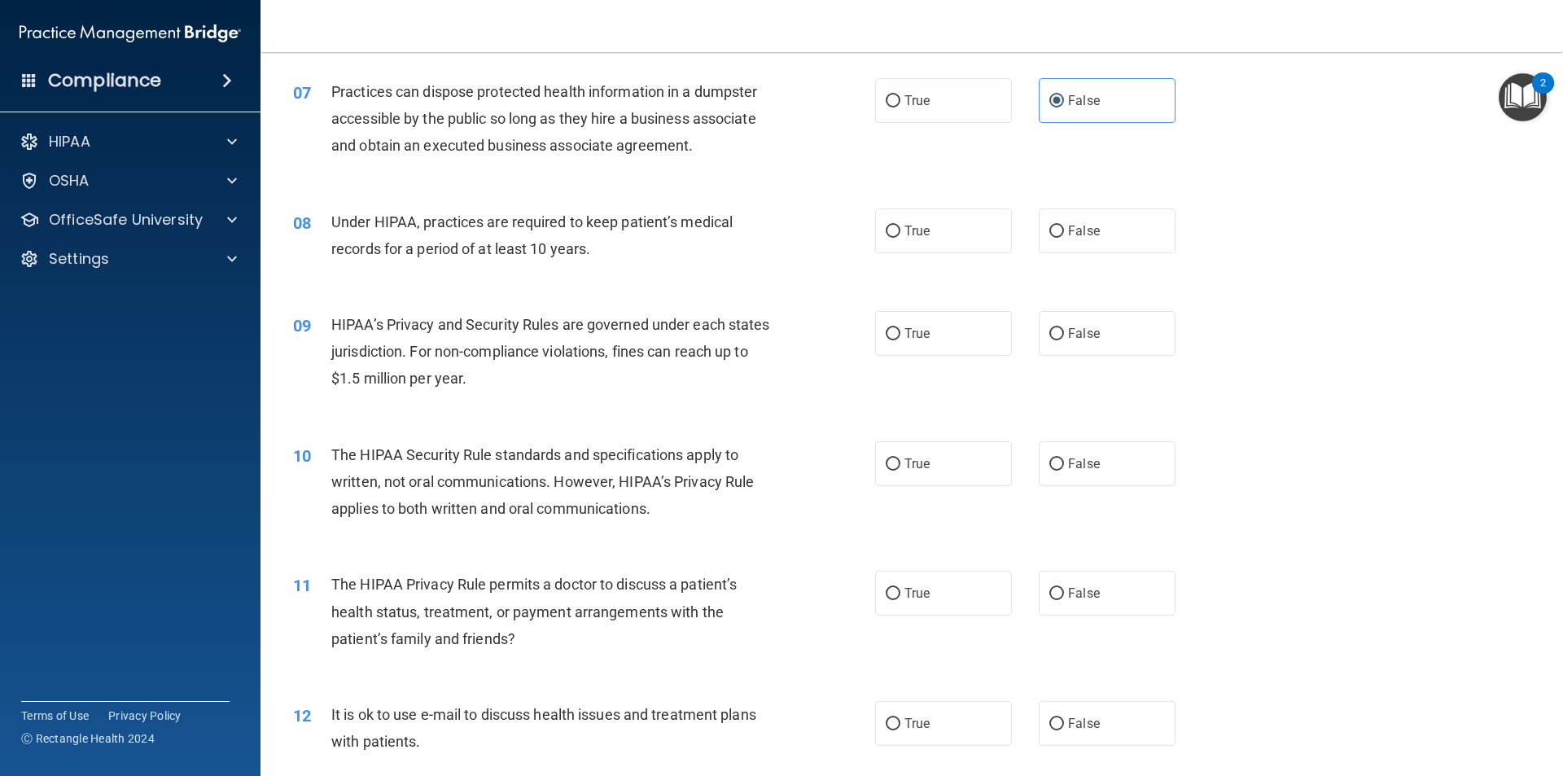
scroll to position [814, 0]
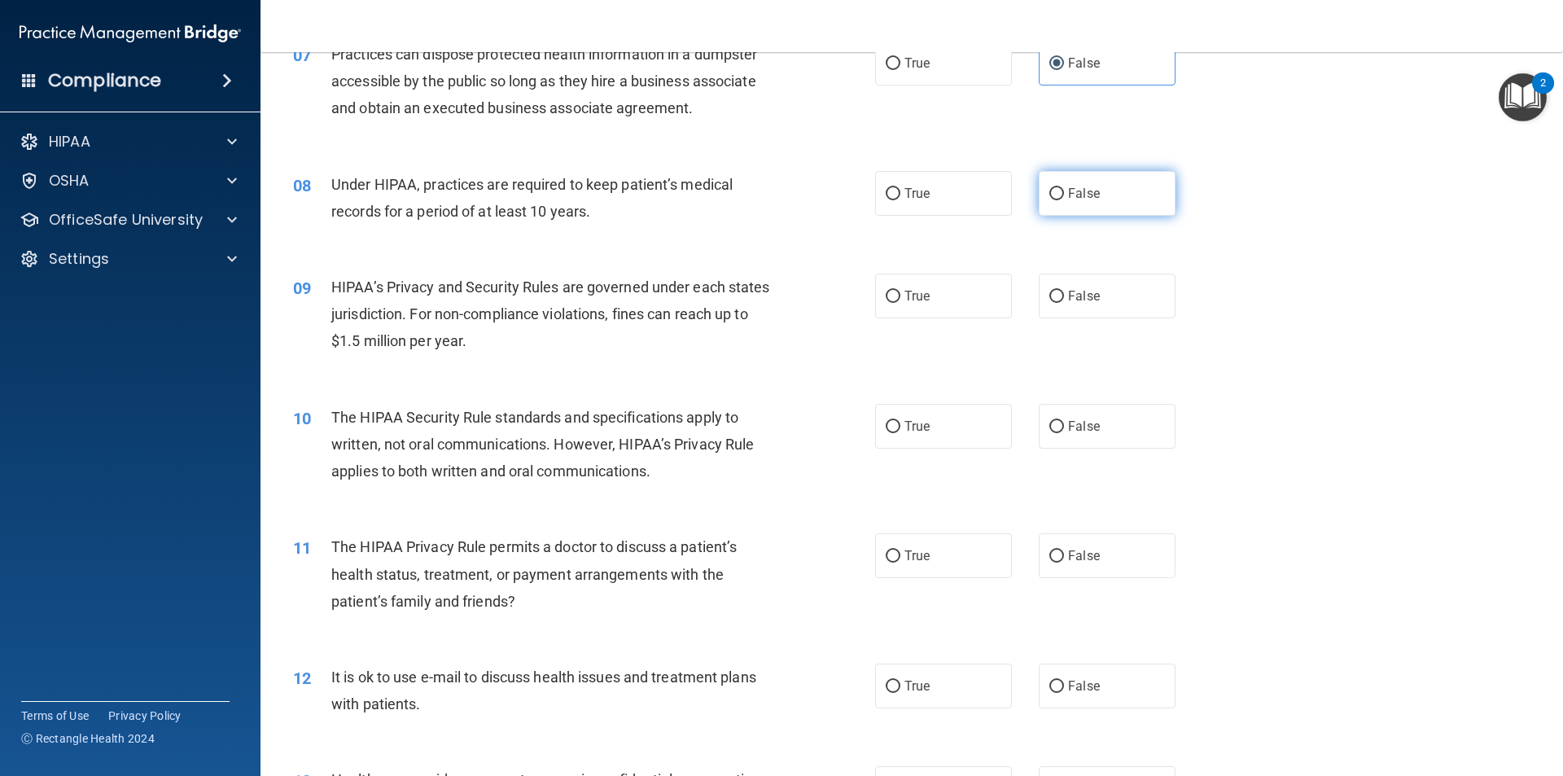
click at [1136, 199] on label "False" at bounding box center [1107, 193] width 137 height 45
click at [1064, 199] on input "False" at bounding box center [1056, 194] width 15 height 12
radio input "true"
click at [699, 250] on div "08 Under HIPAA, practices are required to keep patient’s medical records for a …" at bounding box center [912, 202] width 1262 height 103
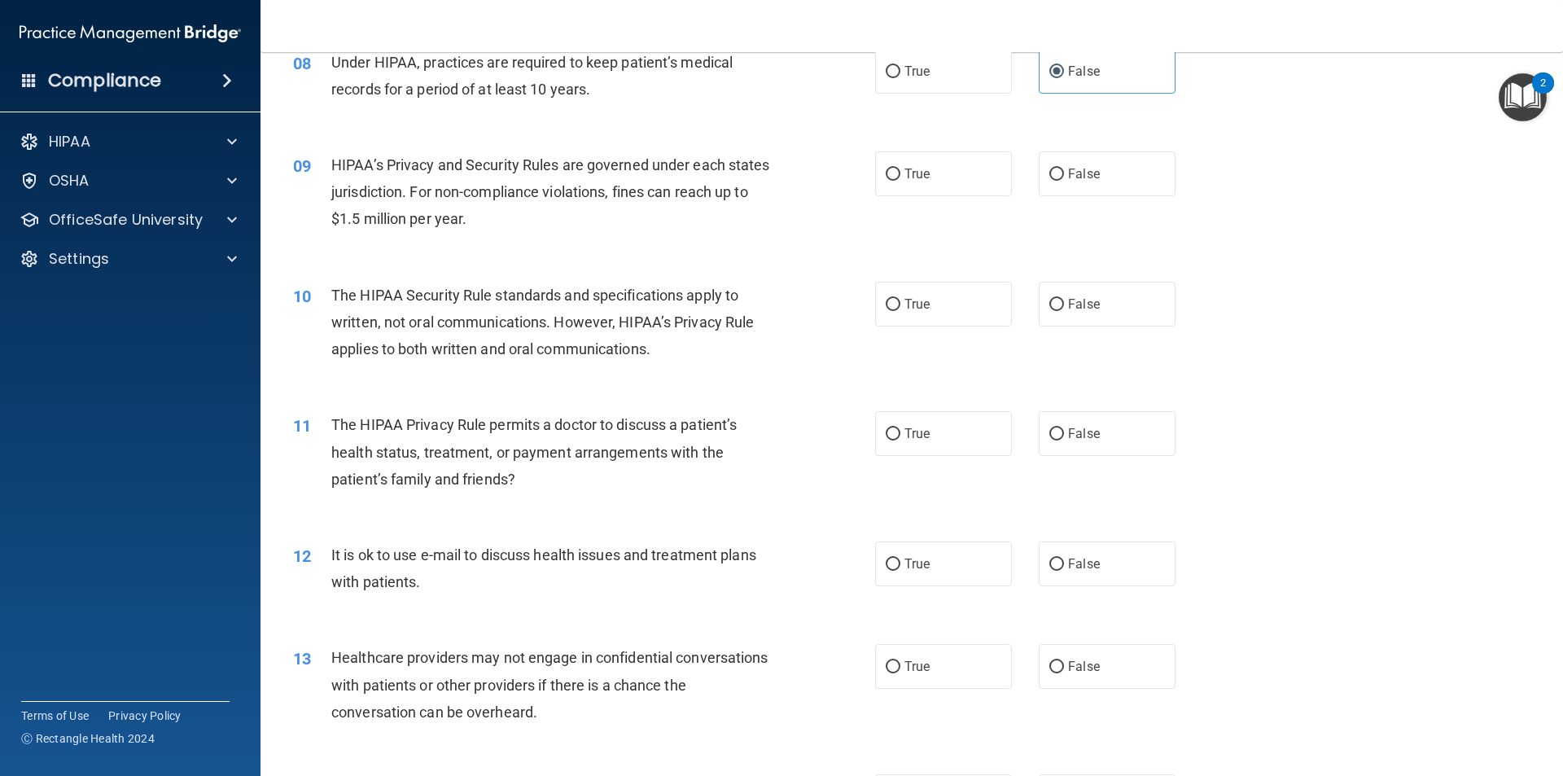
scroll to position [977, 0]
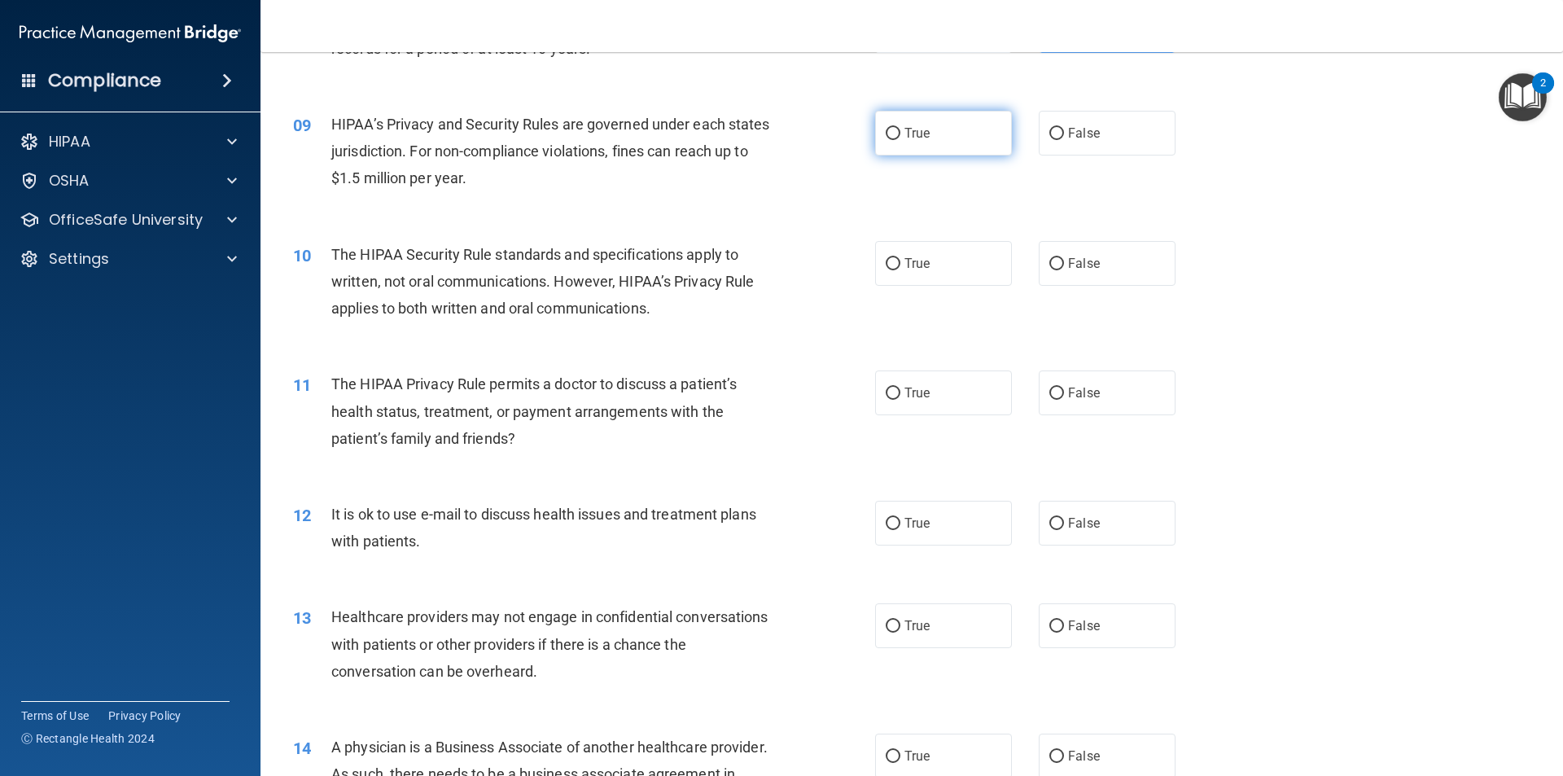
click at [913, 131] on span "True" at bounding box center [916, 132] width 25 height 15
click at [900, 131] on input "True" at bounding box center [893, 134] width 15 height 12
radio input "true"
click at [843, 230] on div "10 The HIPAA Security Rule standards and specifications apply to written, not o…" at bounding box center [912, 286] width 1262 height 130
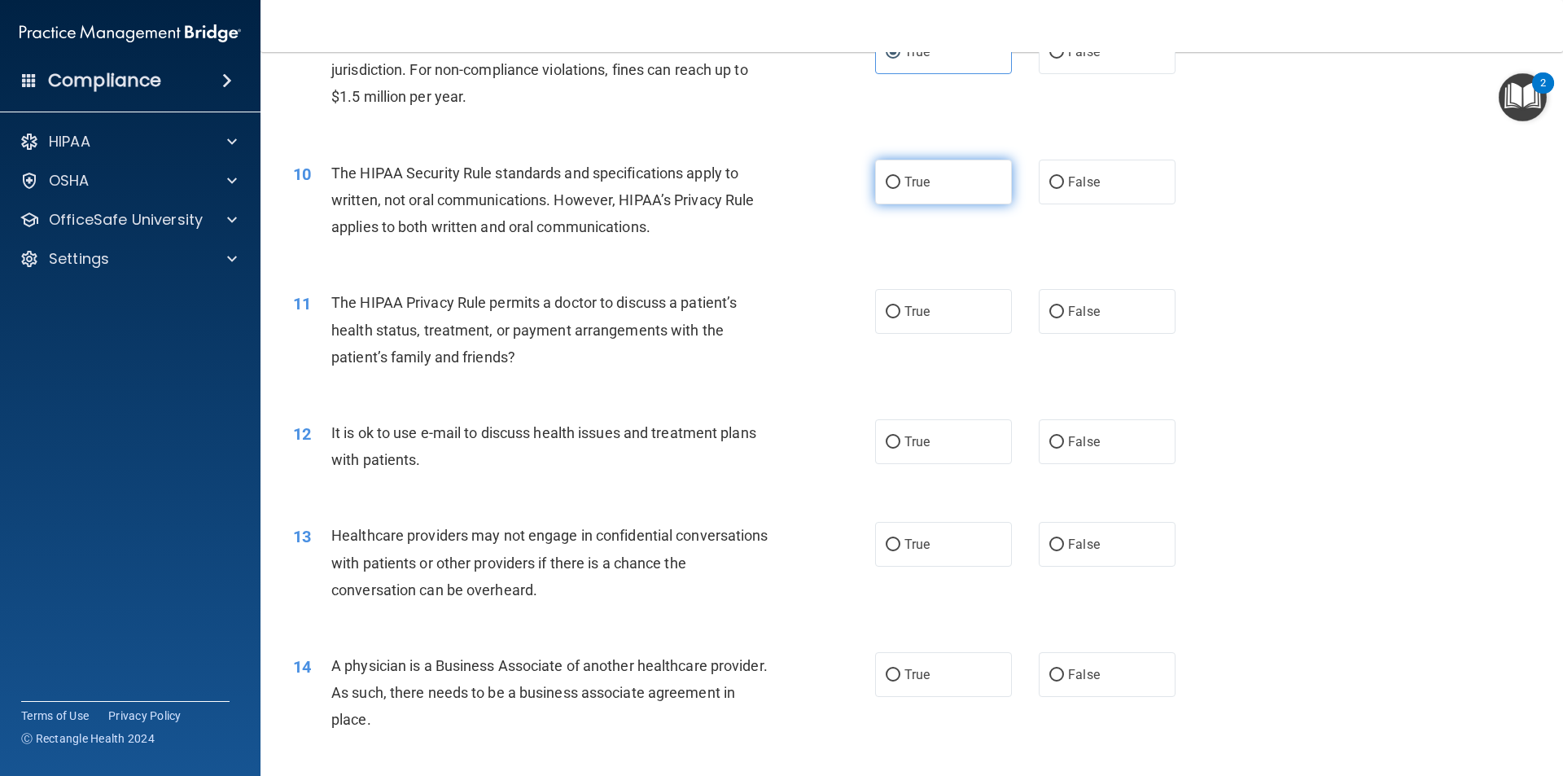
click at [925, 184] on label "True" at bounding box center [943, 182] width 137 height 45
click at [900, 184] on input "True" at bounding box center [893, 183] width 15 height 12
radio input "true"
click at [826, 239] on div "10 The HIPAA Security Rule standards and specifications apply to written, not o…" at bounding box center [584, 205] width 631 height 90
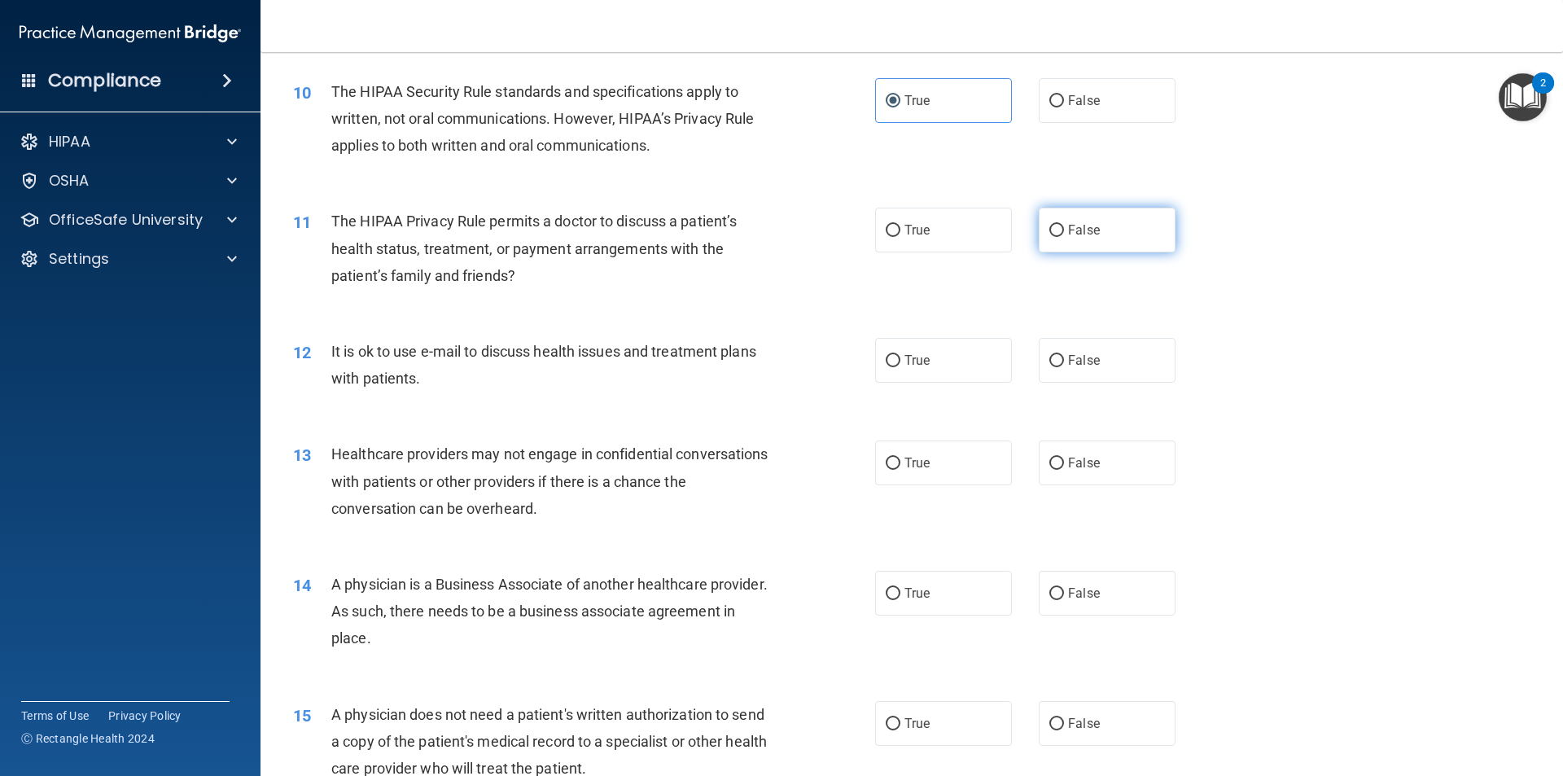
click at [1153, 239] on label "False" at bounding box center [1107, 230] width 137 height 45
click at [1064, 237] on input "False" at bounding box center [1056, 231] width 15 height 12
radio input "true"
click at [834, 283] on div "11 The HIPAA Privacy Rule permits a doctor to discuss a patient’s health status…" at bounding box center [584, 253] width 631 height 90
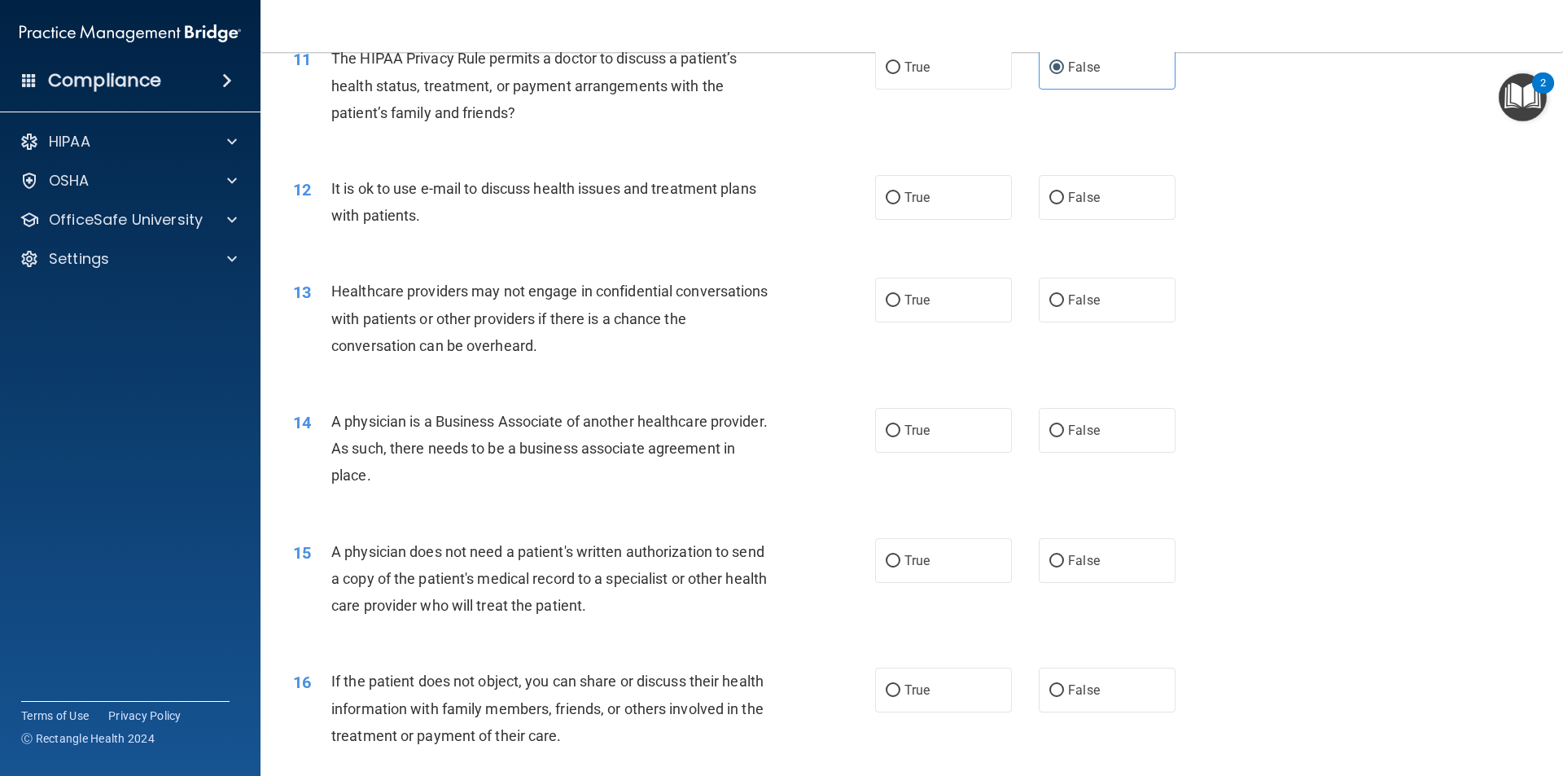
scroll to position [1384, 0]
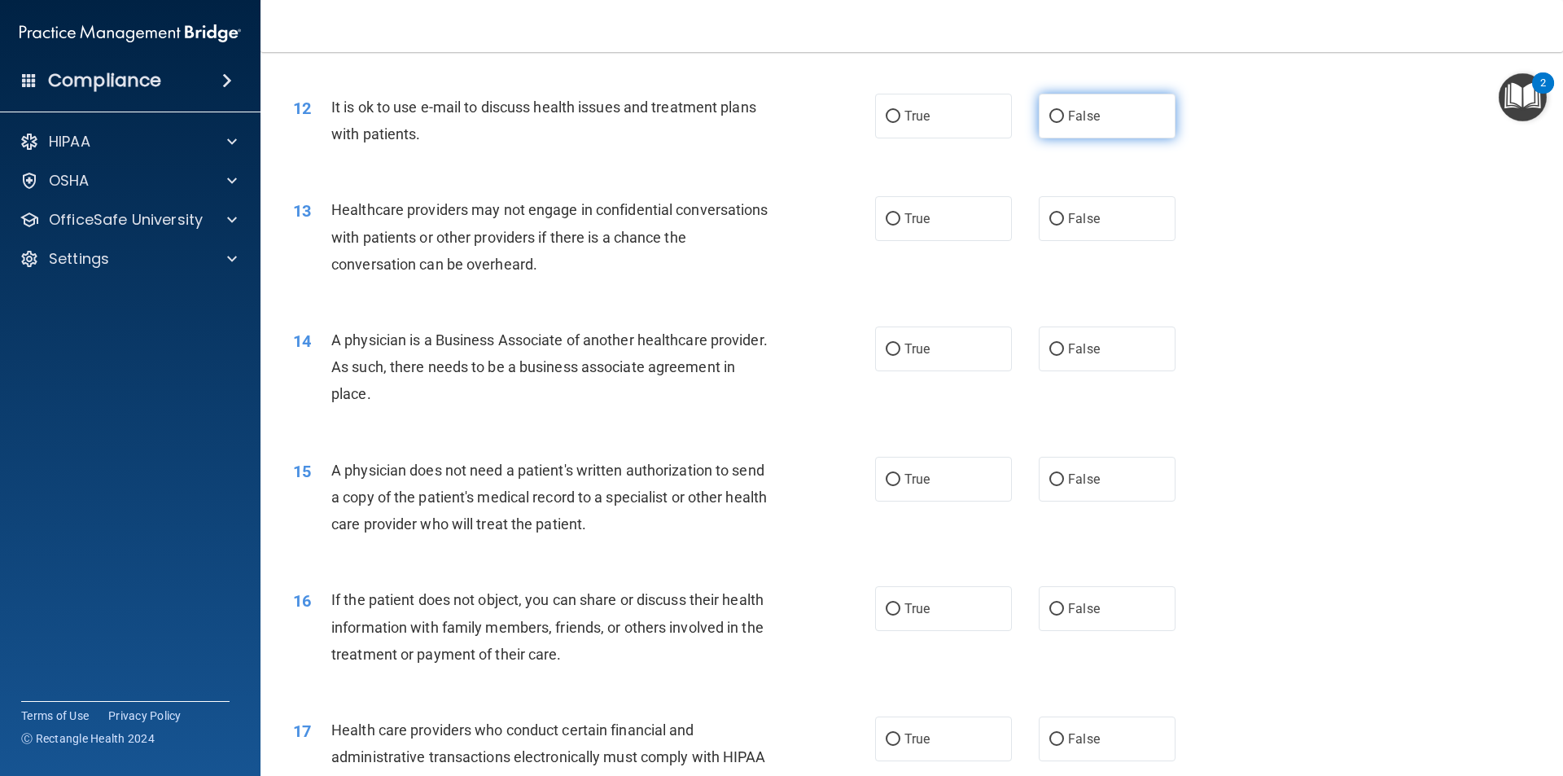
click at [1064, 125] on label "False" at bounding box center [1107, 116] width 137 height 45
click at [1064, 123] on input "False" at bounding box center [1056, 117] width 15 height 12
radio input "true"
click at [799, 156] on div "12 It is ok to use e-mail to discuss health issues and treatment plans with pat…" at bounding box center [912, 124] width 1262 height 103
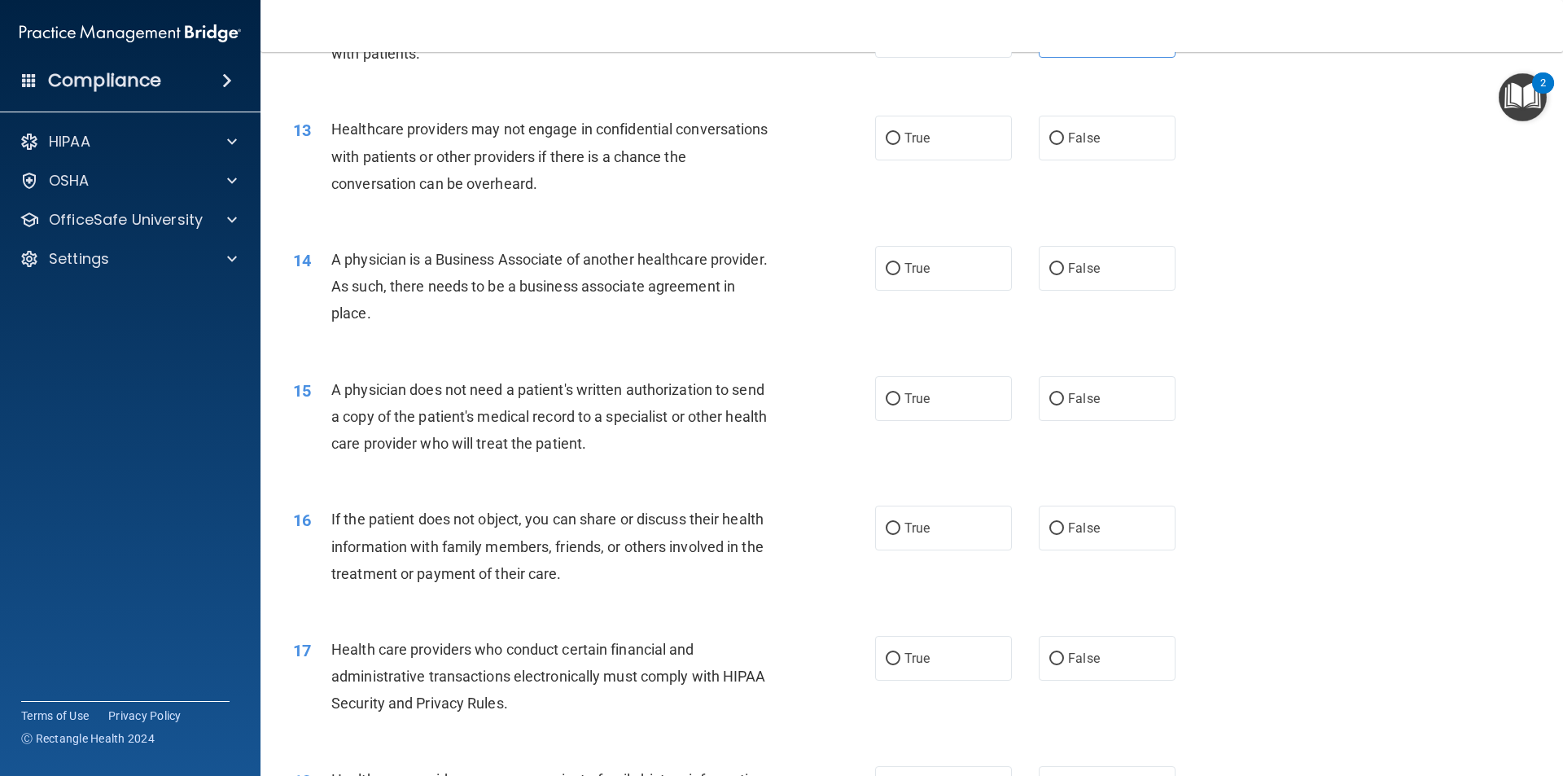
scroll to position [1465, 0]
click at [1043, 126] on label "False" at bounding box center [1107, 137] width 137 height 45
click at [1049, 132] on input "False" at bounding box center [1056, 138] width 15 height 12
radio input "true"
click at [746, 208] on div "13 Healthcare providers may not engage in confidential conversations with patie…" at bounding box center [912, 159] width 1262 height 130
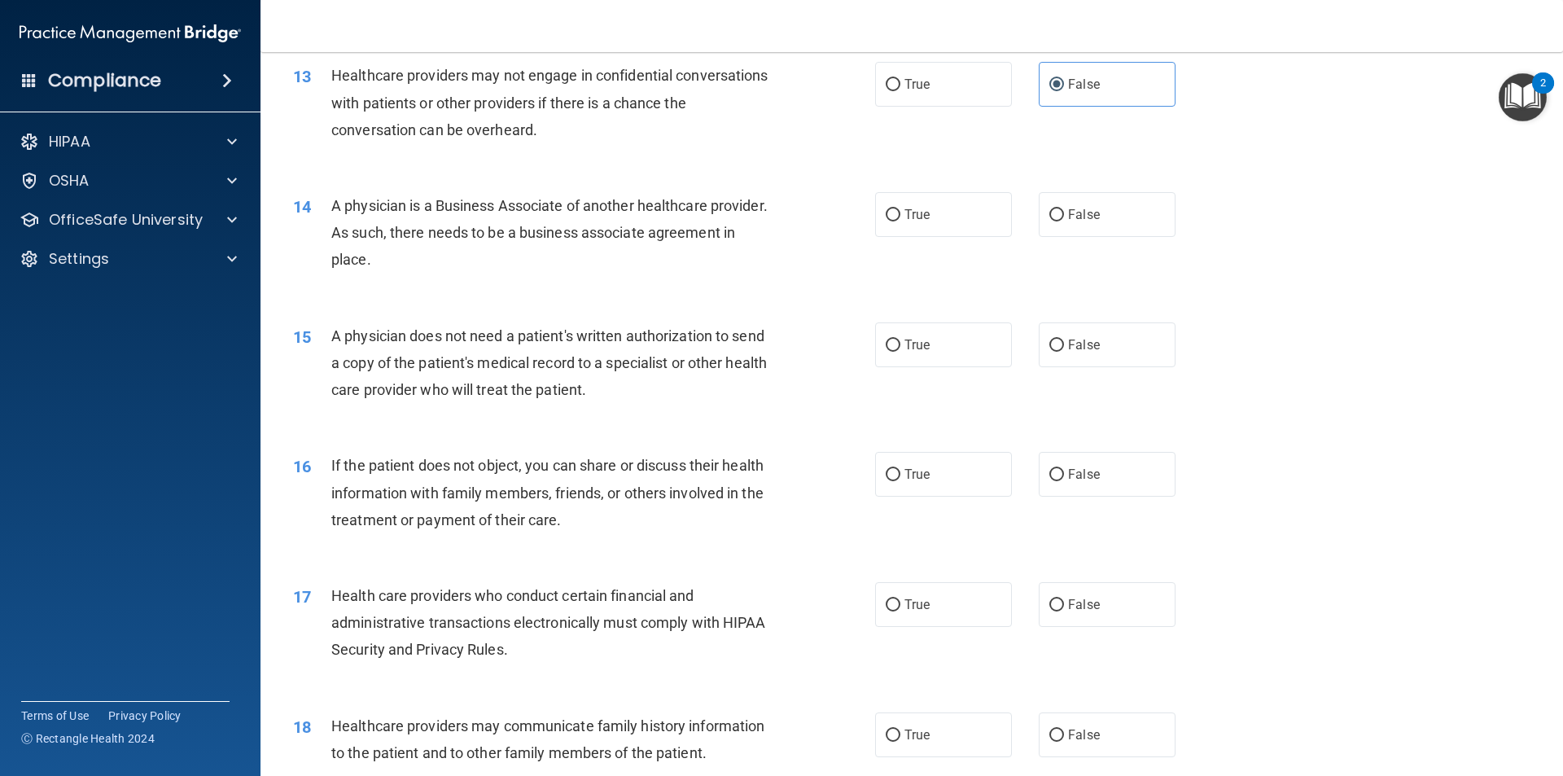
scroll to position [1547, 0]
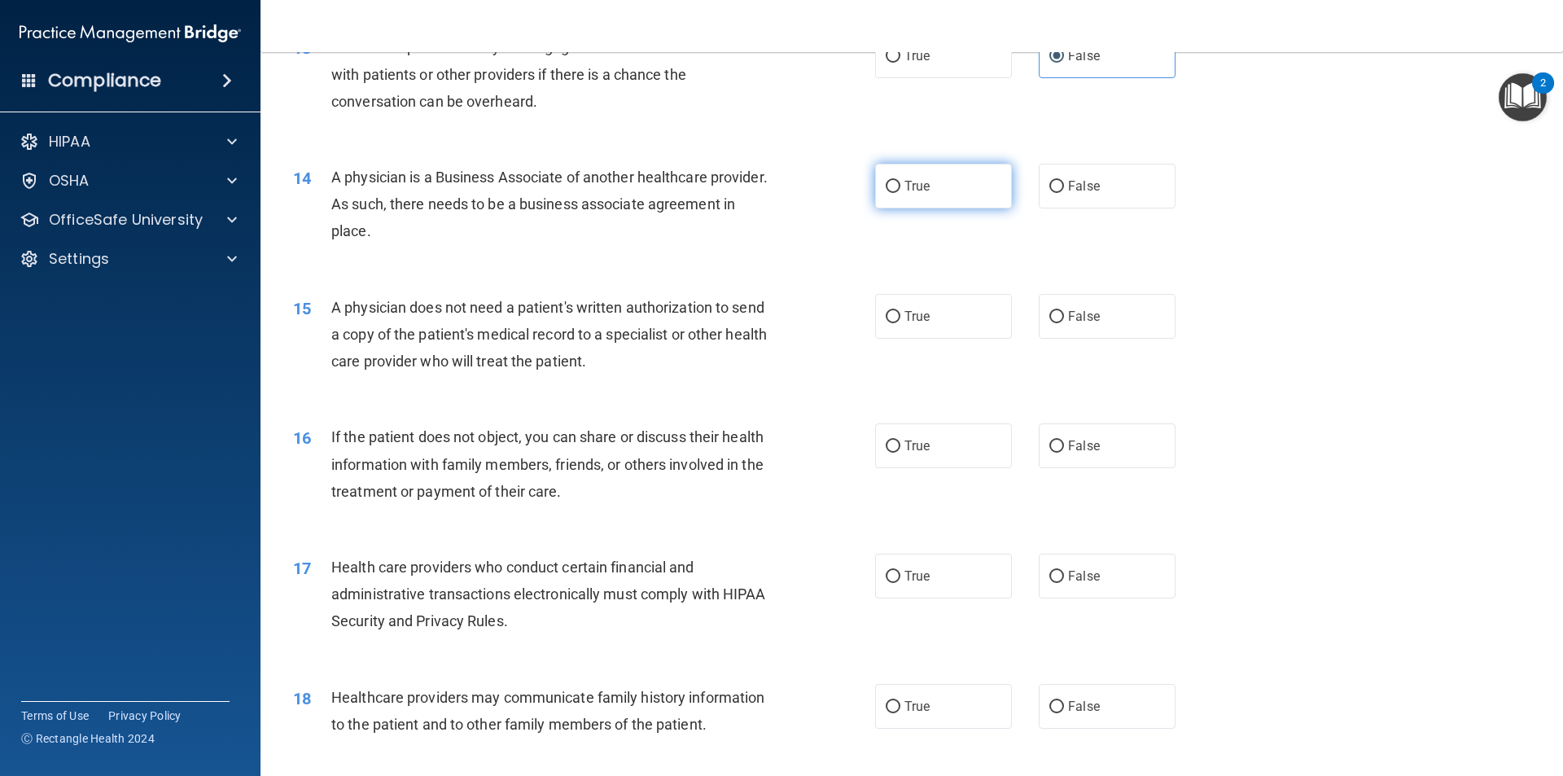
click at [917, 172] on label "True" at bounding box center [943, 186] width 137 height 45
click at [900, 181] on input "True" at bounding box center [893, 187] width 15 height 12
radio input "true"
click at [795, 218] on div "14 A physician is a Business Associate of another healthcare provider. As such,…" at bounding box center [584, 209] width 631 height 90
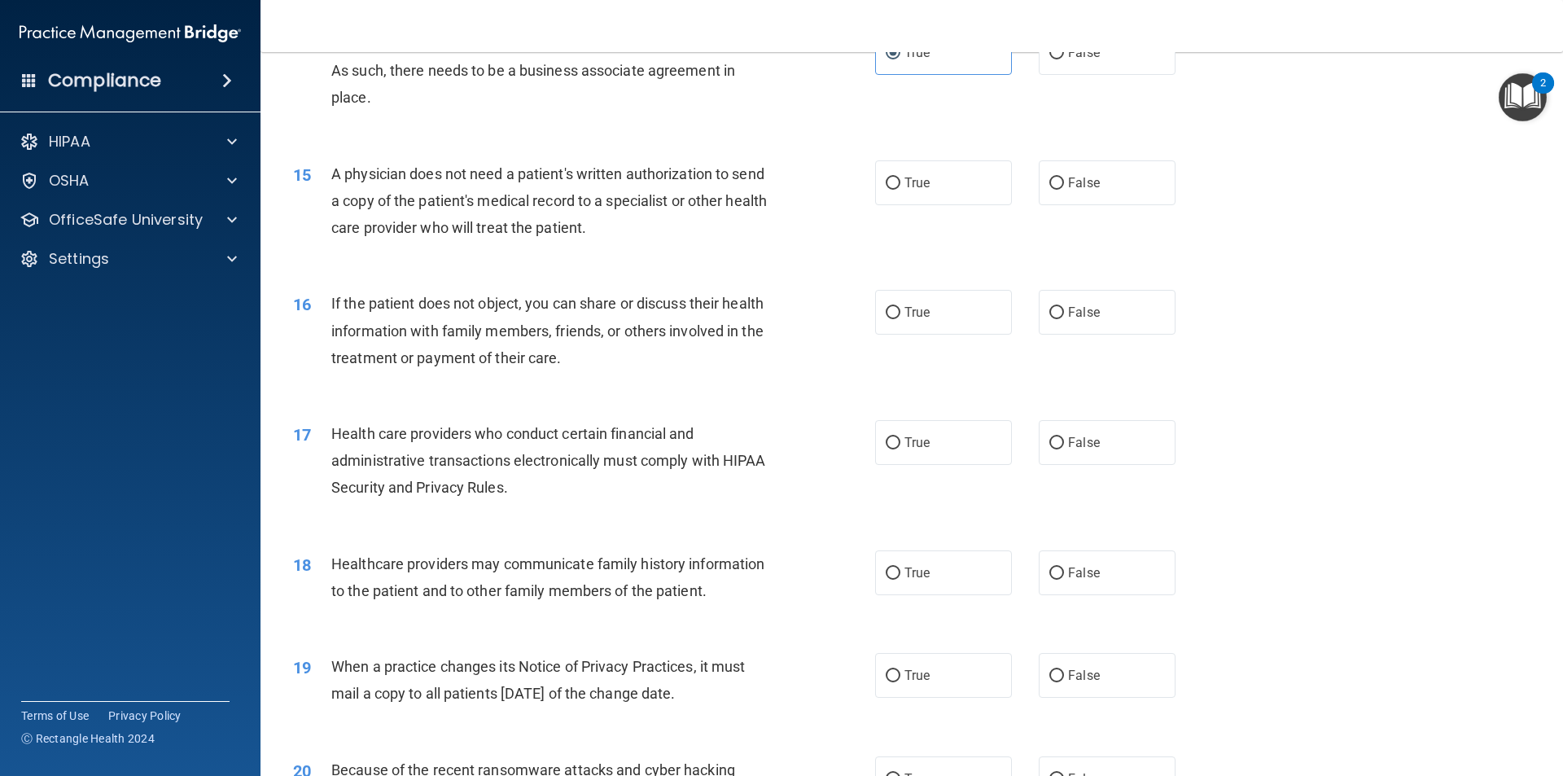
scroll to position [1710, 0]
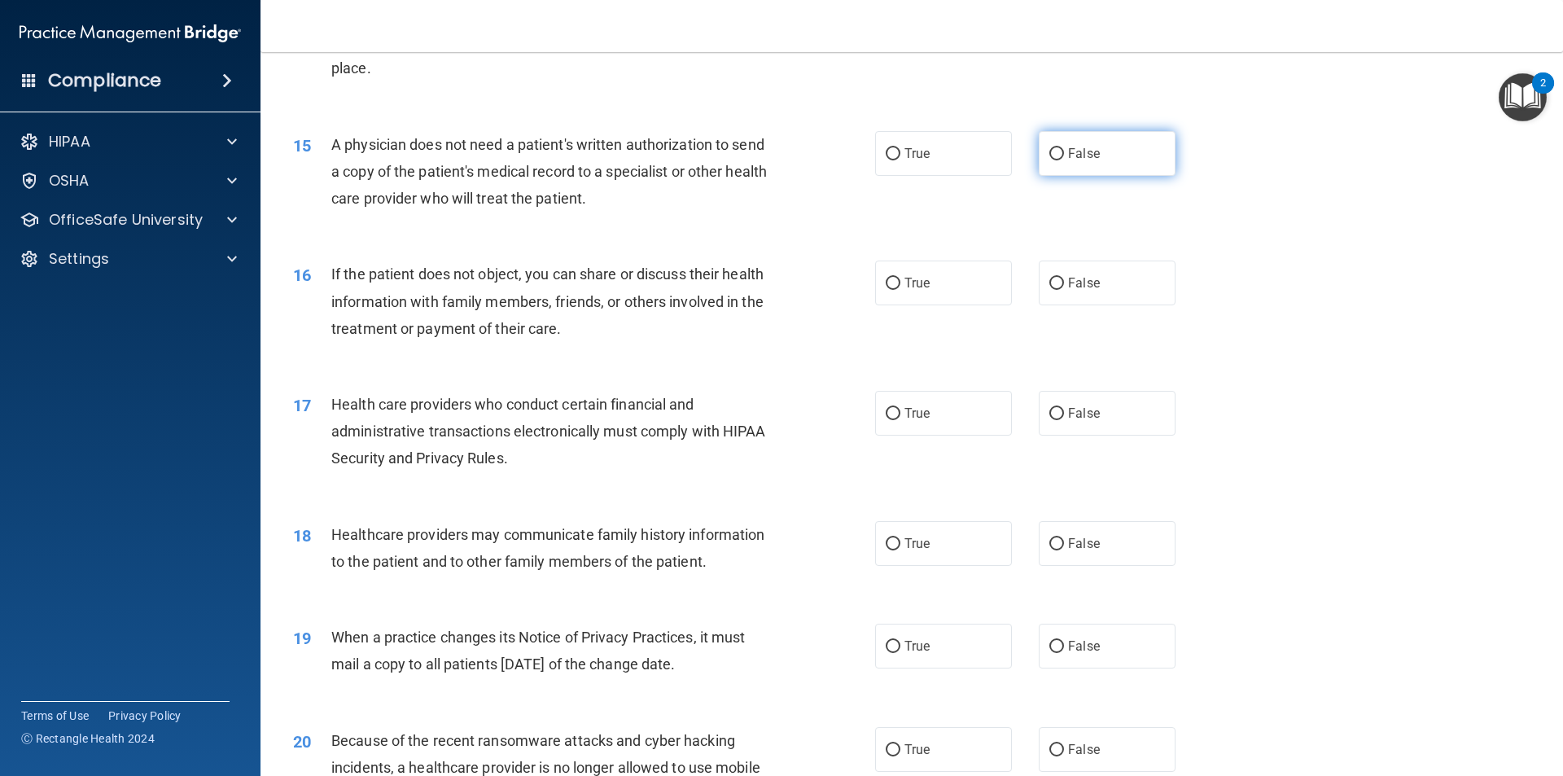
click at [1113, 151] on label "False" at bounding box center [1107, 153] width 137 height 45
click at [1064, 151] on input "False" at bounding box center [1056, 154] width 15 height 12
radio input "true"
click at [696, 214] on div "15 A physician does not need a patient's written authorization to send a copy o…" at bounding box center [584, 176] width 631 height 90
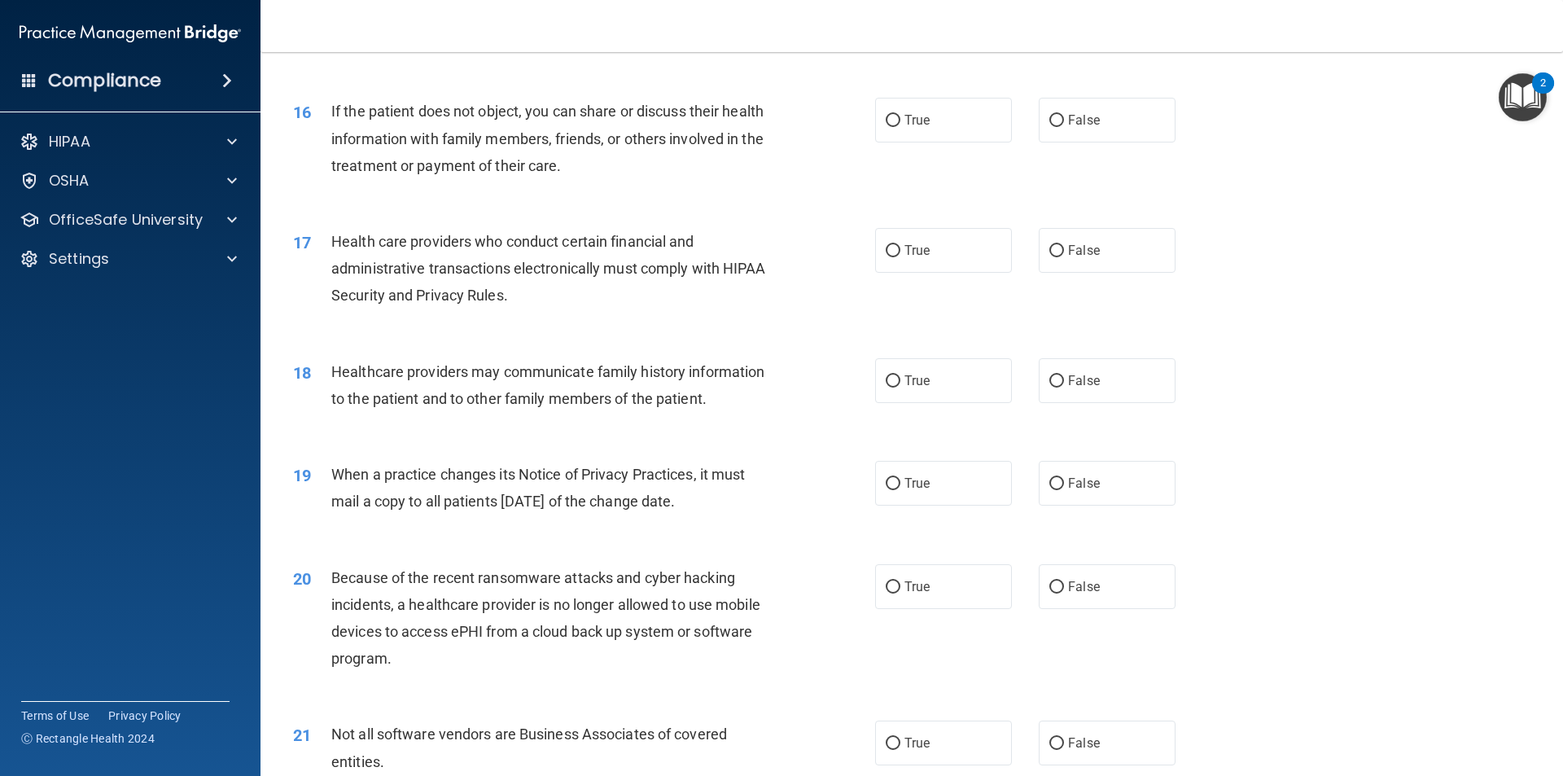
scroll to position [1791, 0]
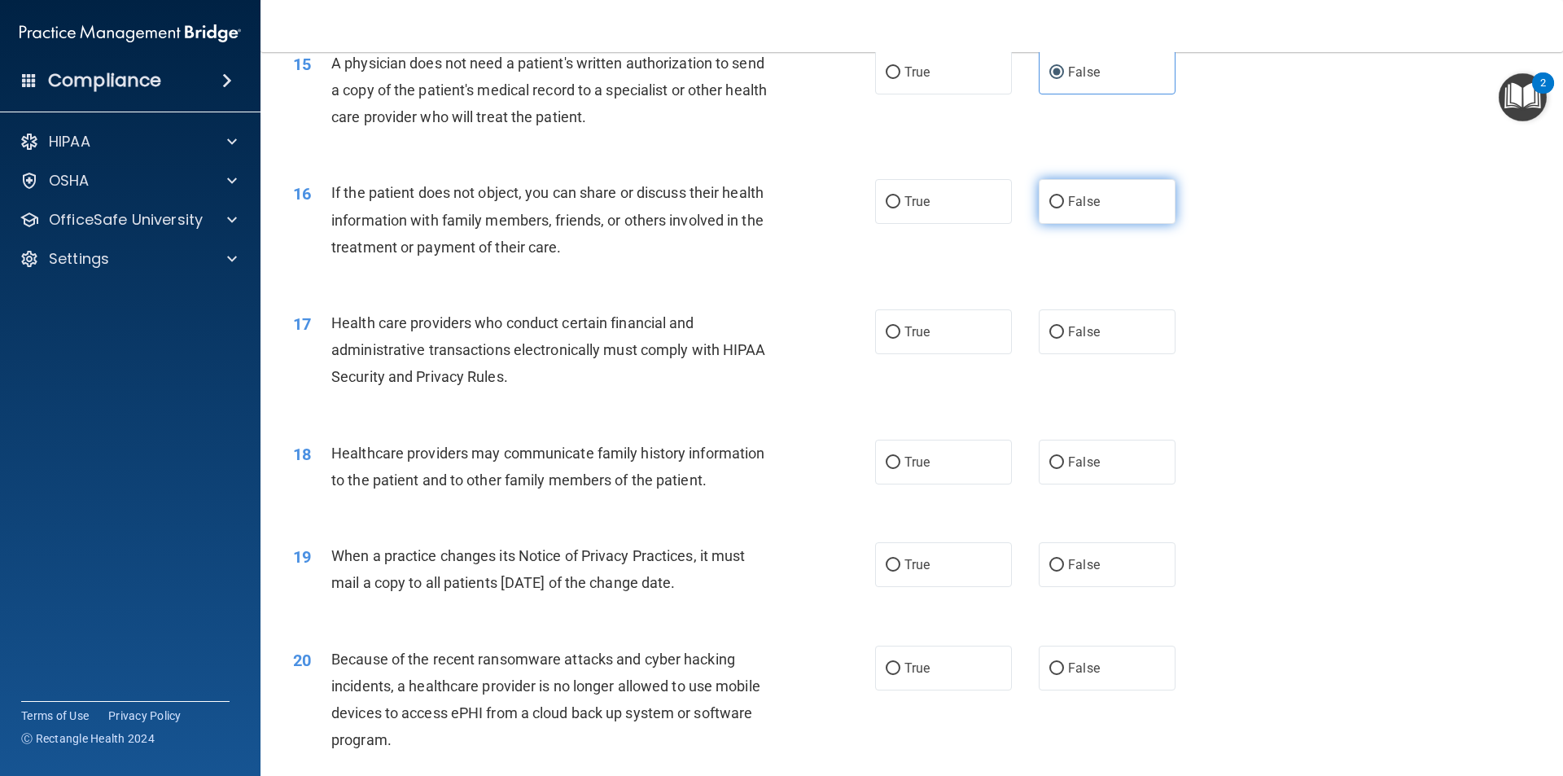
click at [1058, 201] on label "False" at bounding box center [1107, 201] width 137 height 45
click at [1058, 201] on input "False" at bounding box center [1056, 202] width 15 height 12
radio input "true"
click at [749, 255] on div "If the patient does not object, you can share or discuss their health informati…" at bounding box center [558, 219] width 455 height 81
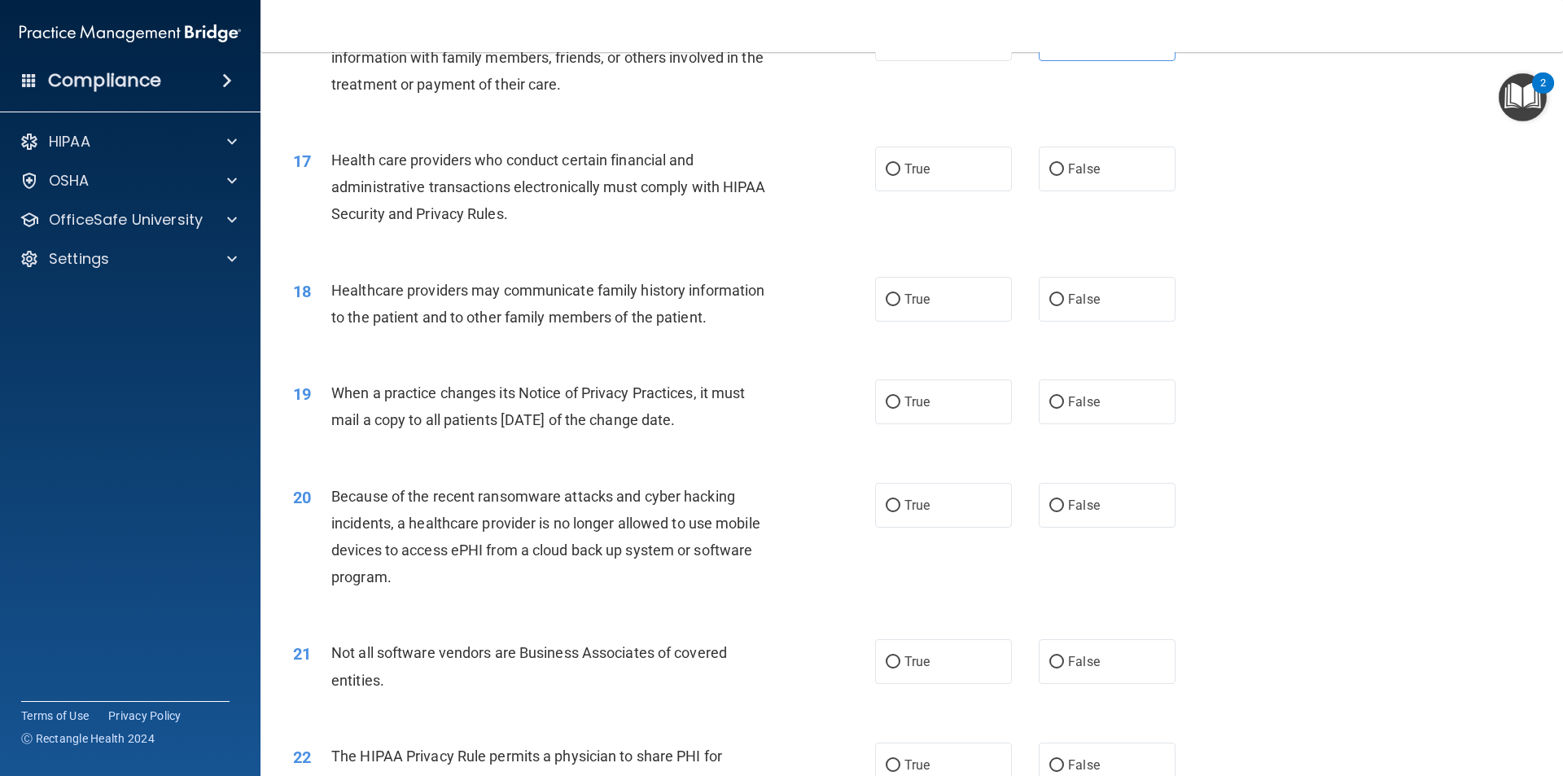
scroll to position [1872, 0]
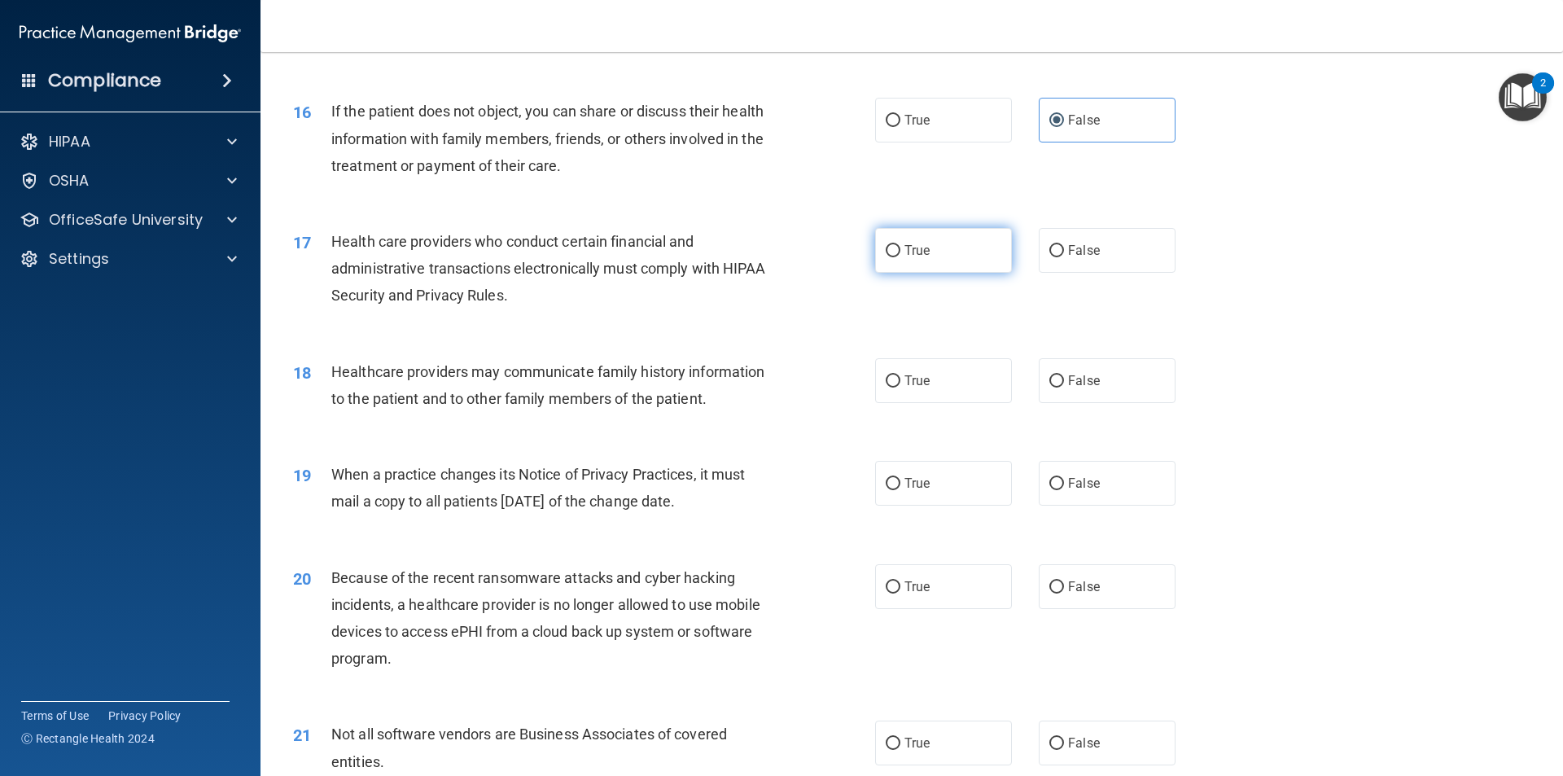
click at [940, 255] on label "True" at bounding box center [943, 250] width 137 height 45
click at [900, 255] on input "True" at bounding box center [893, 251] width 15 height 12
radio input "true"
click at [834, 300] on div "17 Health care providers who conduct certain financial and administrative trans…" at bounding box center [584, 273] width 631 height 90
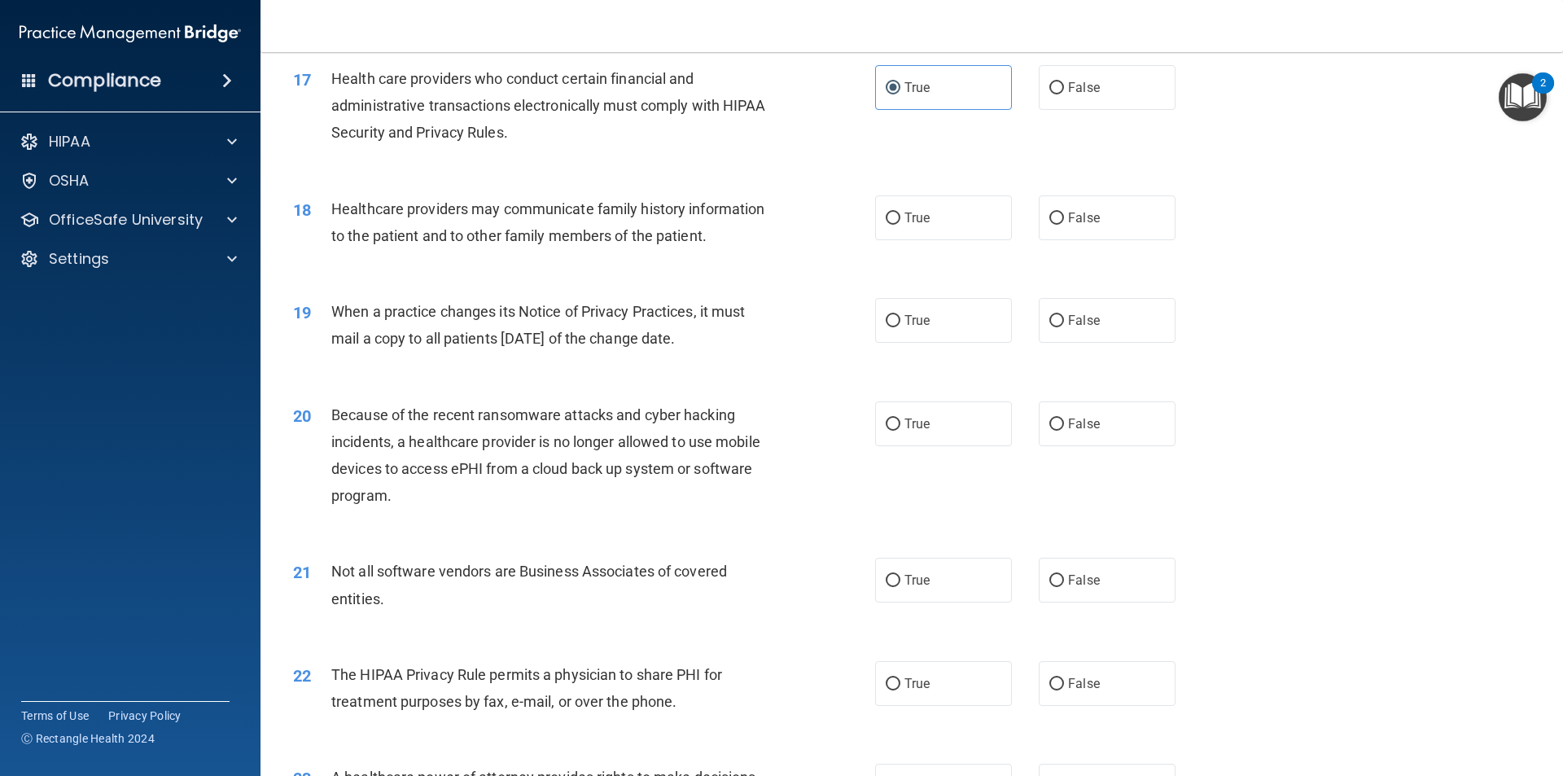
scroll to position [2117, 0]
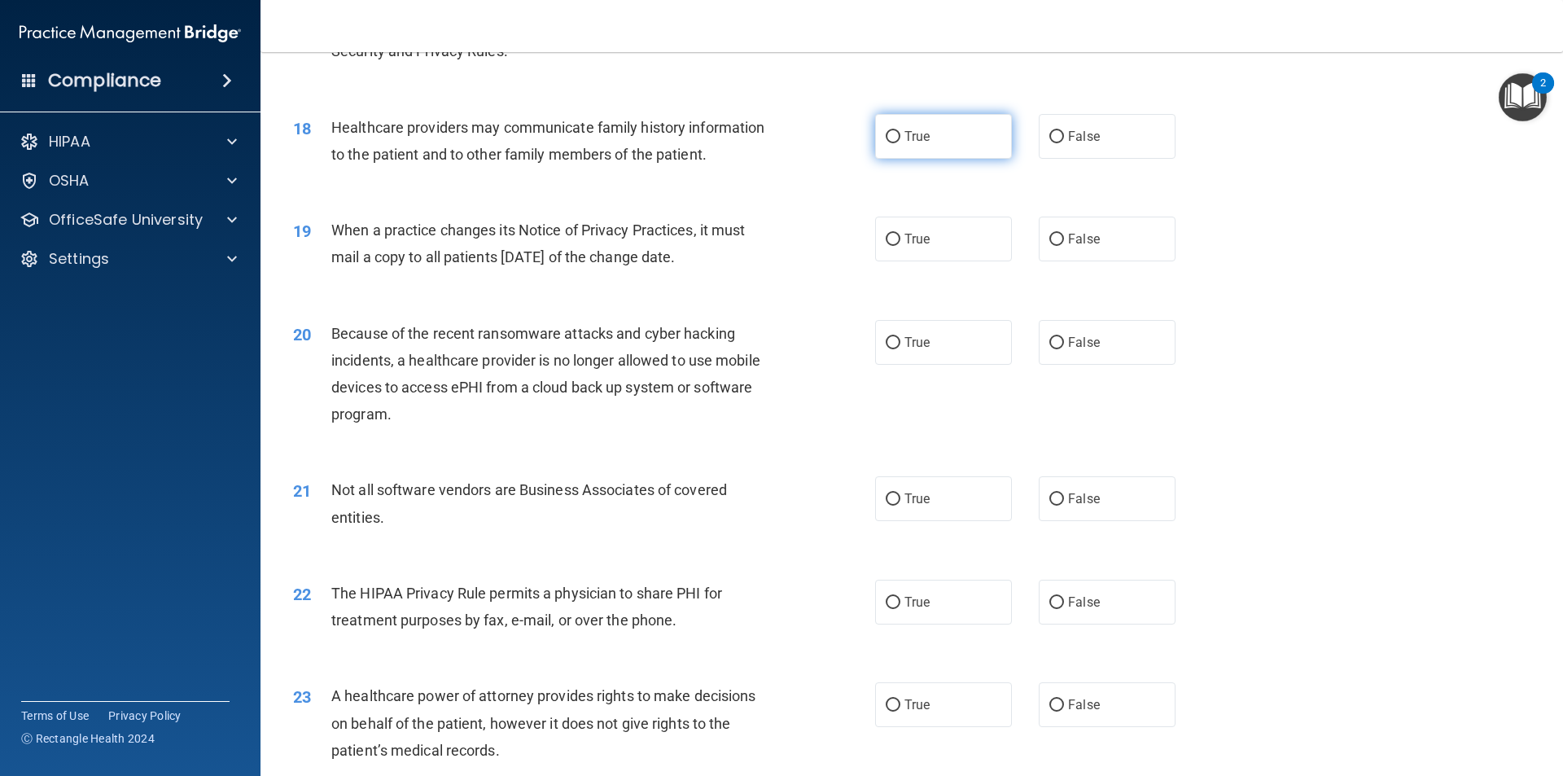
click at [892, 143] on label "True" at bounding box center [943, 136] width 137 height 45
click at [892, 143] on input "True" at bounding box center [893, 137] width 15 height 12
radio input "true"
click at [782, 180] on div "18 Healthcare providers may communicate family history information to the patie…" at bounding box center [912, 145] width 1262 height 103
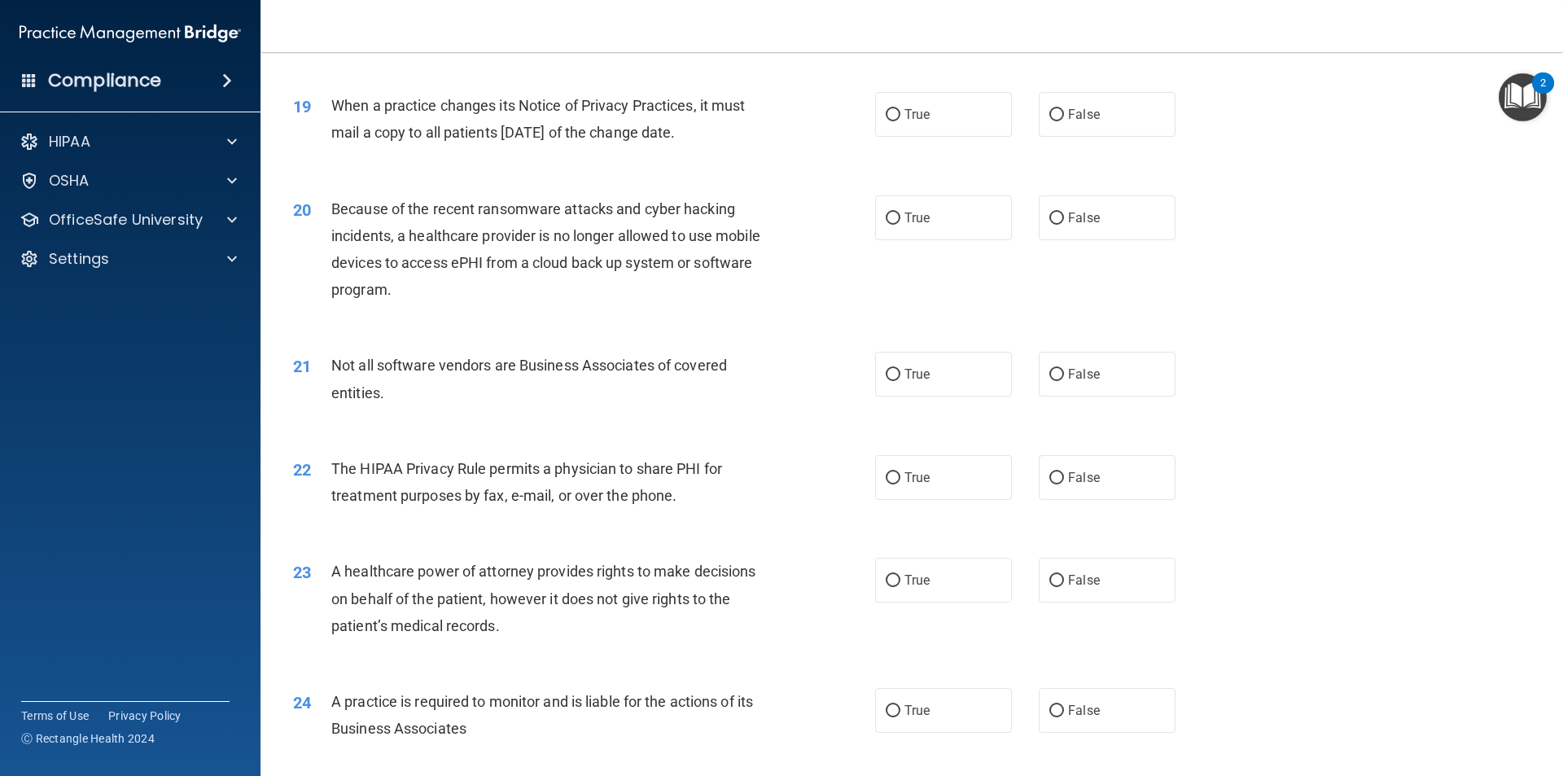
scroll to position [2279, 0]
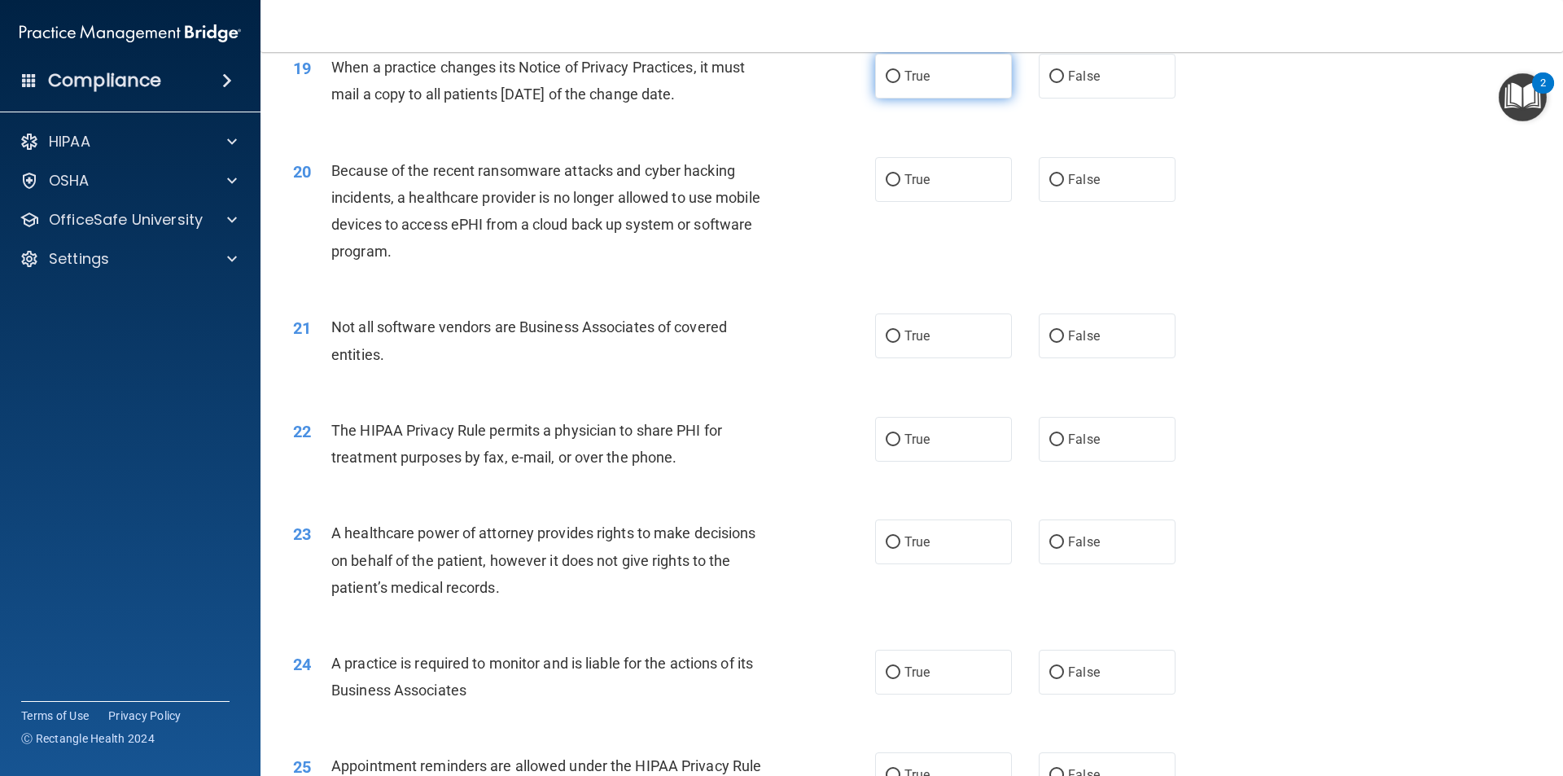
click at [926, 82] on label "True" at bounding box center [943, 76] width 137 height 45
click at [900, 82] on input "True" at bounding box center [893, 77] width 15 height 12
radio input "true"
click at [810, 130] on div "19 When a practice changes its Notice of Privacy Practices, it must mail a copy…" at bounding box center [912, 84] width 1262 height 103
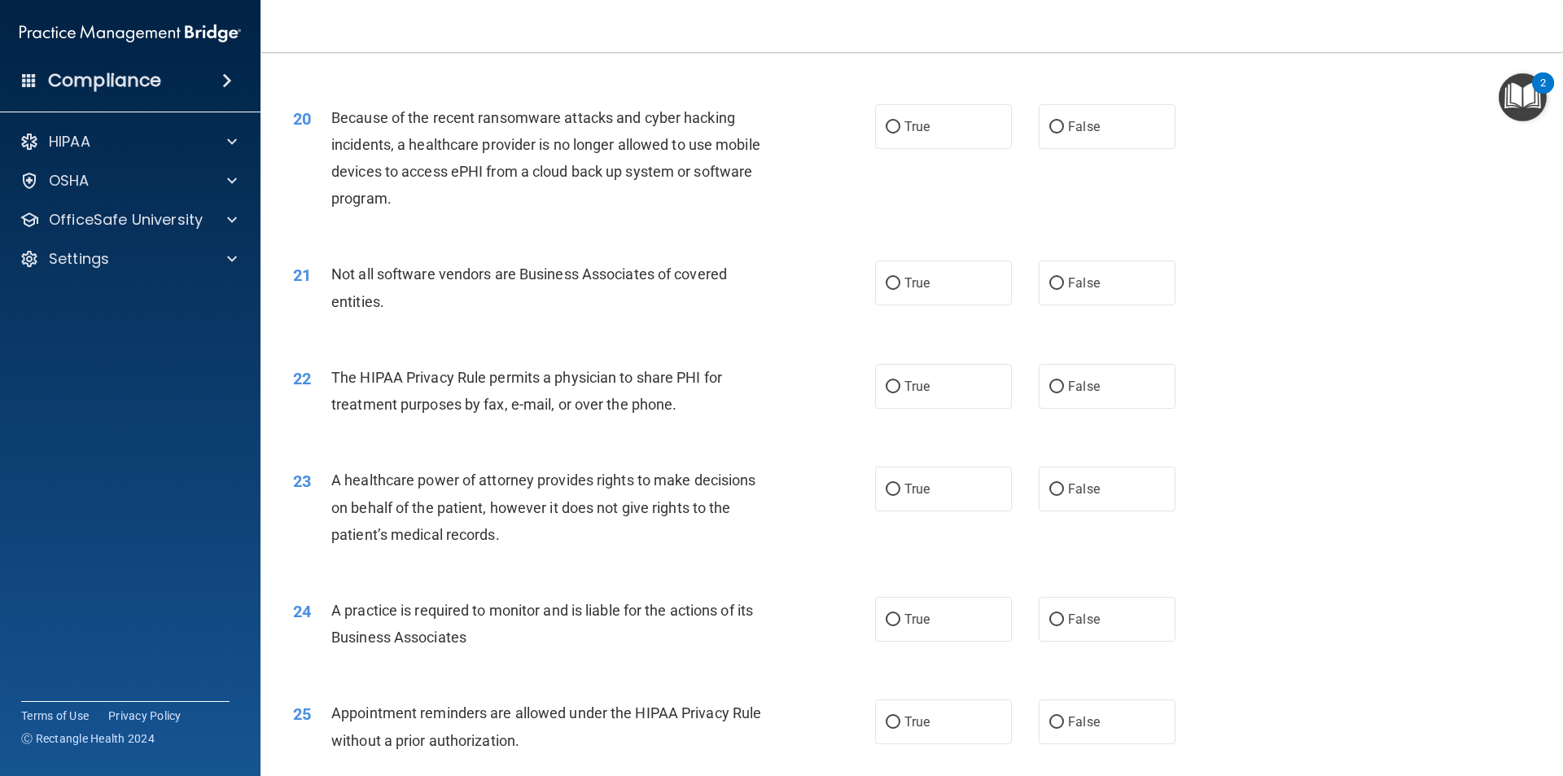
scroll to position [2361, 0]
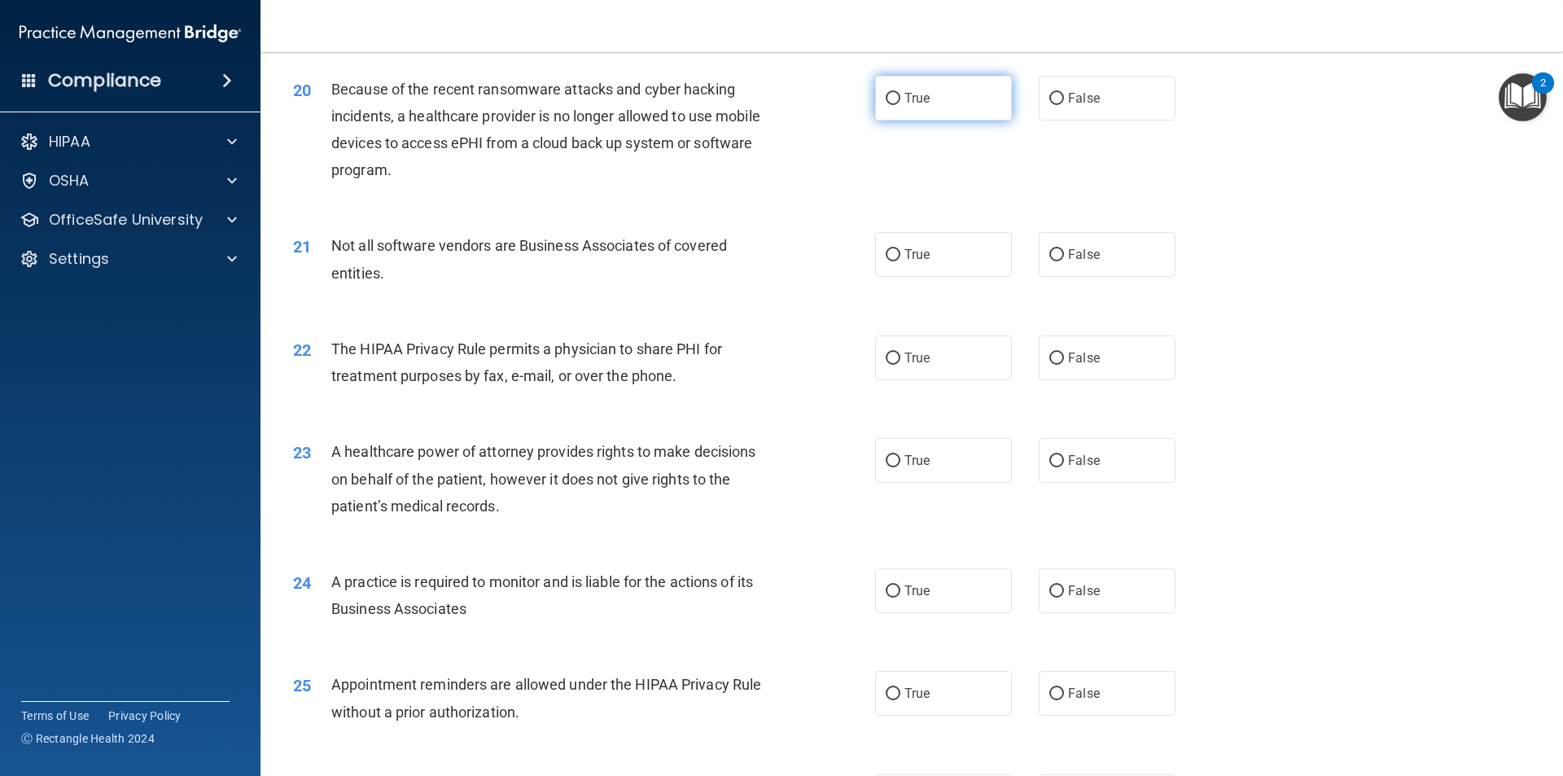
click at [949, 107] on label "True" at bounding box center [943, 98] width 137 height 45
click at [900, 105] on input "True" at bounding box center [893, 99] width 15 height 12
radio input "true"
click at [858, 159] on div "20 Because of the recent ransomware attacks and cyber hacking incidents, a heal…" at bounding box center [584, 134] width 631 height 116
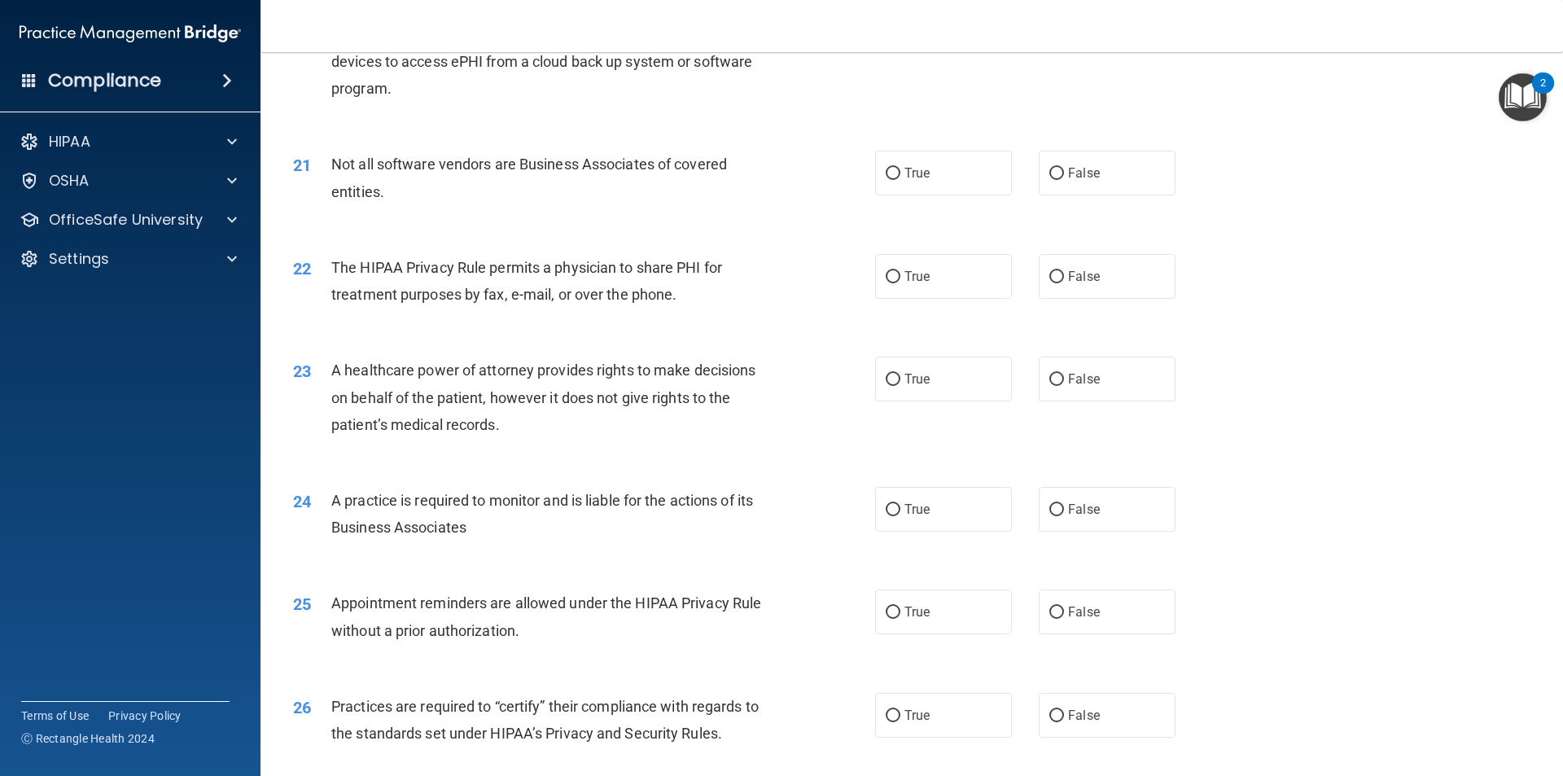
scroll to position [2524, 0]
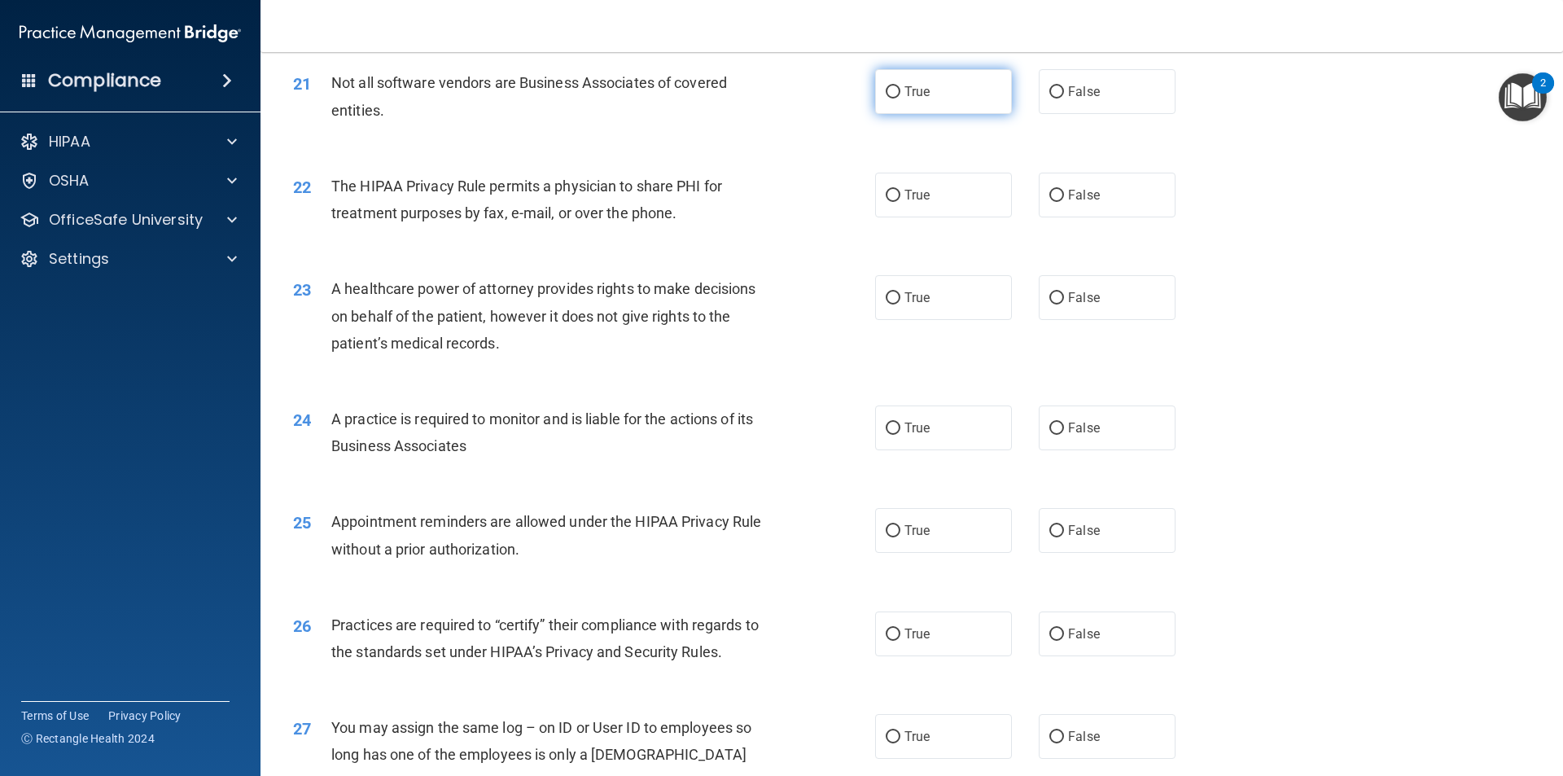
click at [904, 94] on span "True" at bounding box center [916, 91] width 25 height 15
click at [900, 94] on input "True" at bounding box center [893, 92] width 15 height 12
radio input "true"
click at [831, 128] on div "21 Not all software vendors are Business Associates of covered entities." at bounding box center [584, 100] width 631 height 62
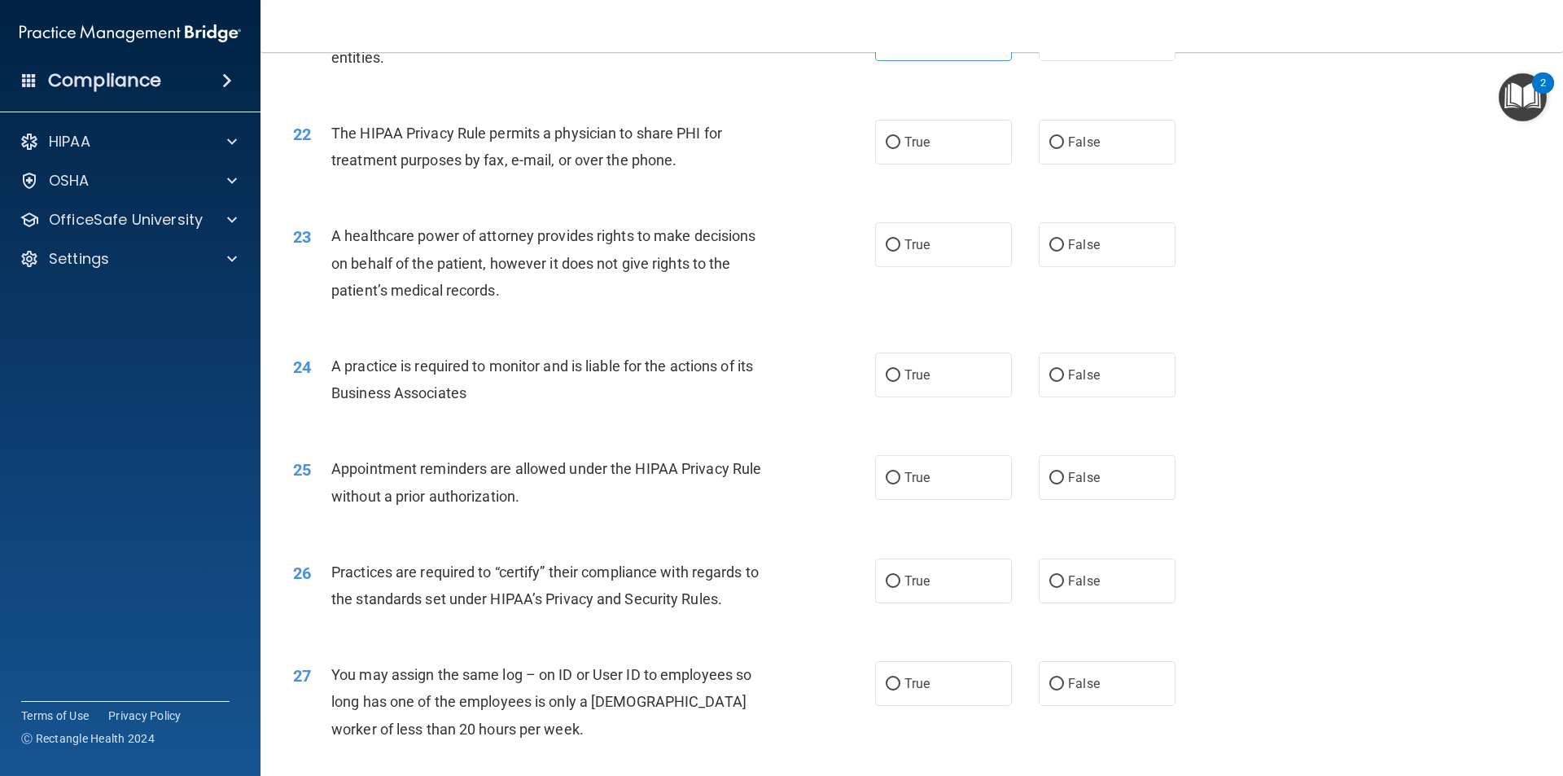
scroll to position [2605, 0]
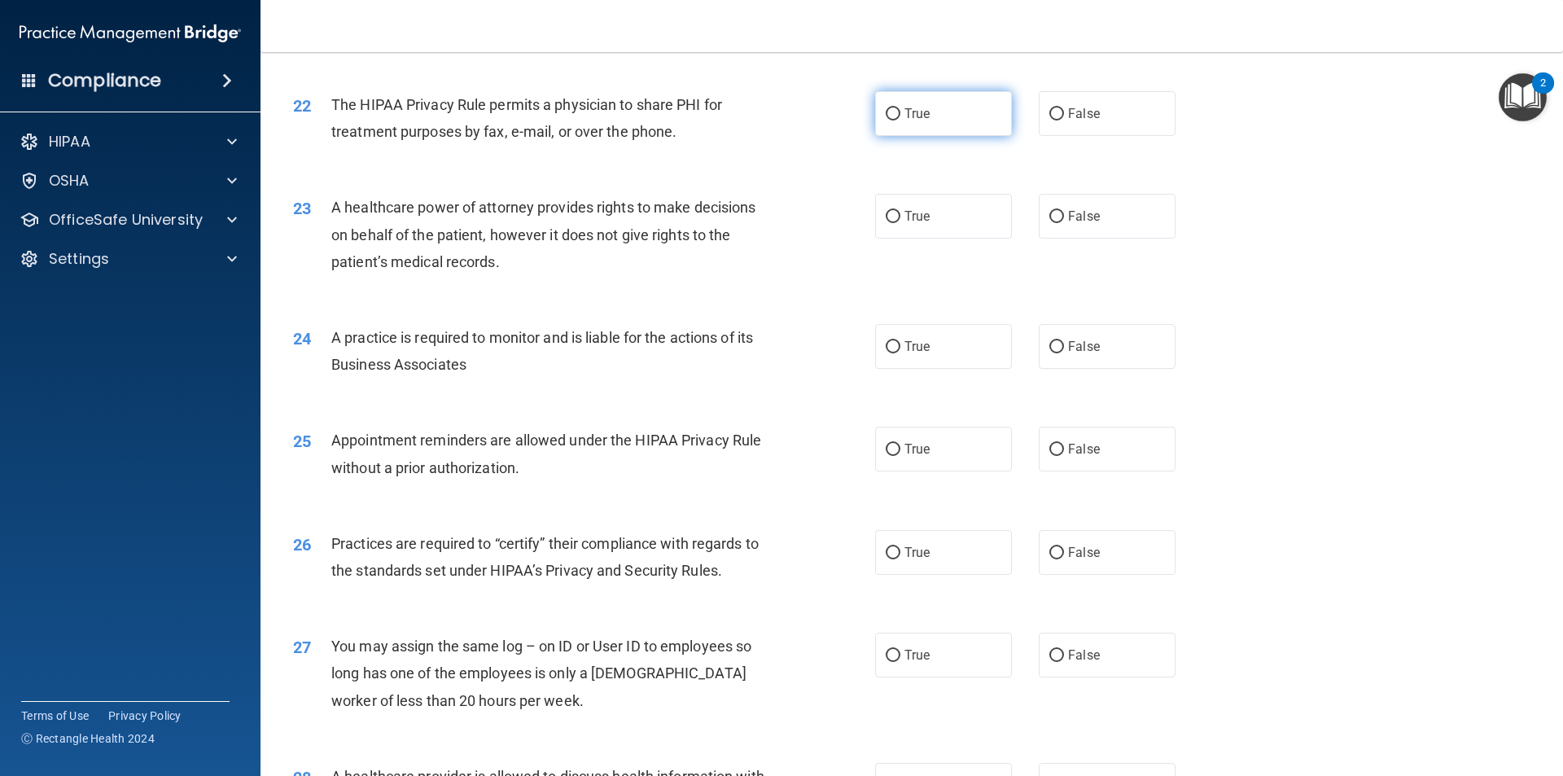
click at [900, 124] on label "True" at bounding box center [943, 113] width 137 height 45
click at [900, 120] on input "True" at bounding box center [893, 114] width 15 height 12
radio input "true"
click at [805, 177] on div "23 A healthcare power of attorney provides rights to make decisions on behalf o…" at bounding box center [912, 238] width 1262 height 130
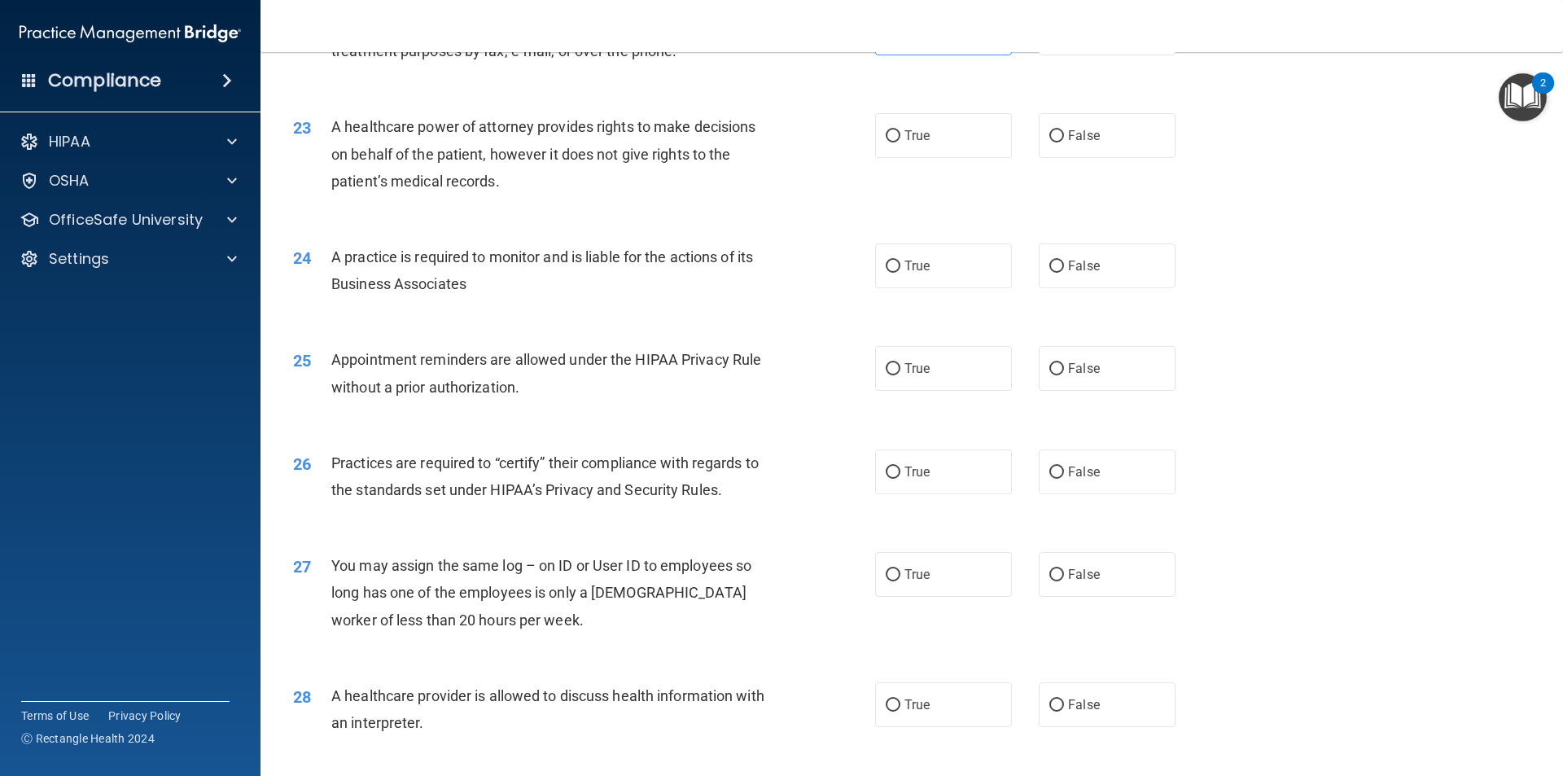
scroll to position [2687, 0]
click at [936, 144] on label "True" at bounding box center [943, 134] width 137 height 45
click at [900, 142] on input "True" at bounding box center [893, 135] width 15 height 12
radio input "true"
click at [802, 161] on div "23 A healthcare power of attorney provides rights to make decisions on behalf o…" at bounding box center [584, 157] width 631 height 90
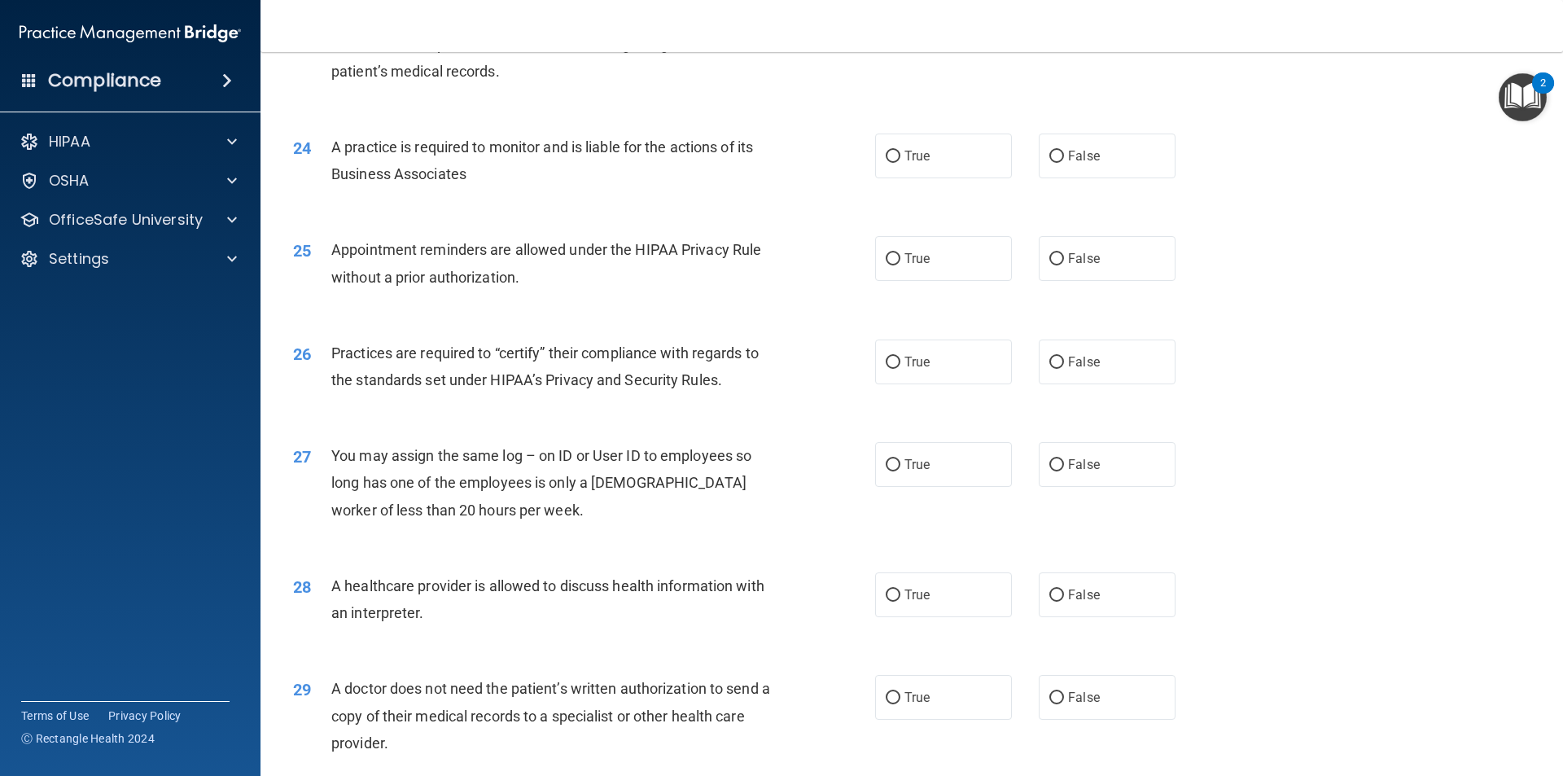
scroll to position [2849, 0]
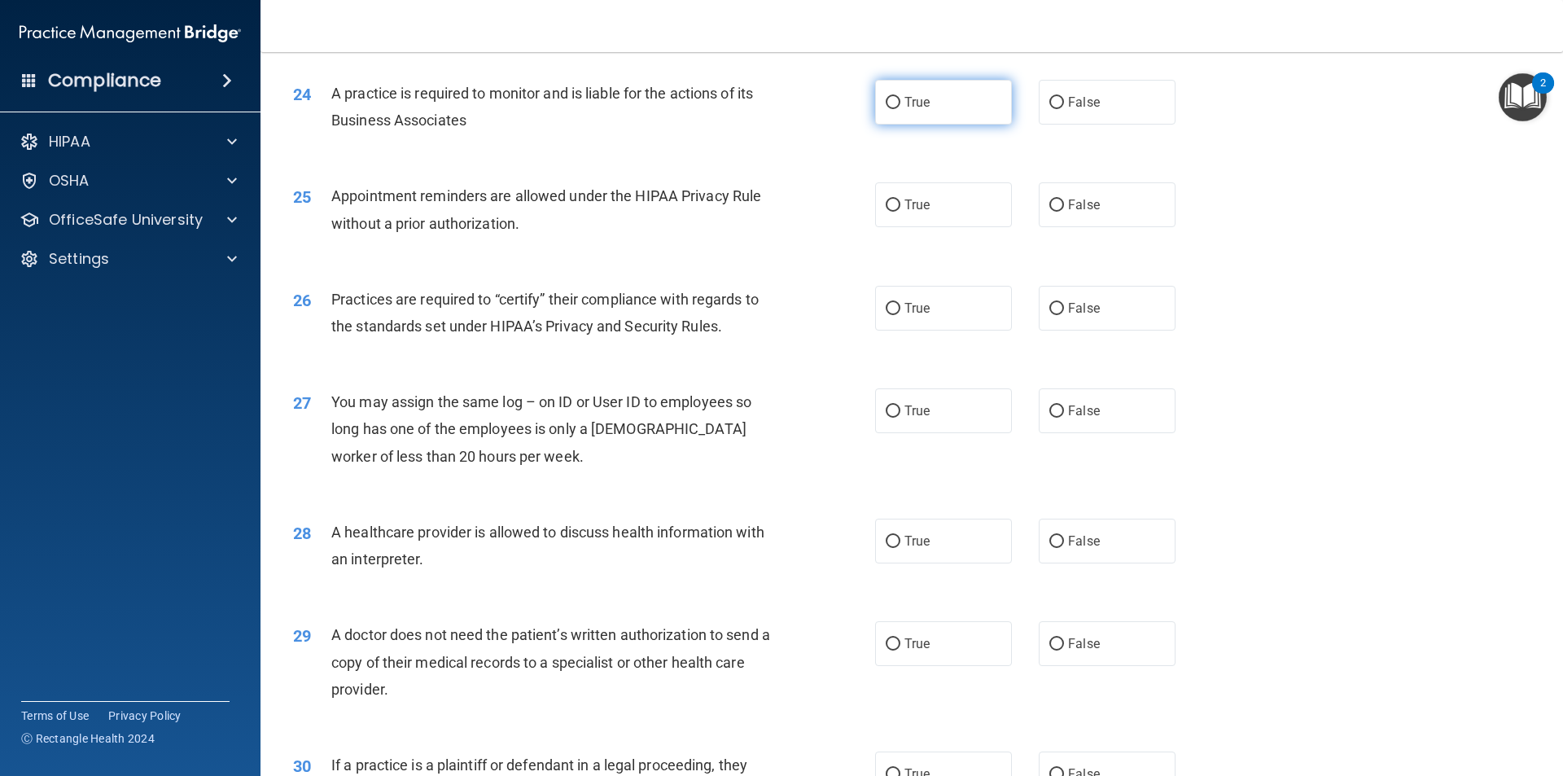
click at [961, 107] on label "True" at bounding box center [943, 102] width 137 height 45
click at [900, 107] on input "True" at bounding box center [893, 103] width 15 height 12
radio input "true"
click at [806, 129] on div "24 A practice is required to monitor and is liable for the actions of its Busin…" at bounding box center [584, 111] width 631 height 62
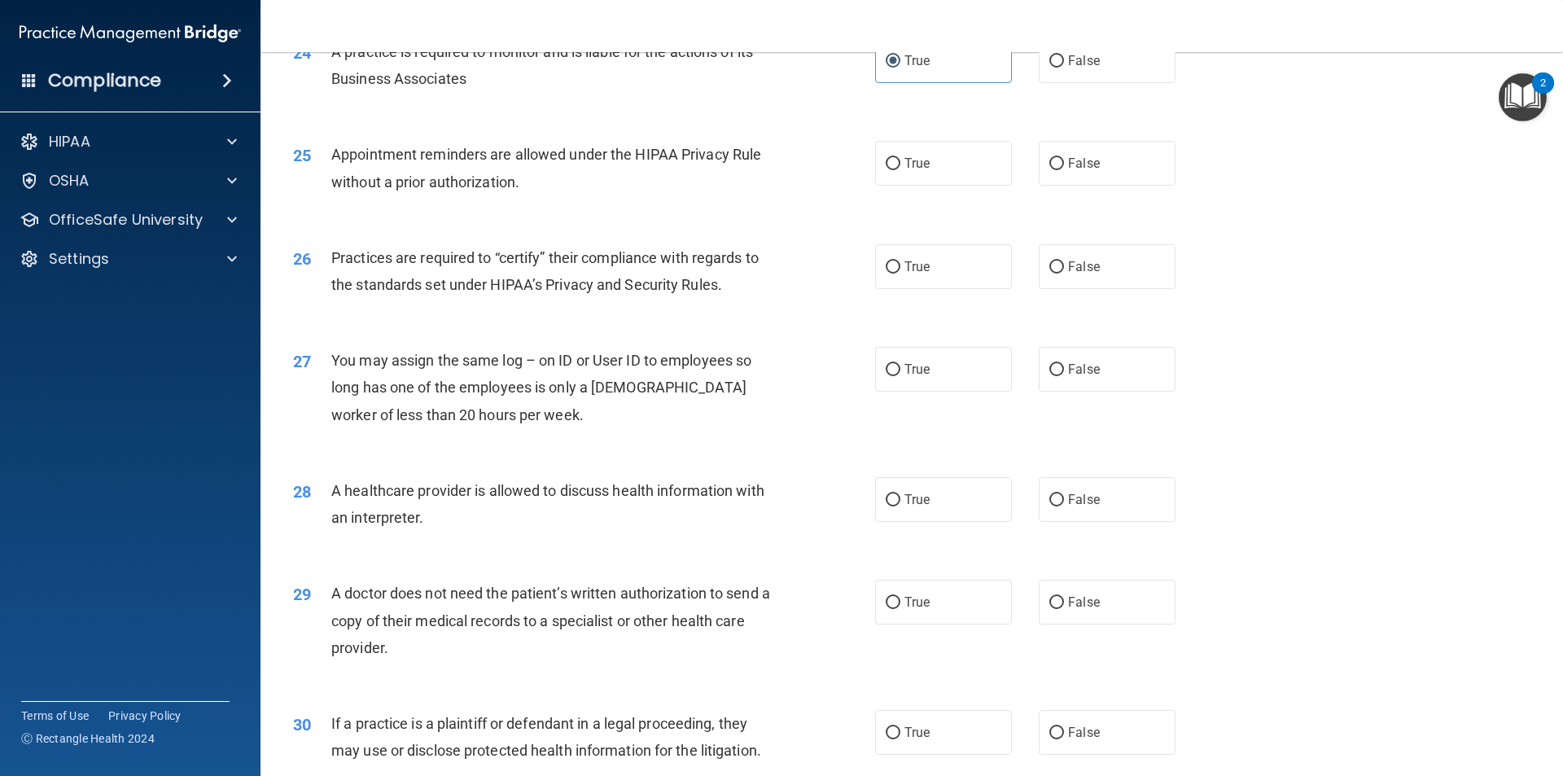
scroll to position [2931, 0]
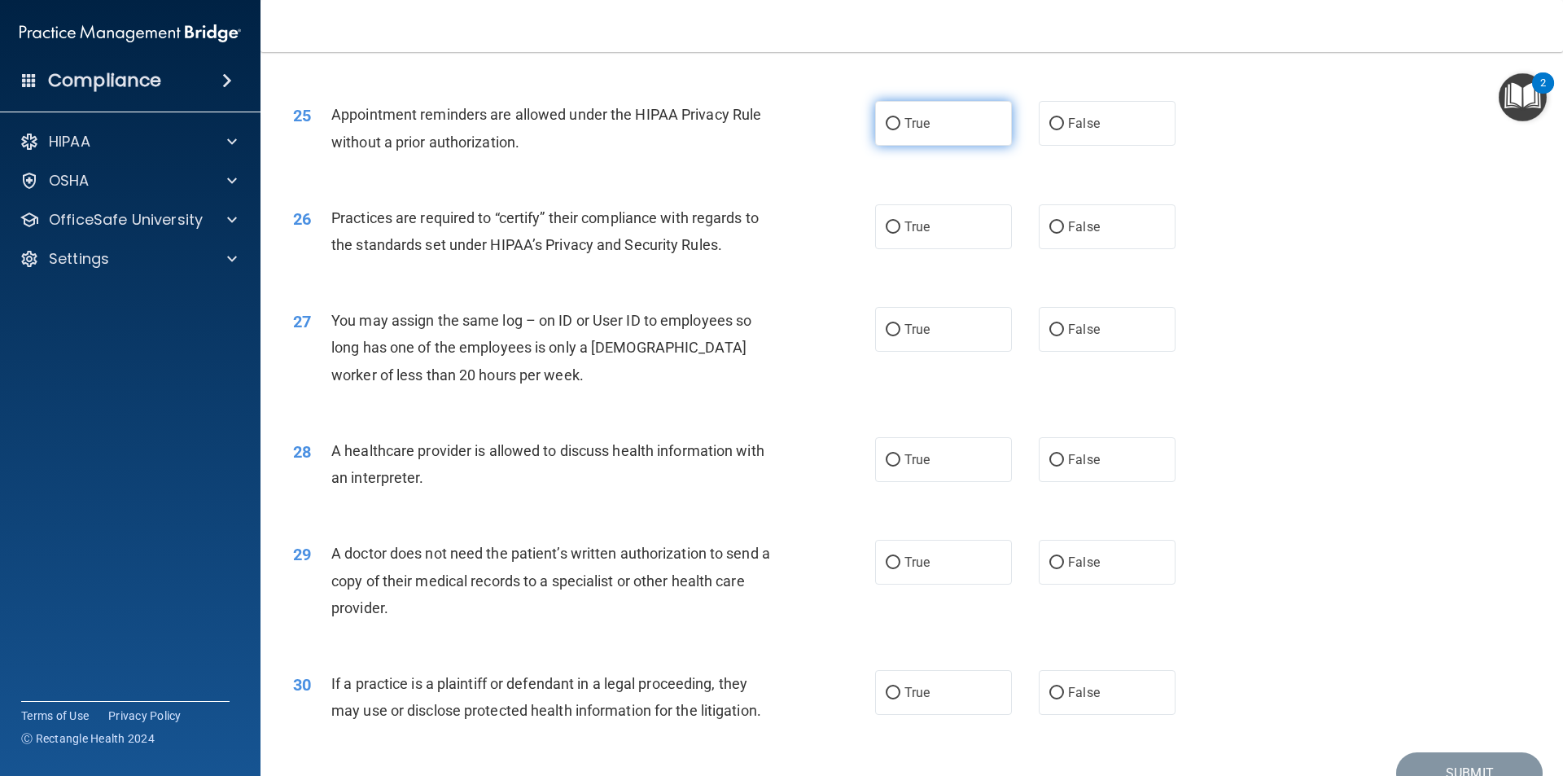
click at [878, 134] on label "True" at bounding box center [943, 123] width 137 height 45
click at [886, 130] on input "True" at bounding box center [893, 124] width 15 height 12
radio input "true"
click at [780, 149] on div "Appointment reminders are allowed under the HIPAA Privacy Rule without a prior …" at bounding box center [558, 128] width 455 height 54
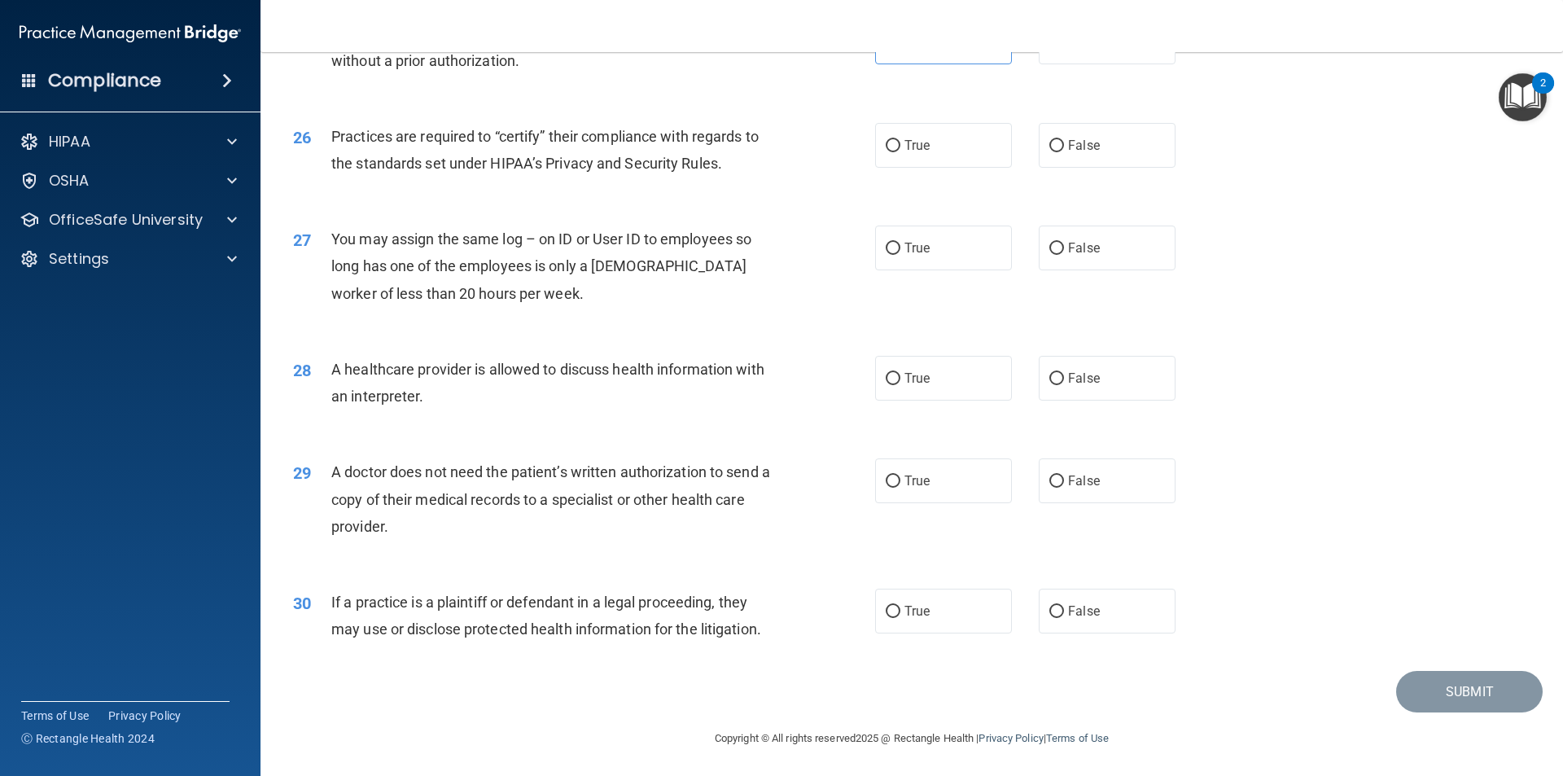
scroll to position [3014, 0]
click at [893, 153] on label "True" at bounding box center [943, 143] width 137 height 45
click at [893, 151] on input "True" at bounding box center [893, 144] width 15 height 12
radio input "true"
click at [1106, 258] on label "False" at bounding box center [1107, 246] width 137 height 45
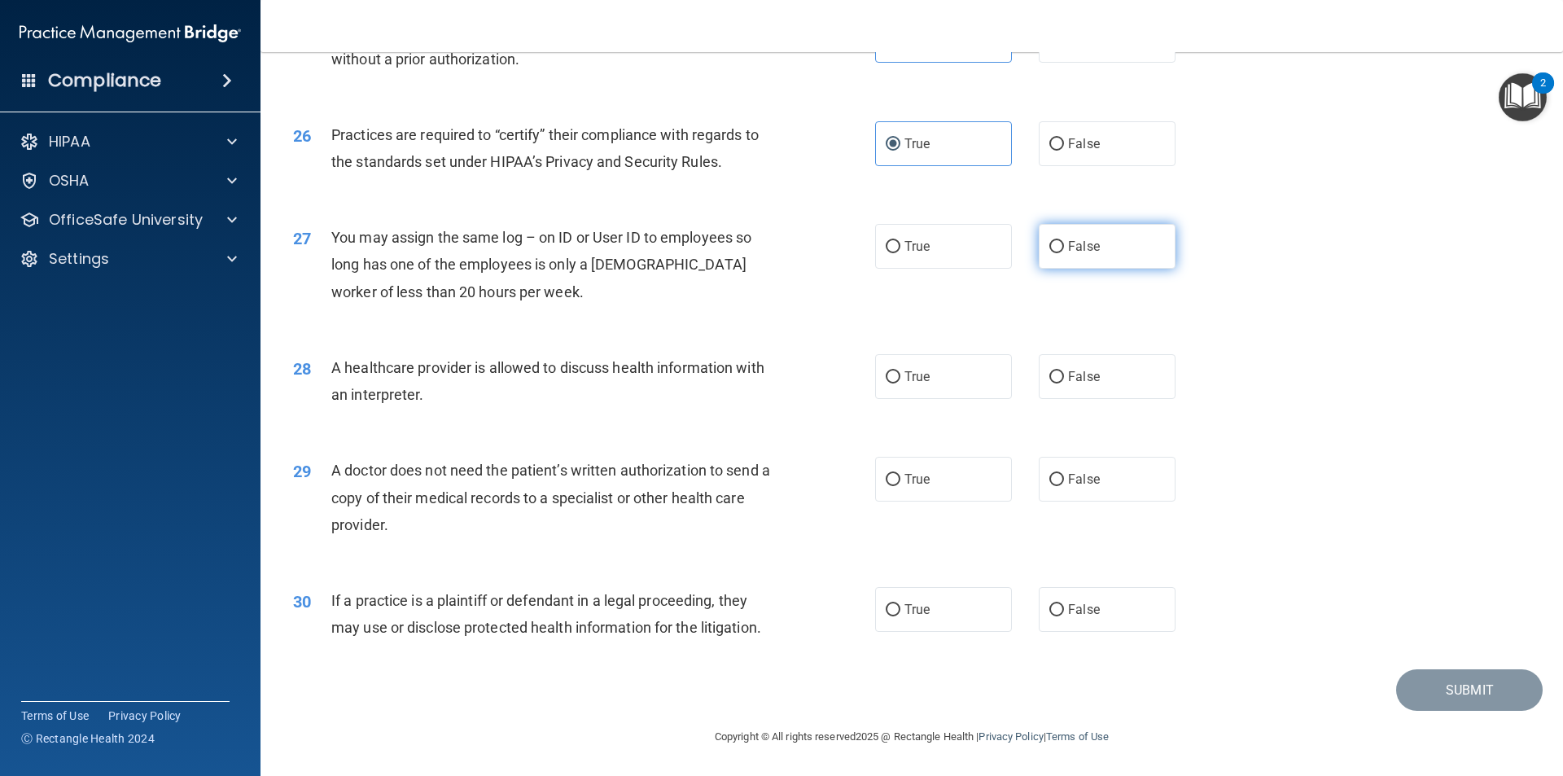
click at [1064, 253] on input "False" at bounding box center [1056, 247] width 15 height 12
radio input "true"
click at [763, 310] on div "27 You may assign the same log – on ID or User ID to employees so long has one …" at bounding box center [584, 269] width 631 height 90
click at [953, 378] on label "True" at bounding box center [943, 376] width 137 height 45
click at [900, 378] on input "True" at bounding box center [893, 377] width 15 height 12
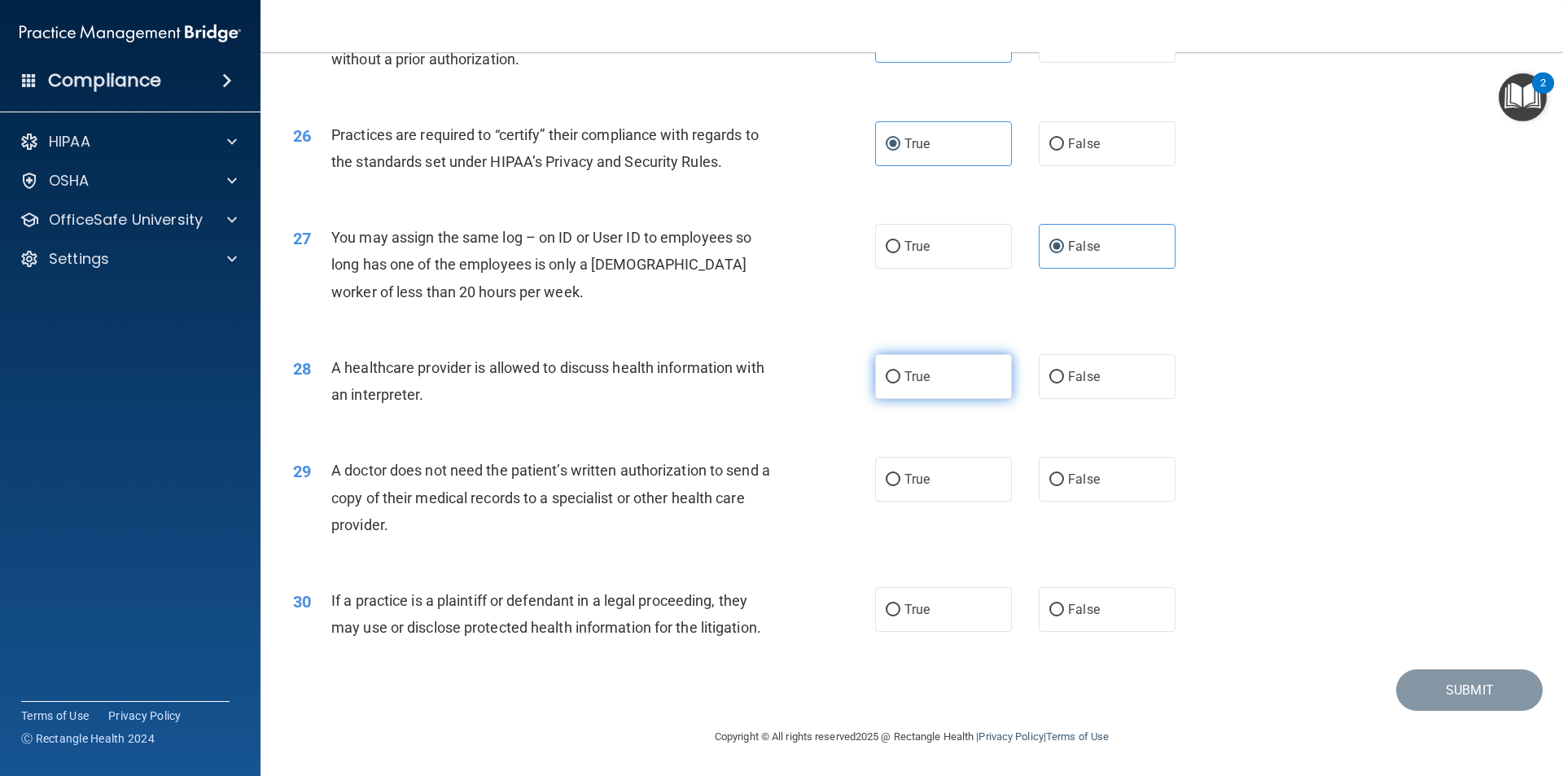
radio input "true"
click at [1103, 483] on label "False" at bounding box center [1107, 479] width 137 height 45
click at [1064, 483] on input "False" at bounding box center [1056, 480] width 15 height 12
radio input "true"
click at [1098, 616] on label "False" at bounding box center [1107, 609] width 137 height 45
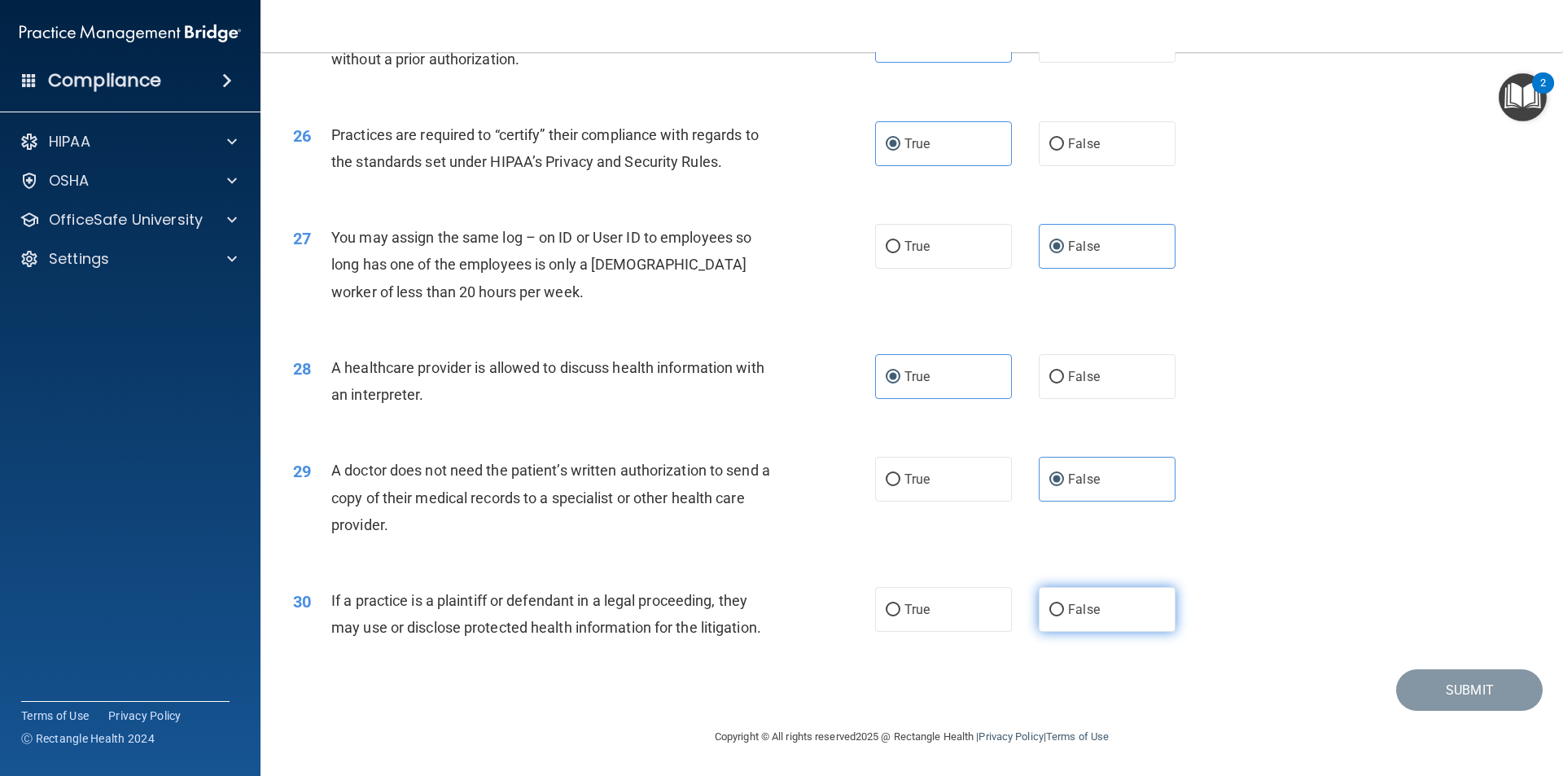
click at [1064, 616] on input "False" at bounding box center [1056, 610] width 15 height 12
radio input "true"
click at [1449, 678] on button "Submit" at bounding box center [1469, 690] width 147 height 42
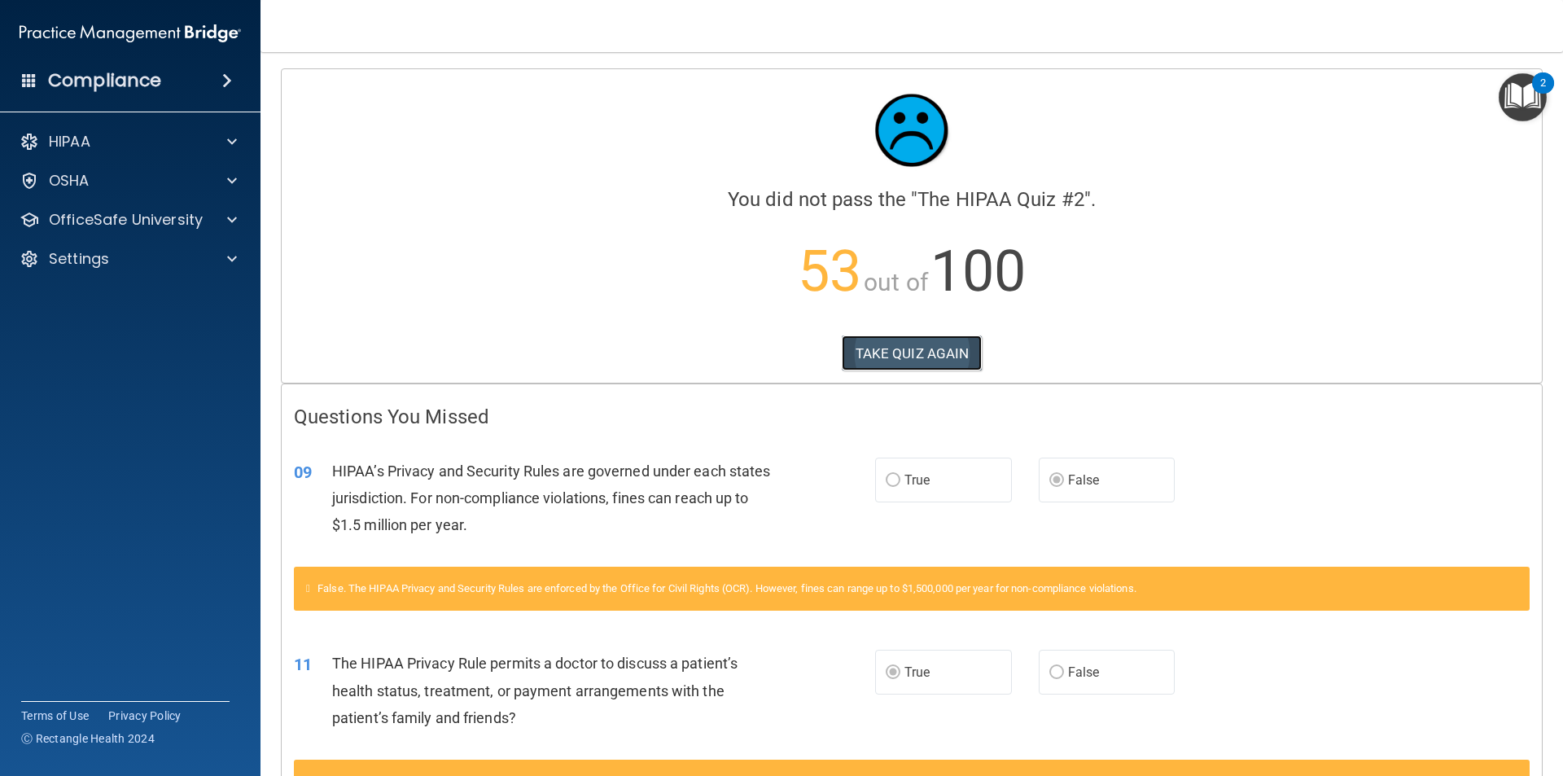
click at [927, 345] on button "TAKE QUIZ AGAIN" at bounding box center [912, 353] width 141 height 36
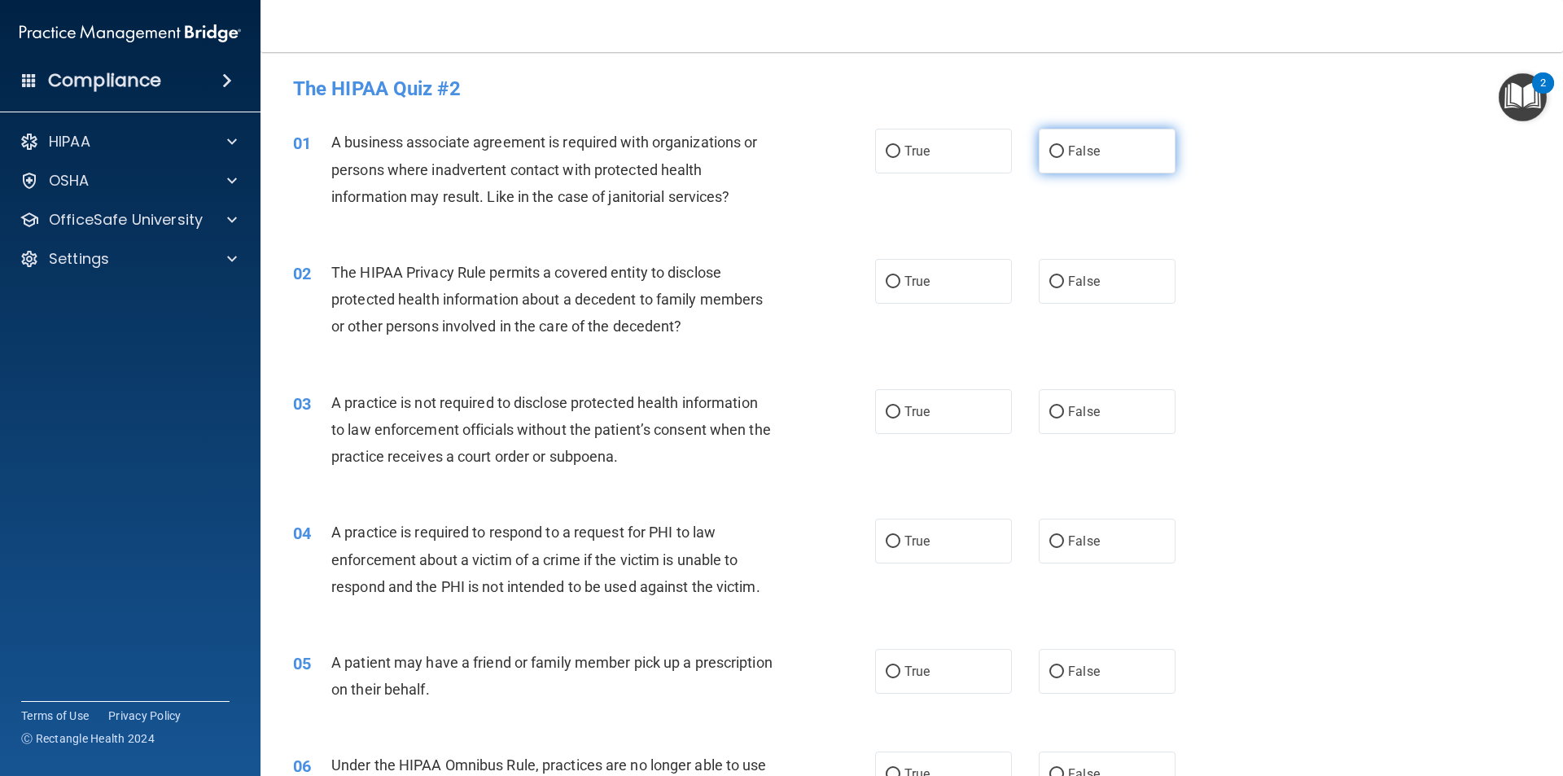
click at [1120, 169] on label "False" at bounding box center [1107, 151] width 137 height 45
click at [1064, 158] on input "False" at bounding box center [1056, 152] width 15 height 12
radio input "true"
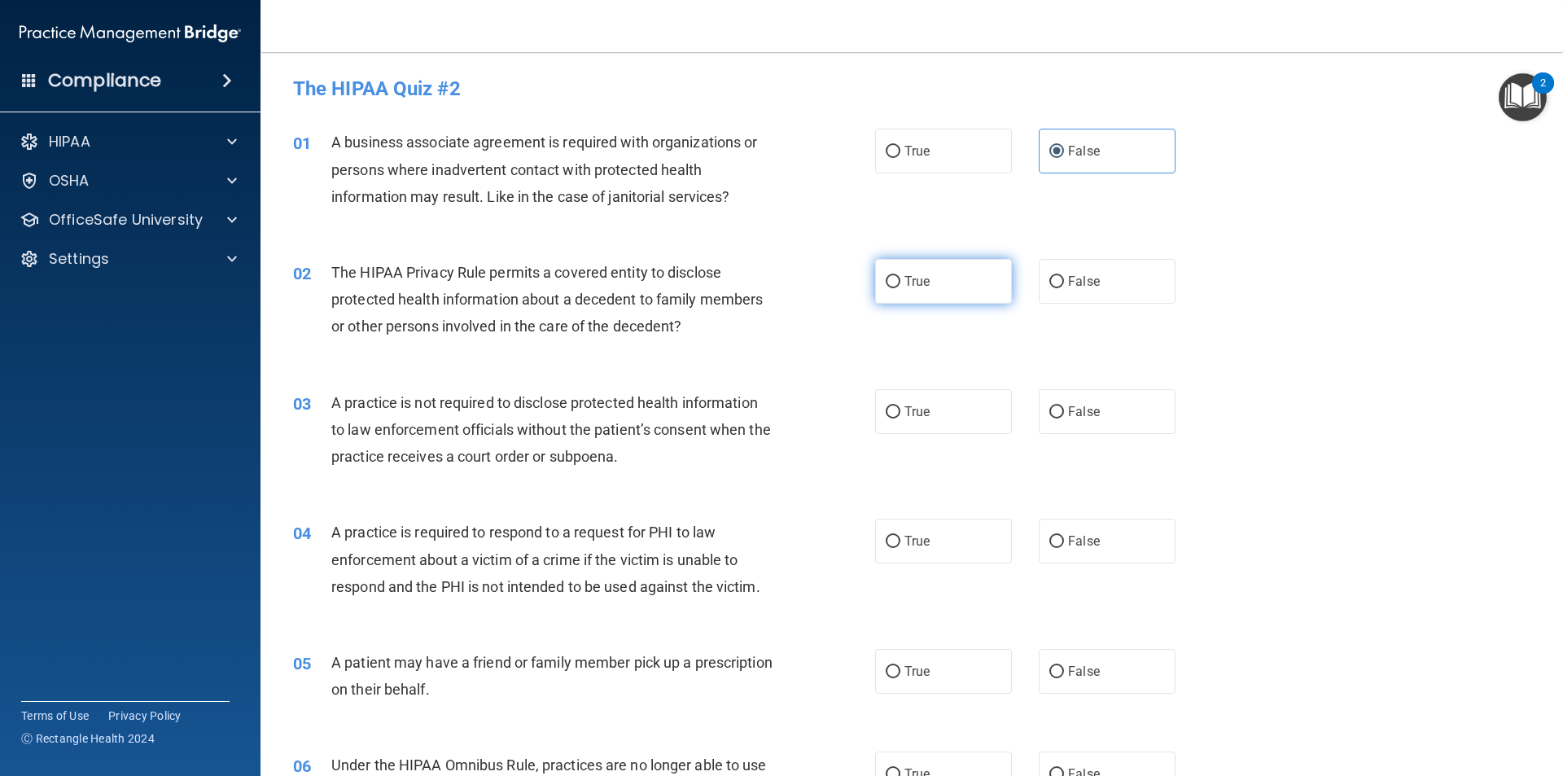
click at [974, 288] on label "True" at bounding box center [943, 281] width 137 height 45
click at [900, 288] on input "True" at bounding box center [893, 282] width 15 height 12
radio input "true"
click at [1393, 386] on div "03 A practice is not required to disclose protected health information to law e…" at bounding box center [912, 434] width 1262 height 130
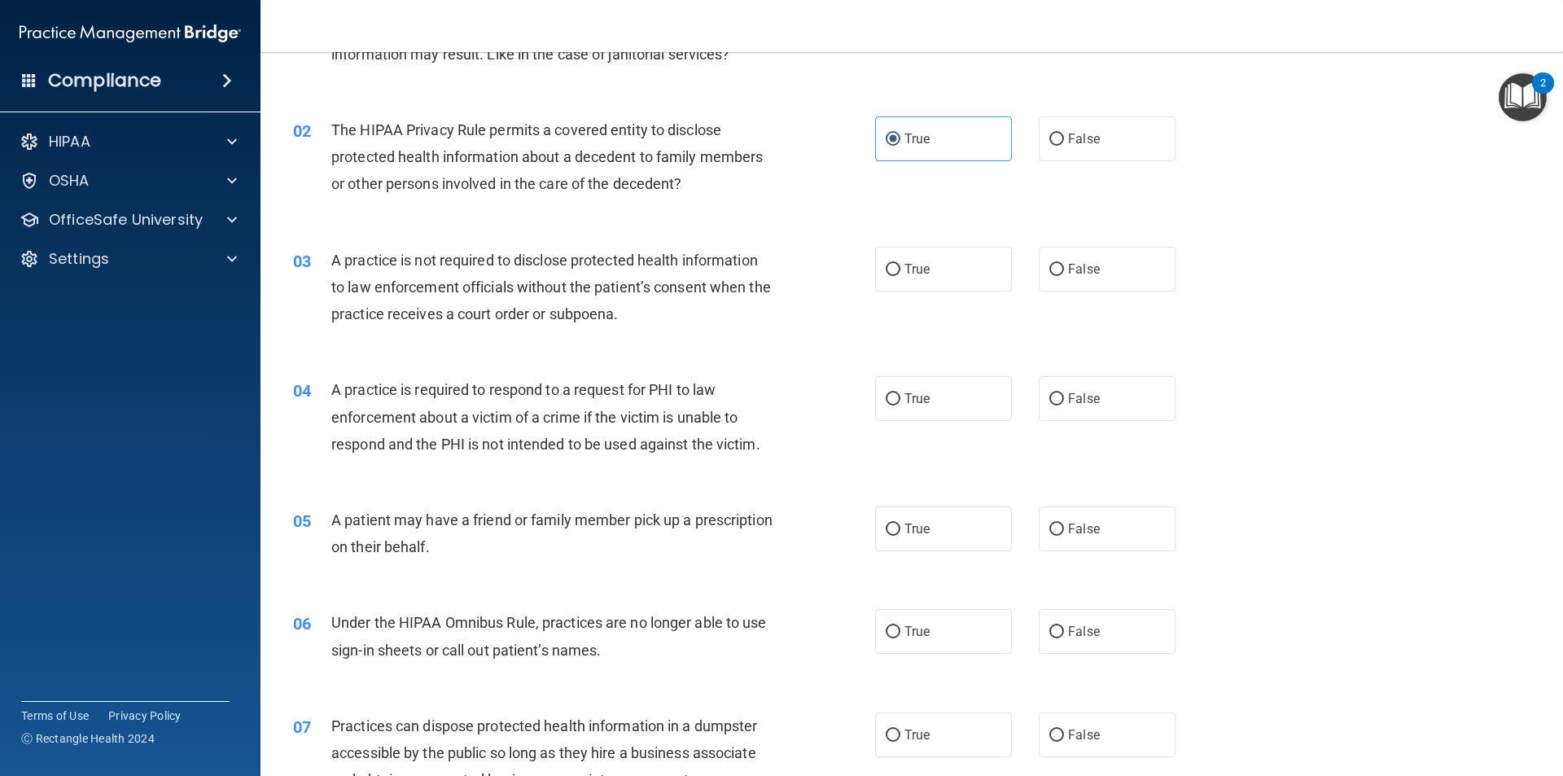
scroll to position [163, 0]
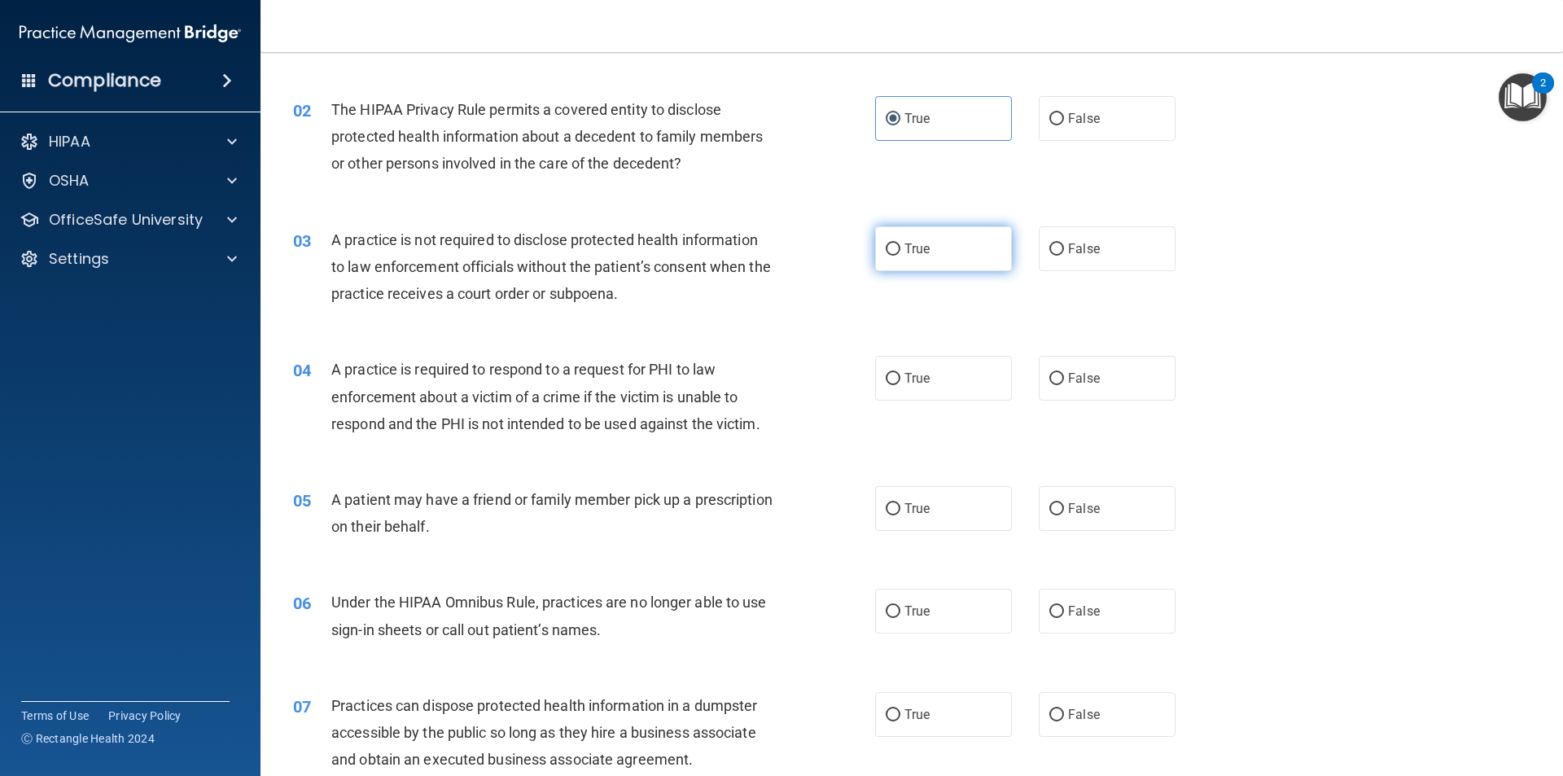
click at [948, 265] on label "True" at bounding box center [943, 248] width 137 height 45
click at [900, 256] on input "True" at bounding box center [893, 249] width 15 height 12
radio input "true"
click at [1382, 360] on div "04 A practice is required to respond to a request for PHI to law enforcement ab…" at bounding box center [912, 400] width 1262 height 130
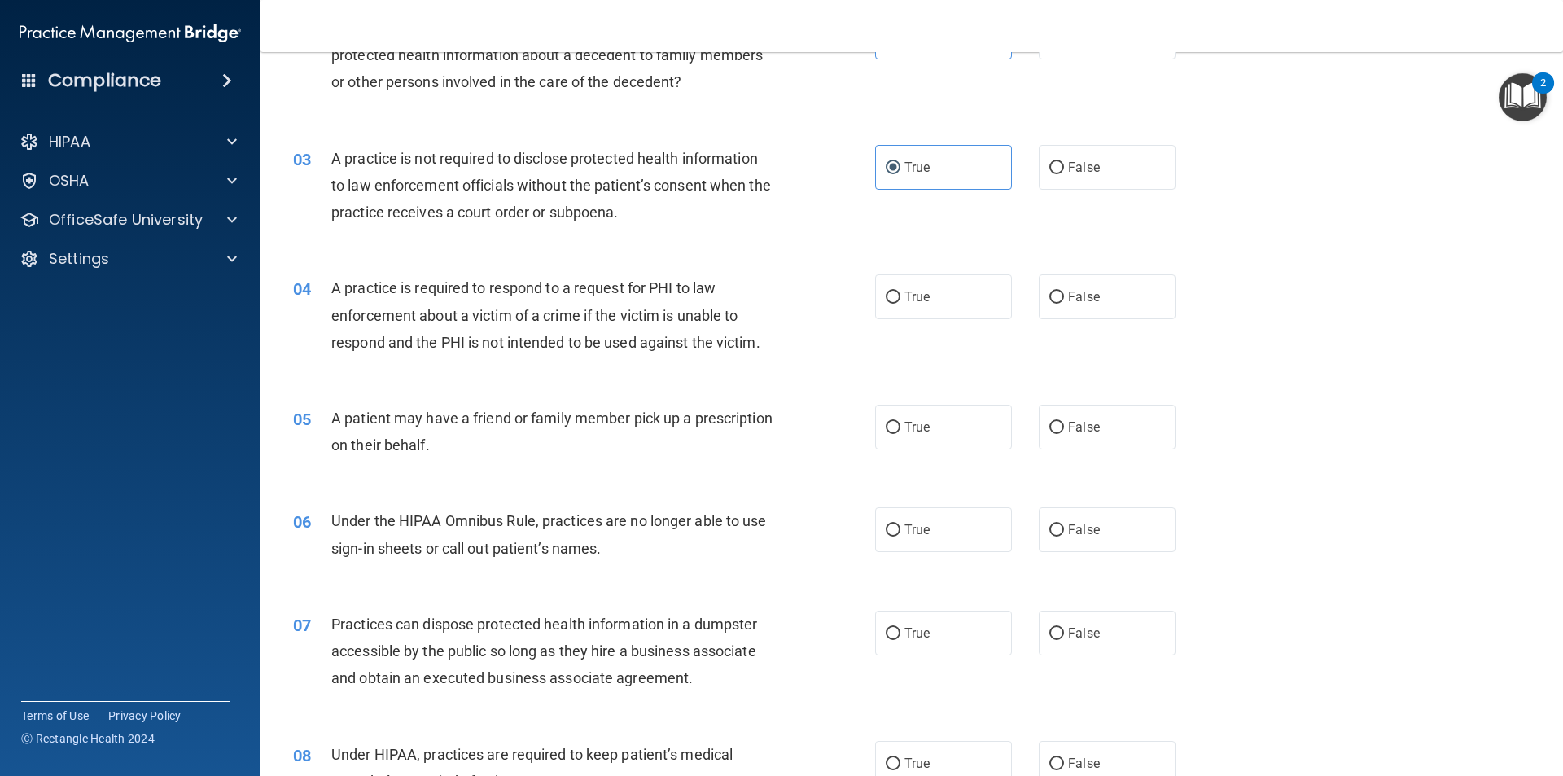
scroll to position [326, 0]
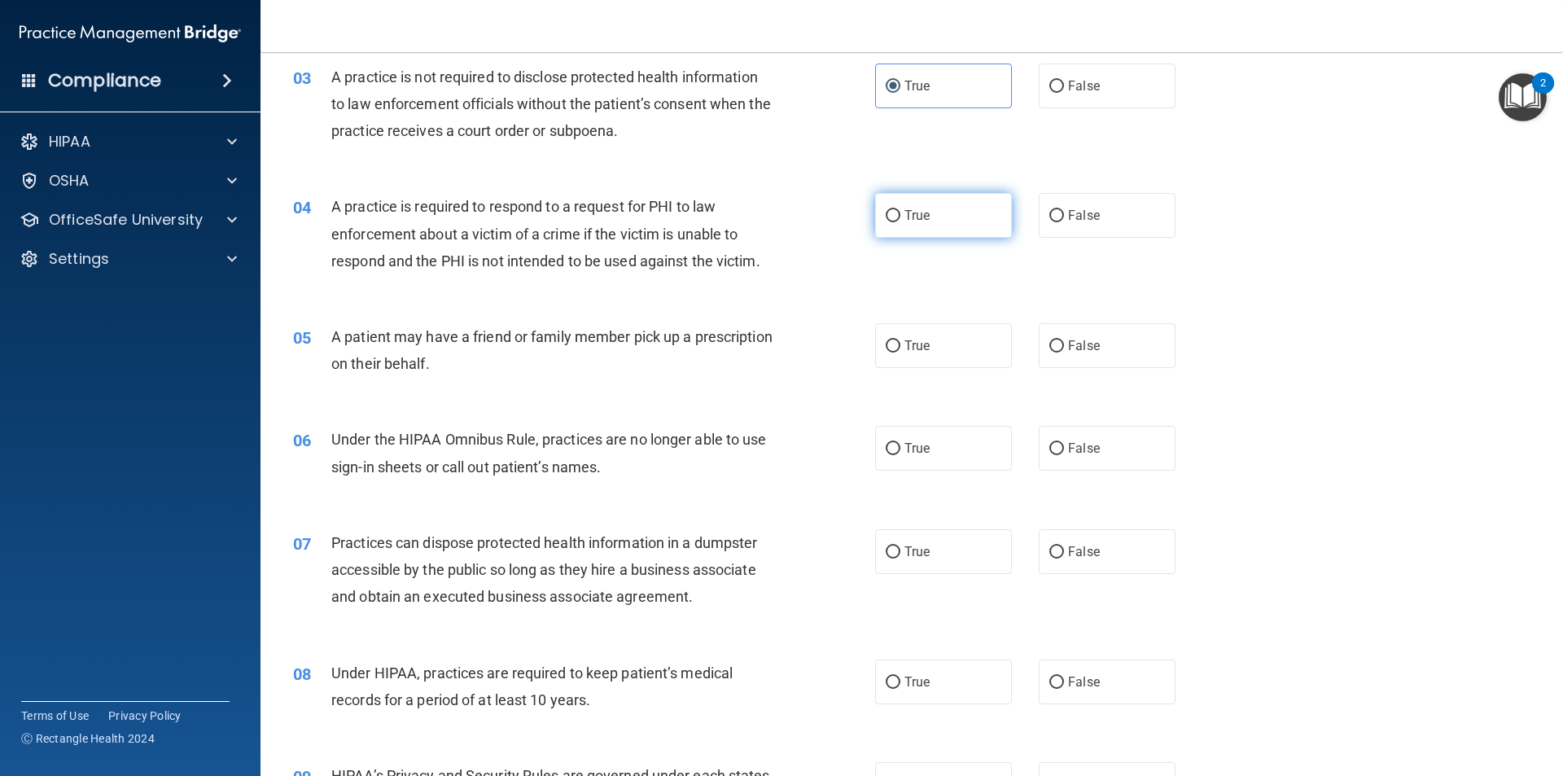
click at [904, 204] on label "True" at bounding box center [943, 215] width 137 height 45
click at [900, 210] on input "True" at bounding box center [893, 216] width 15 height 12
radio input "true"
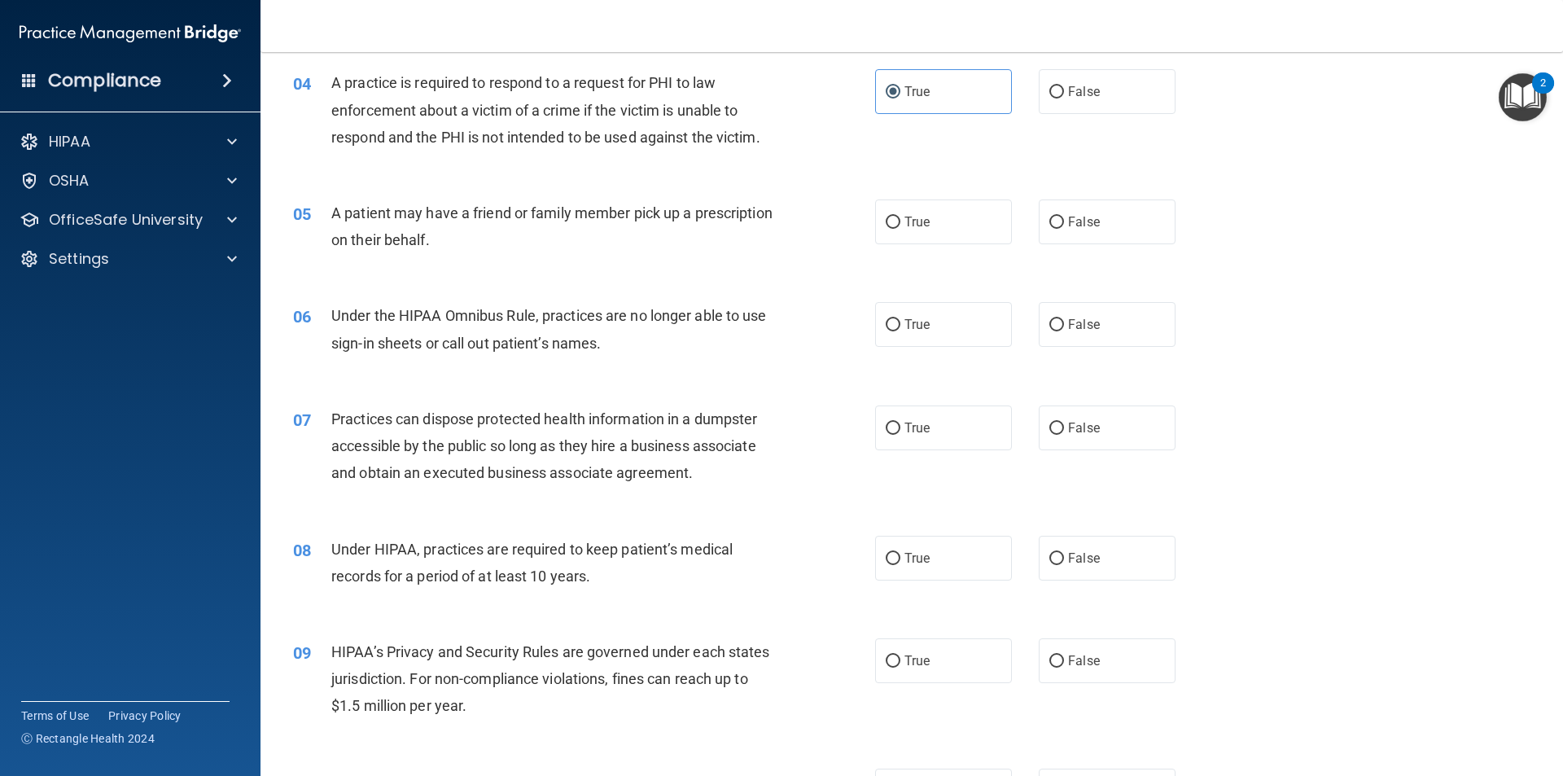
scroll to position [488, 0]
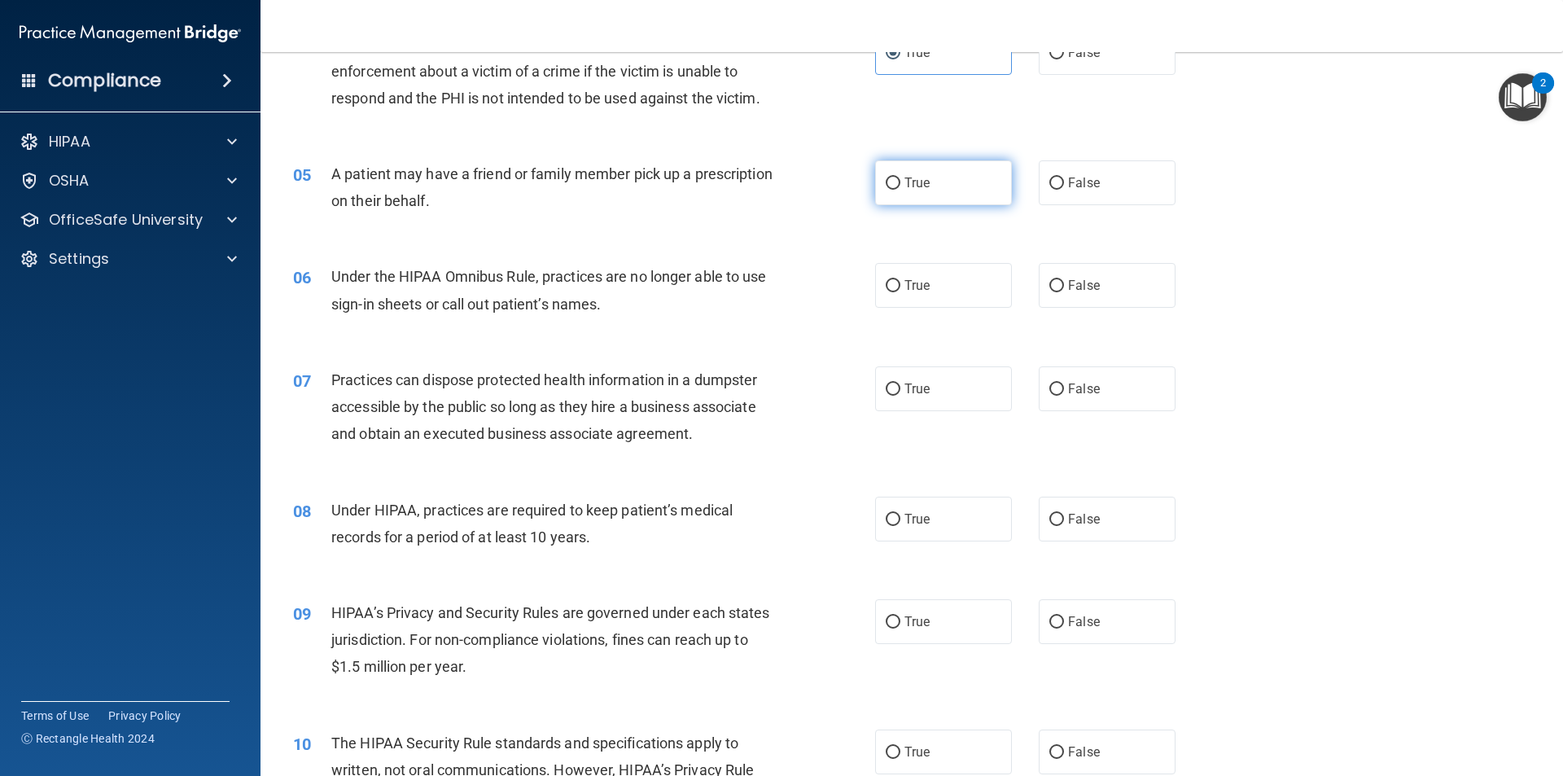
click at [923, 201] on label "True" at bounding box center [943, 182] width 137 height 45
click at [900, 190] on input "True" at bounding box center [893, 183] width 15 height 12
radio input "true"
click at [1058, 287] on label "False" at bounding box center [1107, 285] width 137 height 45
click at [1058, 287] on input "False" at bounding box center [1056, 286] width 15 height 12
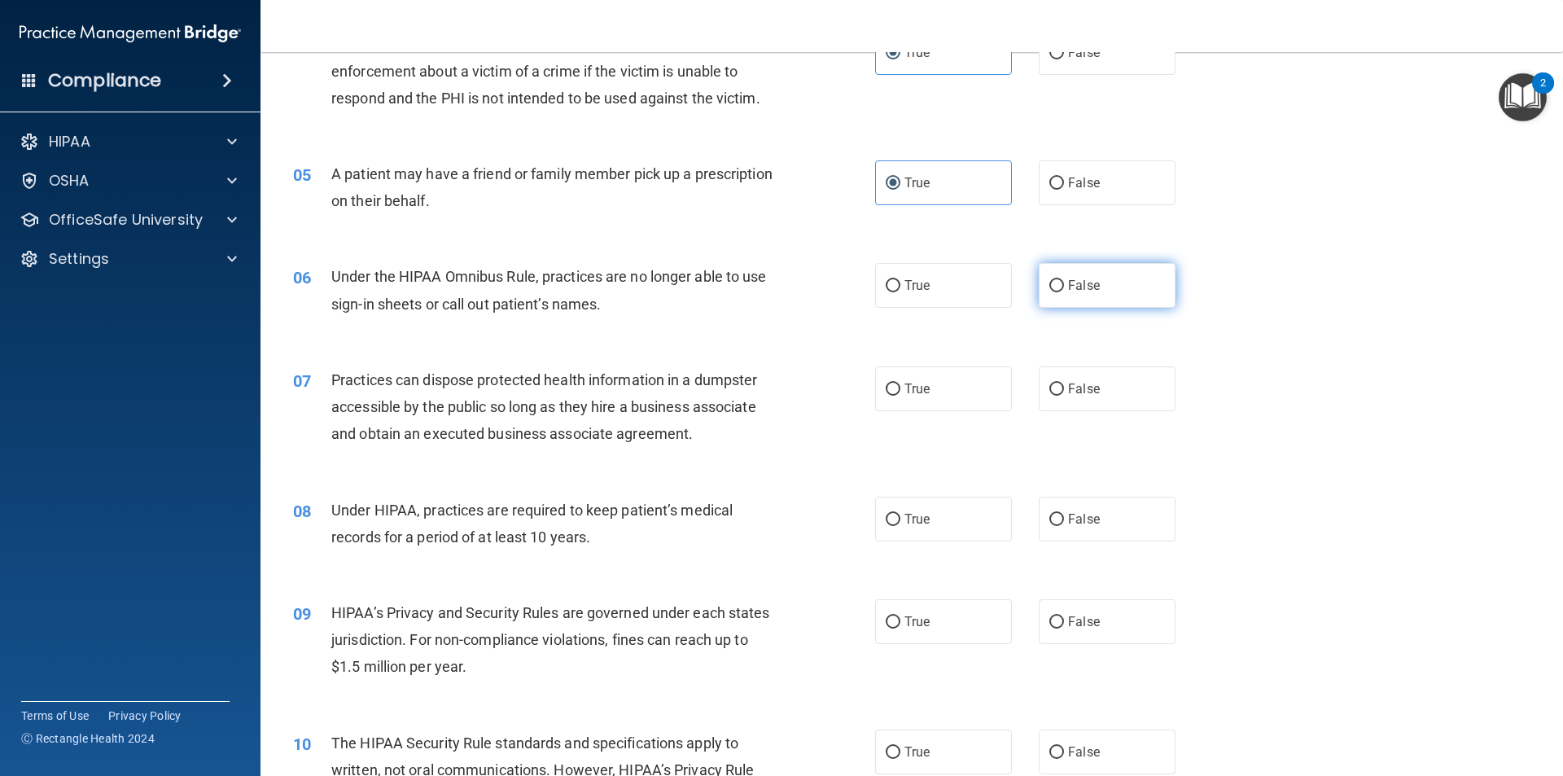
radio input "true"
click at [776, 331] on div "06 Under the HIPAA Omnibus Rule, practices are no longer able to use sign-in sh…" at bounding box center [912, 294] width 1262 height 103
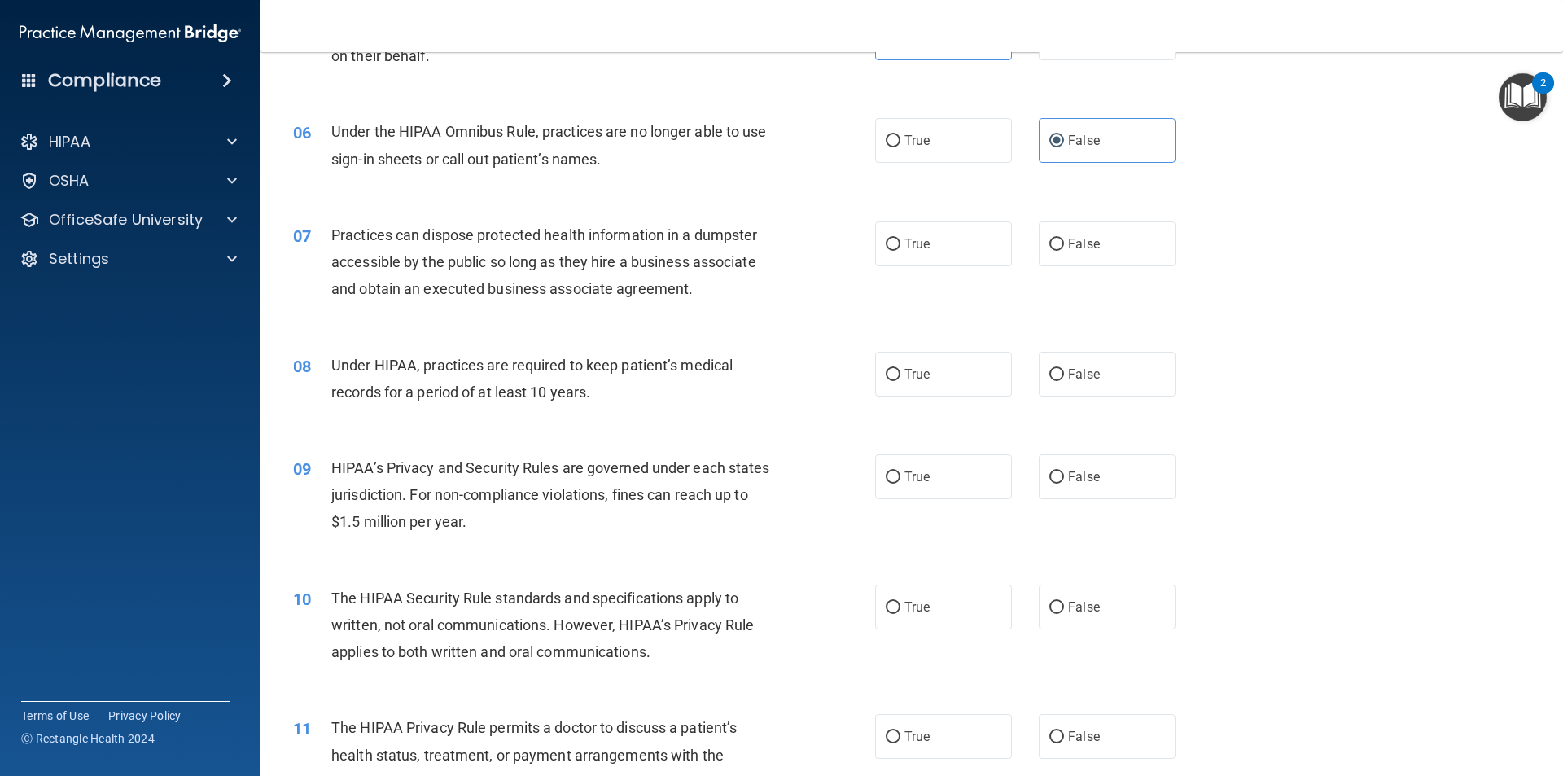
scroll to position [651, 0]
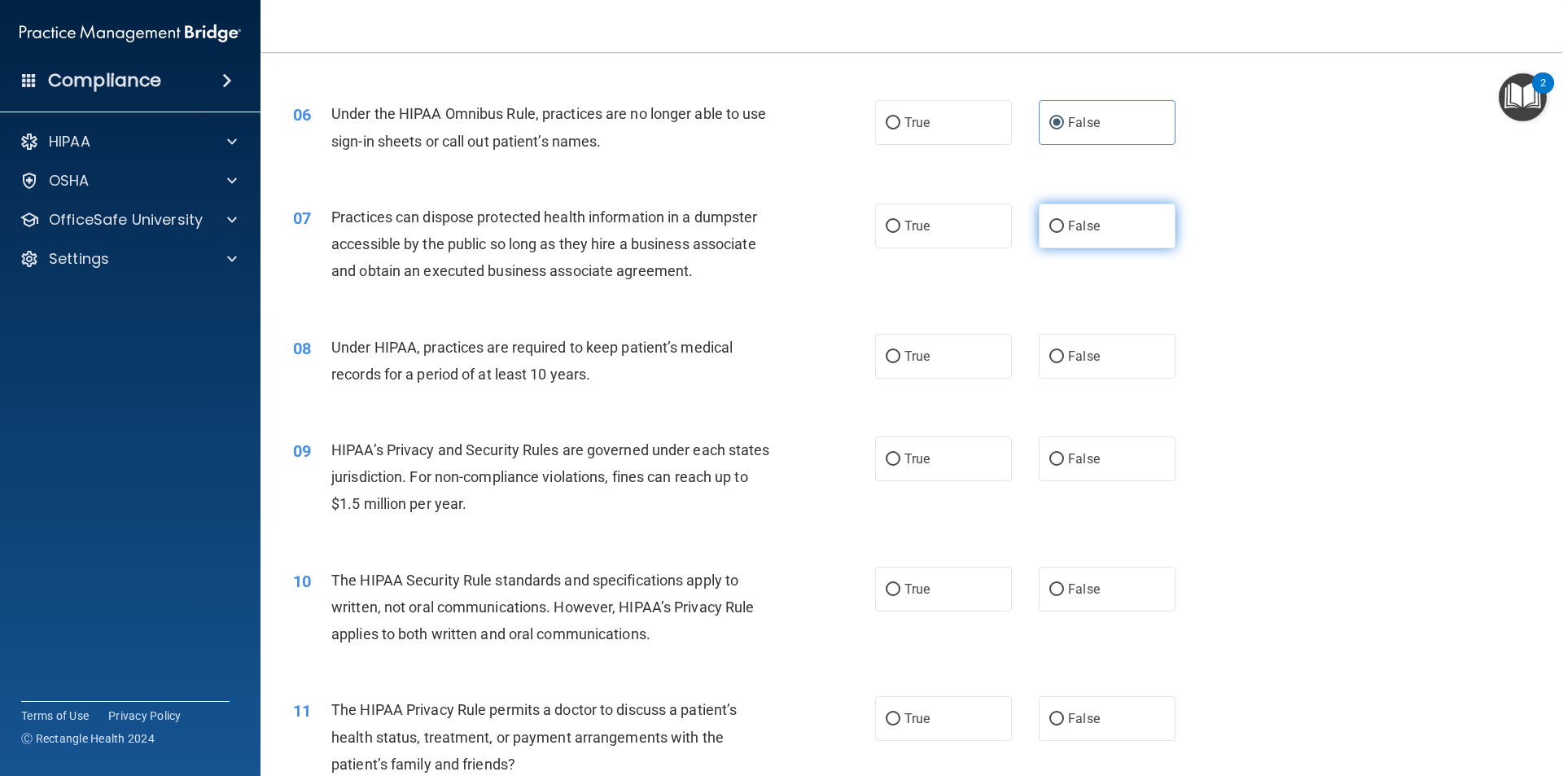
click at [1110, 220] on label "False" at bounding box center [1107, 226] width 137 height 45
click at [1064, 221] on input "False" at bounding box center [1056, 227] width 15 height 12
radio input "true"
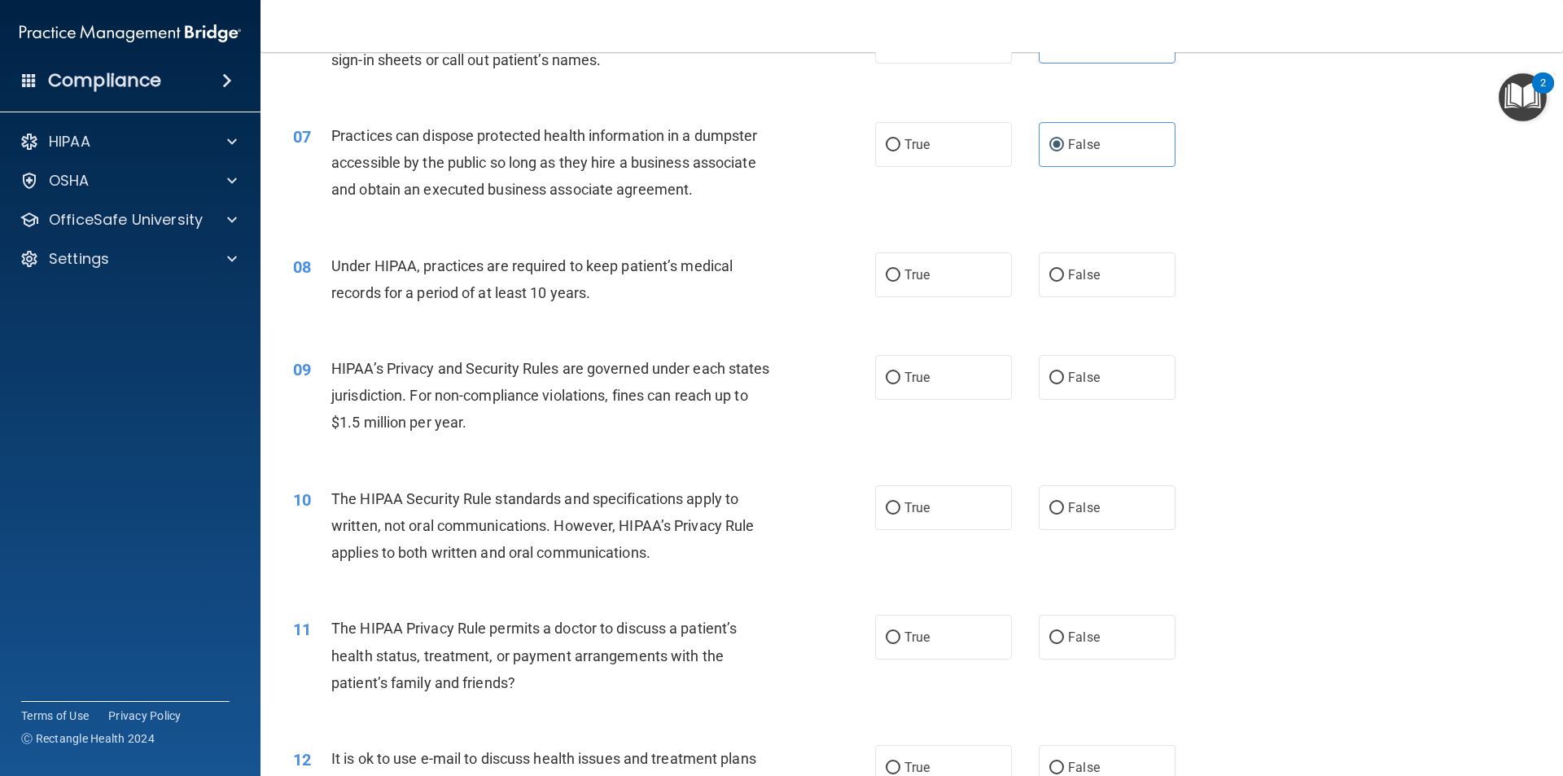
scroll to position [814, 0]
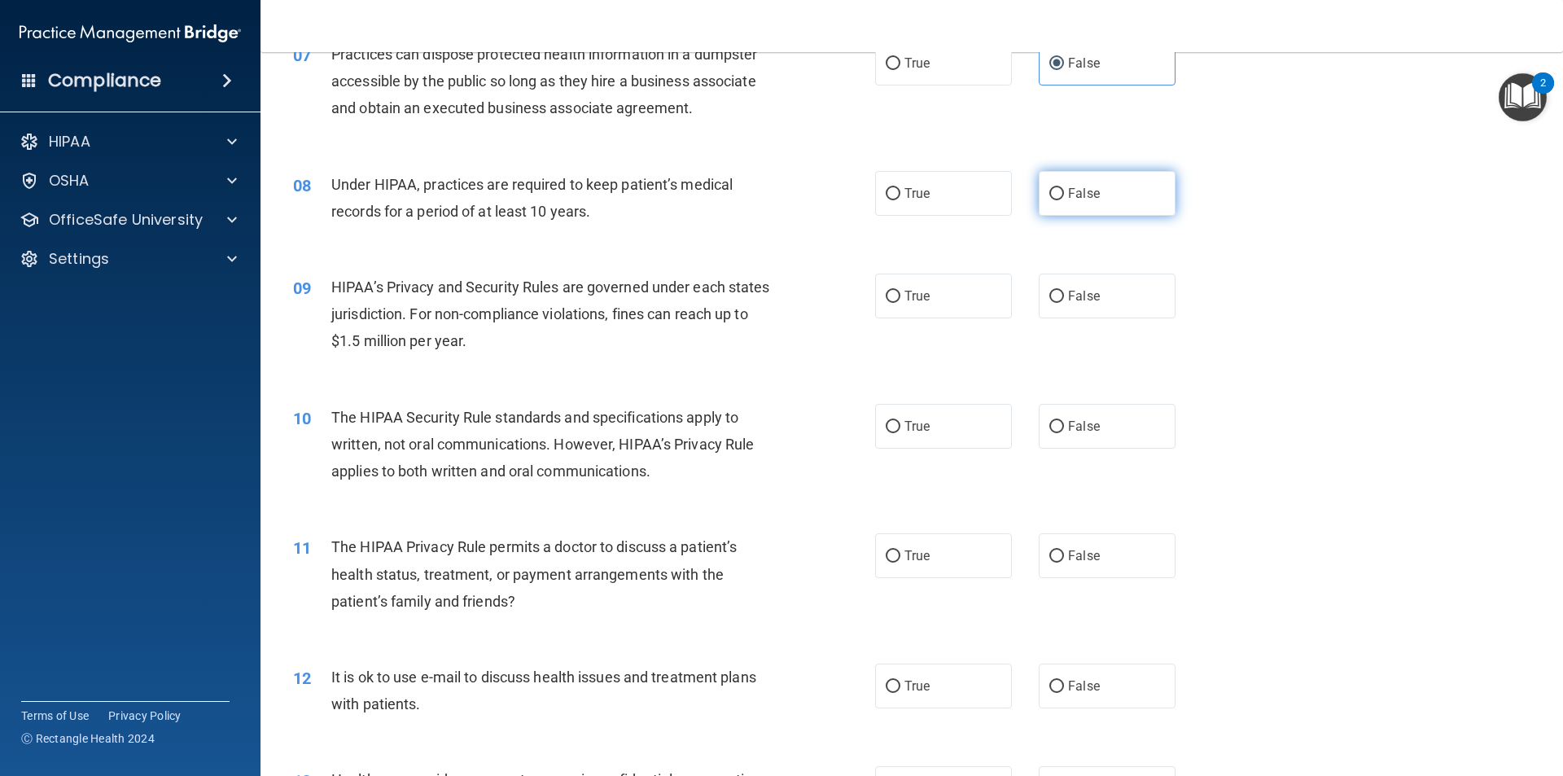
click at [1057, 205] on label "False" at bounding box center [1107, 193] width 137 height 45
click at [1057, 200] on input "False" at bounding box center [1056, 194] width 15 height 12
radio input "true"
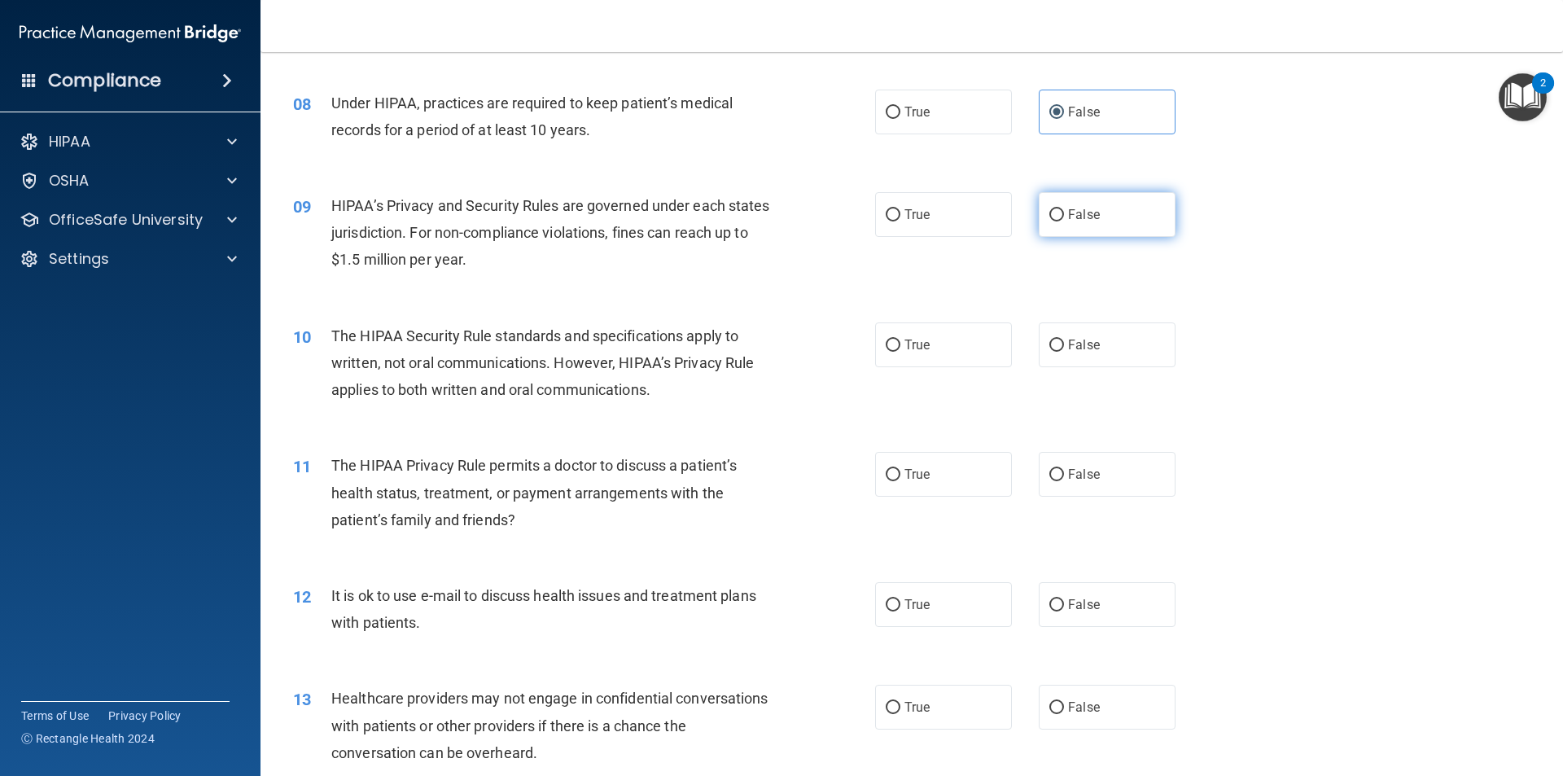
click at [1069, 215] on span "False" at bounding box center [1084, 214] width 32 height 15
click at [1064, 215] on input "False" at bounding box center [1056, 215] width 15 height 12
radio input "true"
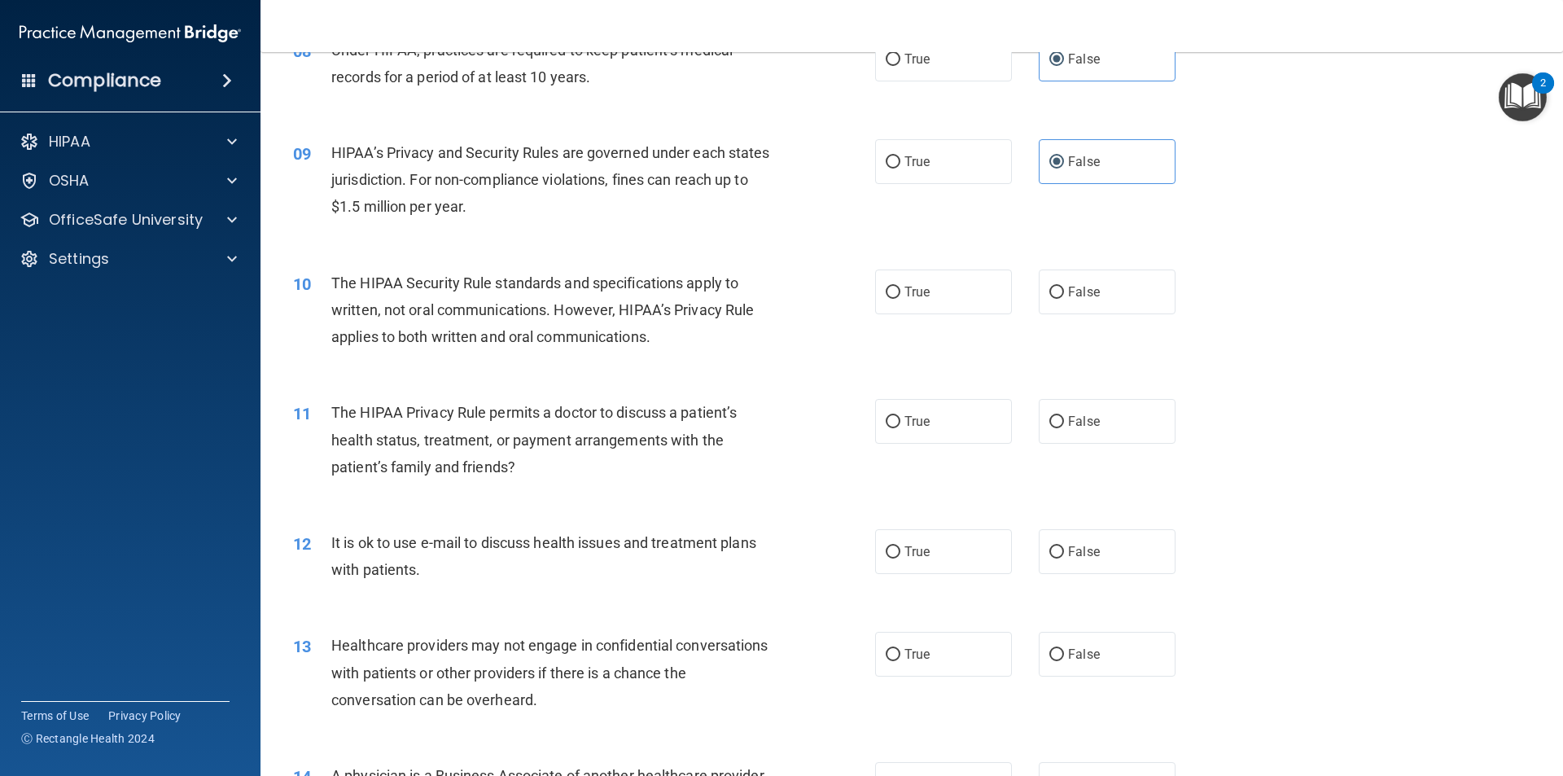
scroll to position [977, 0]
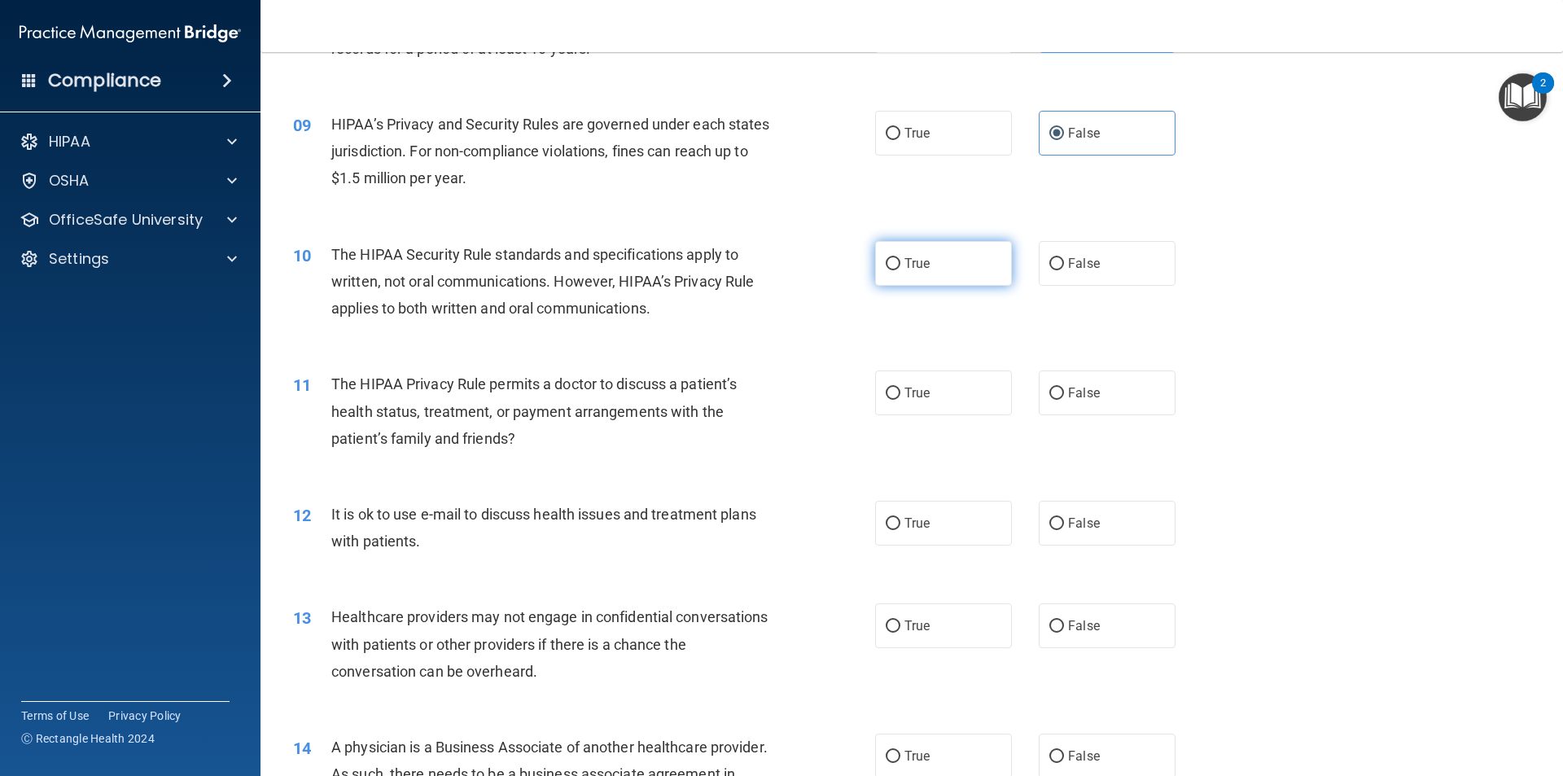
click at [920, 270] on span "True" at bounding box center [916, 263] width 25 height 15
click at [900, 270] on input "True" at bounding box center [893, 264] width 15 height 12
radio input "true"
click at [788, 310] on div "10 The HIPAA Security Rule standards and specifications apply to written, not o…" at bounding box center [584, 286] width 631 height 90
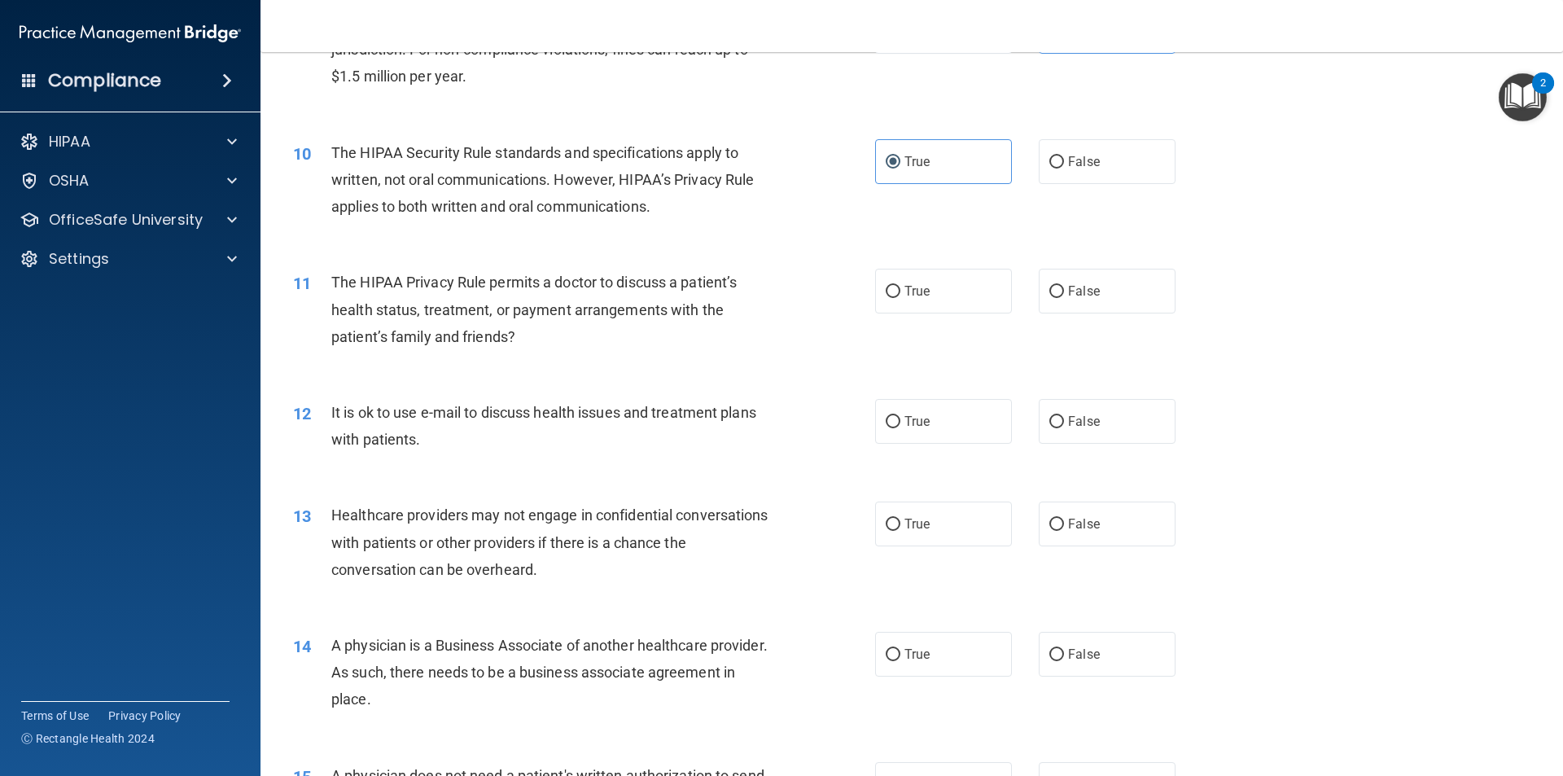
scroll to position [1140, 0]
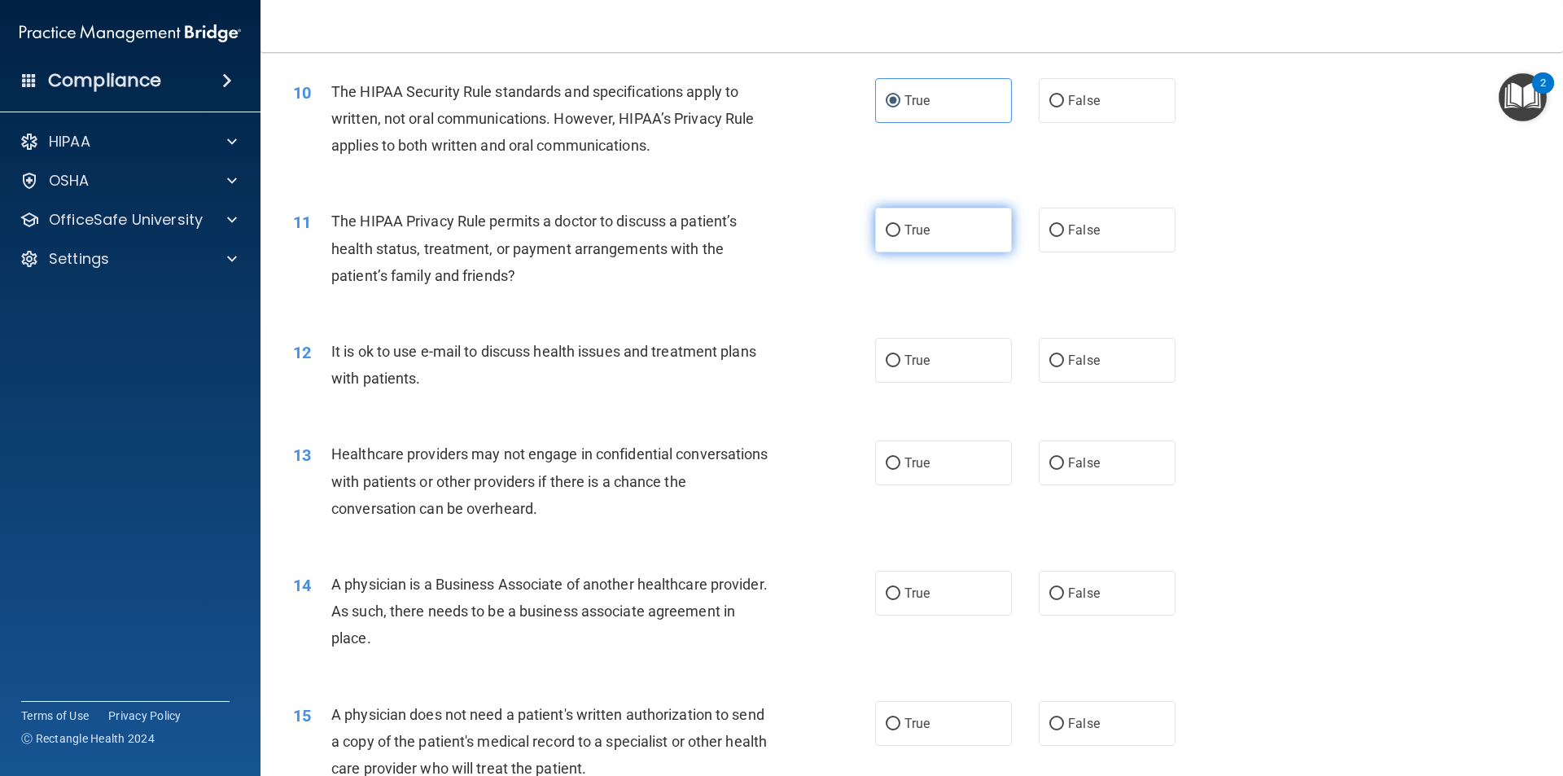
click at [974, 222] on label "True" at bounding box center [943, 230] width 137 height 45
click at [900, 225] on input "True" at bounding box center [893, 231] width 15 height 12
radio input "true"
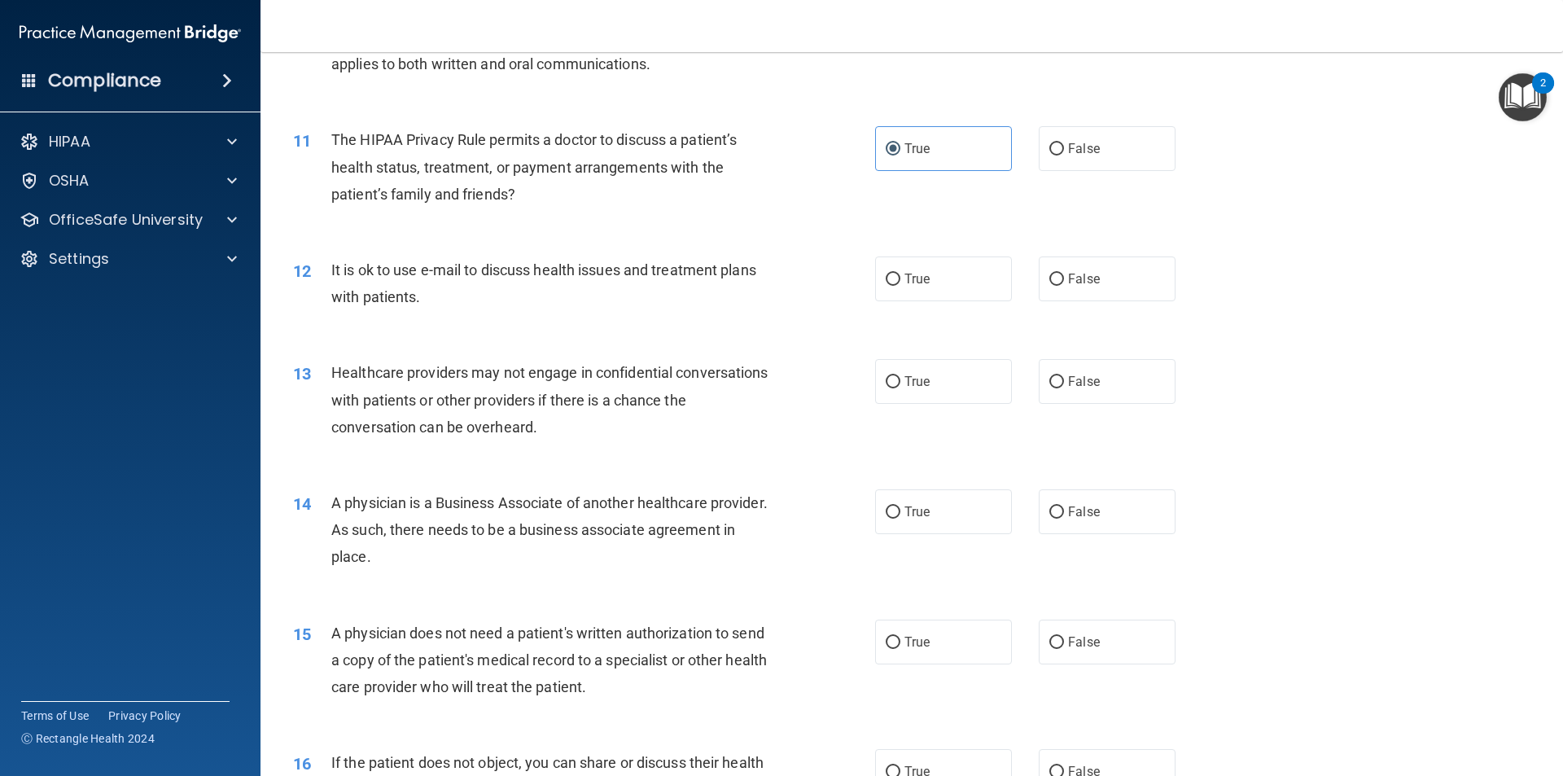
scroll to position [1303, 0]
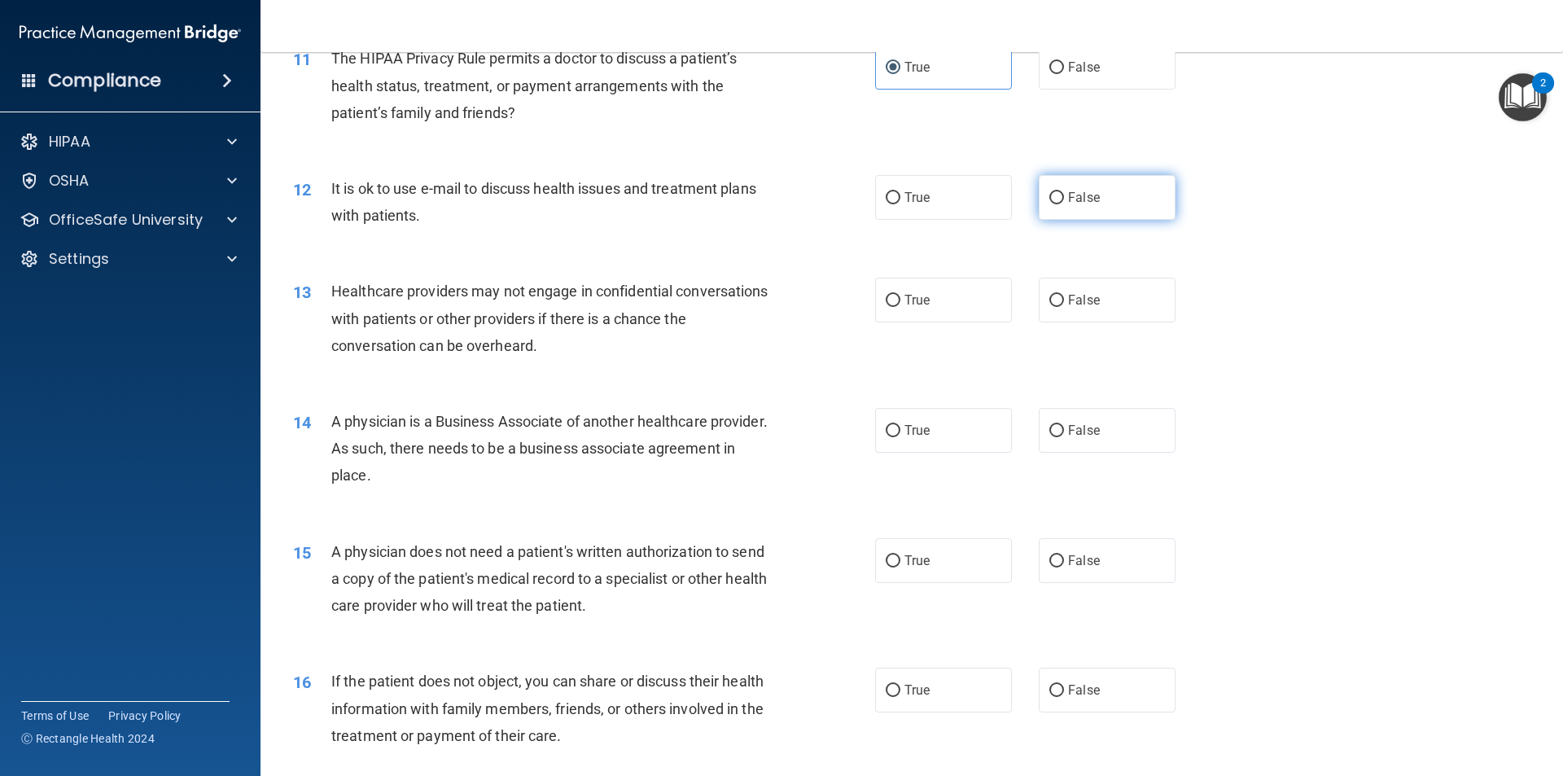
click at [1083, 205] on label "False" at bounding box center [1107, 197] width 137 height 45
click at [1064, 204] on input "False" at bounding box center [1056, 198] width 15 height 12
radio input "true"
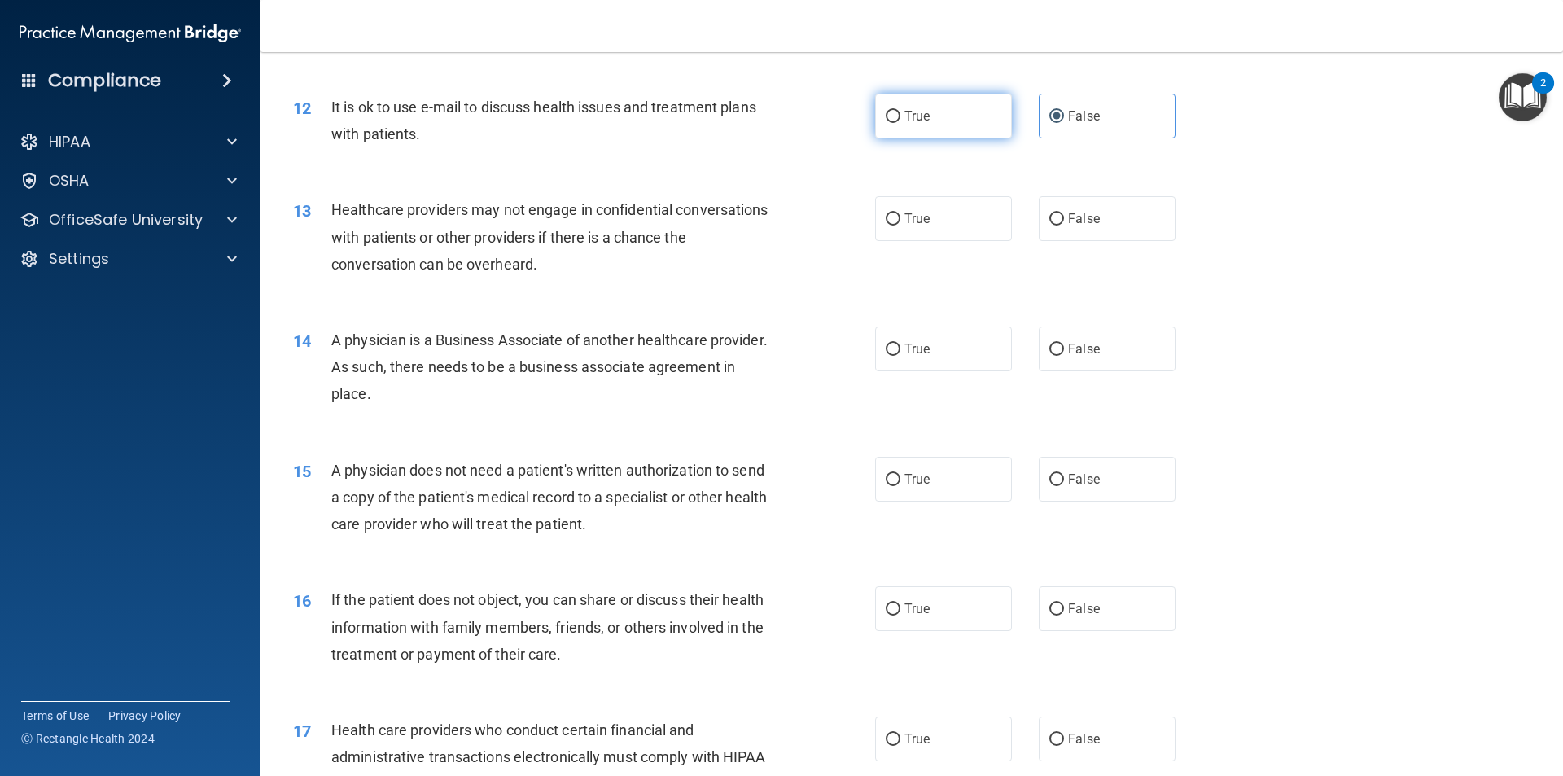
click at [923, 120] on span "True" at bounding box center [916, 115] width 25 height 15
click at [900, 120] on input "True" at bounding box center [893, 117] width 15 height 12
radio input "true"
radio input "false"
click at [789, 169] on div "12 It is ok to use e-mail to discuss health issues and treatment plans with pat…" at bounding box center [912, 124] width 1262 height 103
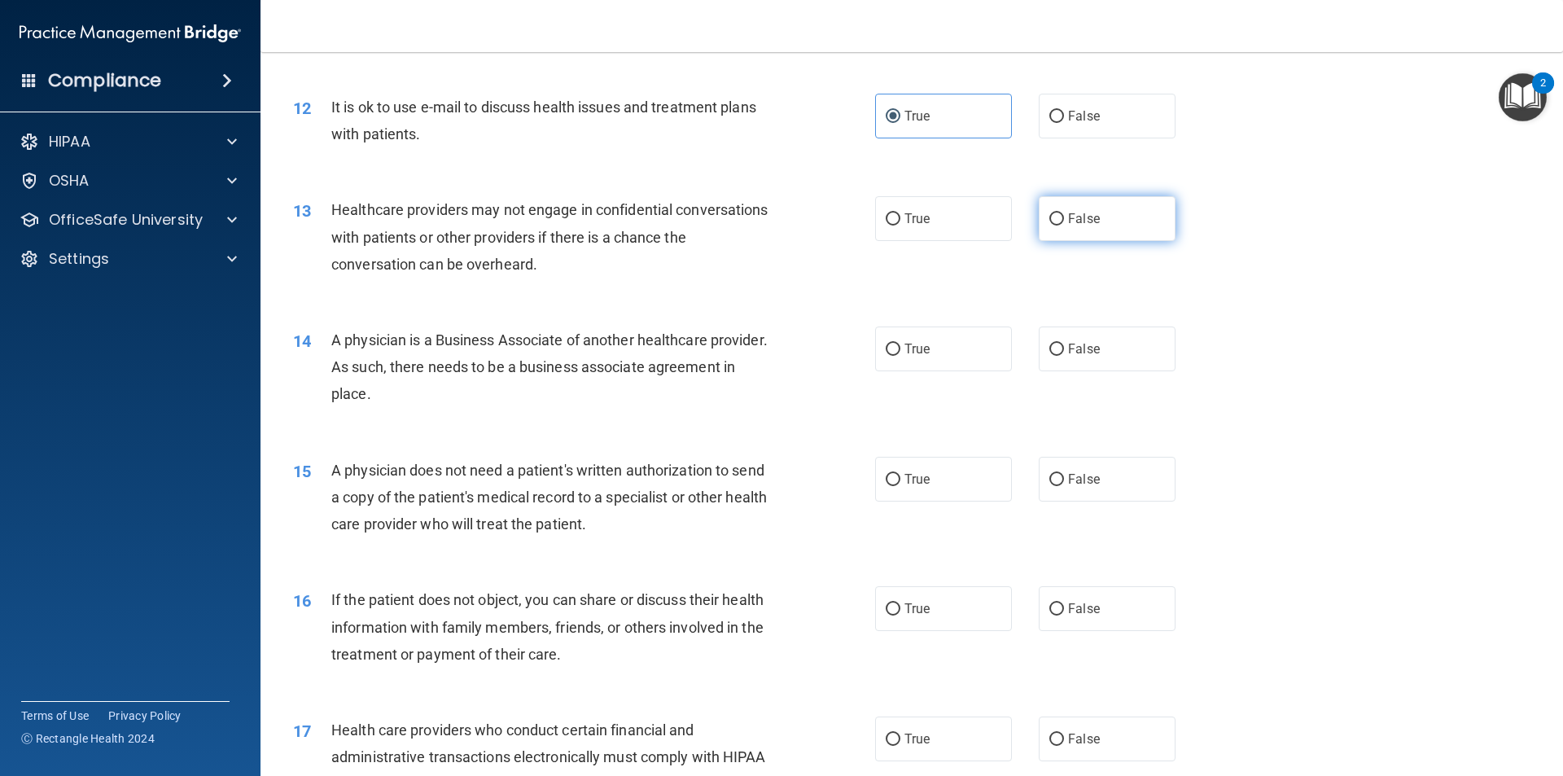
click at [1122, 211] on label "False" at bounding box center [1107, 218] width 137 height 45
click at [1064, 213] on input "False" at bounding box center [1056, 219] width 15 height 12
radio input "true"
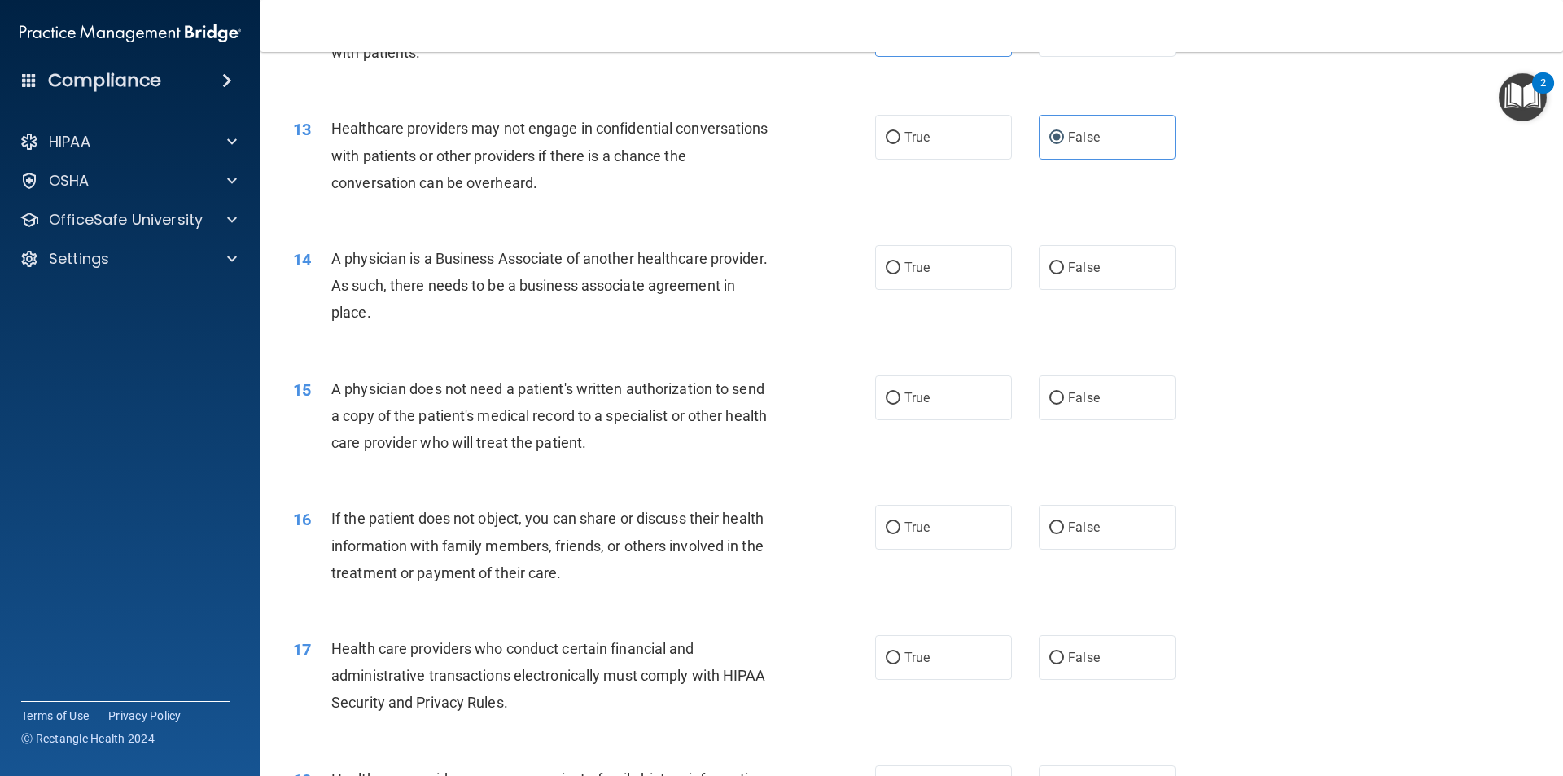
scroll to position [1547, 0]
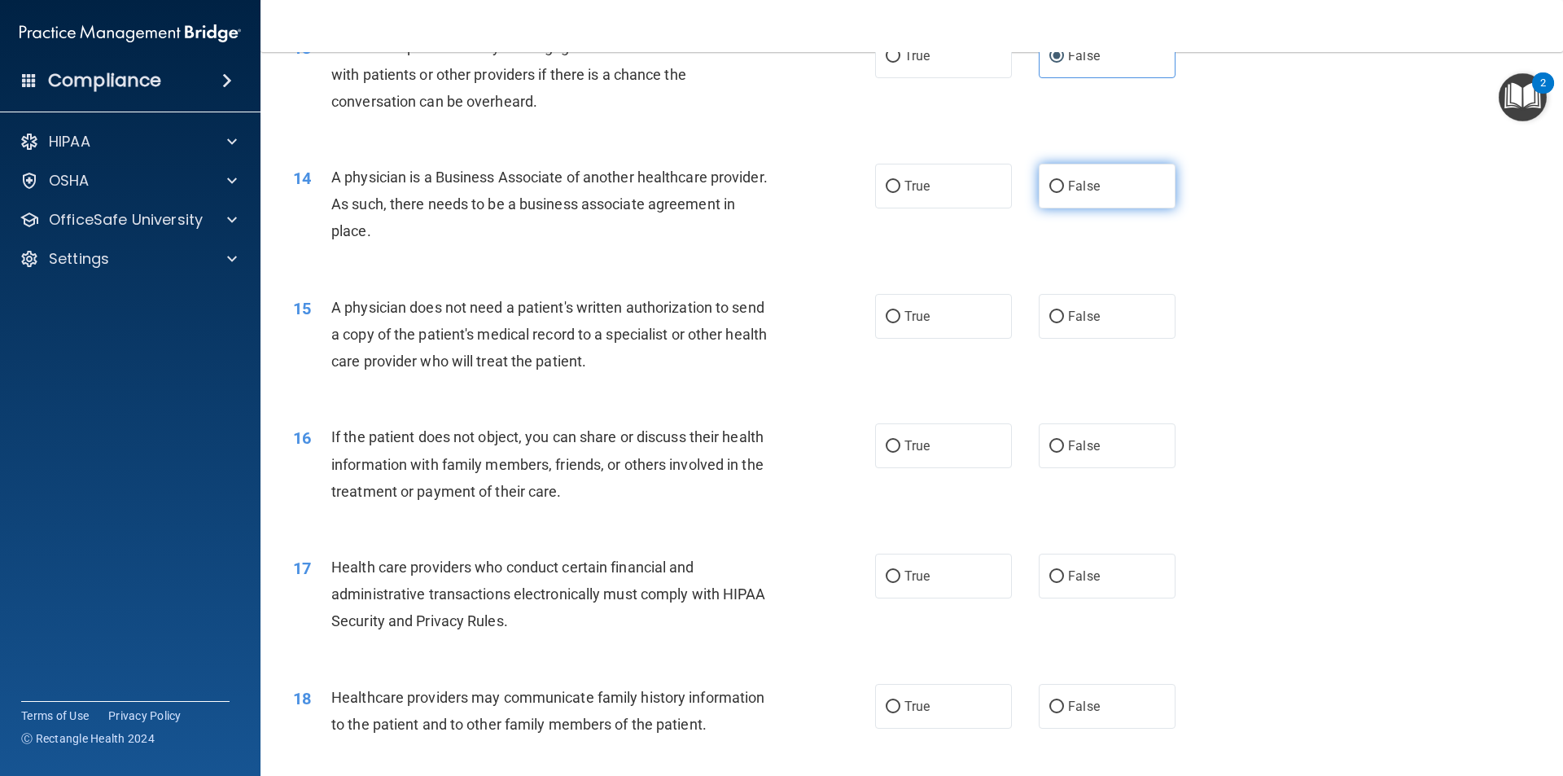
click at [1078, 178] on span "False" at bounding box center [1084, 185] width 32 height 15
click at [1064, 181] on input "False" at bounding box center [1056, 187] width 15 height 12
radio input "true"
click at [939, 318] on label "True" at bounding box center [943, 316] width 137 height 45
click at [900, 318] on input "True" at bounding box center [893, 317] width 15 height 12
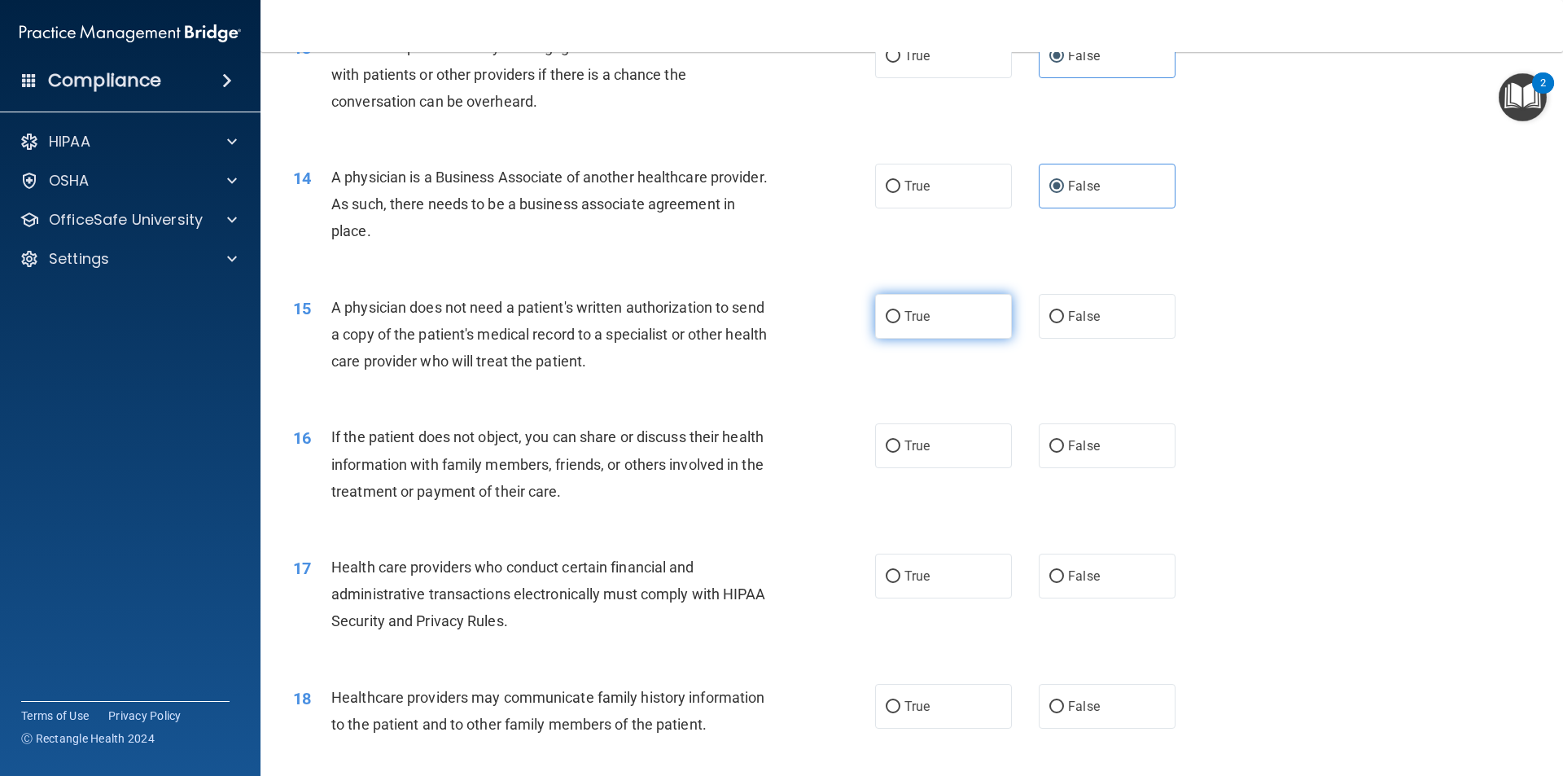
radio input "true"
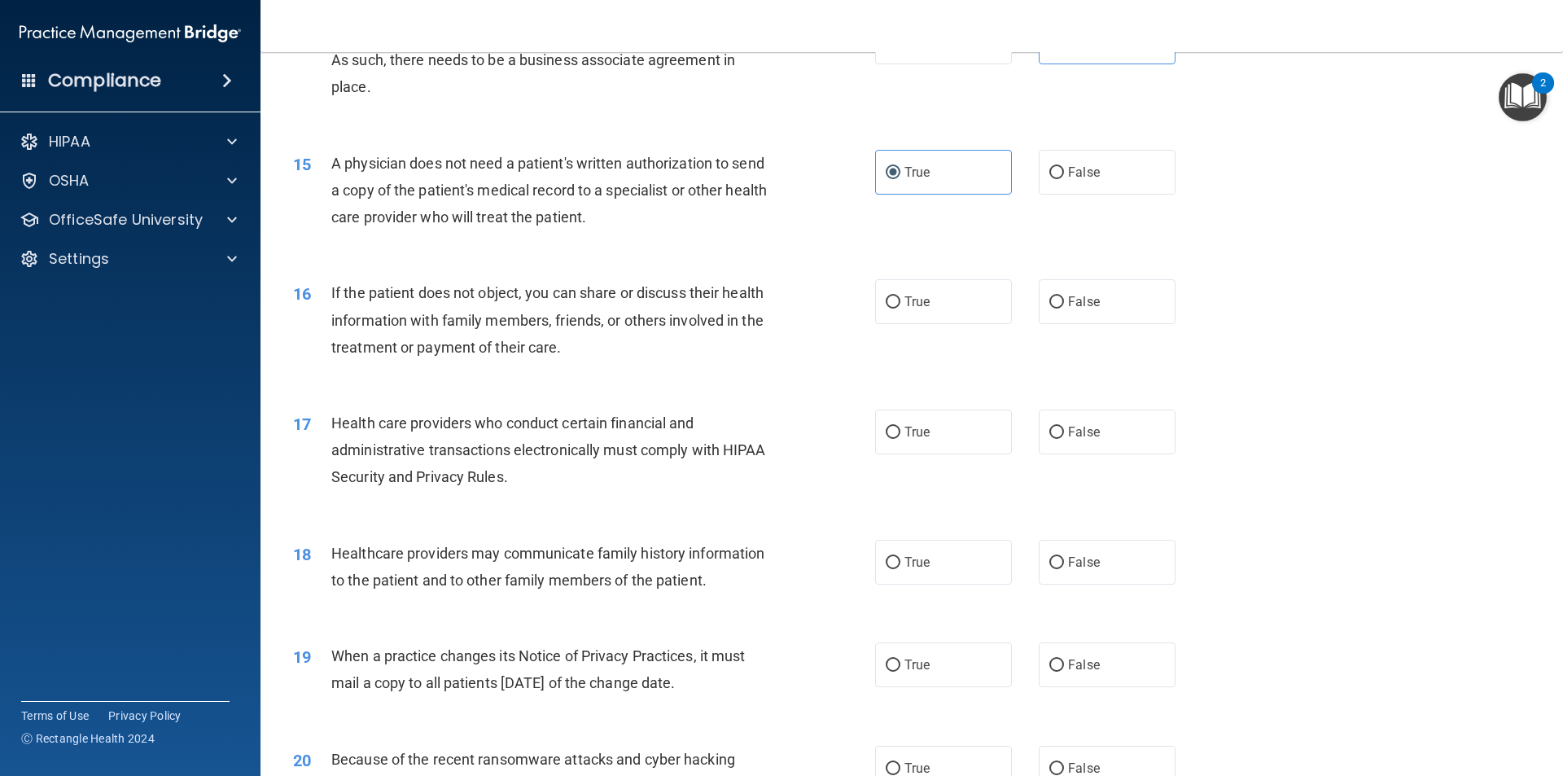
scroll to position [1710, 0]
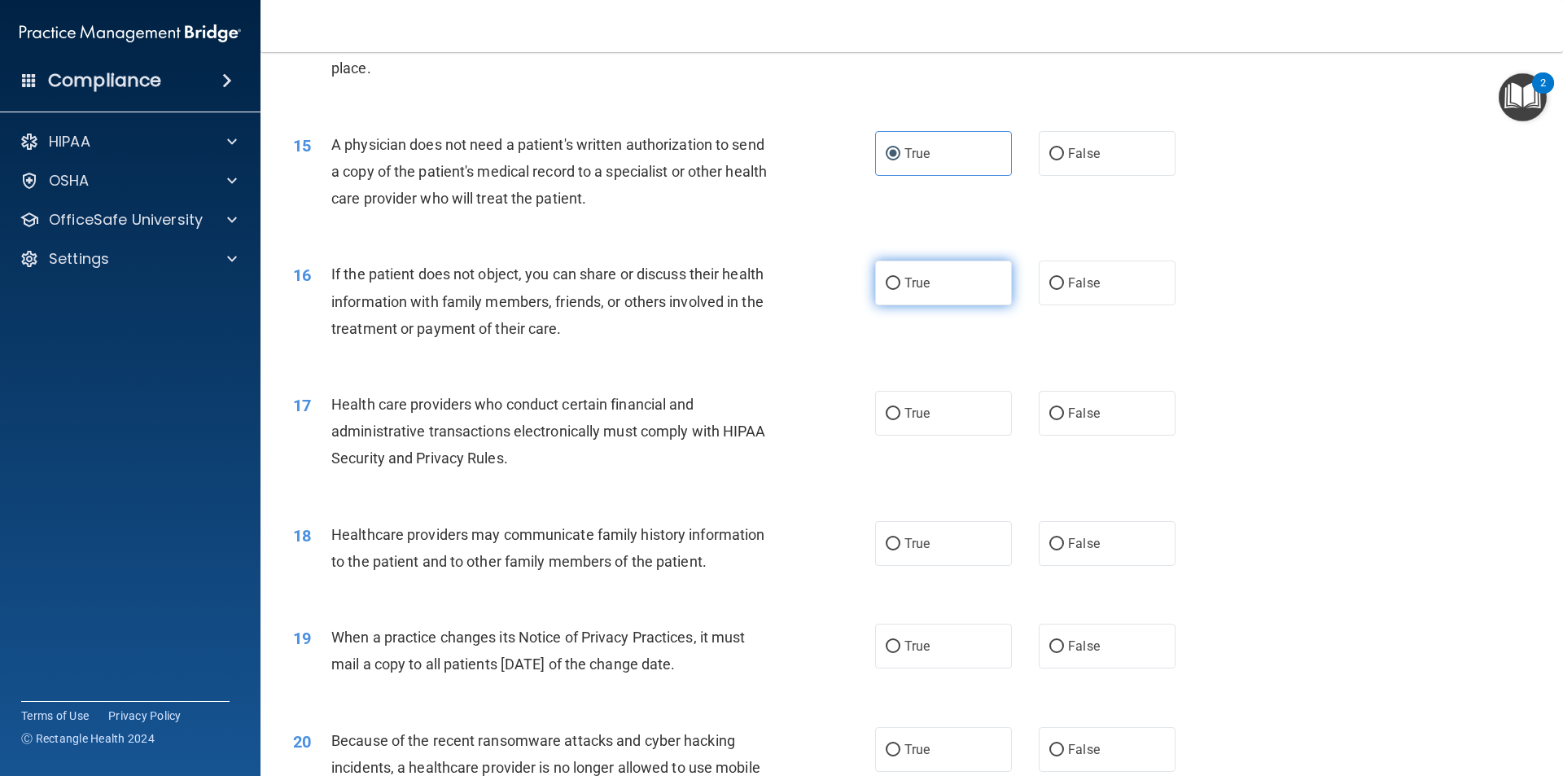
click at [946, 278] on label "True" at bounding box center [943, 283] width 137 height 45
click at [900, 278] on input "True" at bounding box center [893, 284] width 15 height 12
radio input "true"
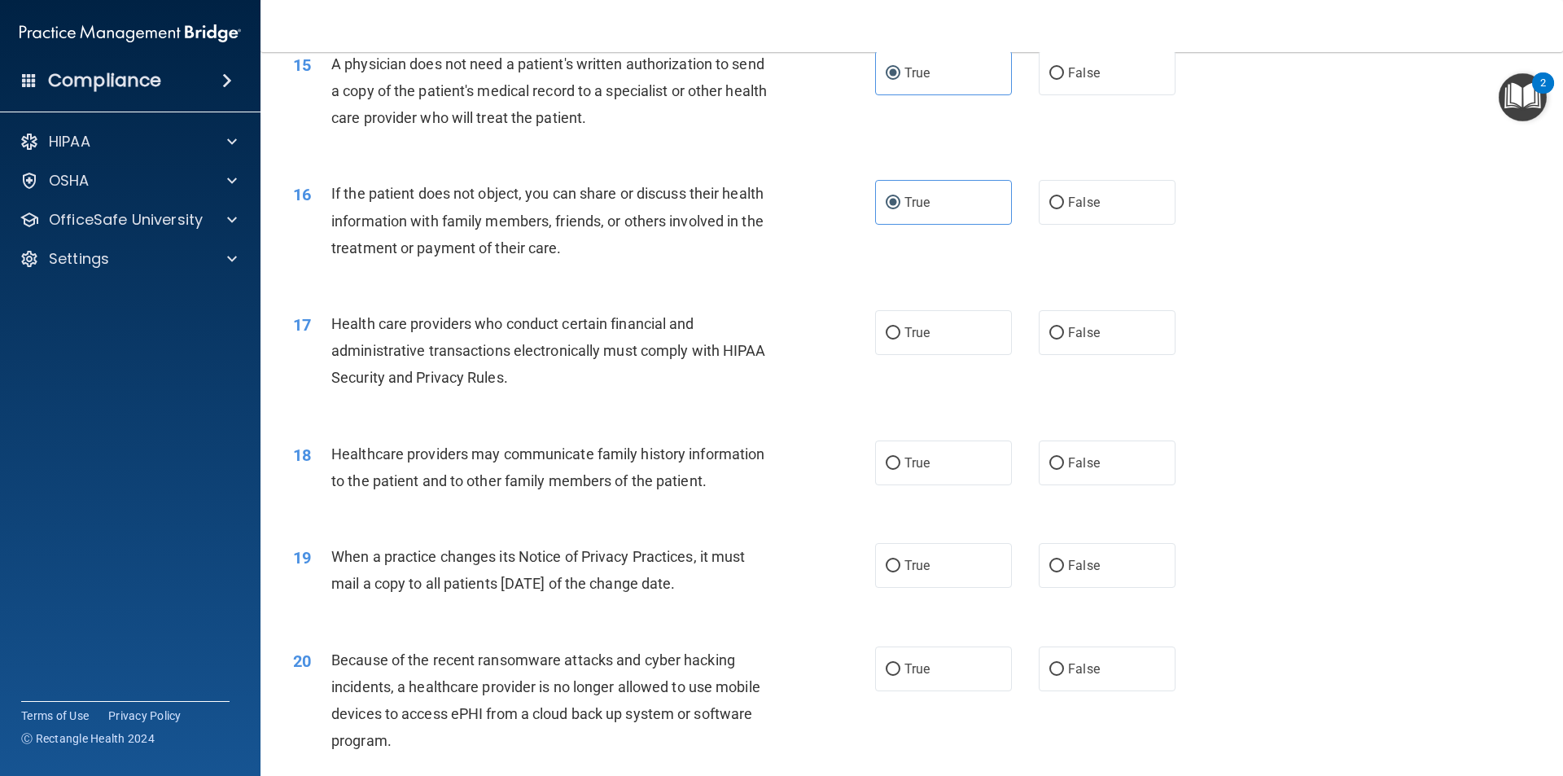
scroll to position [1872, 0]
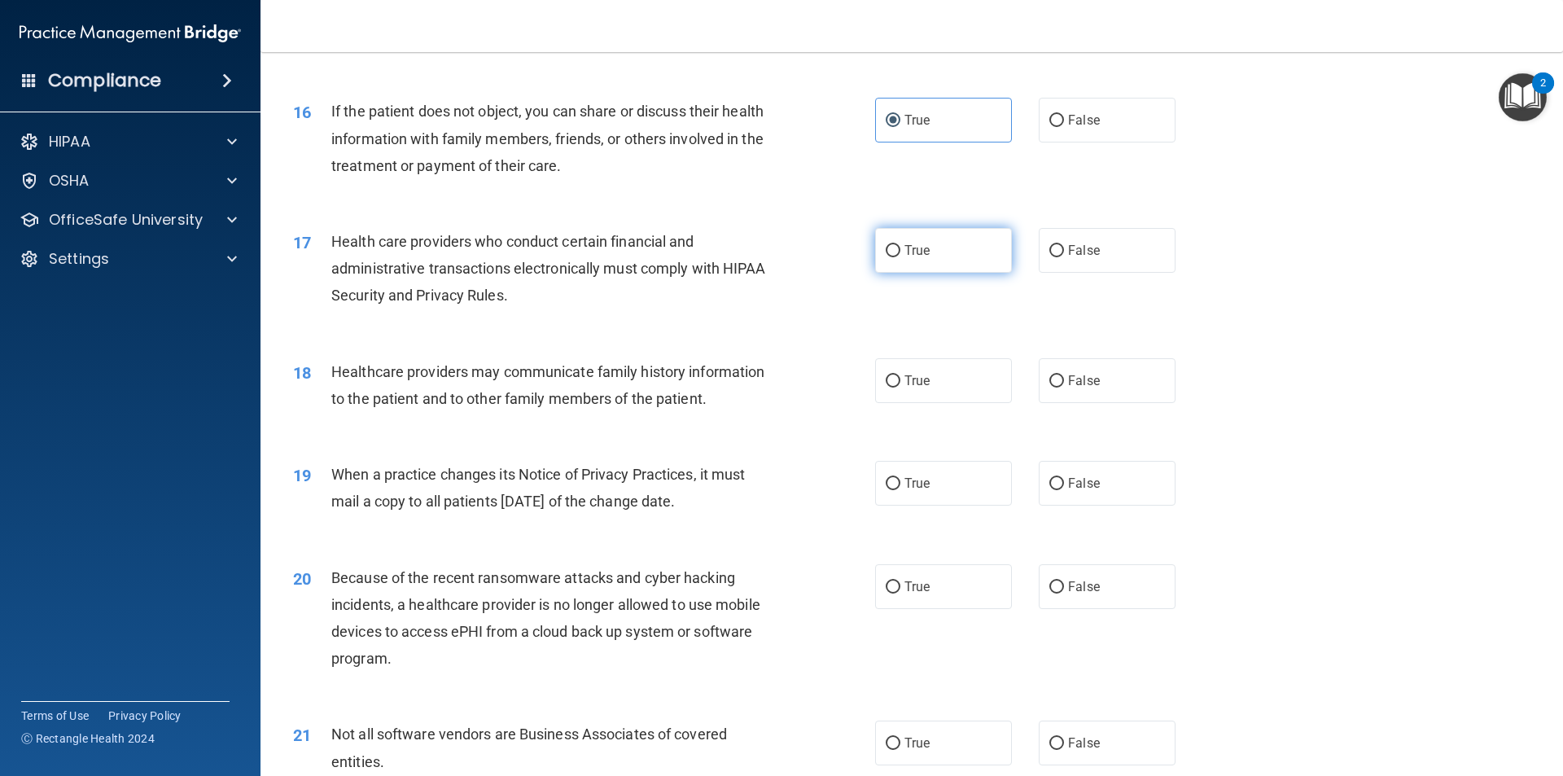
click at [972, 238] on label "True" at bounding box center [943, 250] width 137 height 45
click at [900, 245] on input "True" at bounding box center [893, 251] width 15 height 12
radio input "true"
click at [1103, 380] on label "False" at bounding box center [1107, 380] width 137 height 45
click at [1064, 380] on input "False" at bounding box center [1056, 381] width 15 height 12
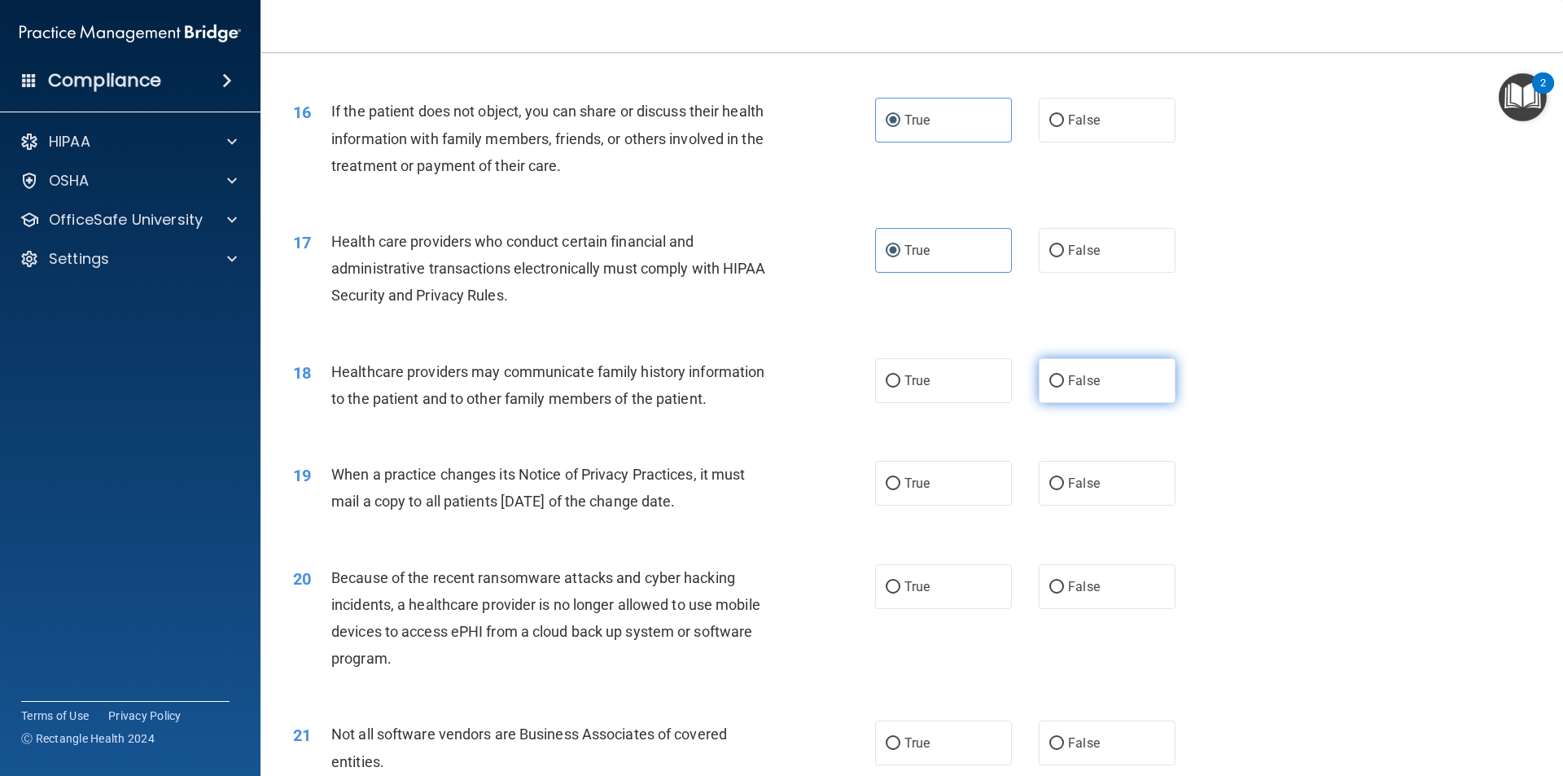
radio input "true"
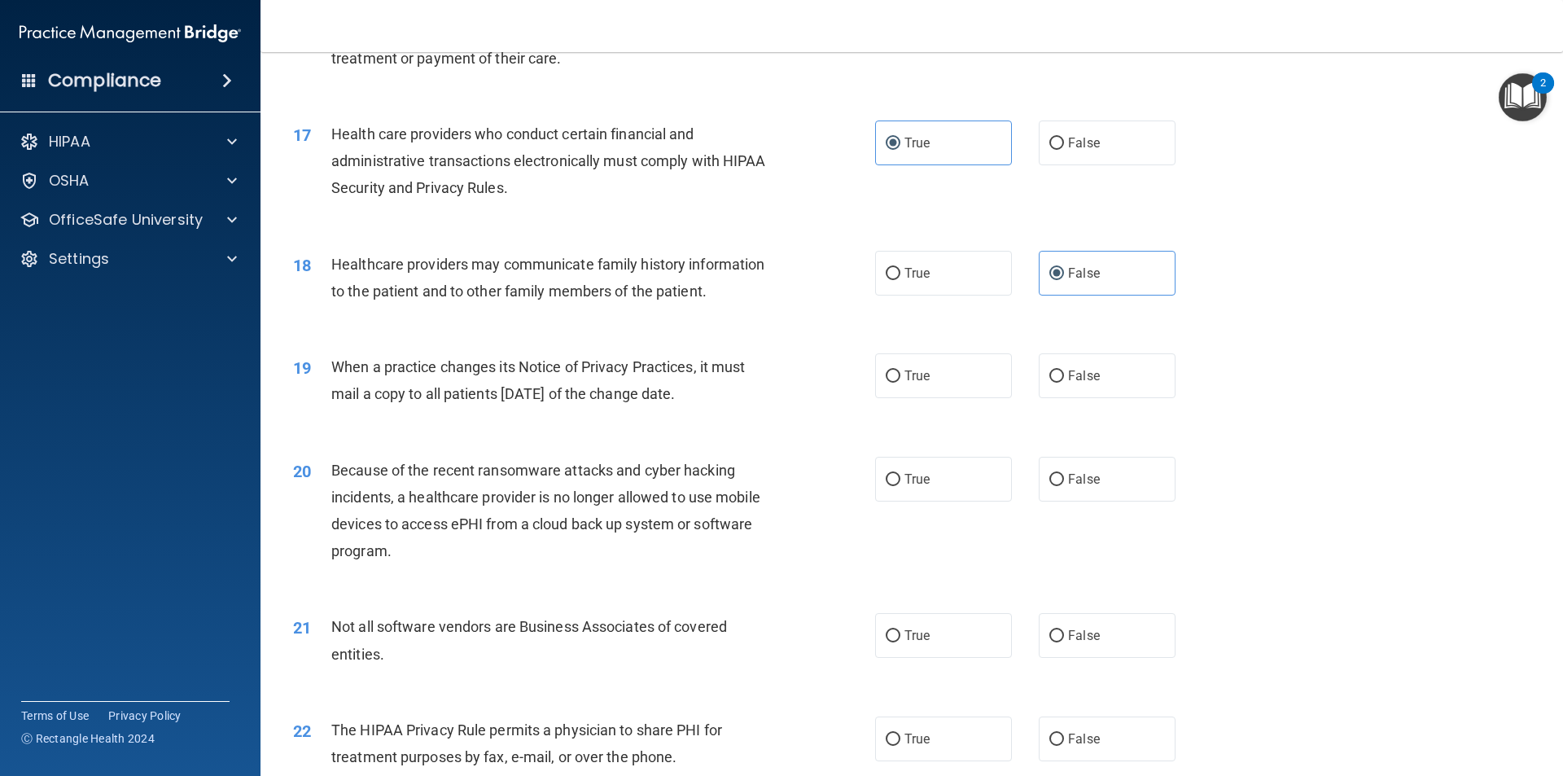
scroll to position [2035, 0]
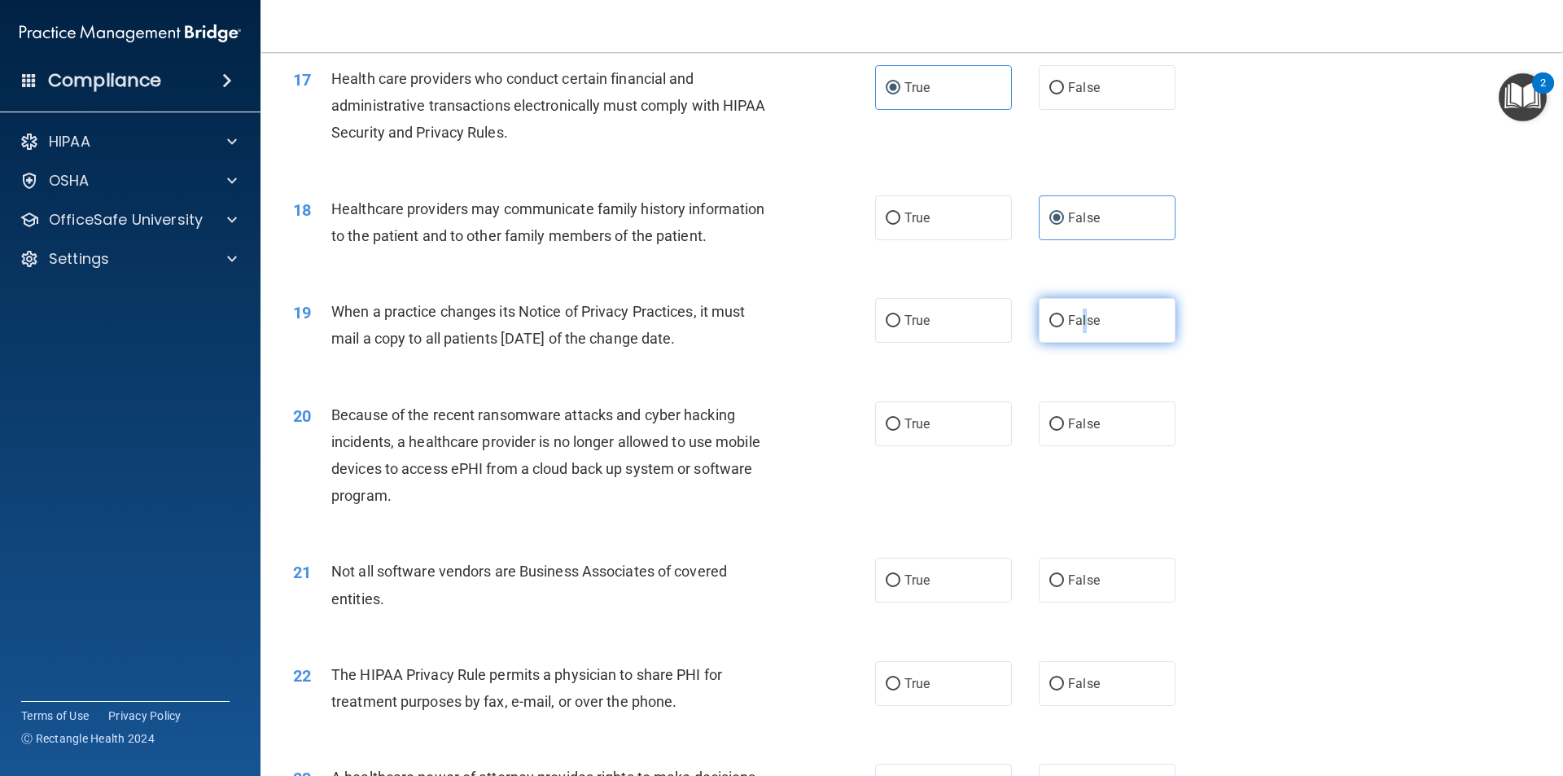
click at [1078, 313] on span "False" at bounding box center [1084, 320] width 32 height 15
click at [1133, 326] on label "False" at bounding box center [1107, 320] width 137 height 45
click at [1064, 326] on input "False" at bounding box center [1056, 321] width 15 height 12
radio input "true"
click at [1093, 427] on label "False" at bounding box center [1107, 423] width 137 height 45
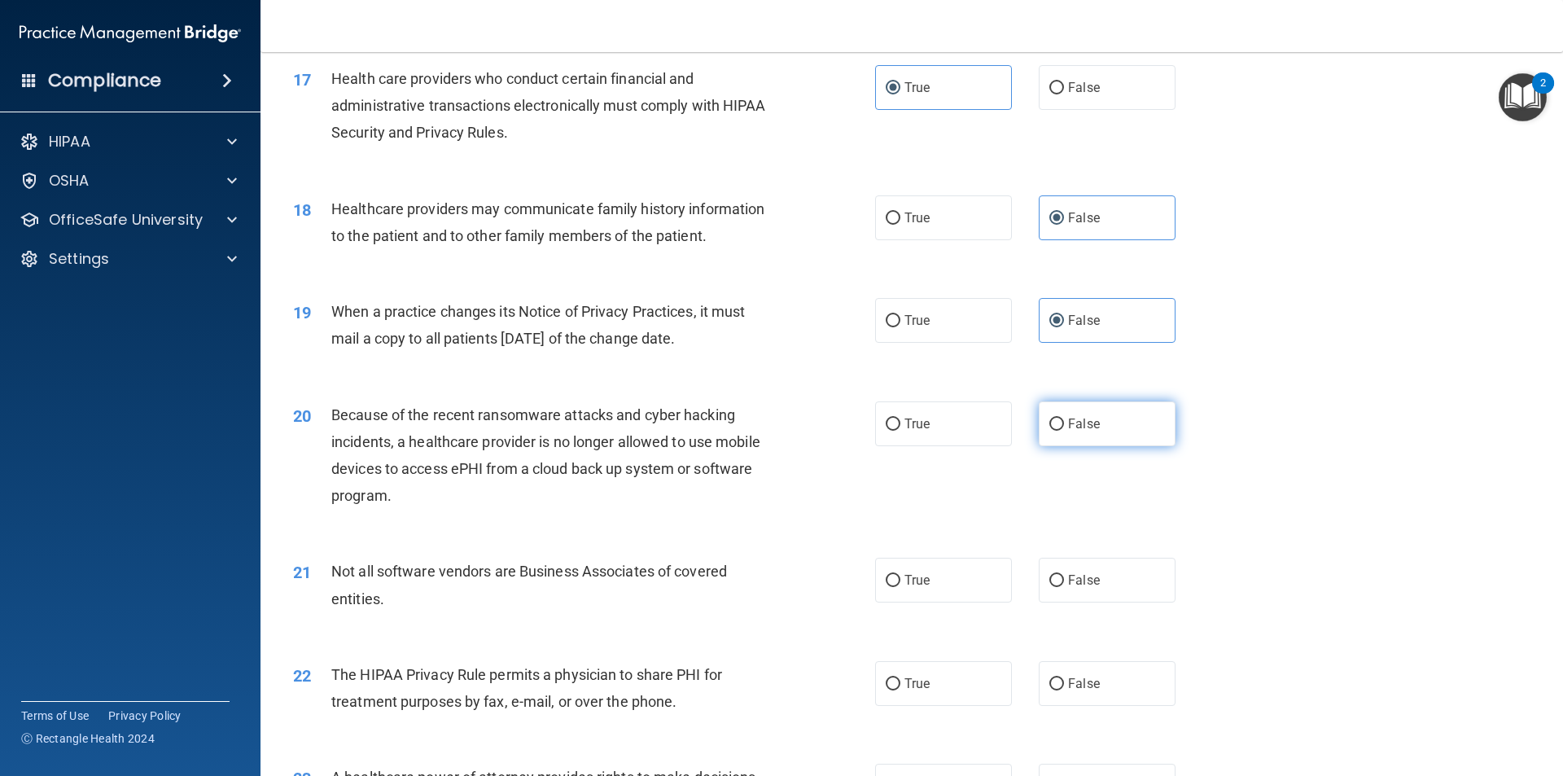
click at [1064, 427] on input "False" at bounding box center [1056, 424] width 15 height 12
radio input "true"
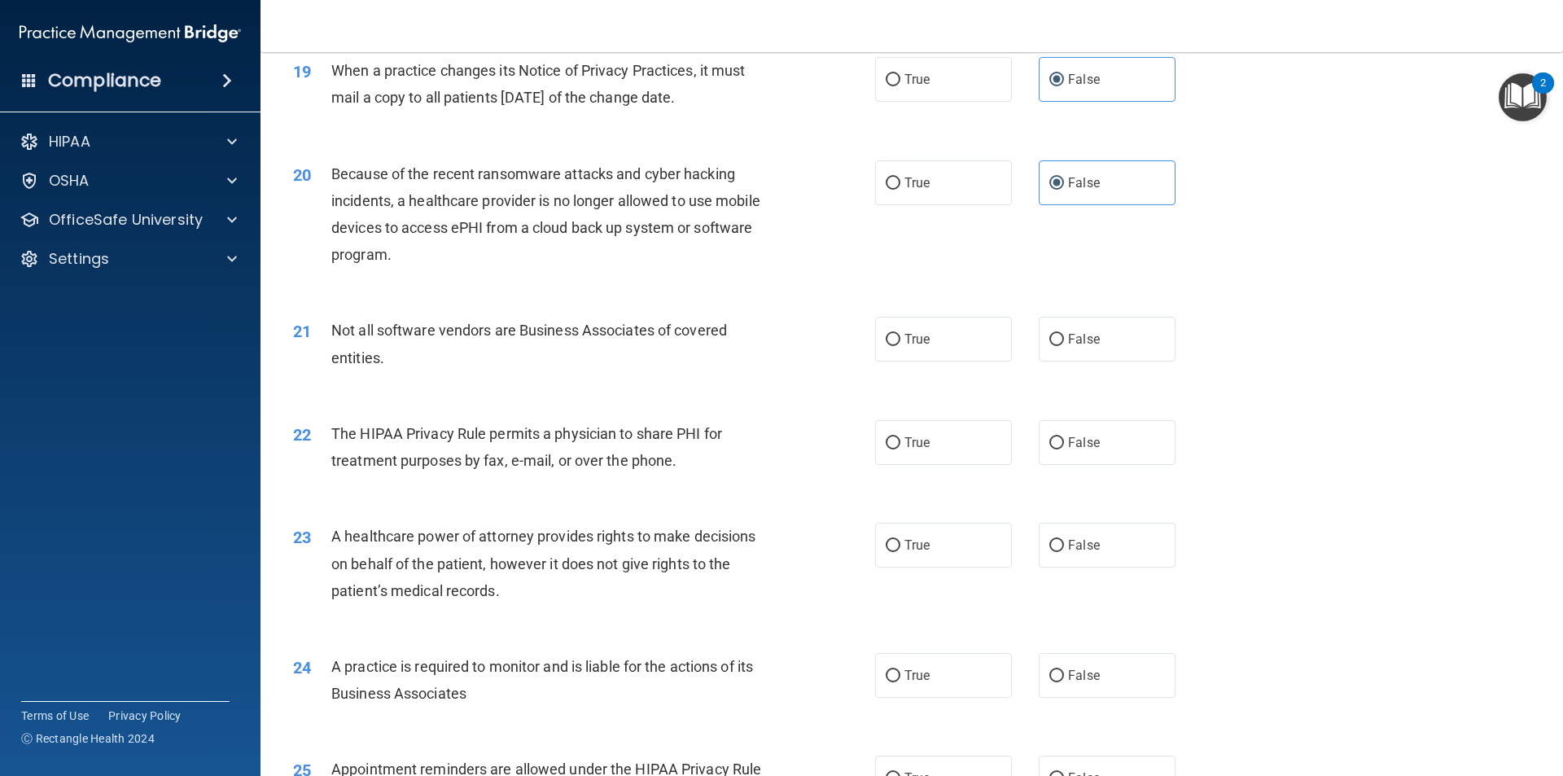
scroll to position [2279, 0]
click at [1055, 336] on input "False" at bounding box center [1056, 337] width 15 height 12
radio input "true"
click at [924, 352] on label "True" at bounding box center [943, 335] width 137 height 45
click at [900, 343] on input "True" at bounding box center [893, 337] width 15 height 12
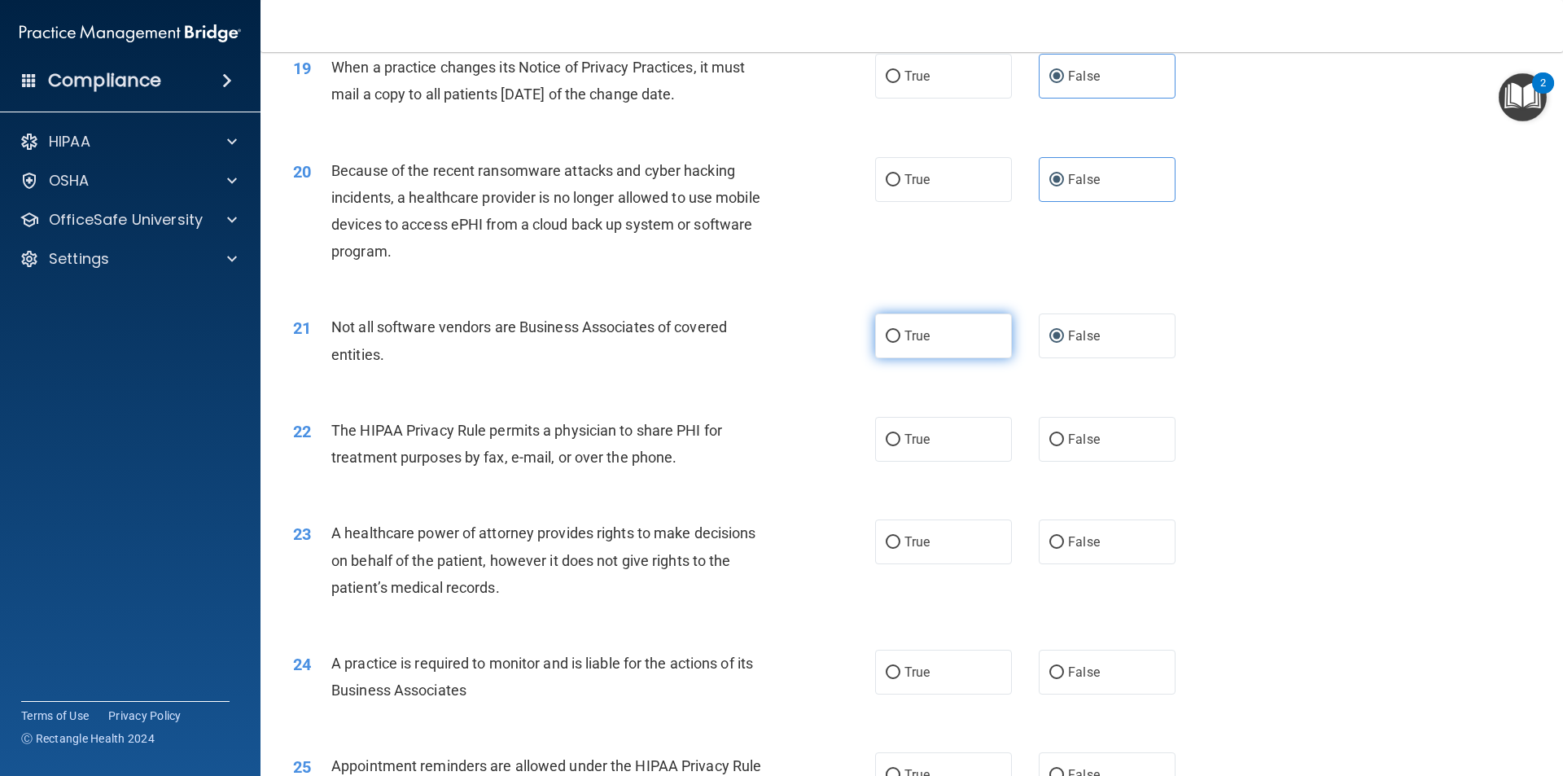
radio input "true"
radio input "false"
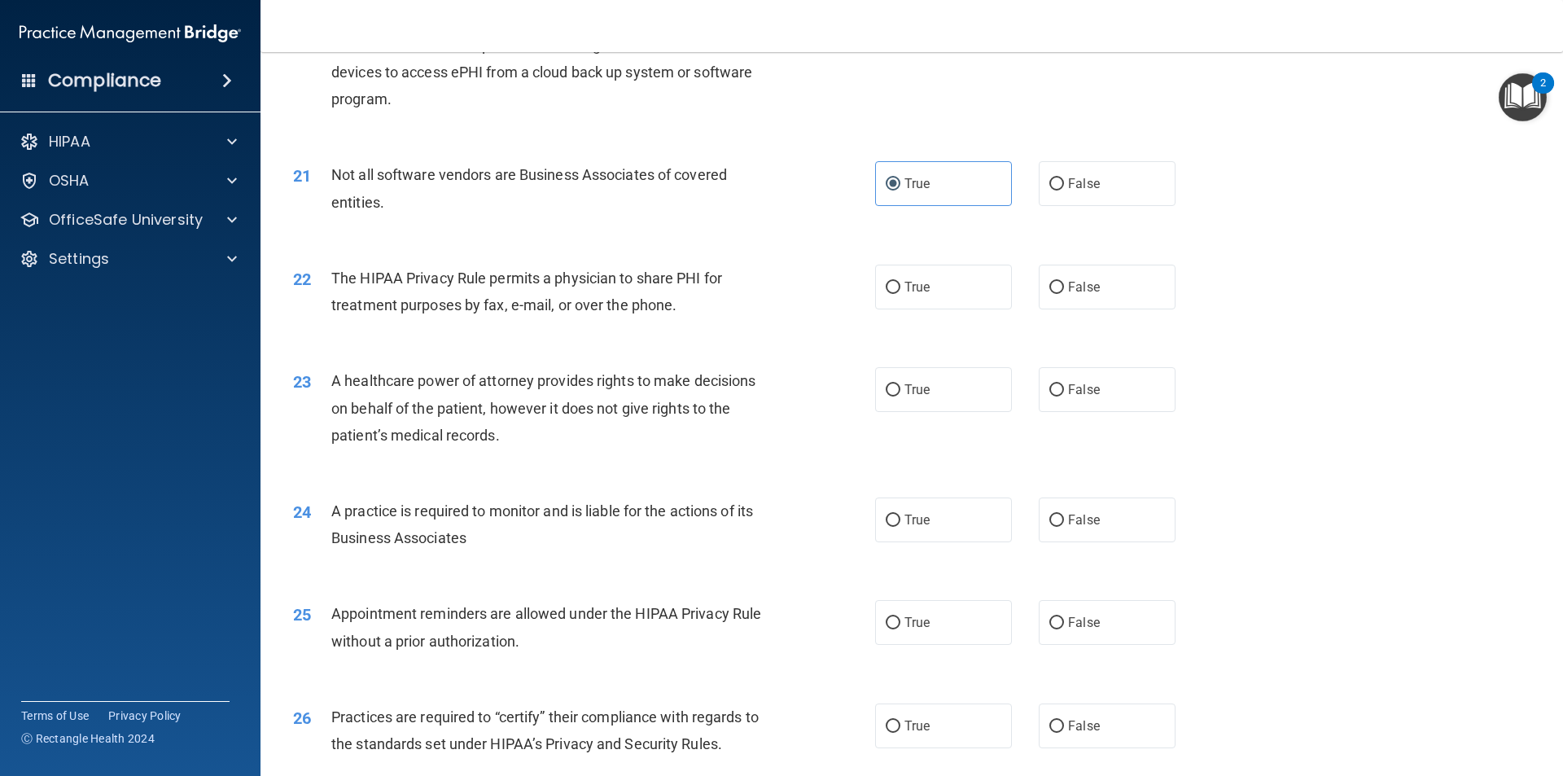
scroll to position [2442, 0]
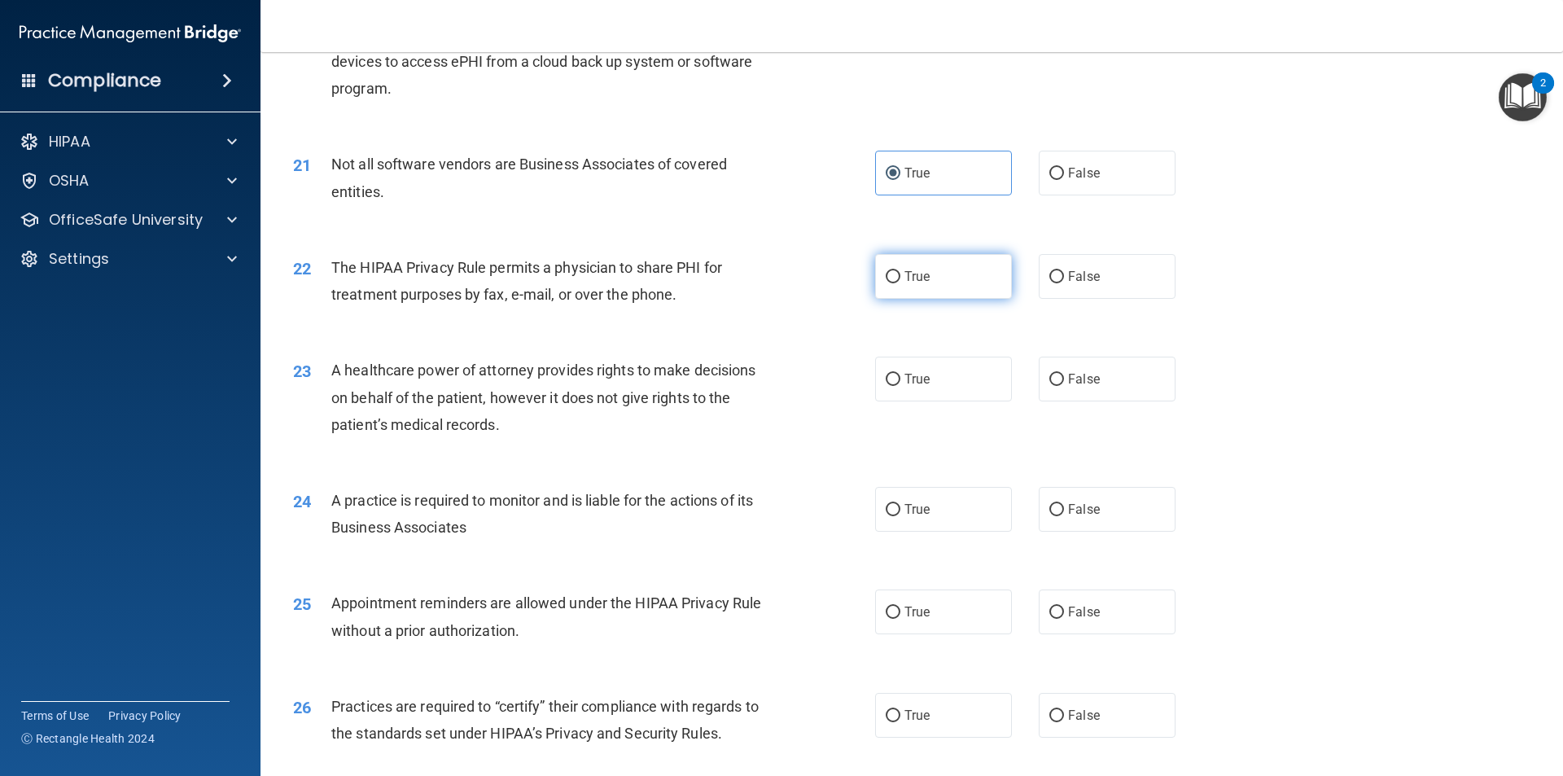
click at [957, 287] on label "True" at bounding box center [943, 276] width 137 height 45
click at [900, 283] on input "True" at bounding box center [893, 277] width 15 height 12
radio input "true"
click at [1087, 388] on label "False" at bounding box center [1107, 379] width 137 height 45
click at [1064, 386] on input "False" at bounding box center [1056, 380] width 15 height 12
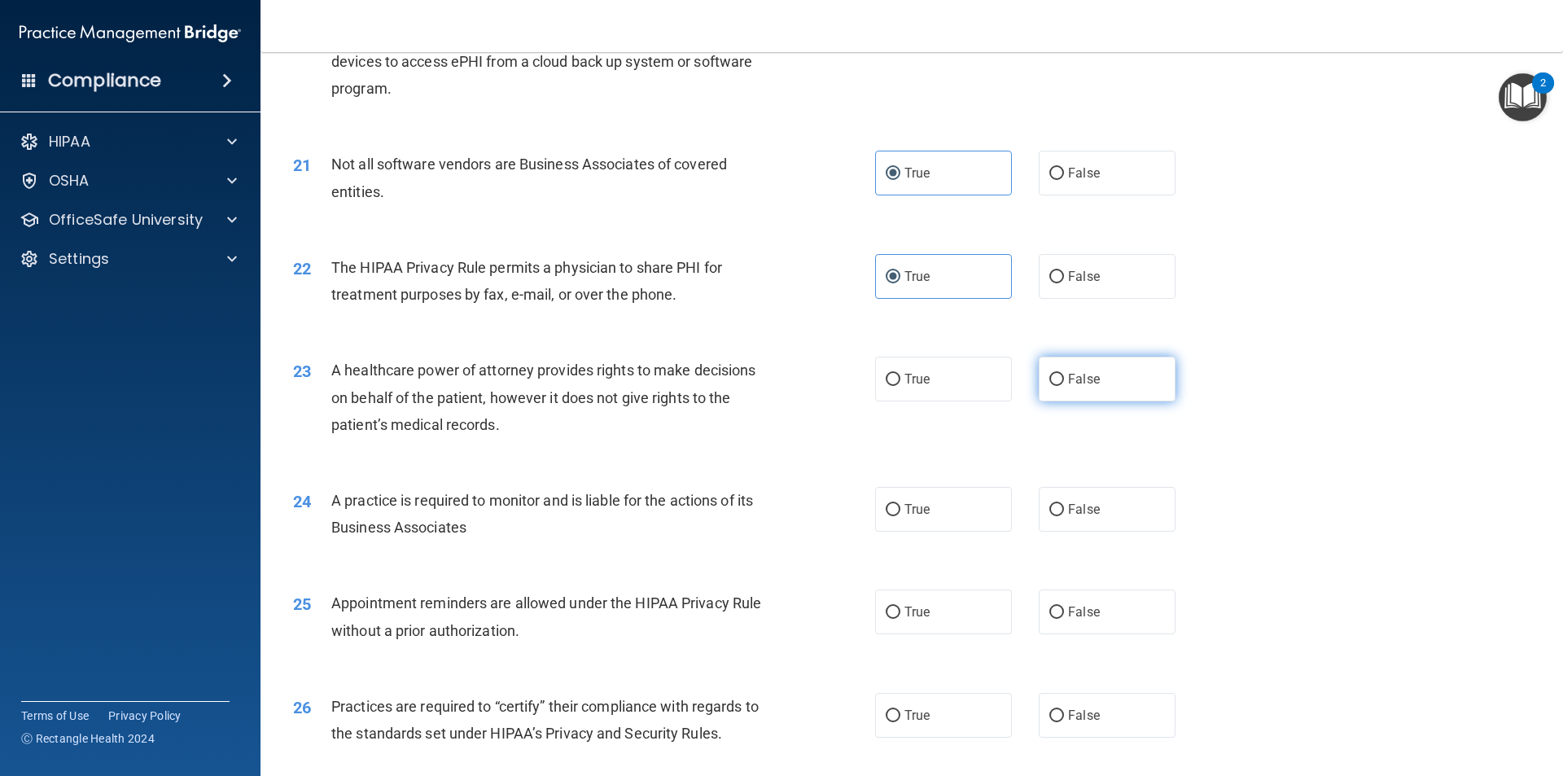
radio input "true"
click at [1132, 500] on label "False" at bounding box center [1107, 509] width 137 height 45
click at [1064, 504] on input "False" at bounding box center [1056, 510] width 15 height 12
radio input "true"
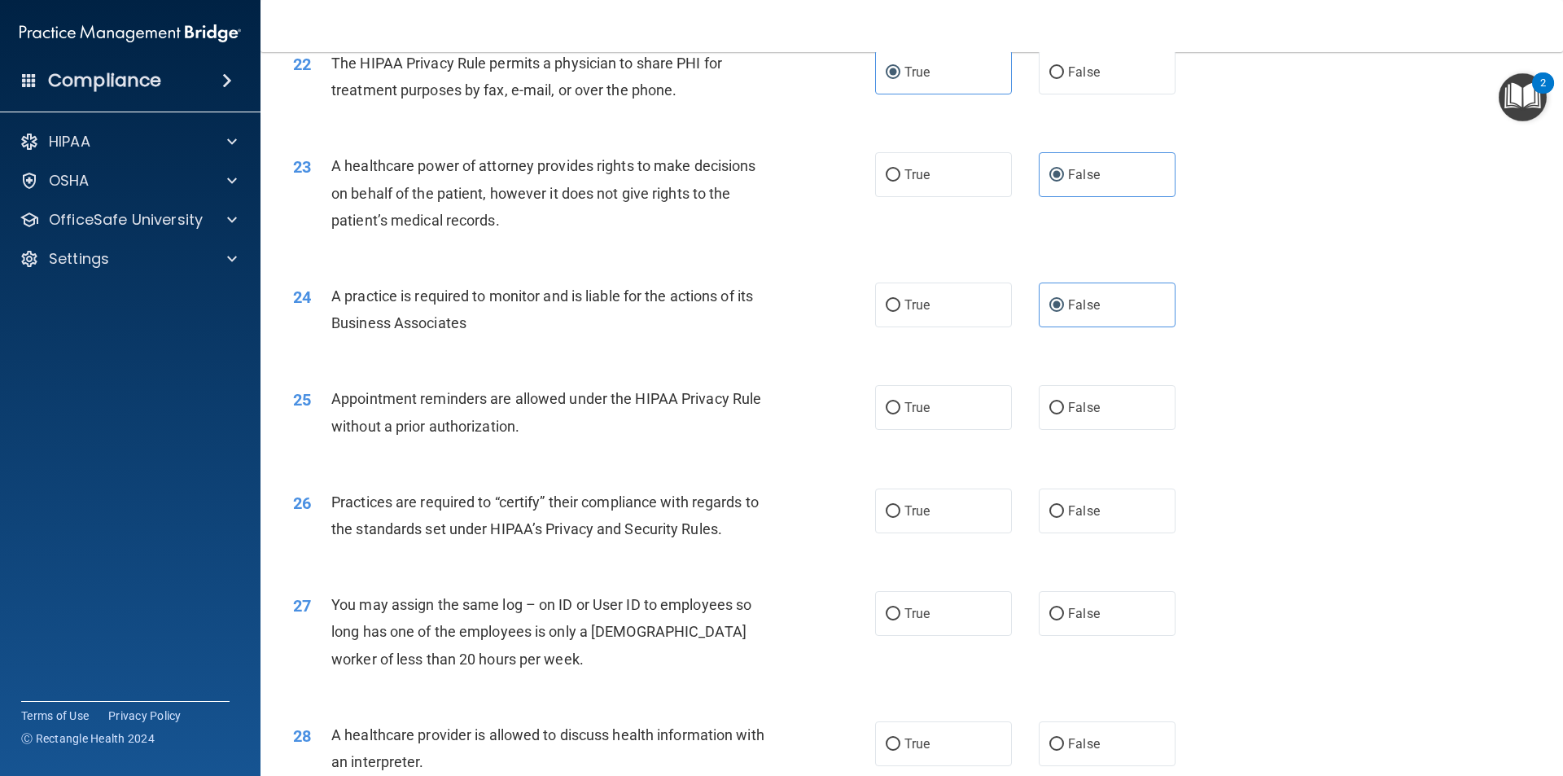
scroll to position [2687, 0]
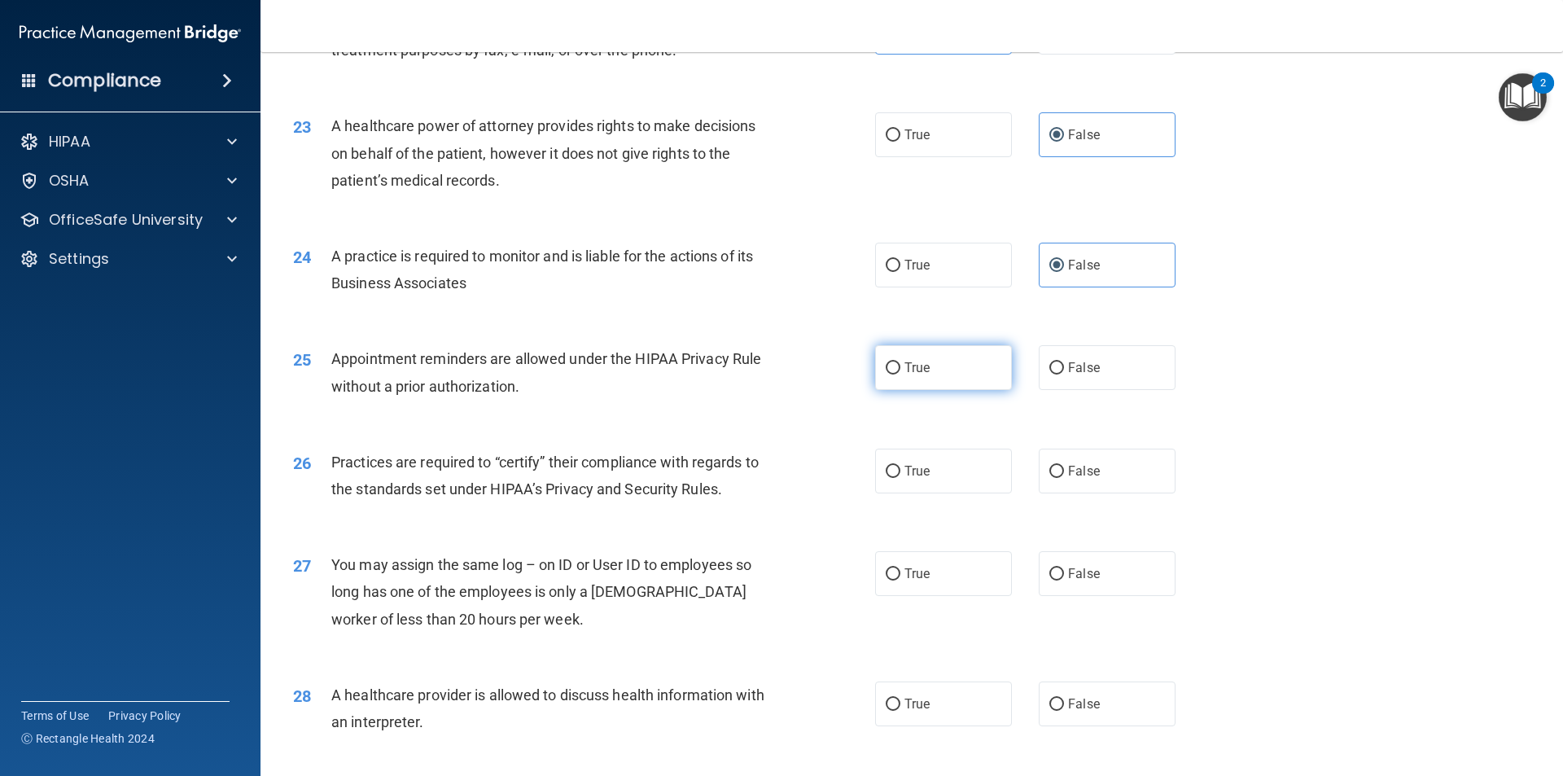
click at [961, 370] on label "True" at bounding box center [943, 367] width 137 height 45
click at [900, 370] on input "True" at bounding box center [893, 368] width 15 height 12
radio input "true"
click at [1136, 475] on label "False" at bounding box center [1107, 471] width 137 height 45
click at [1064, 475] on input "False" at bounding box center [1056, 472] width 15 height 12
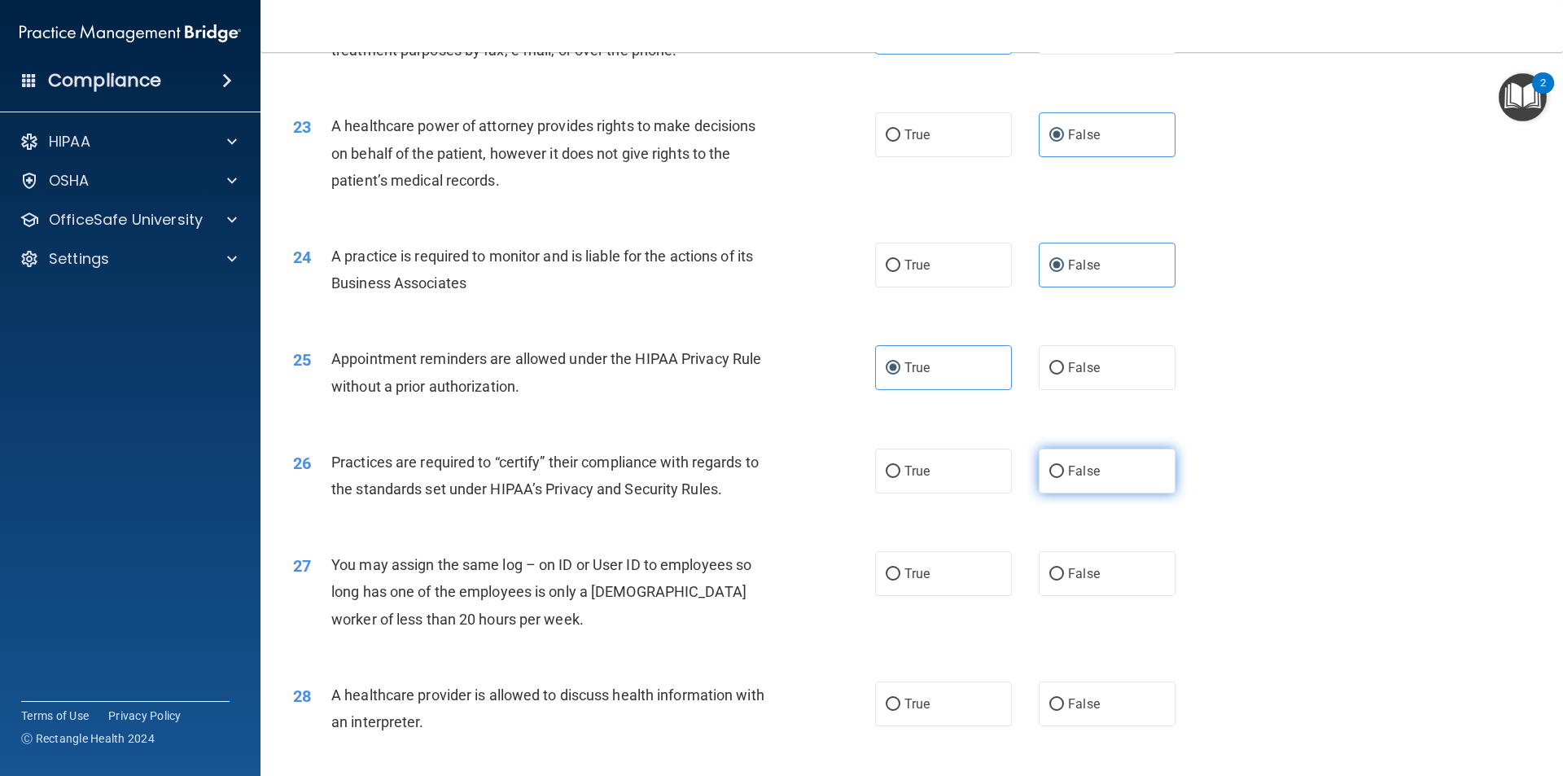
radio input "true"
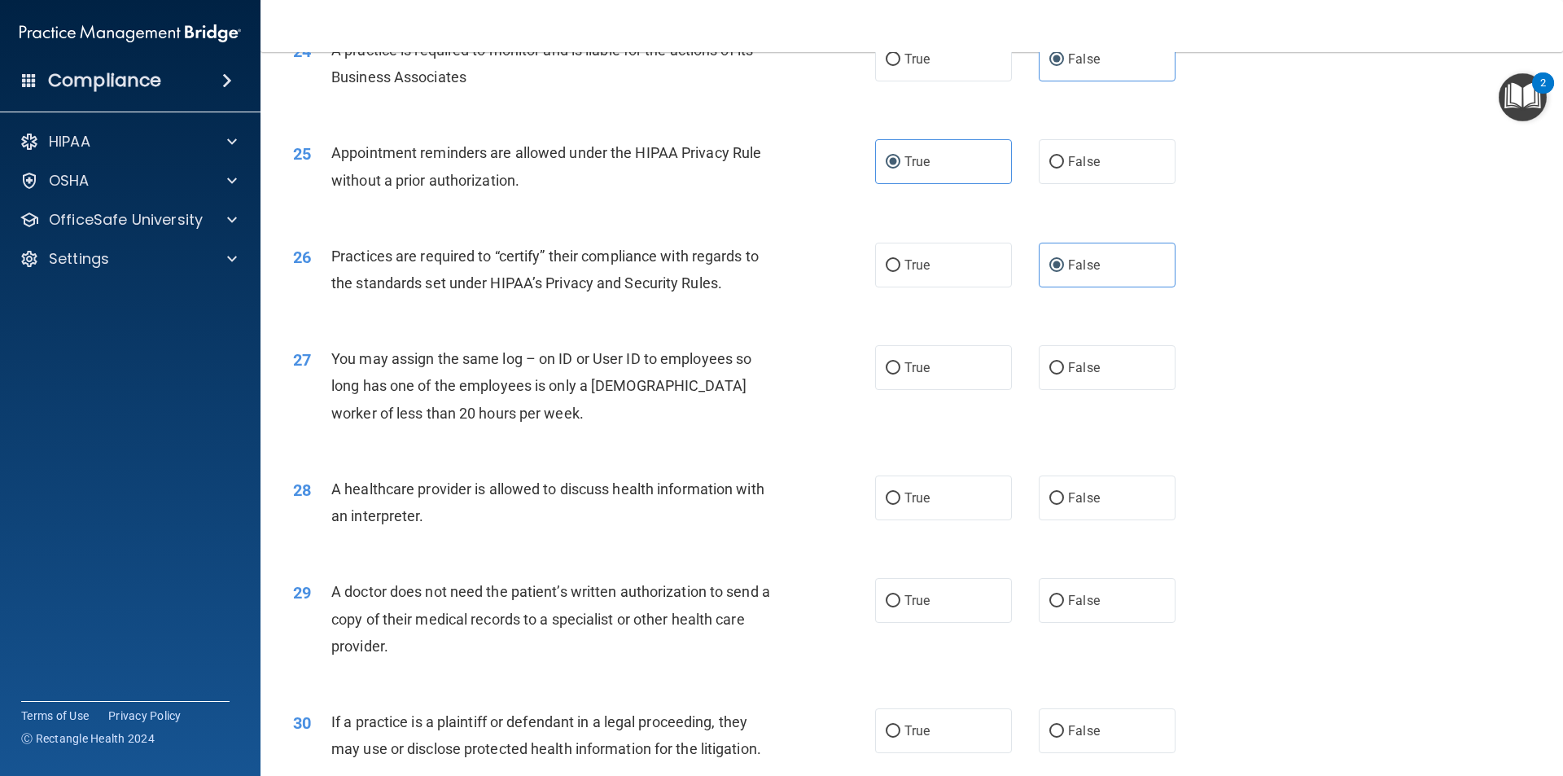
scroll to position [2931, 0]
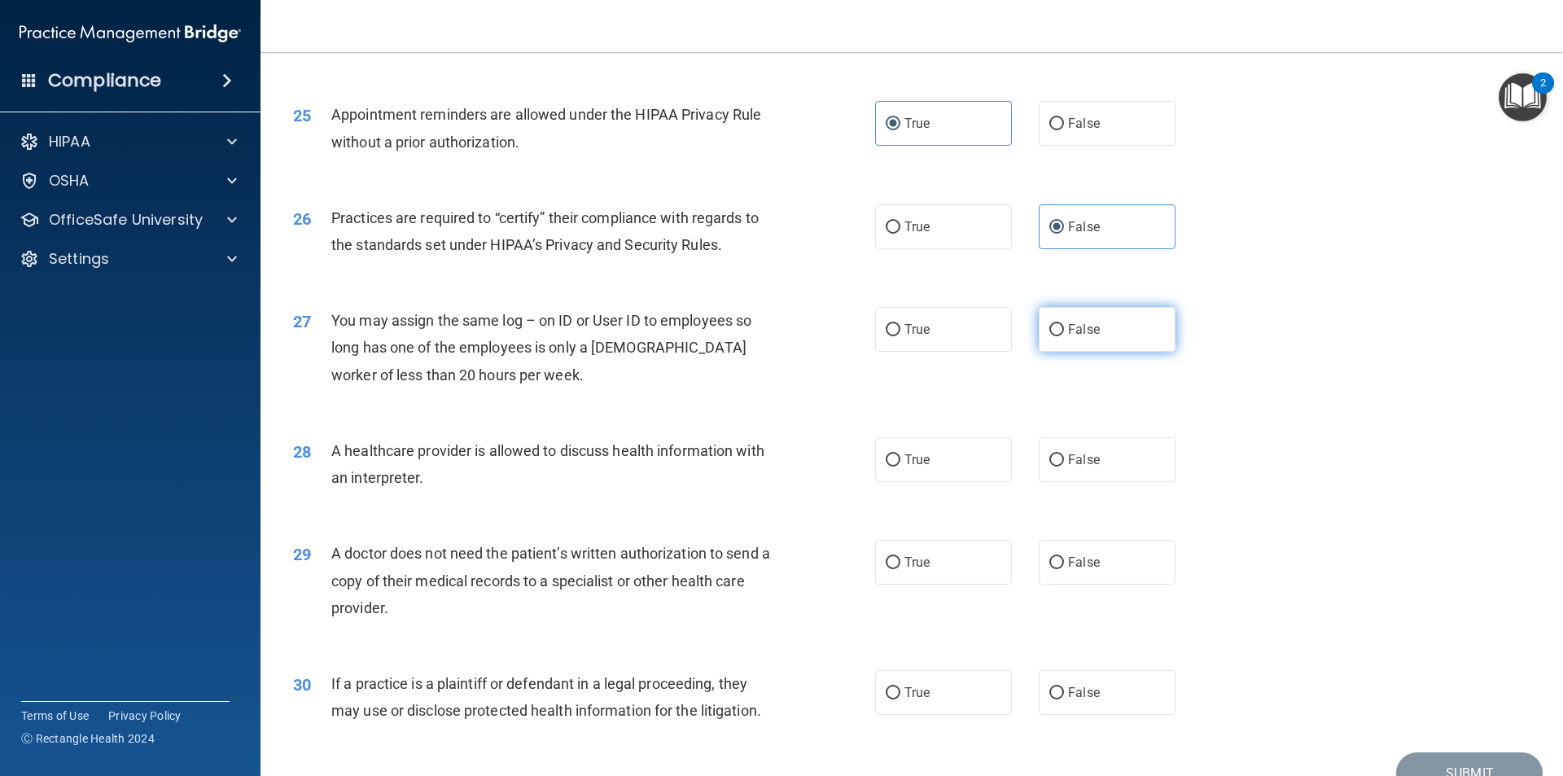
click at [1126, 337] on label "False" at bounding box center [1107, 329] width 137 height 45
click at [1064, 336] on input "False" at bounding box center [1056, 330] width 15 height 12
radio input "true"
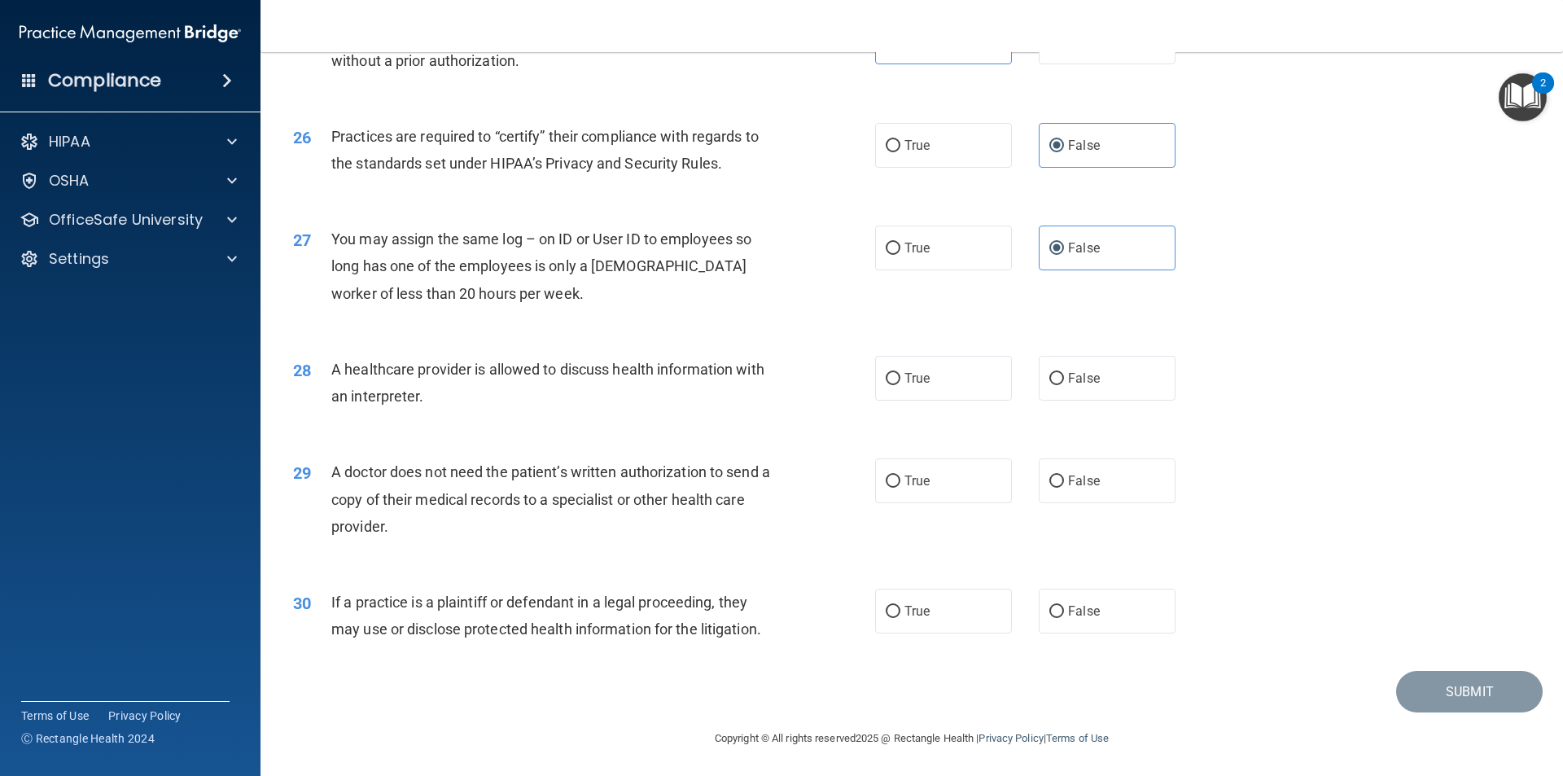
scroll to position [3014, 0]
click at [921, 392] on label "True" at bounding box center [943, 376] width 137 height 45
click at [900, 383] on input "True" at bounding box center [893, 377] width 15 height 12
radio input "true"
click at [1004, 478] on label "True" at bounding box center [943, 479] width 137 height 45
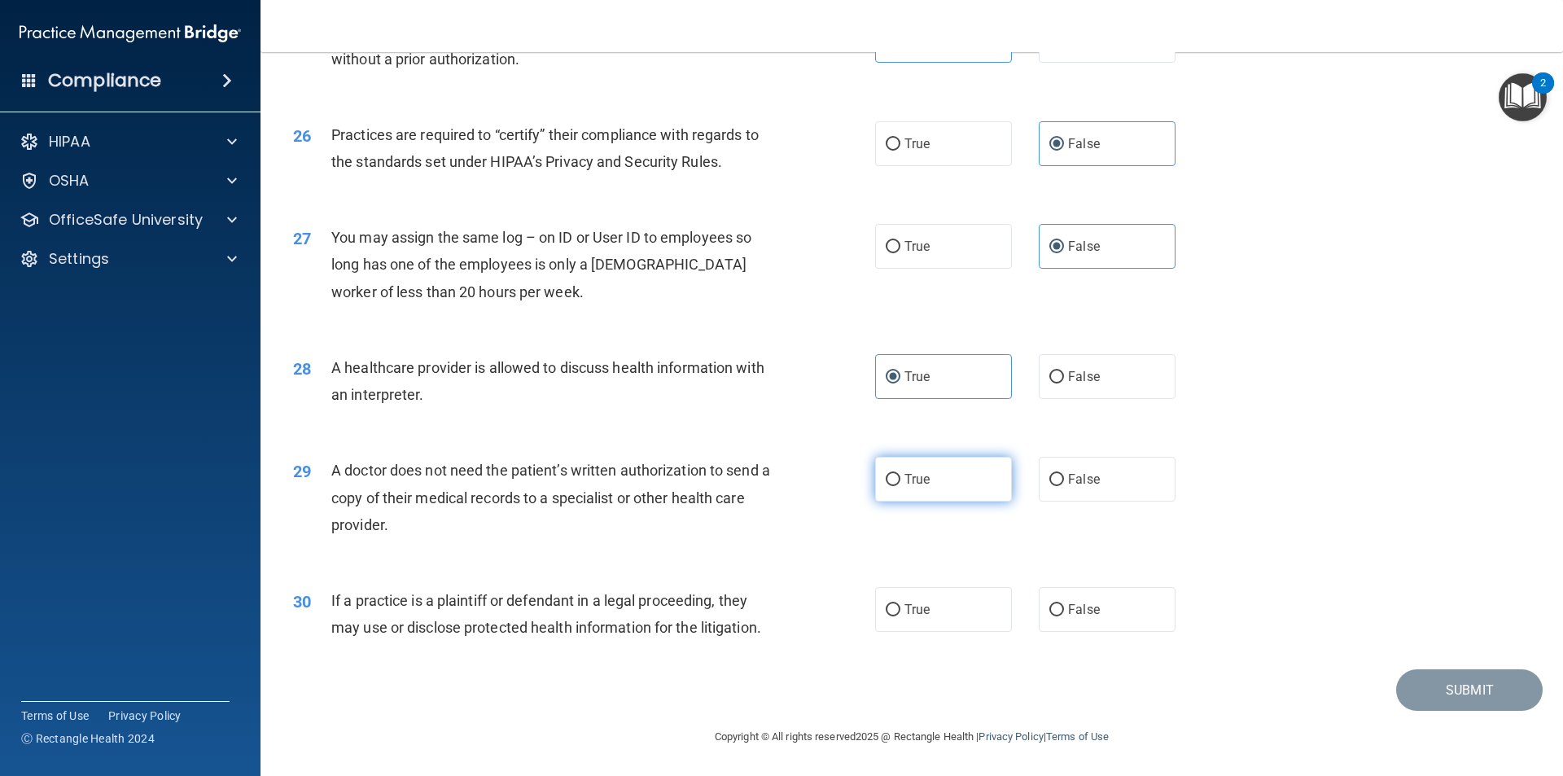
click at [900, 478] on input "True" at bounding box center [893, 480] width 15 height 12
radio input "true"
click at [945, 615] on label "True" at bounding box center [943, 609] width 137 height 45
click at [900, 615] on input "True" at bounding box center [893, 610] width 15 height 12
radio input "true"
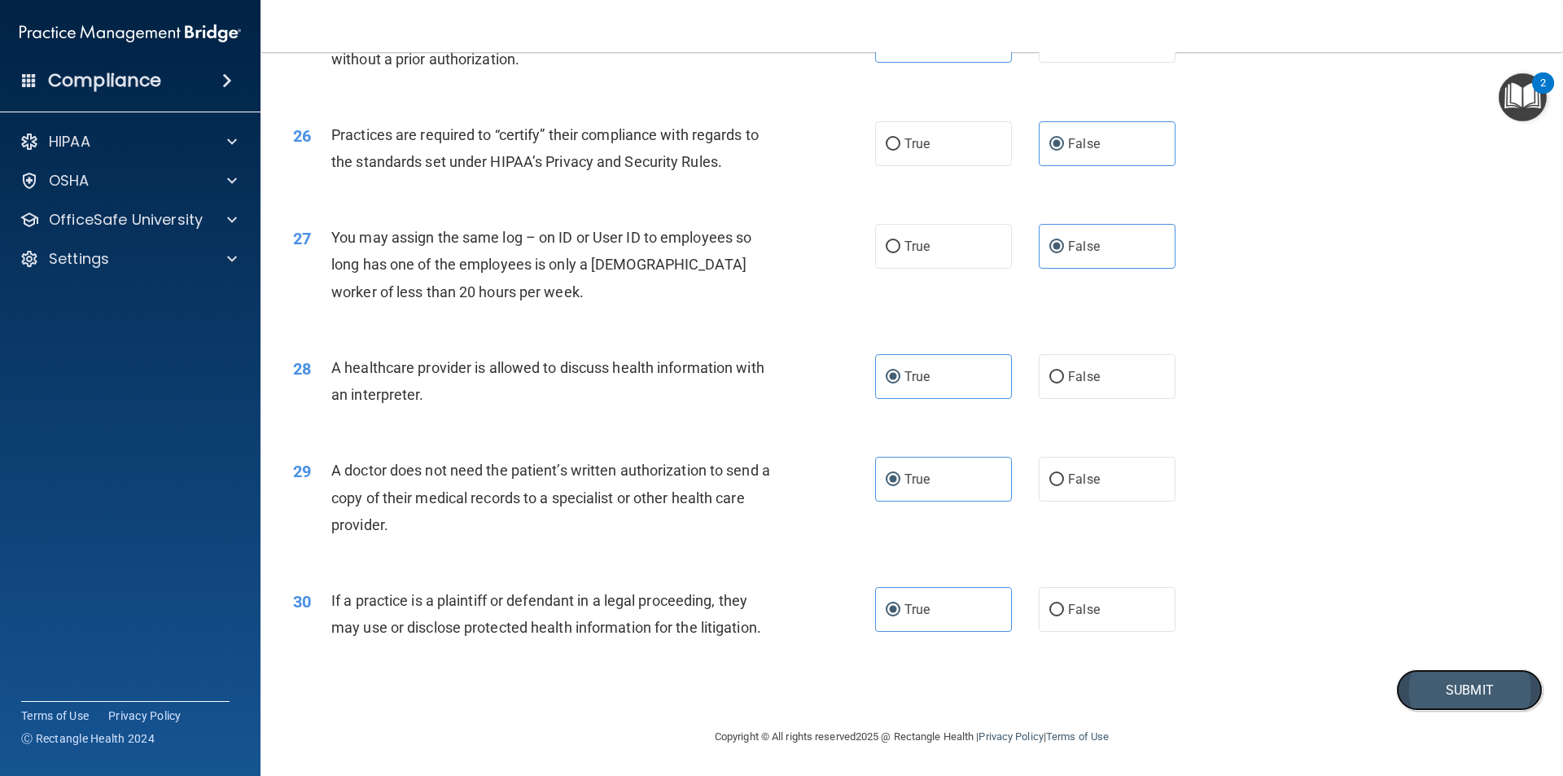
click at [1431, 696] on button "Submit" at bounding box center [1469, 690] width 147 height 42
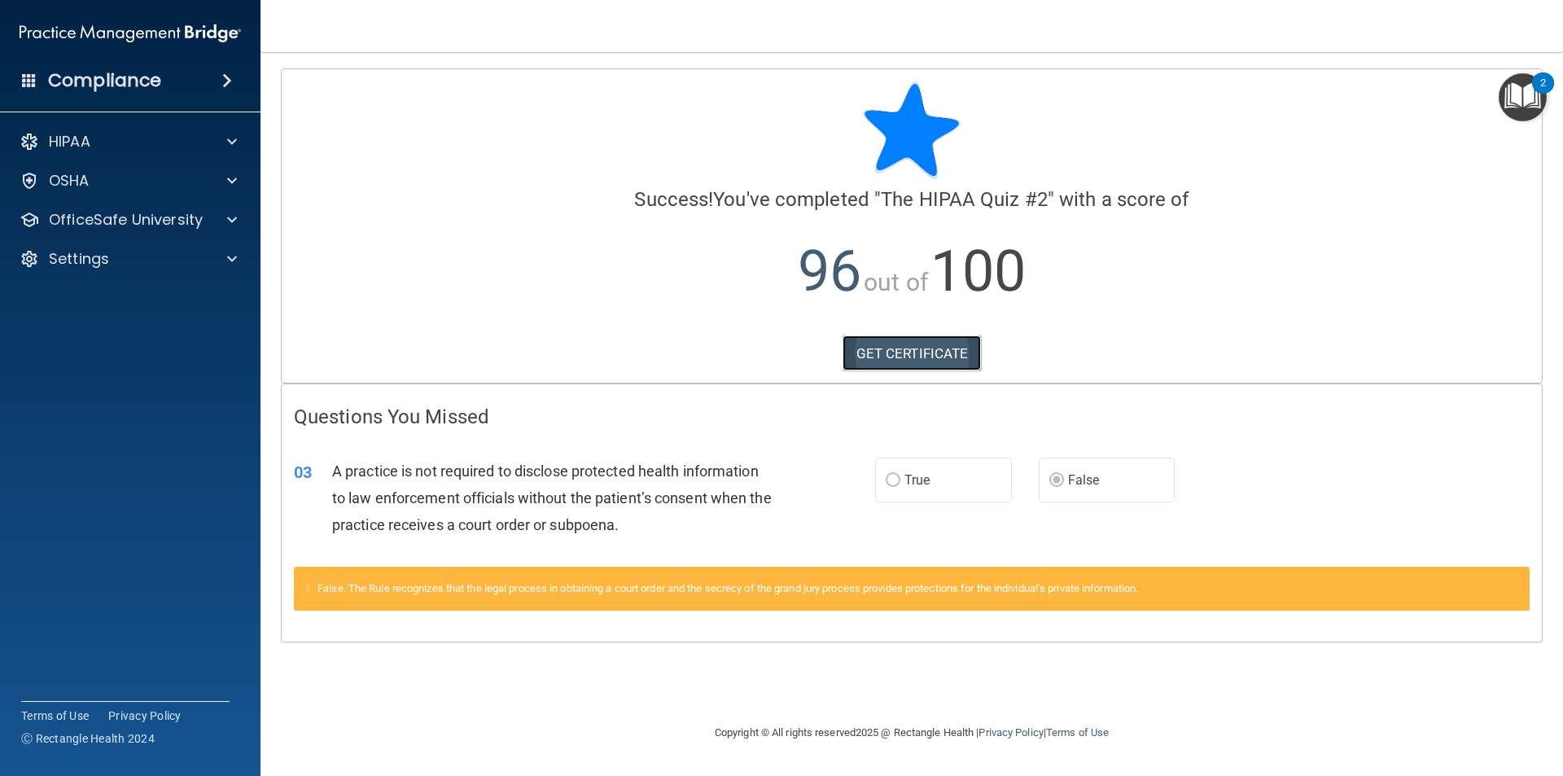
click at [933, 357] on link "GET CERTIFICATE" at bounding box center [912, 353] width 139 height 36
click at [119, 223] on p "OfficeSafe University" at bounding box center [126, 220] width 154 height 20
click at [157, 258] on div "HIPAA Training" at bounding box center [122, 259] width 222 height 16
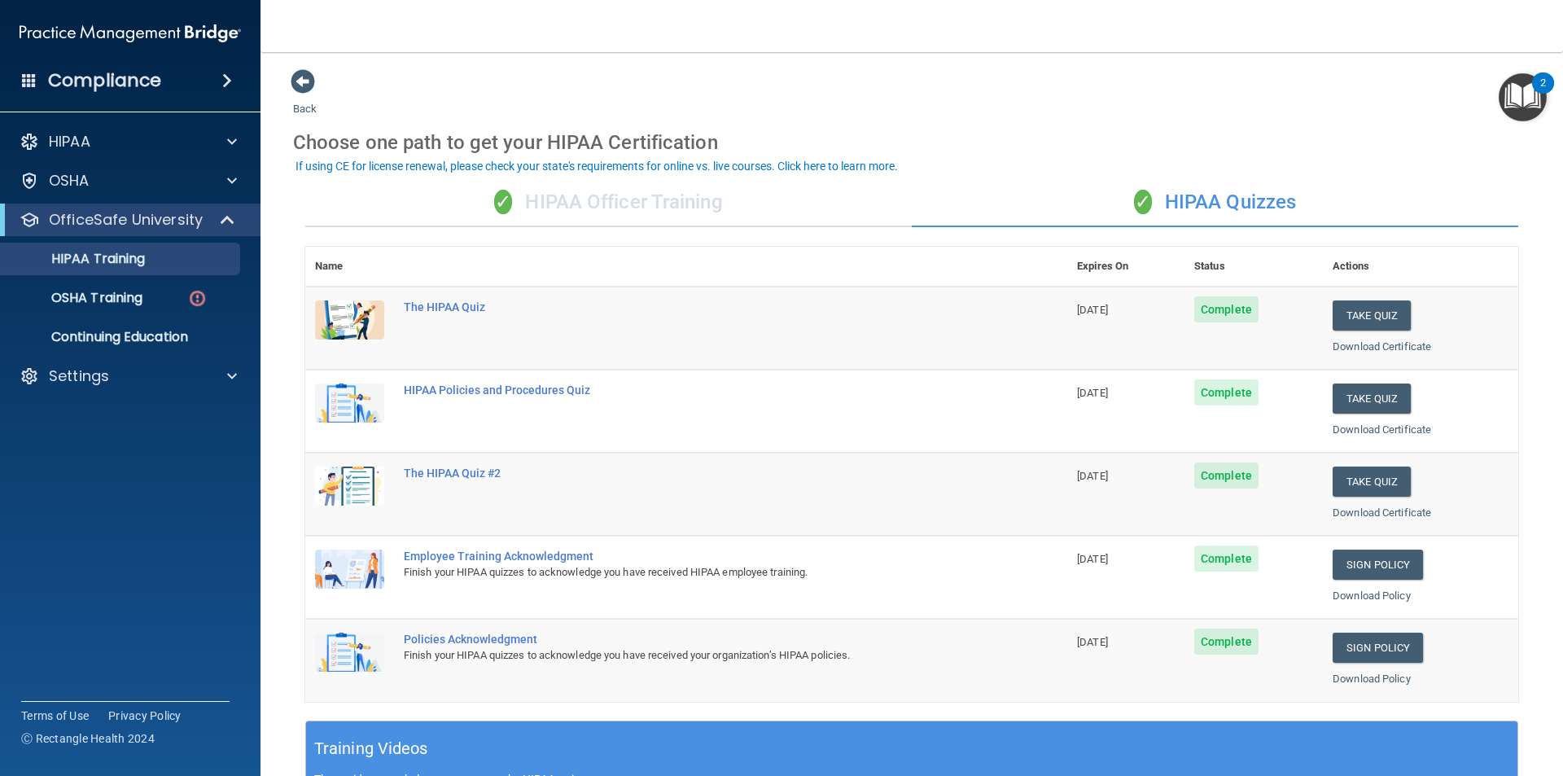
click at [644, 208] on div "✓ HIPAA Officer Training" at bounding box center [608, 202] width 607 height 49
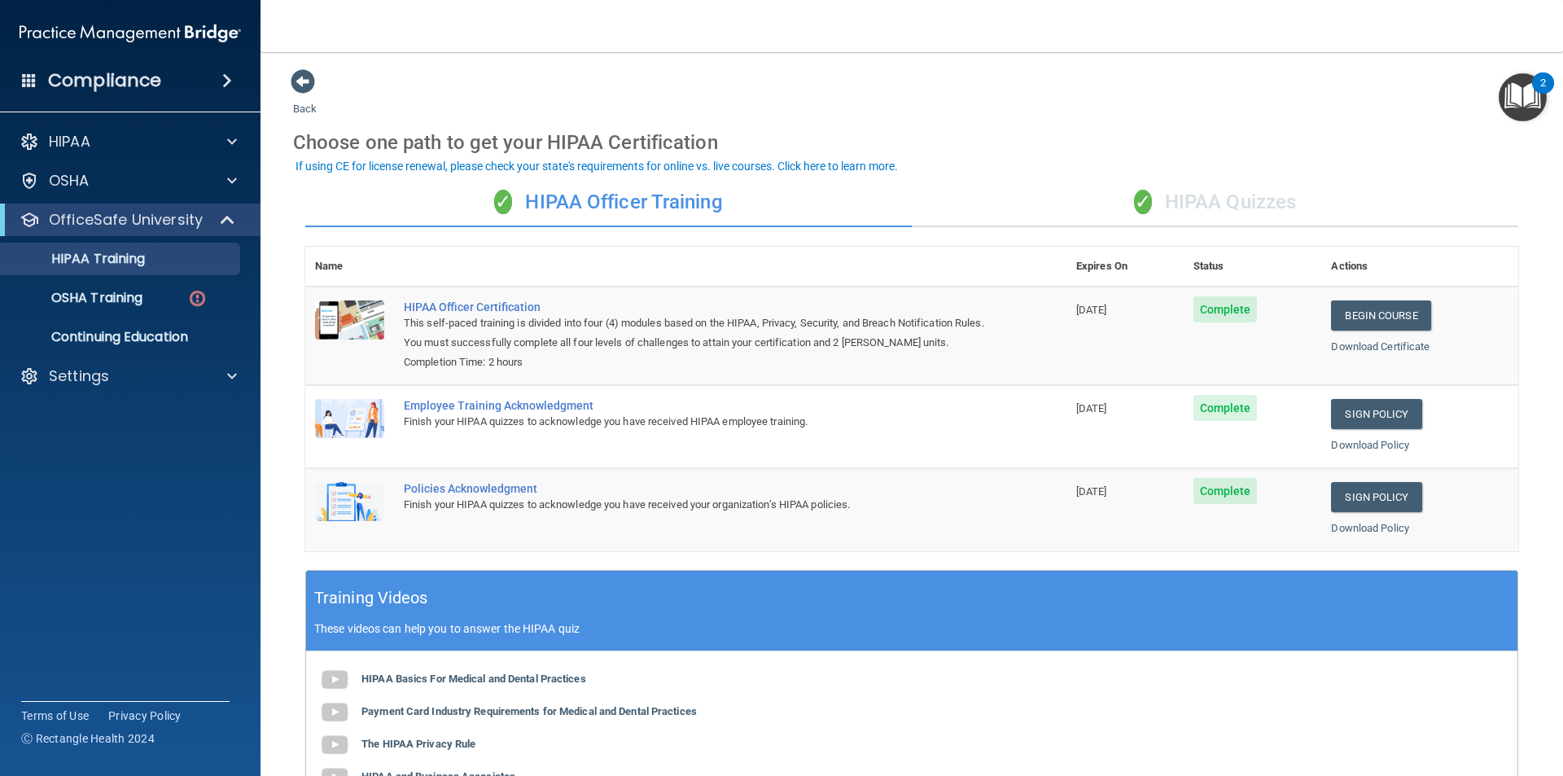
click at [1152, 204] on div "✓ HIPAA Quizzes" at bounding box center [1215, 202] width 607 height 49
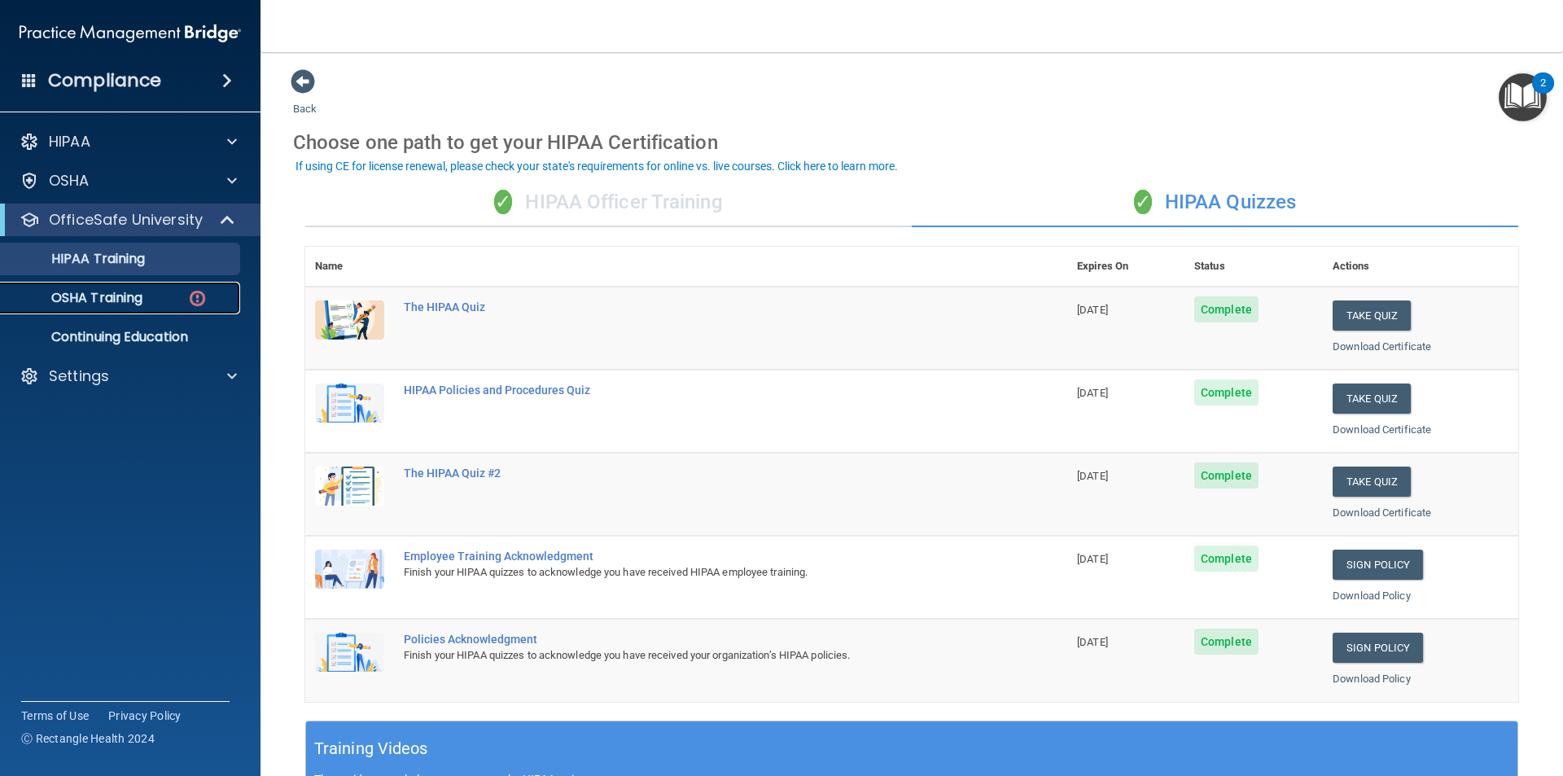
click at [122, 305] on p "OSHA Training" at bounding box center [77, 298] width 132 height 16
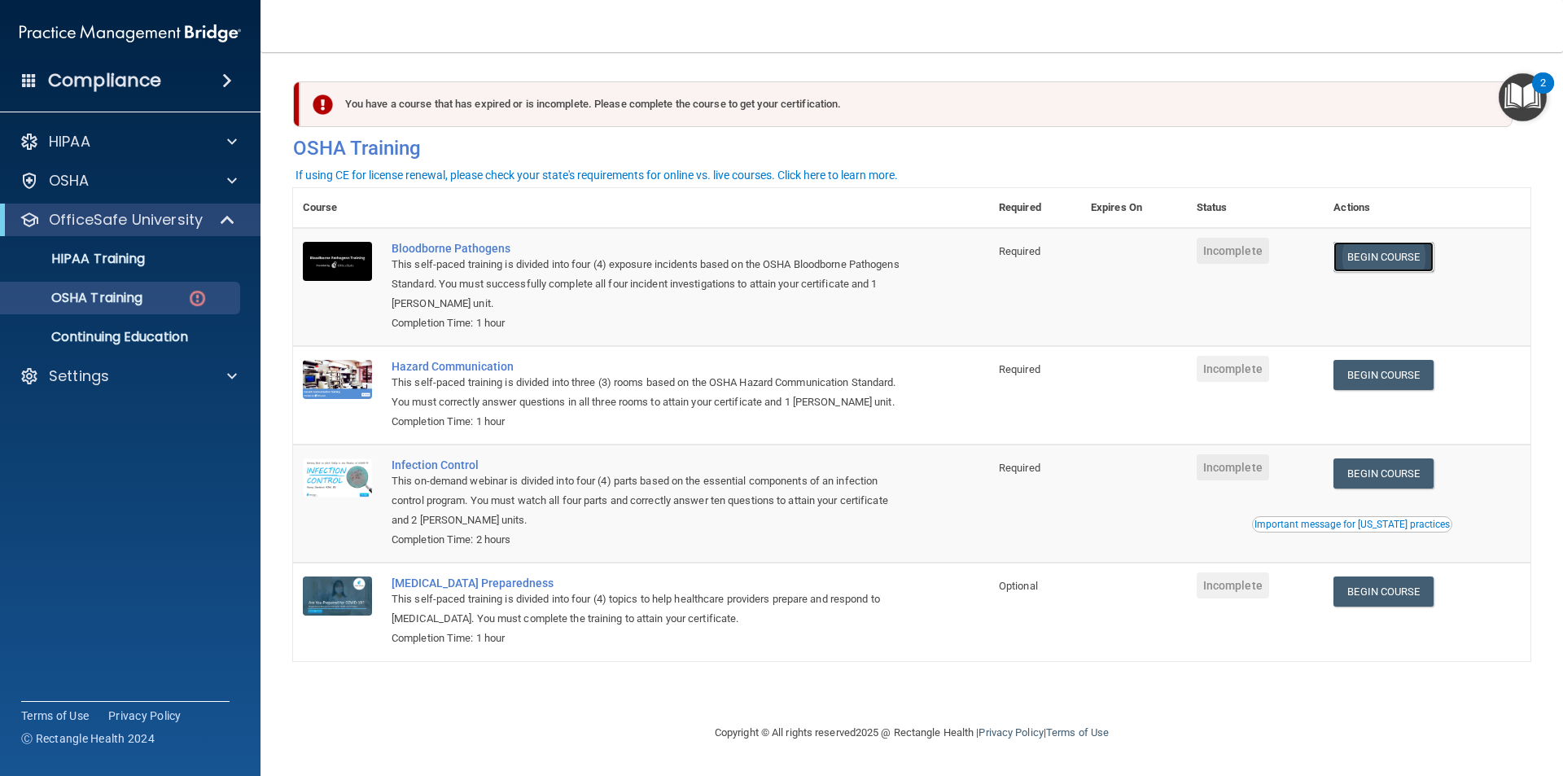
click at [1381, 263] on link "Begin Course" at bounding box center [1383, 257] width 99 height 30
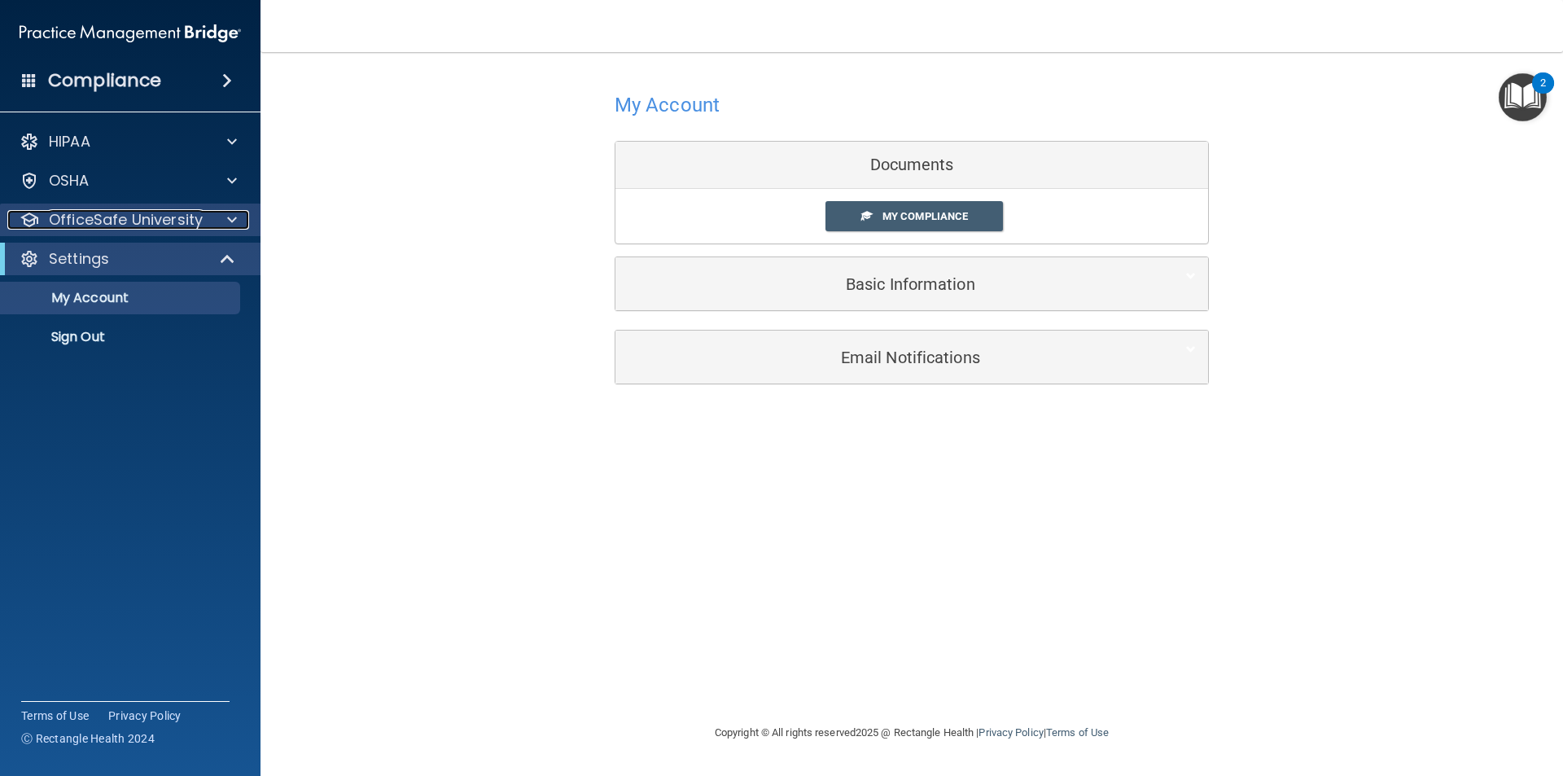
click at [108, 221] on p "OfficeSafe University" at bounding box center [126, 220] width 154 height 20
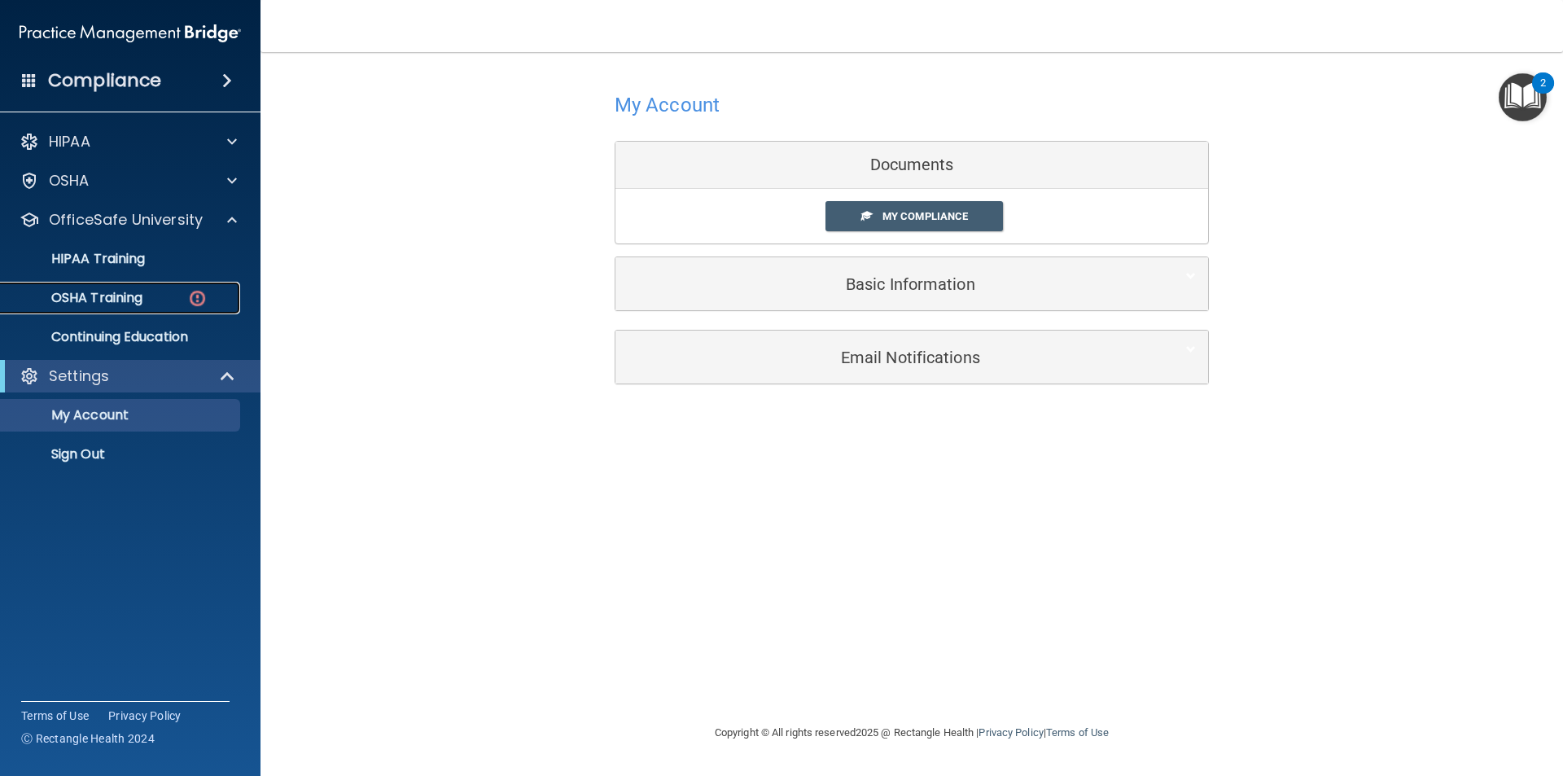
click at [159, 298] on div "OSHA Training" at bounding box center [122, 298] width 222 height 16
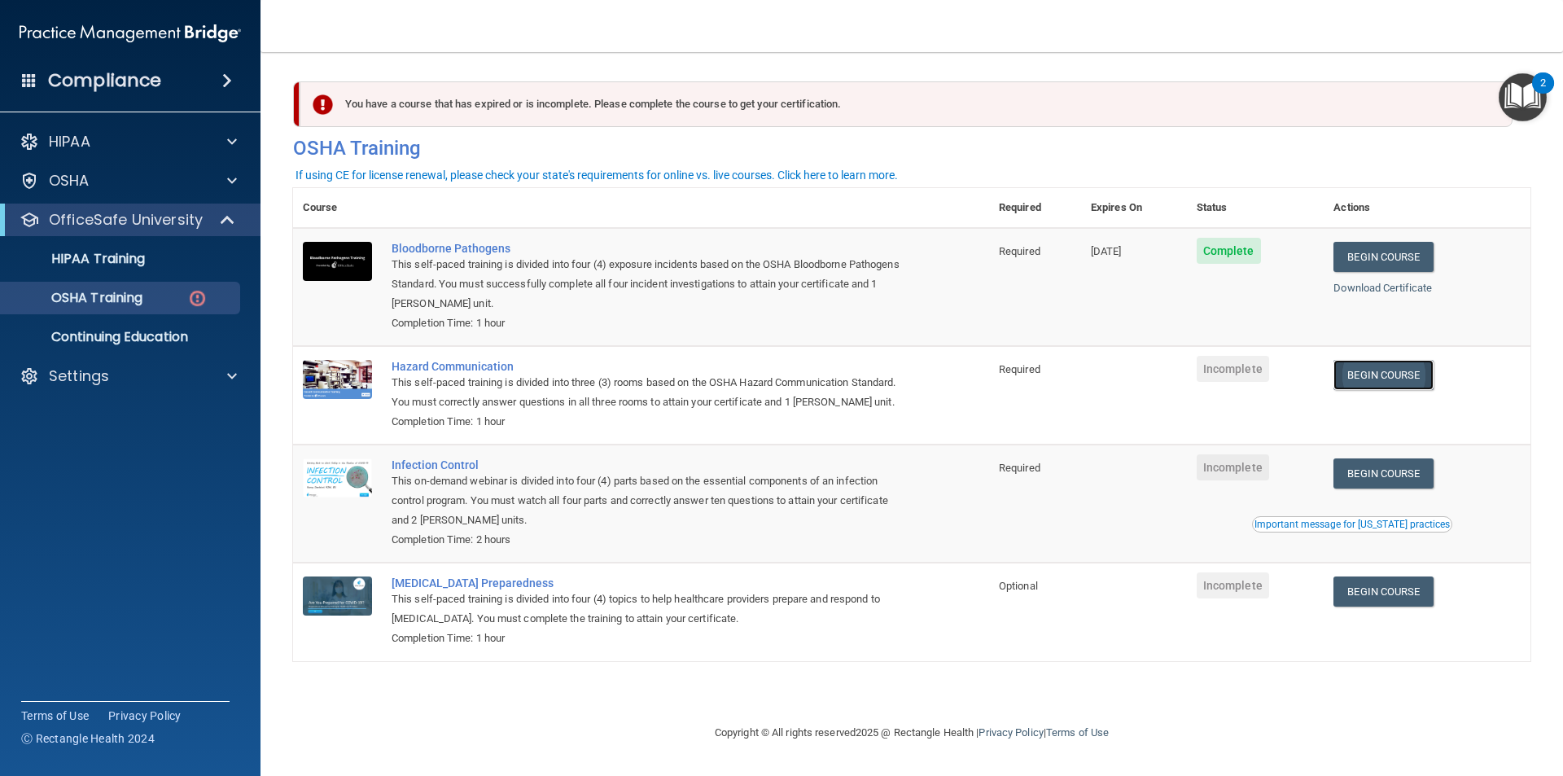
click at [1386, 374] on link "Begin Course" at bounding box center [1383, 375] width 99 height 30
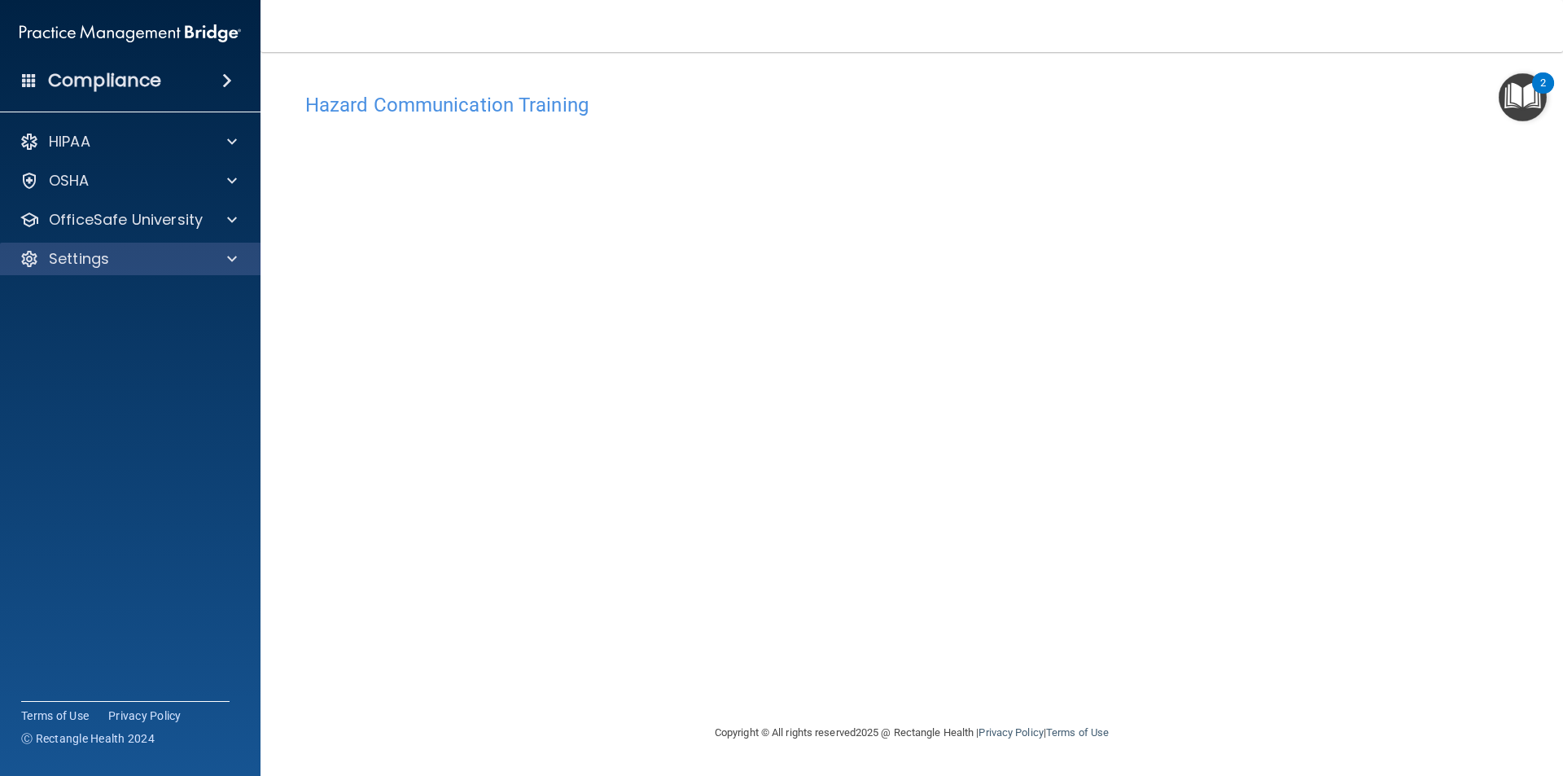
click at [157, 247] on div "Settings" at bounding box center [130, 259] width 261 height 33
click at [200, 258] on div "Settings" at bounding box center [108, 259] width 202 height 20
click at [90, 333] on p "Sign Out" at bounding box center [122, 337] width 222 height 16
